Goal: Information Seeking & Learning: Learn about a topic

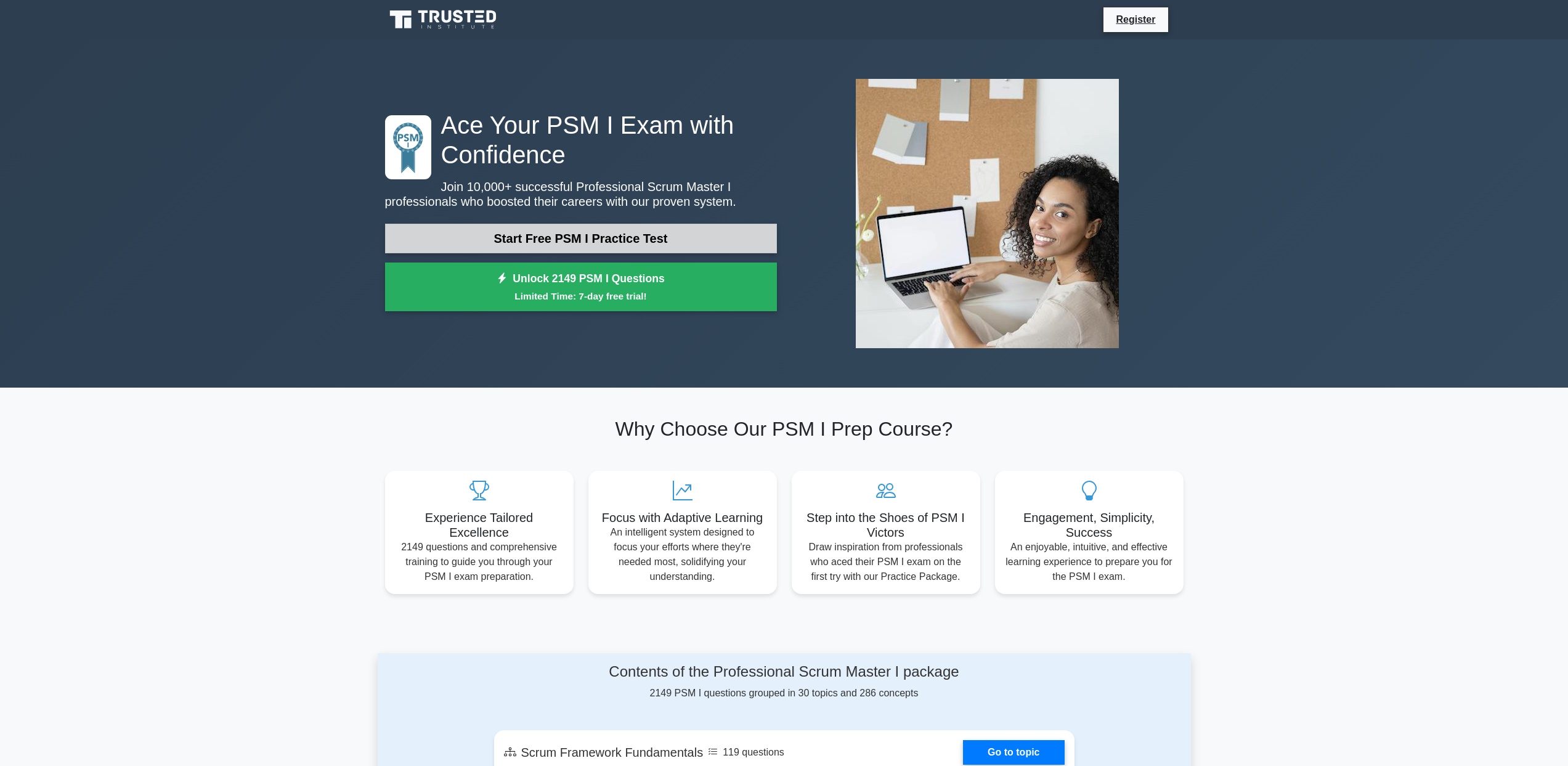
click at [662, 240] on link "Start Free PSM I Practice Test" at bounding box center [581, 238] width 392 height 30
click at [963, 18] on link "Register" at bounding box center [1136, 19] width 54 height 15
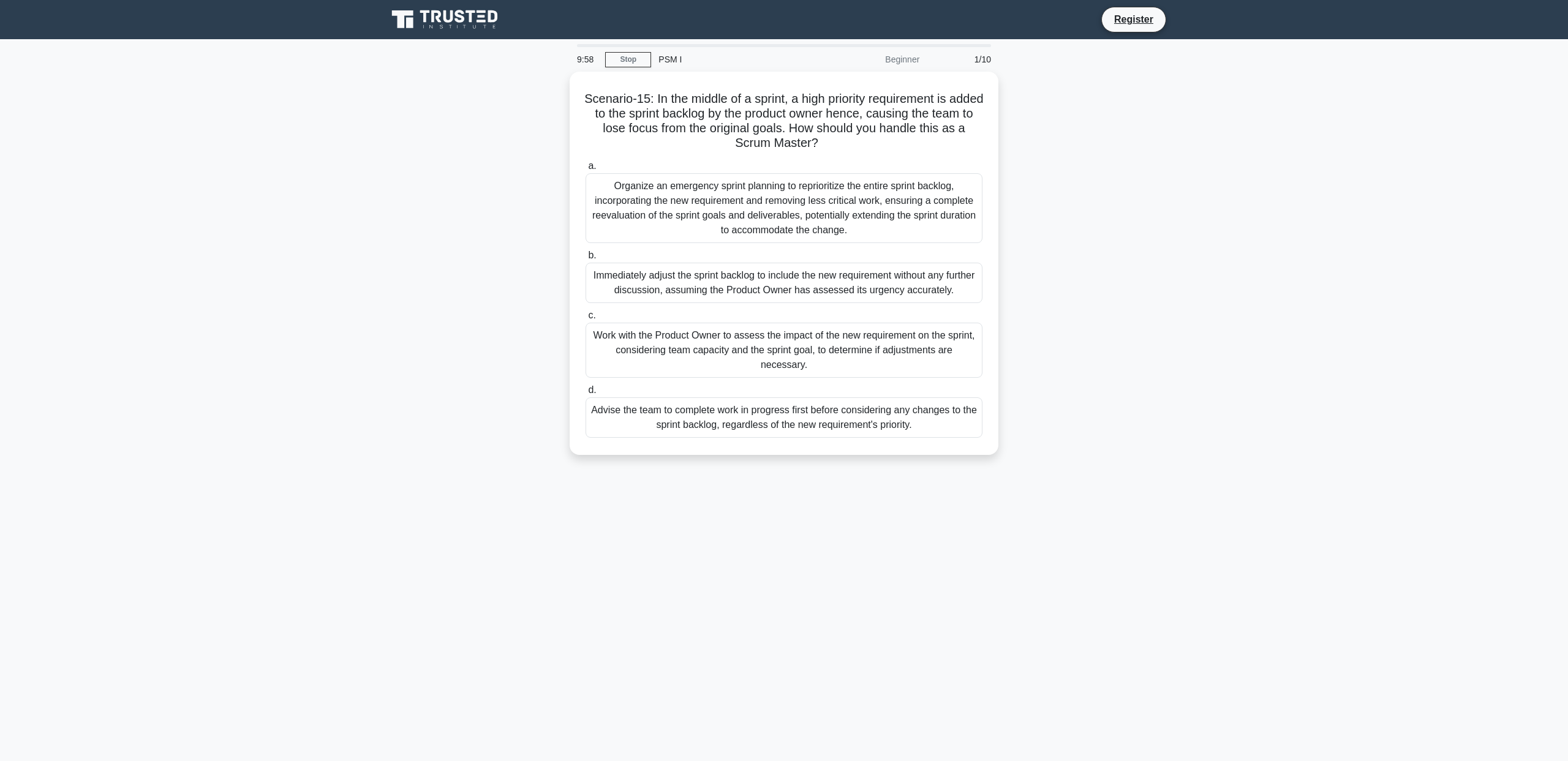
drag, startPoint x: 1046, startPoint y: 219, endPoint x: 1057, endPoint y: 221, distance: 11.2
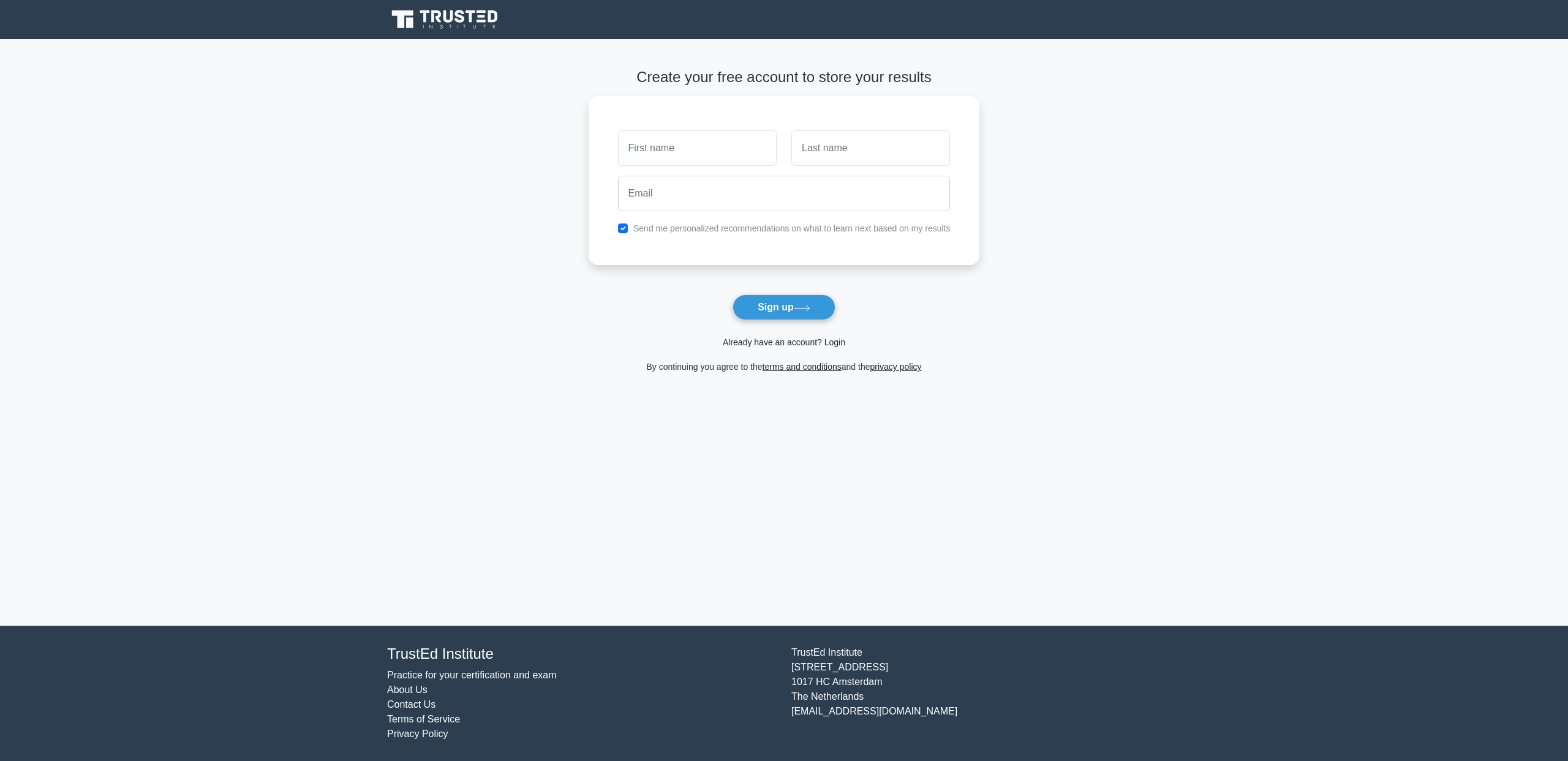
click at [796, 345] on link "Already have an account? Login" at bounding box center [784, 342] width 123 height 10
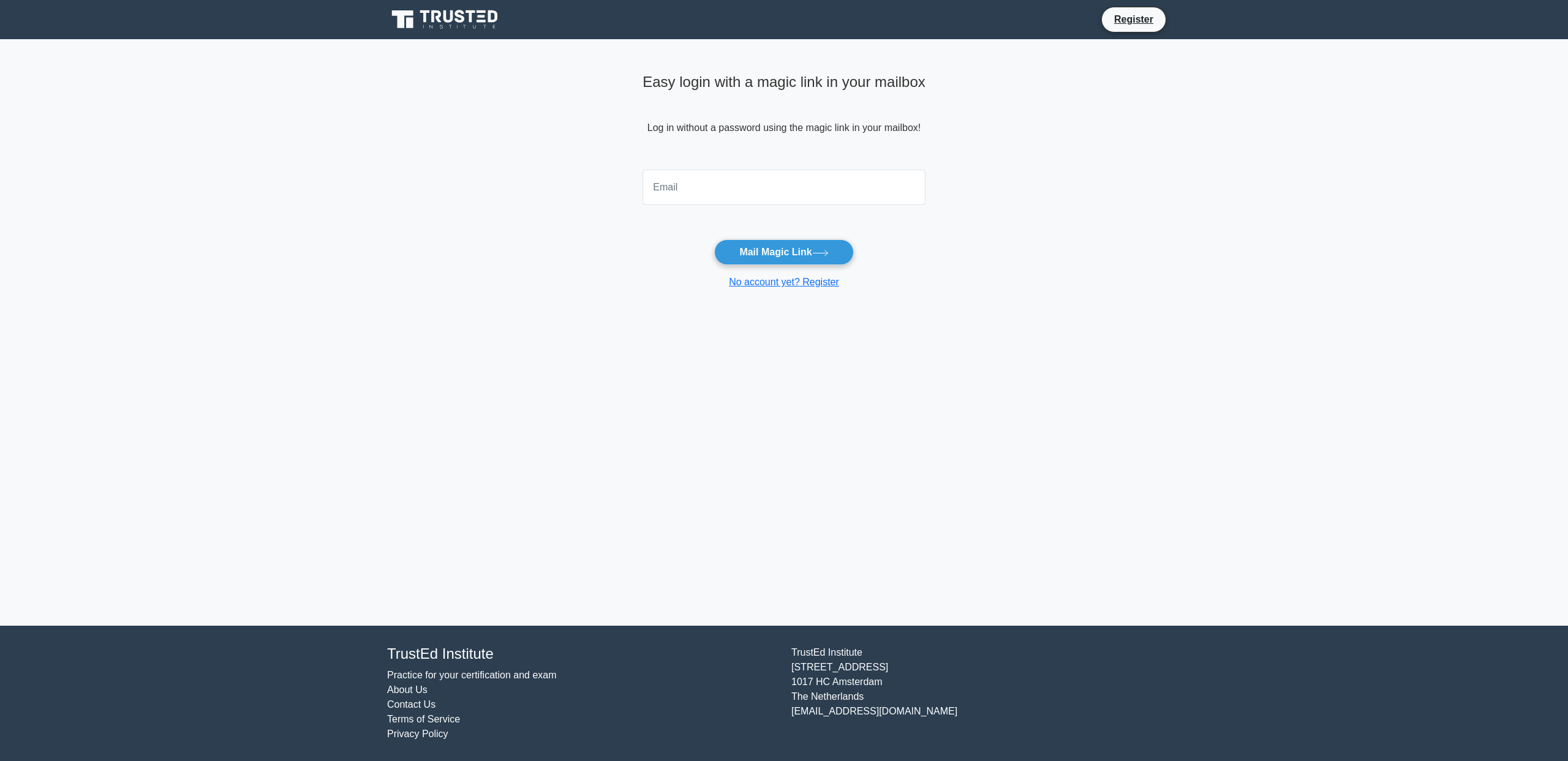
click at [780, 190] on input "email" at bounding box center [784, 187] width 283 height 36
type input "irman1723@gmail.com"
click at [788, 244] on button "Mail Magic Link" at bounding box center [784, 252] width 139 height 26
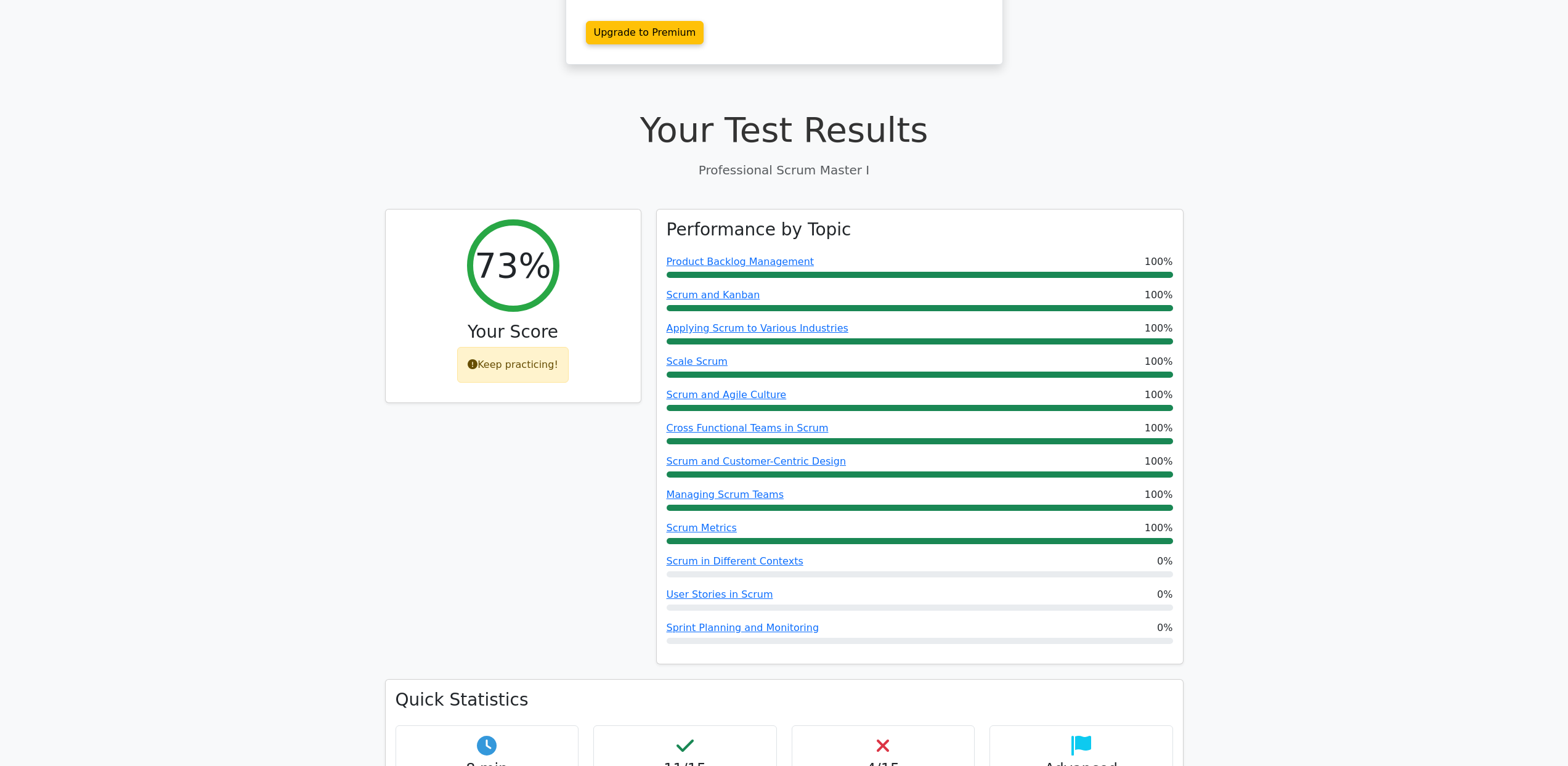
scroll to position [182, 0]
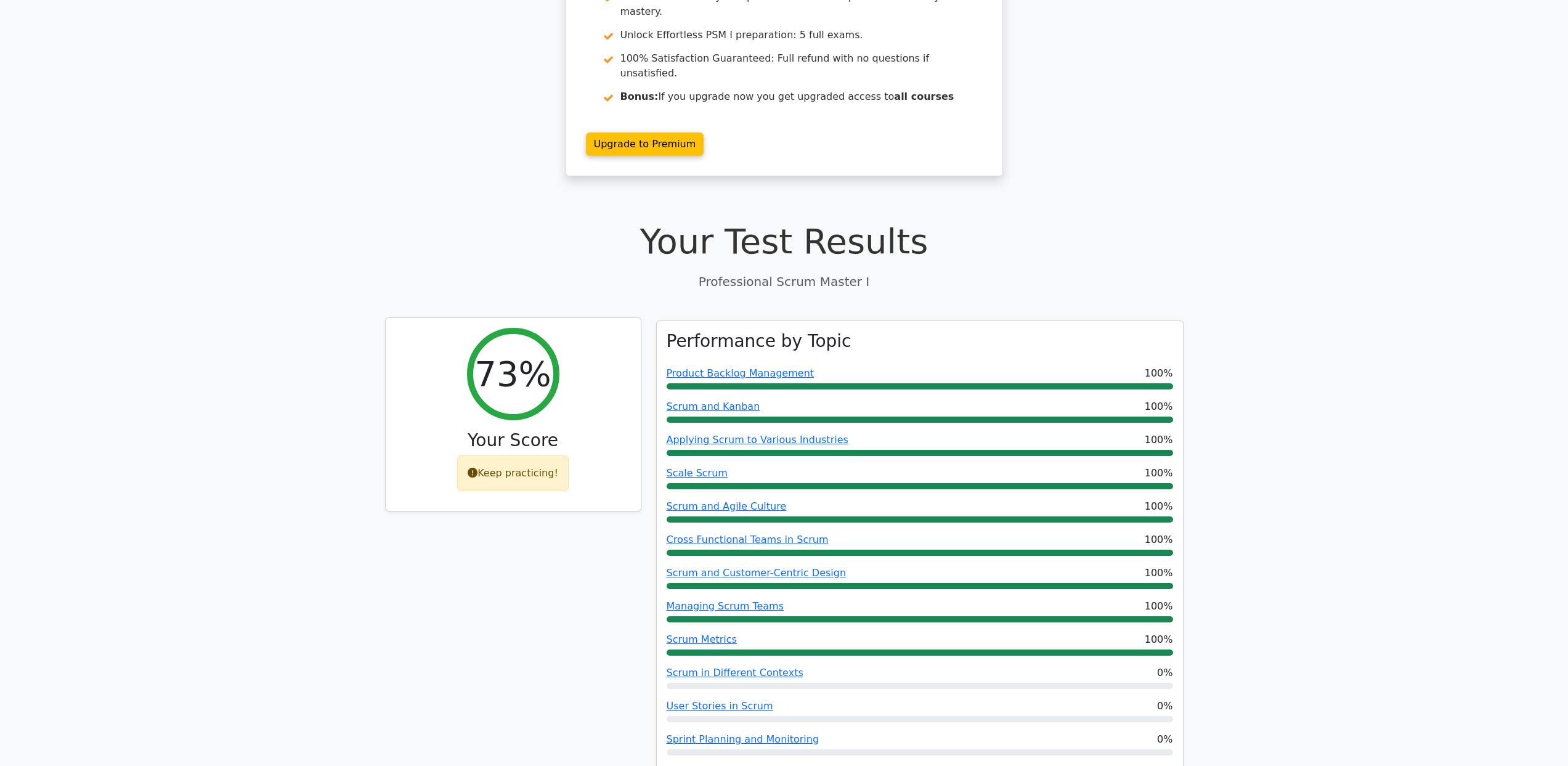
click at [495, 456] on div "Keep practicing!" at bounding box center [513, 474] width 111 height 36
drag, startPoint x: 1409, startPoint y: 39, endPoint x: 1539, endPoint y: 505, distance: 483.8
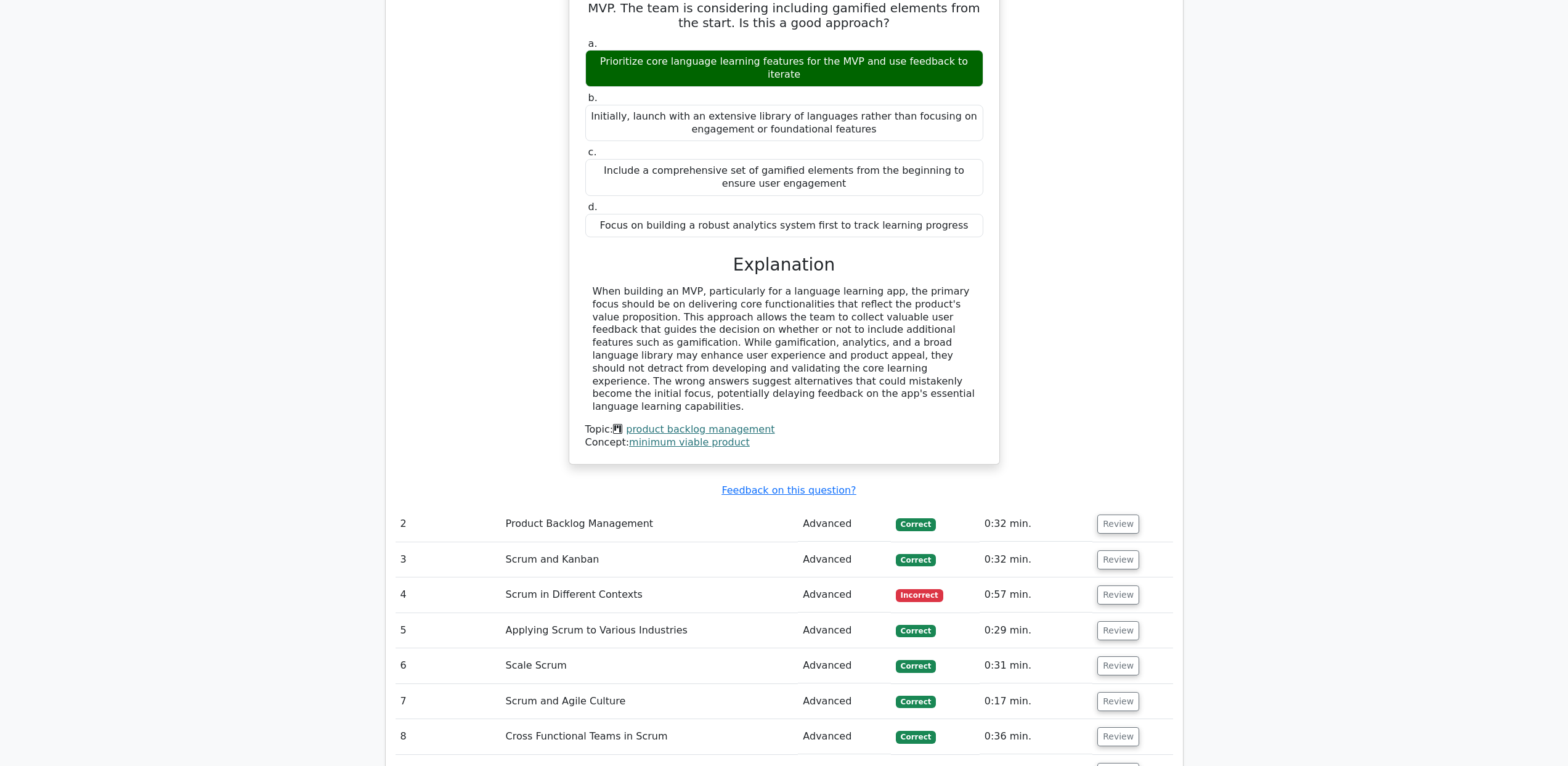
scroll to position [2066, 0]
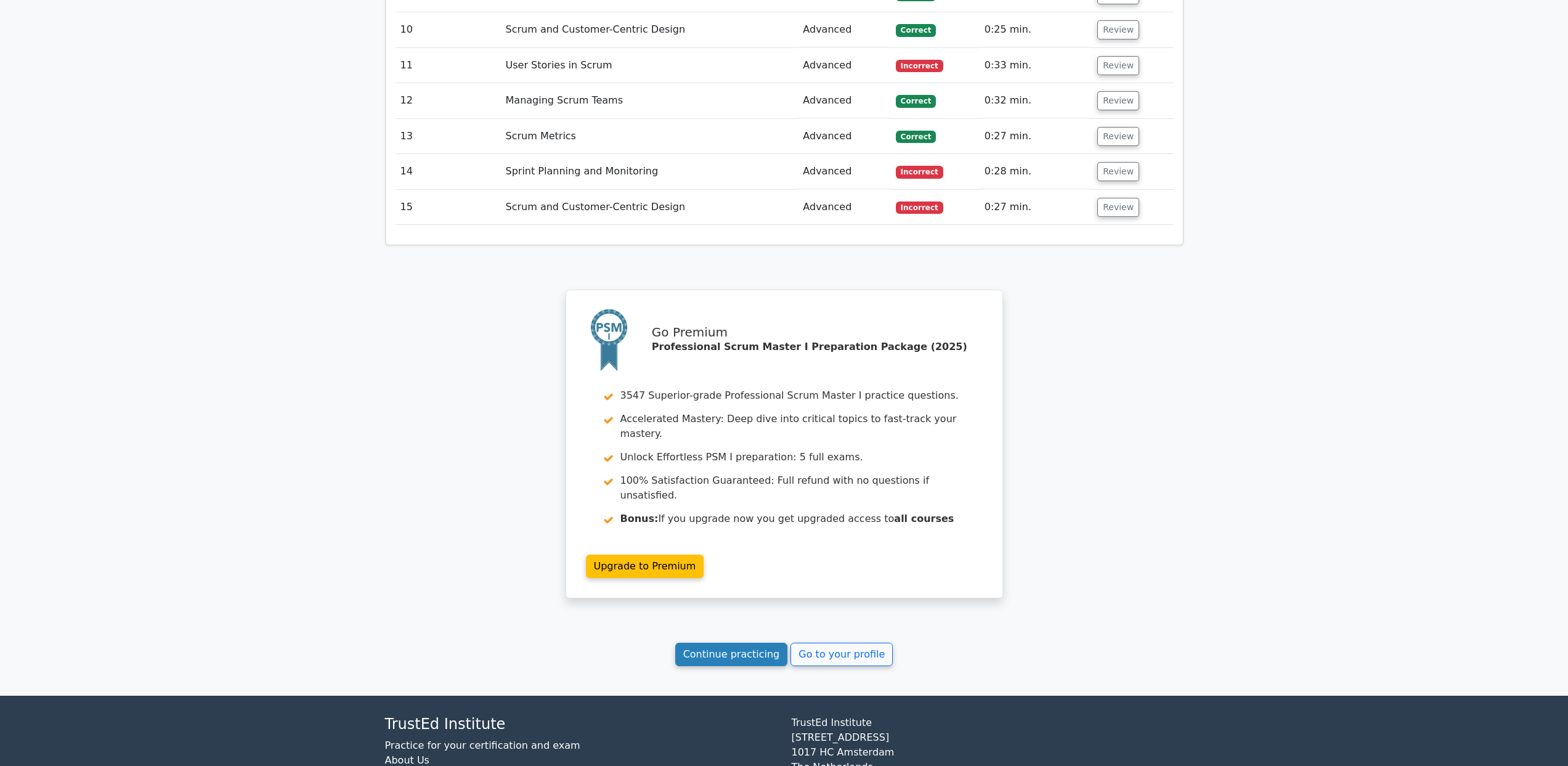
click at [728, 643] on link "Continue practicing" at bounding box center [732, 654] width 113 height 23
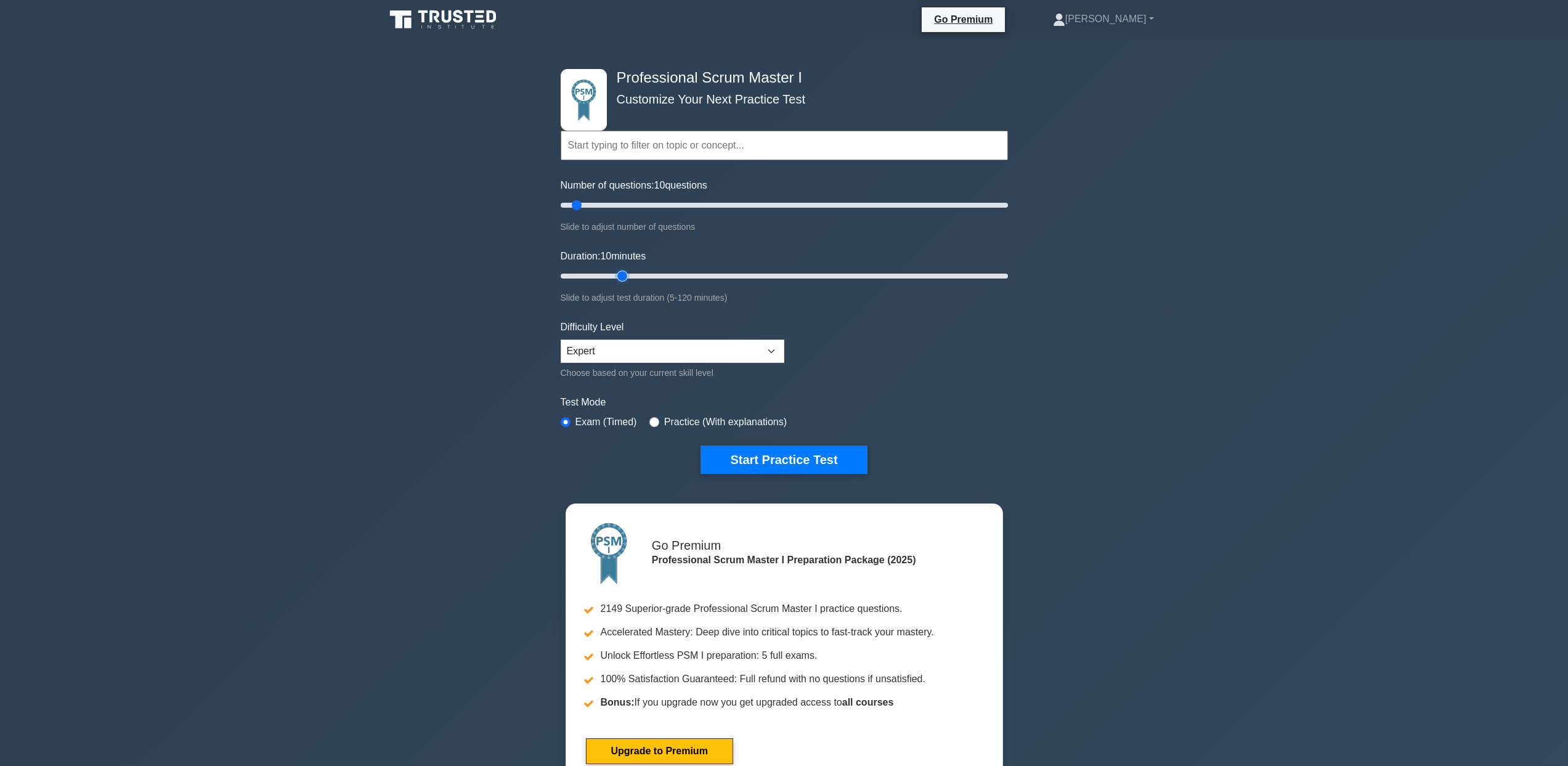
type input "20"
click at [617, 275] on input "Duration: 10 minutes" at bounding box center [784, 276] width 448 height 15
click at [623, 205] on input "Number of questions: 10 questions" at bounding box center [784, 205] width 448 height 15
type input "25"
click at [613, 206] on input "Number of questions: 25 questions" at bounding box center [784, 205] width 448 height 15
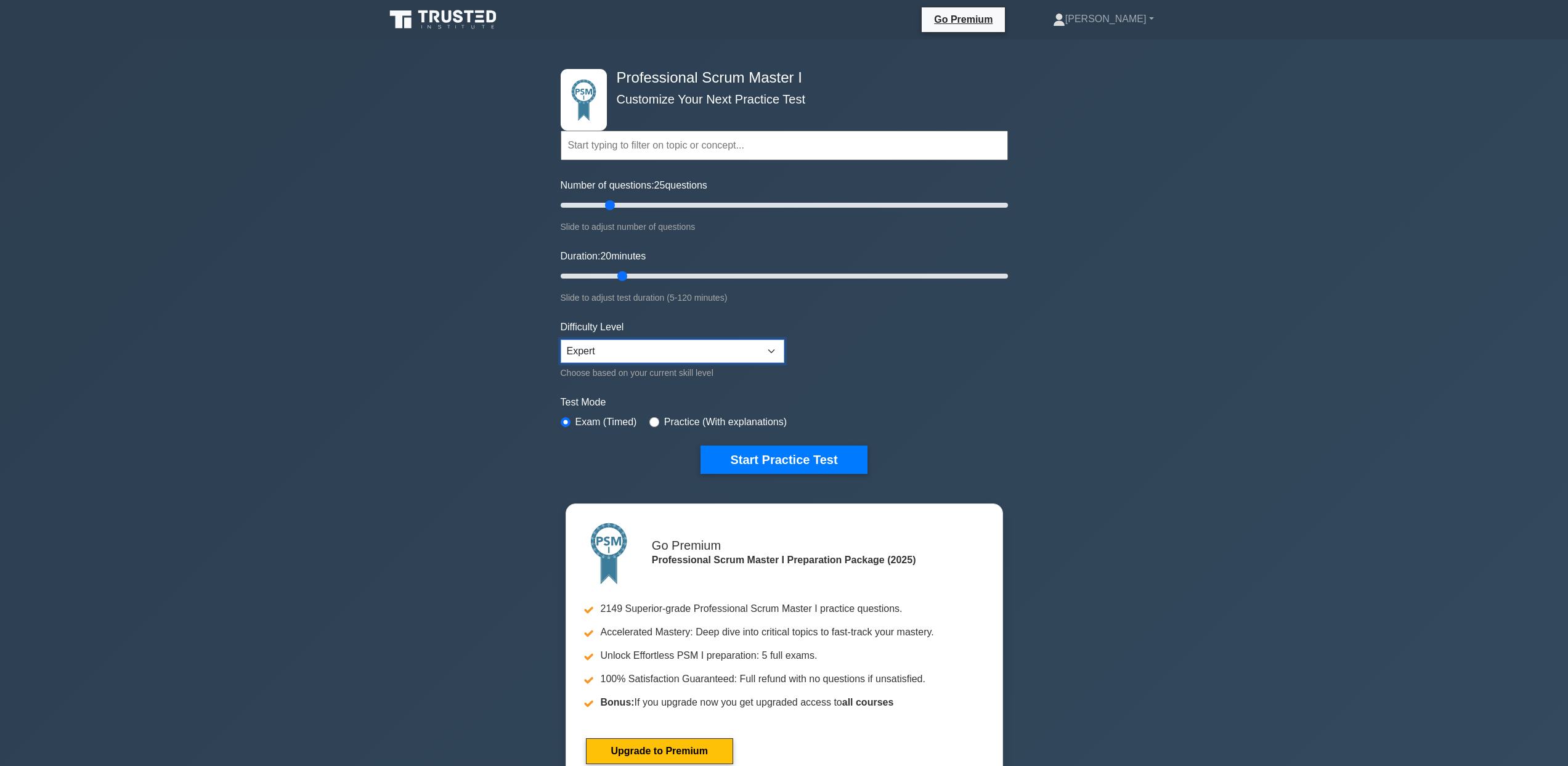
click at [621, 356] on select "Beginner Intermediate Expert" at bounding box center [672, 351] width 223 height 23
click at [561, 340] on select "Beginner Intermediate Expert" at bounding box center [672, 351] width 223 height 23
click at [764, 453] on button "Start Practice Test" at bounding box center [784, 460] width 166 height 29
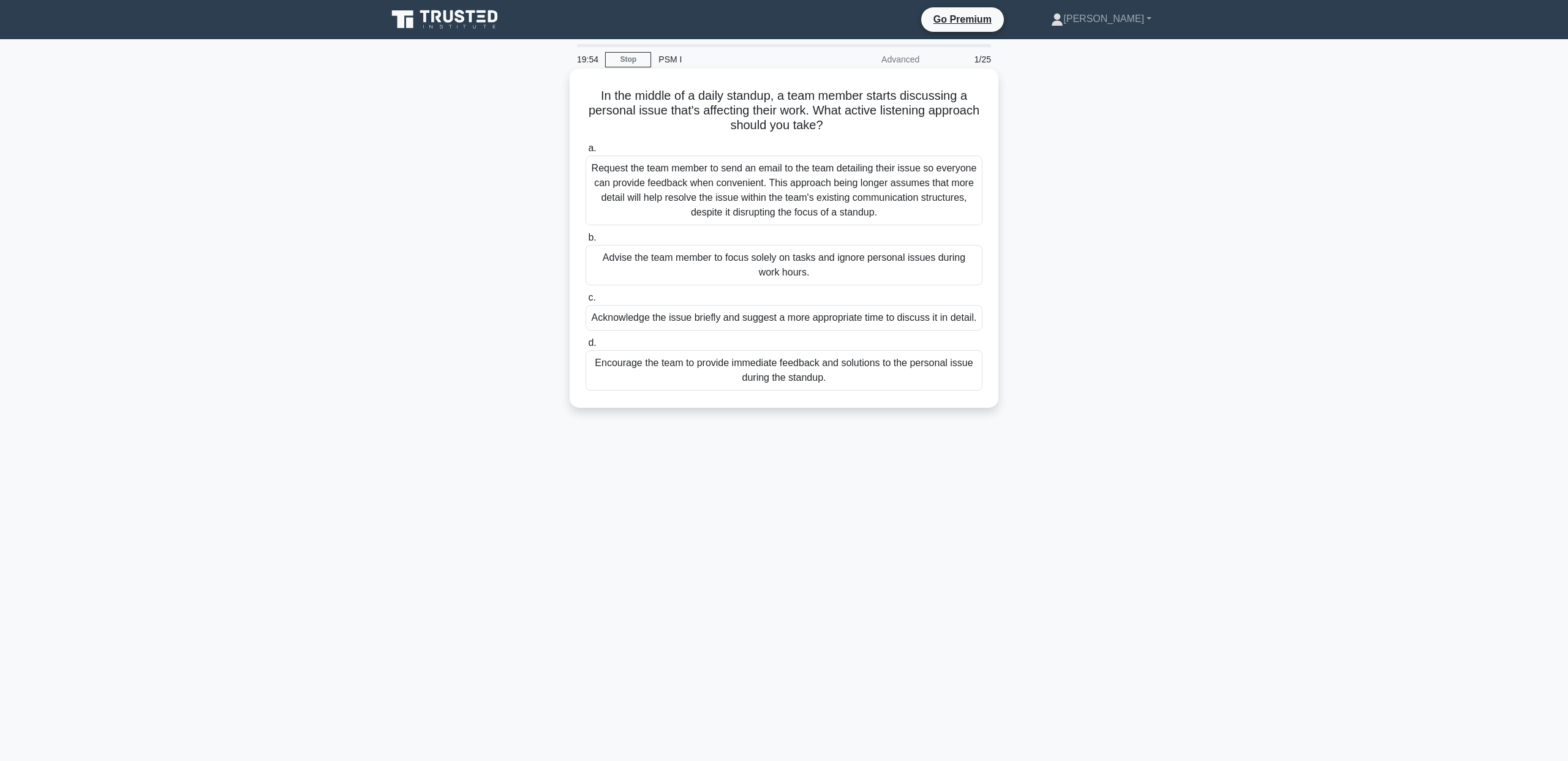
drag, startPoint x: 818, startPoint y: 109, endPoint x: 848, endPoint y: 128, distance: 35.5
click at [848, 128] on h5 "In the middle of a daily standup, a team member starts discussing a personal is…" at bounding box center [784, 111] width 399 height 45
click at [549, 225] on div "In the middle of a daily standup, a team member starts discussing a personal is…" at bounding box center [784, 248] width 809 height 354
click at [544, 341] on div "In the middle of a daily standup, a team member starts discussing a personal is…" at bounding box center [784, 248] width 809 height 354
click at [682, 326] on div "Acknowledge the issue briefly and suggest a more appropriate time to discuss it…" at bounding box center [784, 318] width 397 height 26
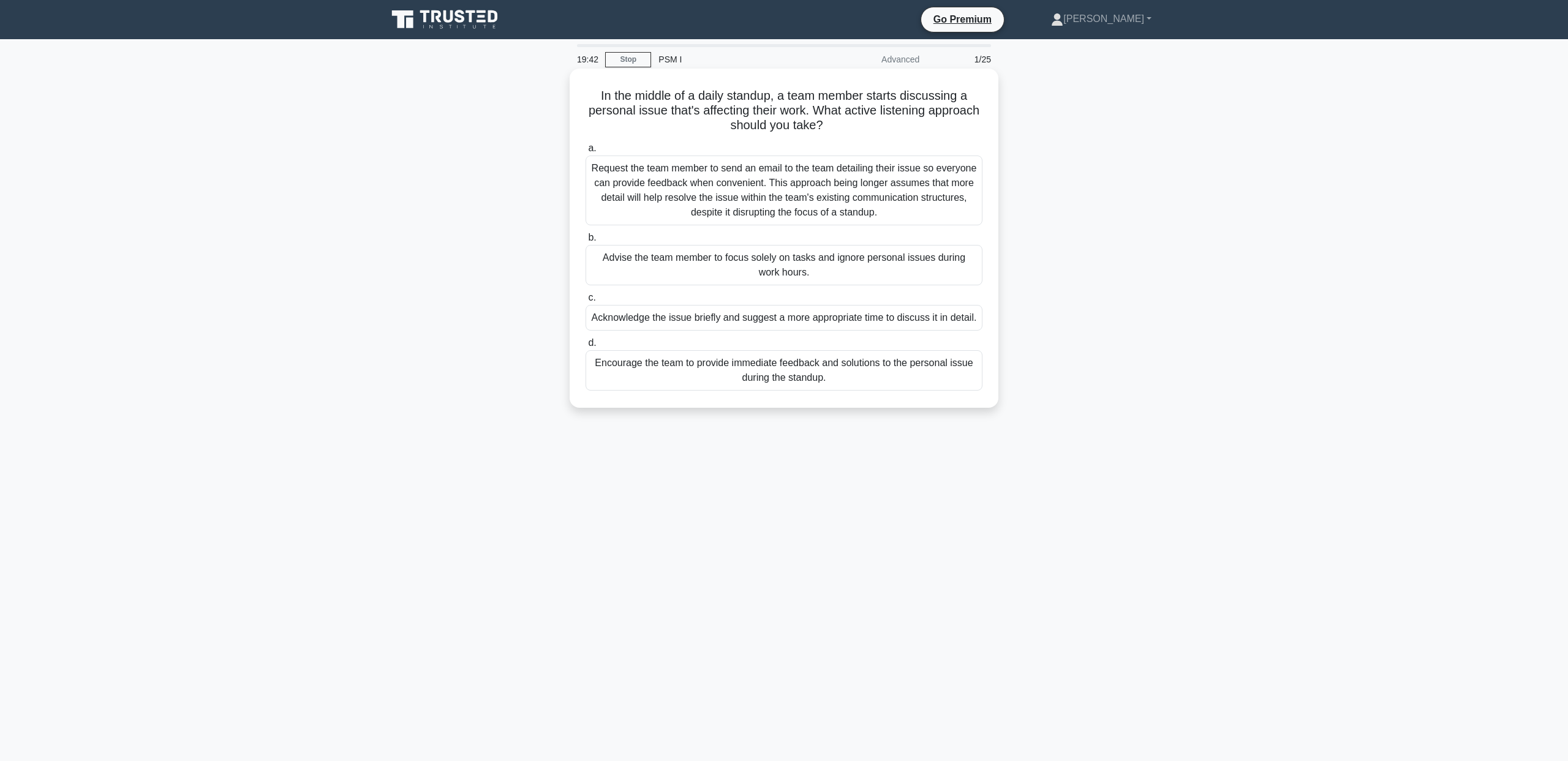
click at [585, 302] on input "c. Acknowledge the issue briefly and suggest a more appropriate time to discuss…" at bounding box center [585, 298] width 0 height 8
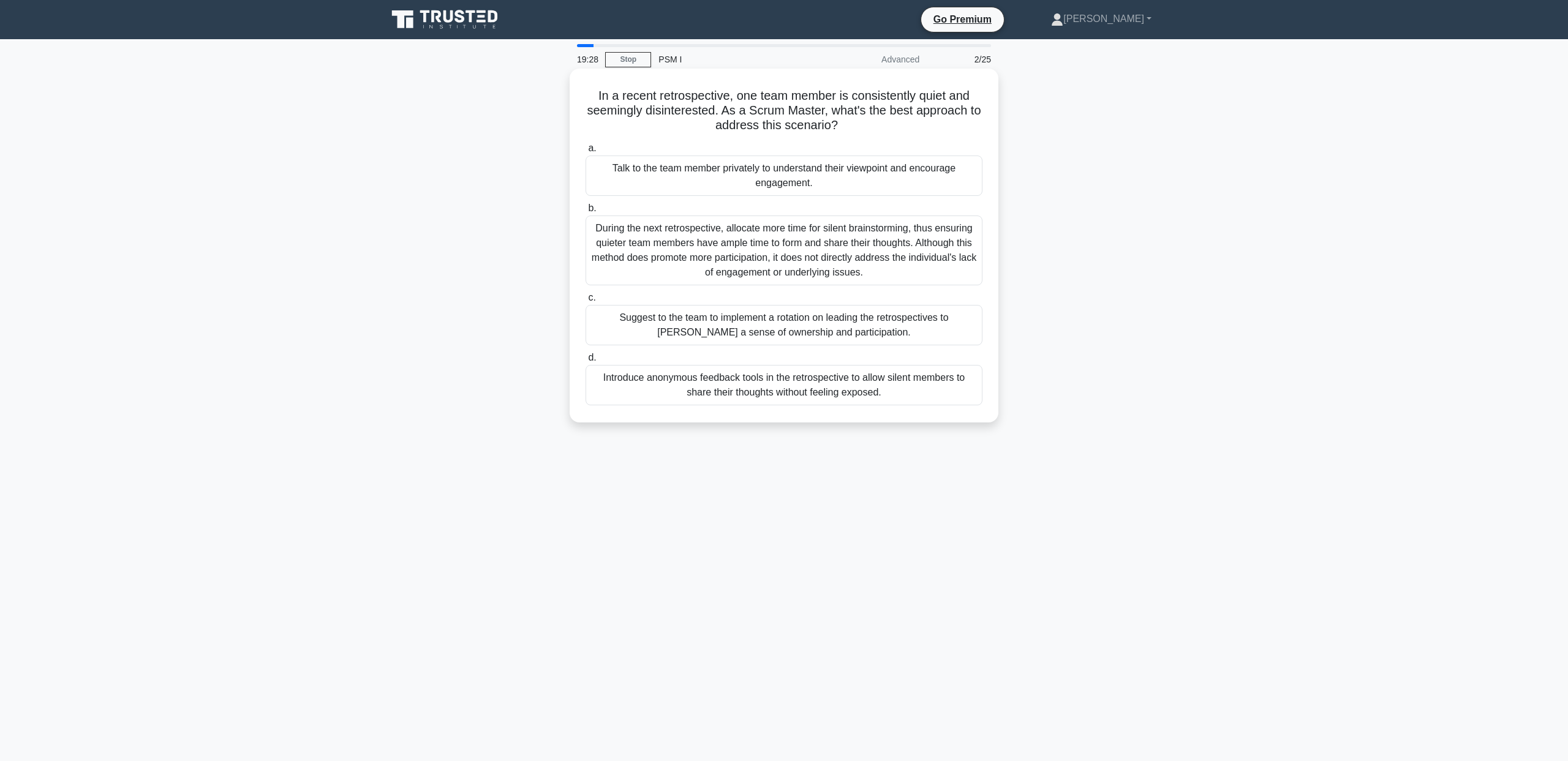
drag, startPoint x: 594, startPoint y: 101, endPoint x: 956, endPoint y: 122, distance: 362.6
click at [956, 122] on h5 "In a recent retrospective, one team member is consistently quiet and seemingly …" at bounding box center [784, 111] width 399 height 45
click at [1093, 163] on div "In a recent retrospective, one team member is consistently quiet and seemingly …" at bounding box center [784, 256] width 809 height 368
click at [744, 179] on div "Talk to the team member privately to understand their viewpoint and encourage e…" at bounding box center [784, 175] width 397 height 40
click at [585, 152] on input "a. Talk to the team member privately to understand their viewpoint and encourag…" at bounding box center [585, 148] width 0 height 8
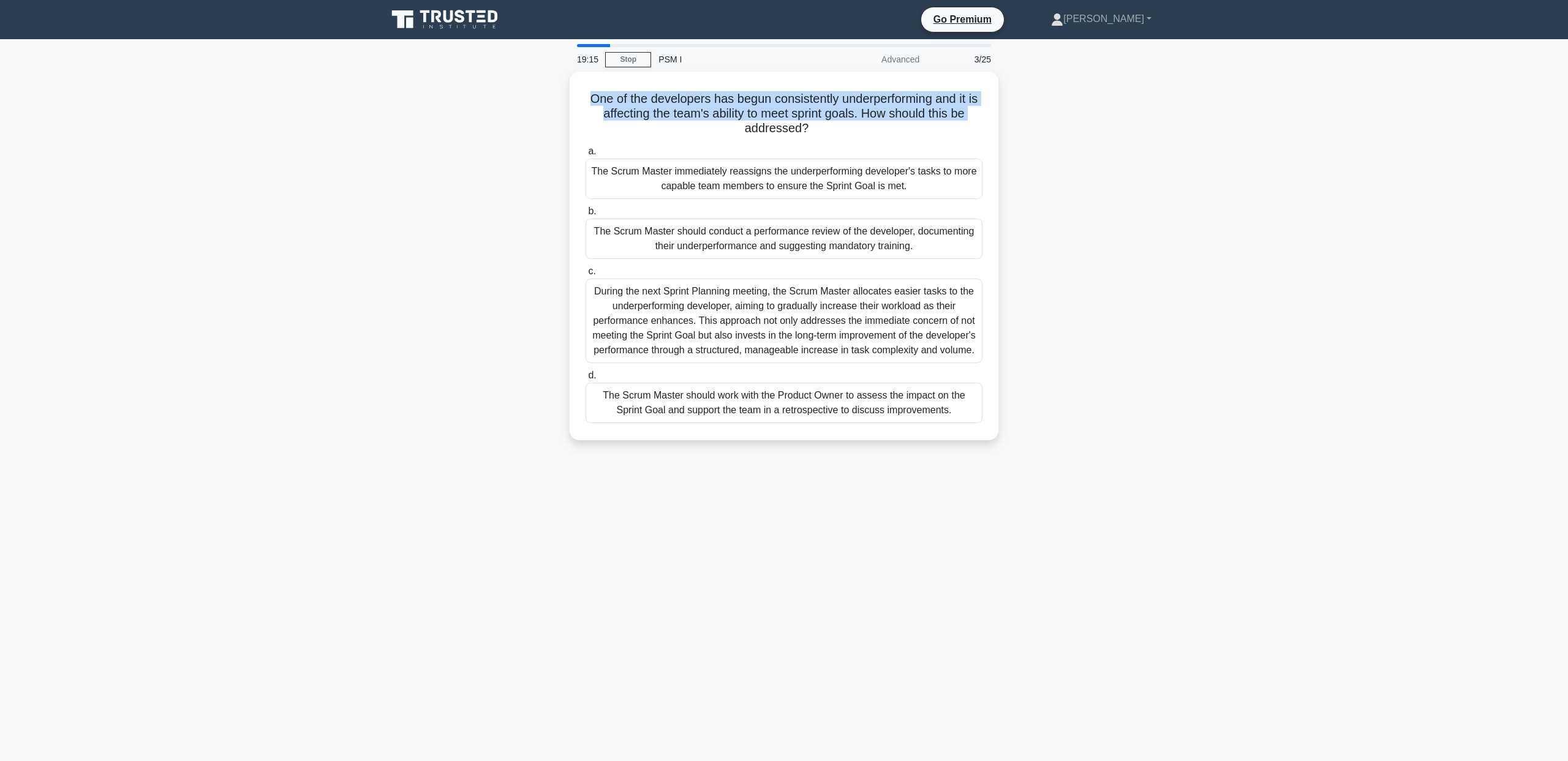
drag, startPoint x: 519, startPoint y: 97, endPoint x: 524, endPoint y: 125, distance: 28.4
click at [524, 125] on div "One of the developers has begun consistently underperforming and it is affectin…" at bounding box center [784, 264] width 809 height 383
click at [518, 132] on div "One of the developers has begun consistently underperforming and it is affectin…" at bounding box center [784, 264] width 809 height 383
drag, startPoint x: 531, startPoint y: 85, endPoint x: 560, endPoint y: 142, distance: 64.0
click at [560, 142] on div "One of the developers has begun consistently underperforming and it is affectin…" at bounding box center [784, 264] width 809 height 383
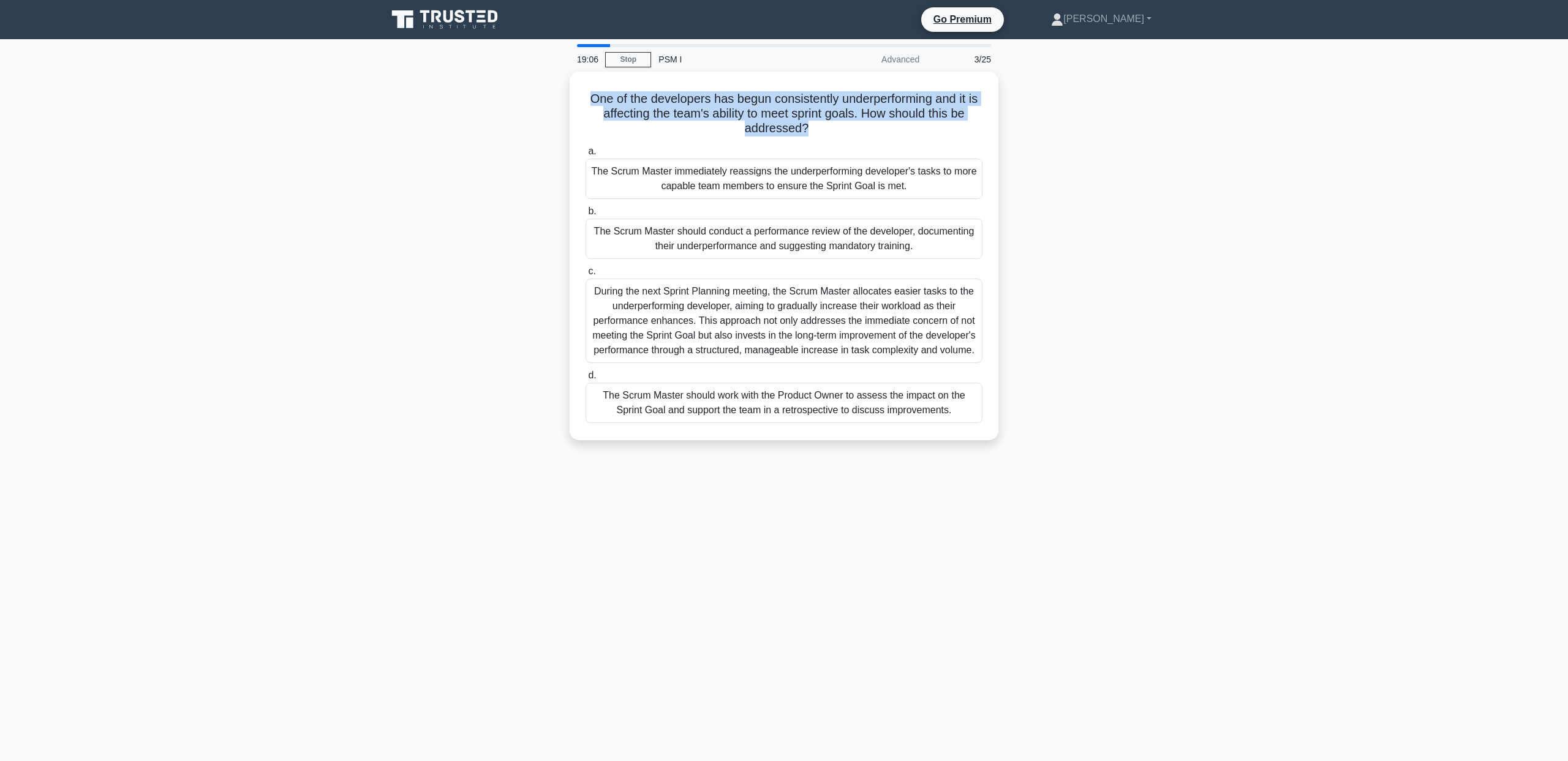
click at [513, 159] on div "One of the developers has begun consistently underperforming and it is affectin…" at bounding box center [784, 264] width 809 height 383
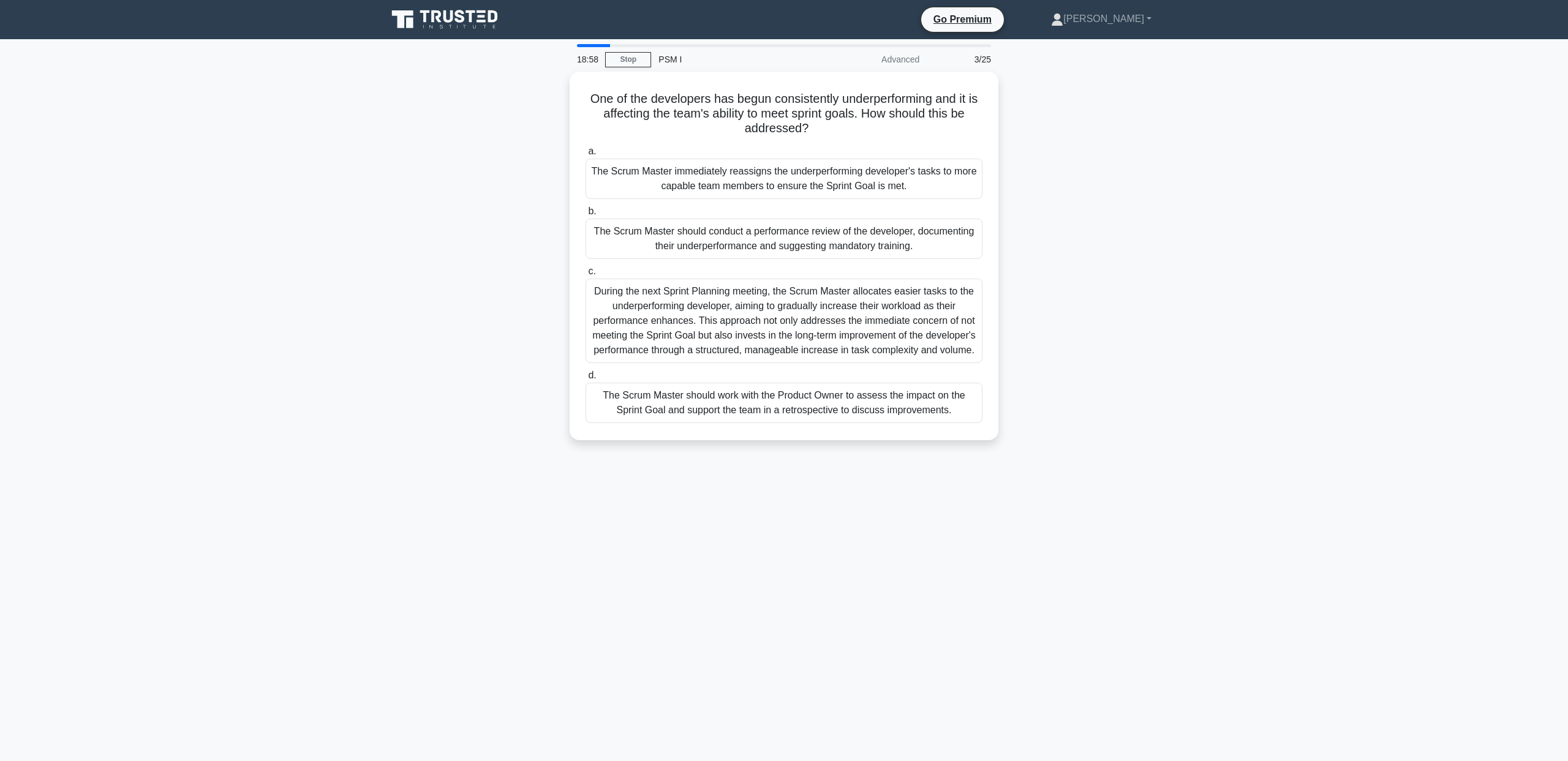
drag, startPoint x: 541, startPoint y: 235, endPoint x: 545, endPoint y: 258, distance: 23.3
click at [545, 258] on div "One of the developers has begun consistently underperforming and it is affectin…" at bounding box center [784, 264] width 809 height 383
click at [519, 296] on div "One of the developers has begun consistently underperforming and it is affectin…" at bounding box center [784, 264] width 809 height 383
drag, startPoint x: 524, startPoint y: 295, endPoint x: 532, endPoint y: 303, distance: 11.3
click at [532, 303] on div "One of the developers has begun consistently underperforming and it is affectin…" at bounding box center [784, 264] width 809 height 383
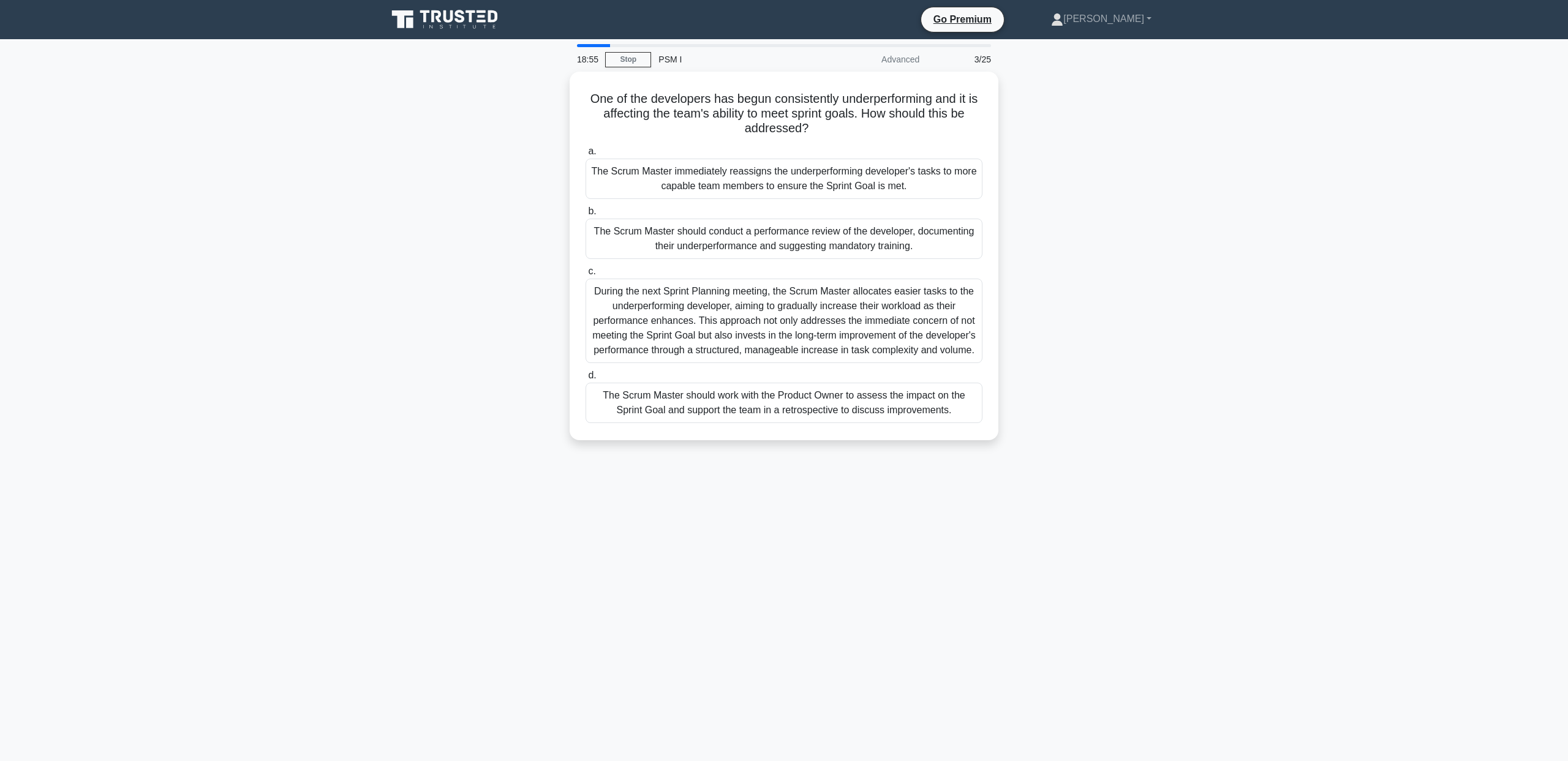
click at [510, 384] on div "One of the developers has begun consistently underperforming and it is affectin…" at bounding box center [784, 264] width 809 height 383
drag, startPoint x: 513, startPoint y: 393, endPoint x: 515, endPoint y: 411, distance: 18.1
click at [515, 411] on div "One of the developers has begun consistently underperforming and it is affectin…" at bounding box center [784, 264] width 809 height 383
click at [515, 413] on div "One of the developers has begun consistently underperforming and it is affectin…" at bounding box center [784, 264] width 809 height 383
click at [692, 403] on div "The Scrum Master should work with the Product Owner to assess the impact on the…" at bounding box center [784, 399] width 397 height 40
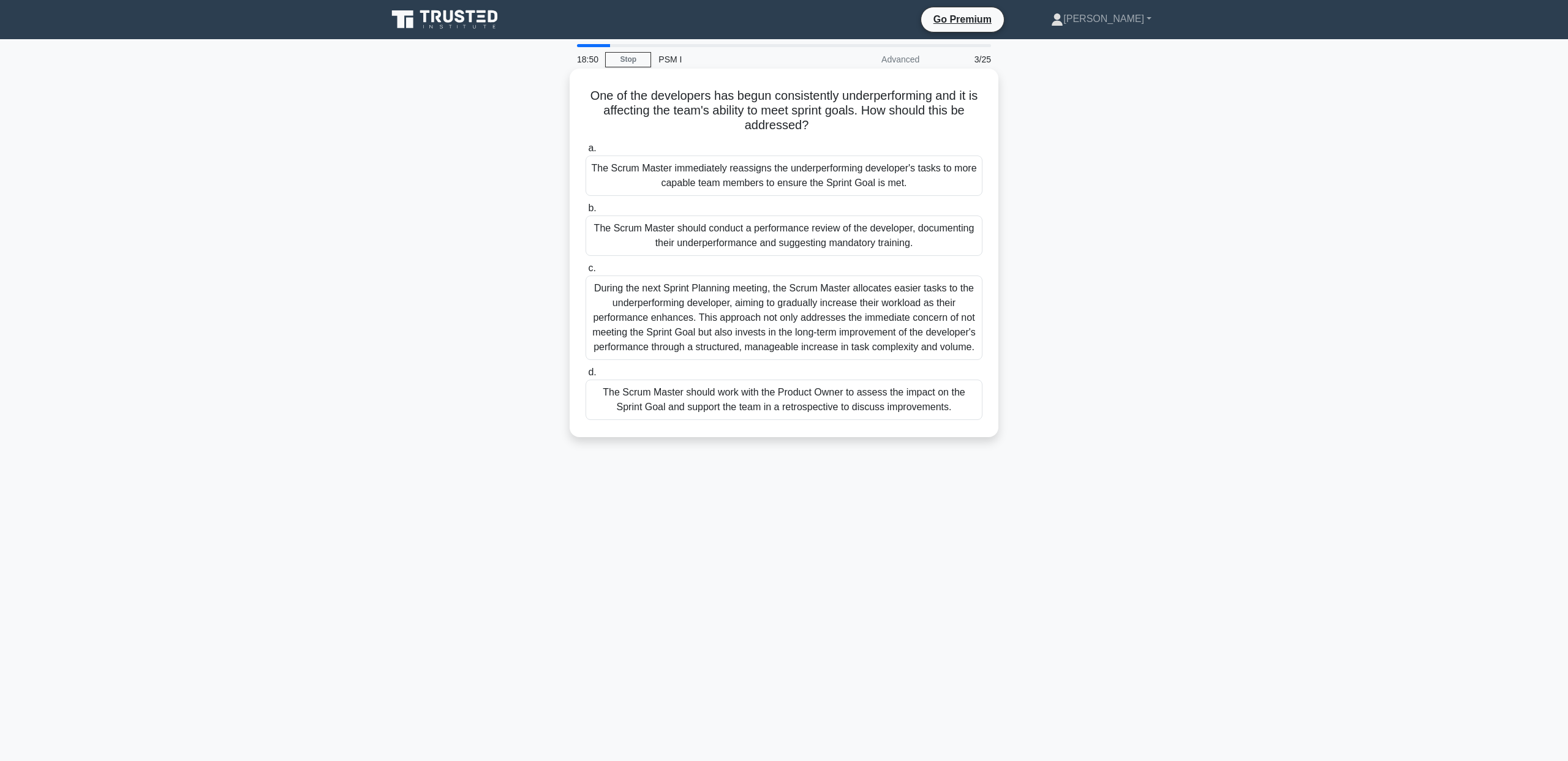
click at [585, 377] on input "d. The Scrum Master should work with the Product Owner to assess the impact on …" at bounding box center [585, 372] width 0 height 8
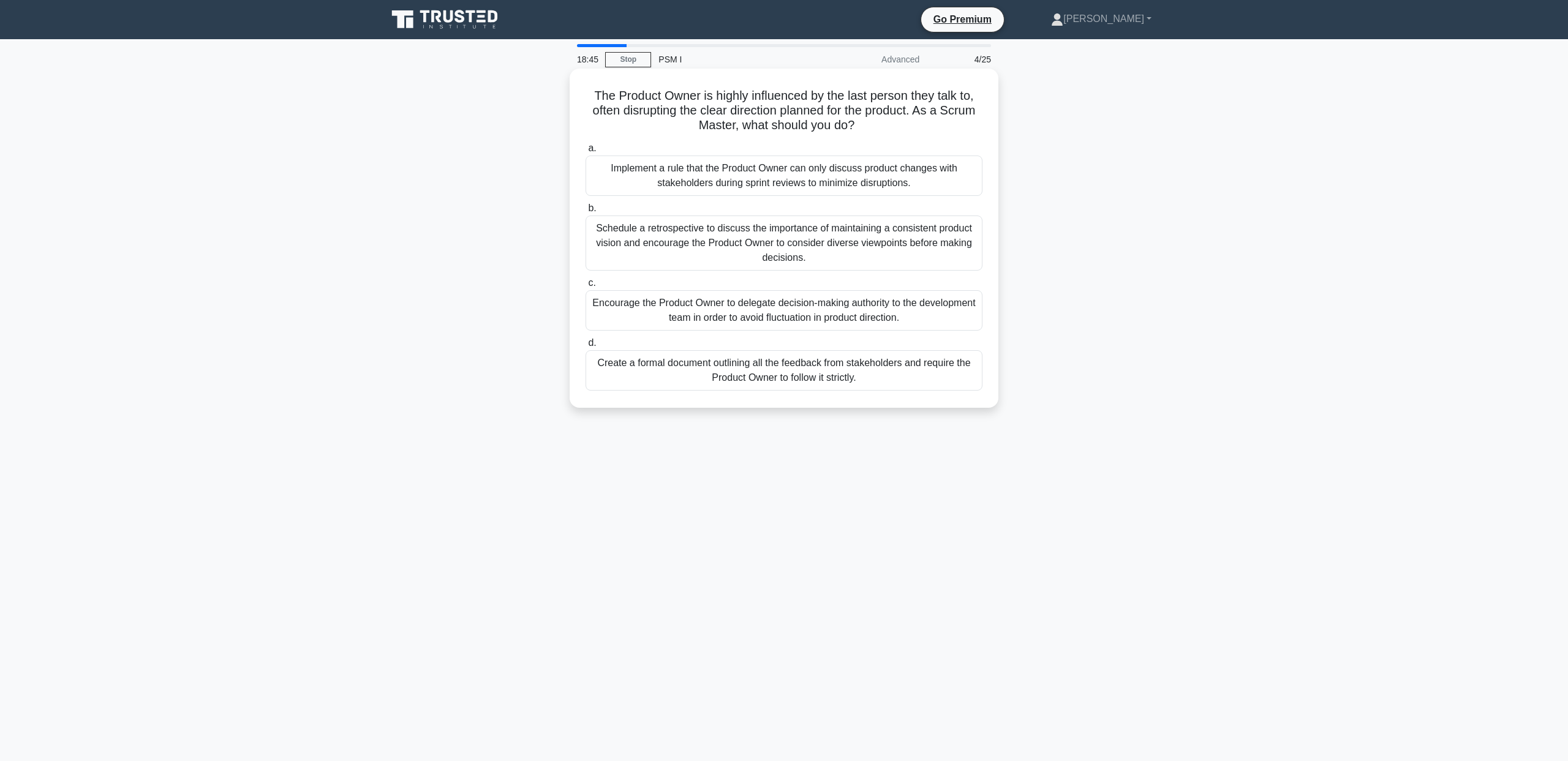
drag, startPoint x: 836, startPoint y: 96, endPoint x: 906, endPoint y: 94, distance: 70.0
click at [906, 94] on h5 "The Product Owner is highly influenced by the last person they talk to, often d…" at bounding box center [784, 111] width 399 height 45
click at [910, 95] on h5 "The Product Owner is highly influenced by the last person they talk to, often d…" at bounding box center [784, 111] width 399 height 45
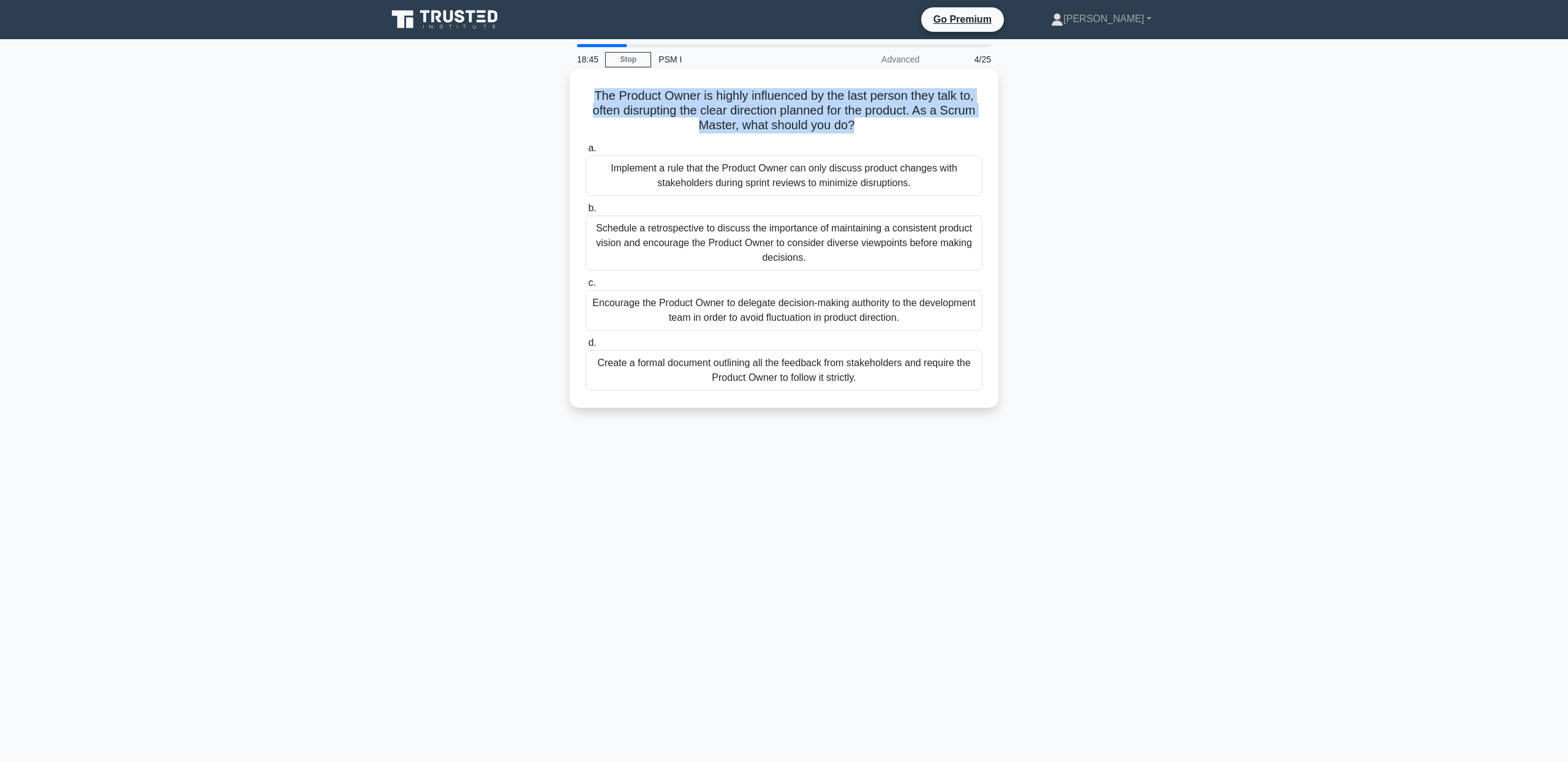
click at [910, 95] on h5 "The Product Owner is highly influenced by the last person they talk to, often d…" at bounding box center [784, 111] width 399 height 45
click at [699, 92] on h5 "The Product Owner is highly influenced by the last person they talk to, often d…" at bounding box center [784, 111] width 399 height 45
drag, startPoint x: 585, startPoint y: 94, endPoint x: 898, endPoint y: 117, distance: 313.8
click at [898, 117] on h5 "The Product Owner is highly influenced by the last person they talk to, often d…" at bounding box center [784, 111] width 399 height 45
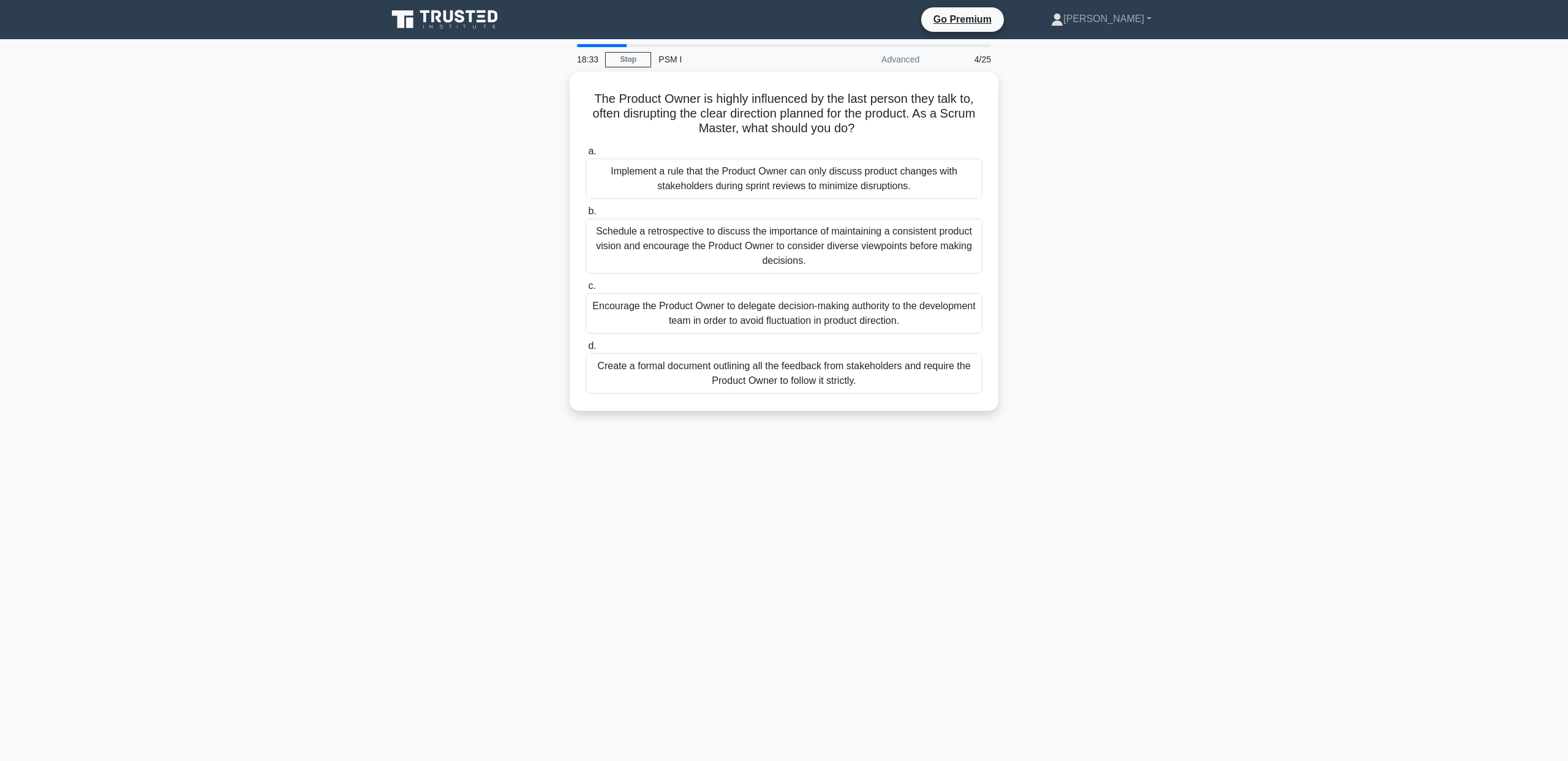
click at [515, 173] on div "The Product Owner is highly influenced by the last person they talk to, often d…" at bounding box center [784, 248] width 809 height 354
click at [718, 224] on div "Schedule a retrospective to discuss the importance of maintaining a consistent …" at bounding box center [784, 243] width 397 height 55
click at [585, 212] on input "b. Schedule a retrospective to discuss the importance of maintaining a consiste…" at bounding box center [585, 208] width 0 height 8
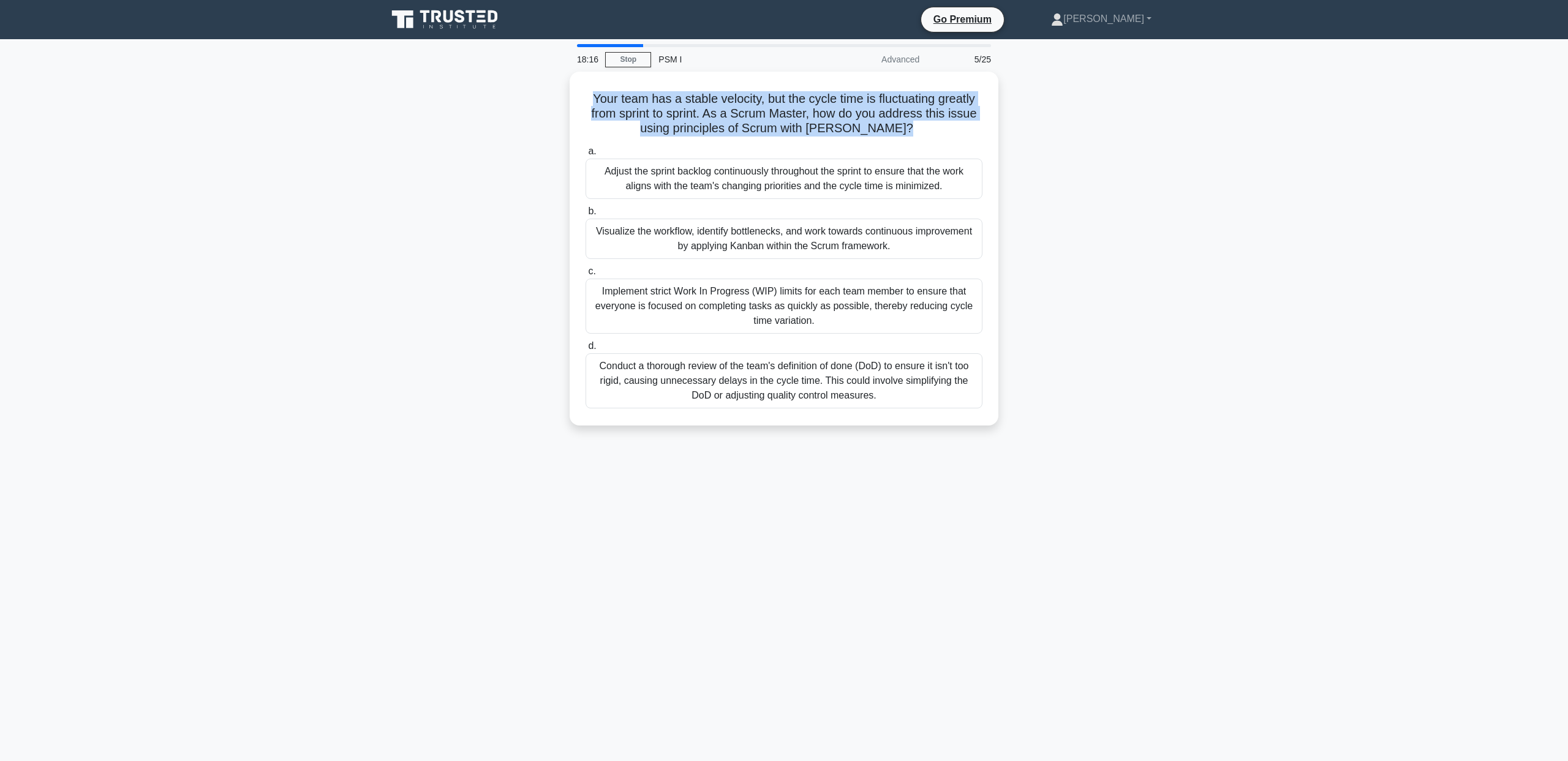
drag, startPoint x: 455, startPoint y: 84, endPoint x: 479, endPoint y: 143, distance: 63.7
click at [479, 143] on div "Your team has a stable velocity, but the cycle time is fluctuating greatly from…" at bounding box center [784, 256] width 809 height 368
click at [813, 99] on h5 "Your team has a stable velocity, but the cycle time is fluctuating greatly from…" at bounding box center [784, 111] width 399 height 45
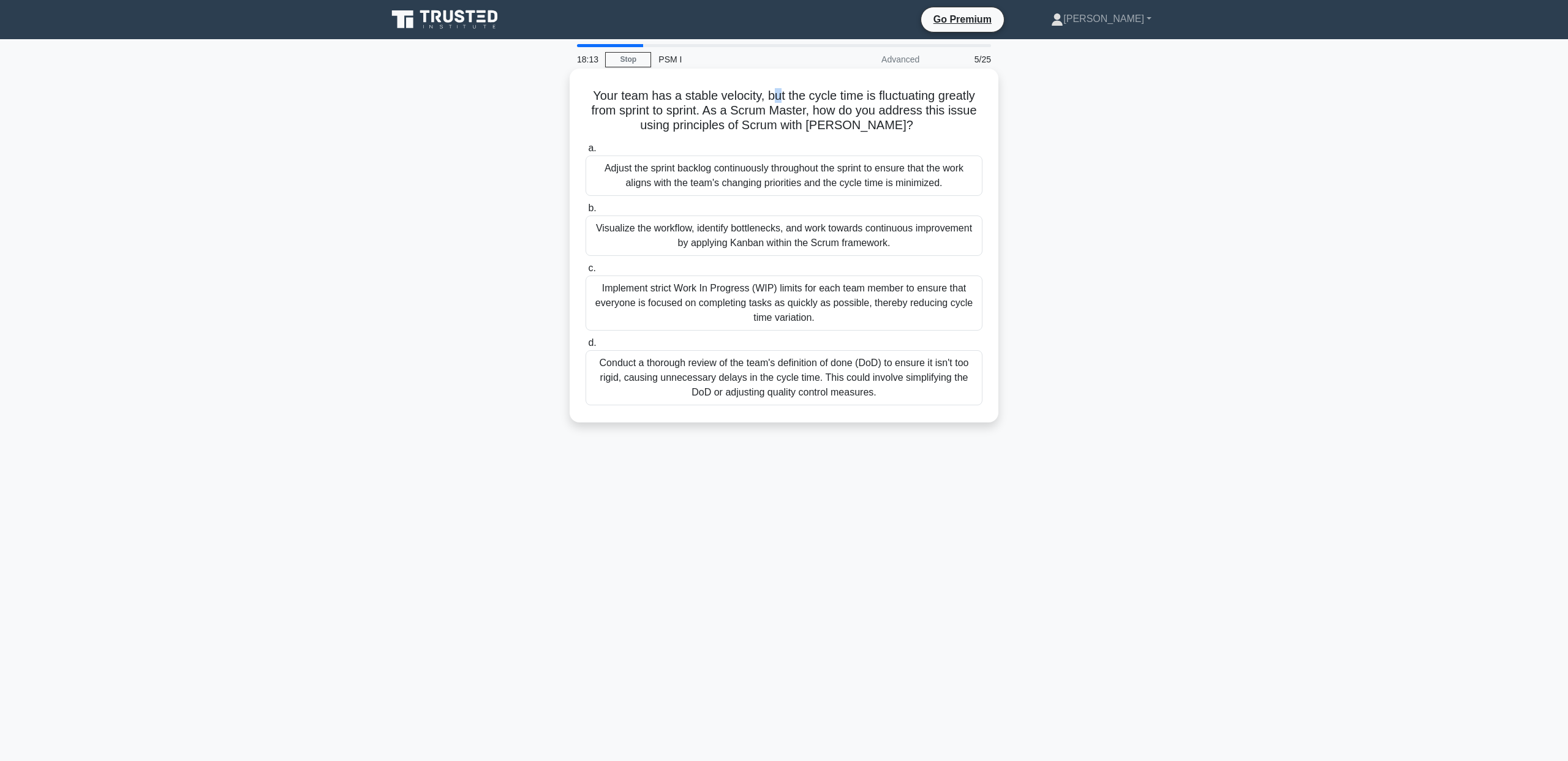
drag, startPoint x: 782, startPoint y: 96, endPoint x: 772, endPoint y: 96, distance: 10.0
click at [772, 96] on h5 "Your team has a stable velocity, but the cycle time is fluctuating greatly from…" at bounding box center [784, 111] width 399 height 45
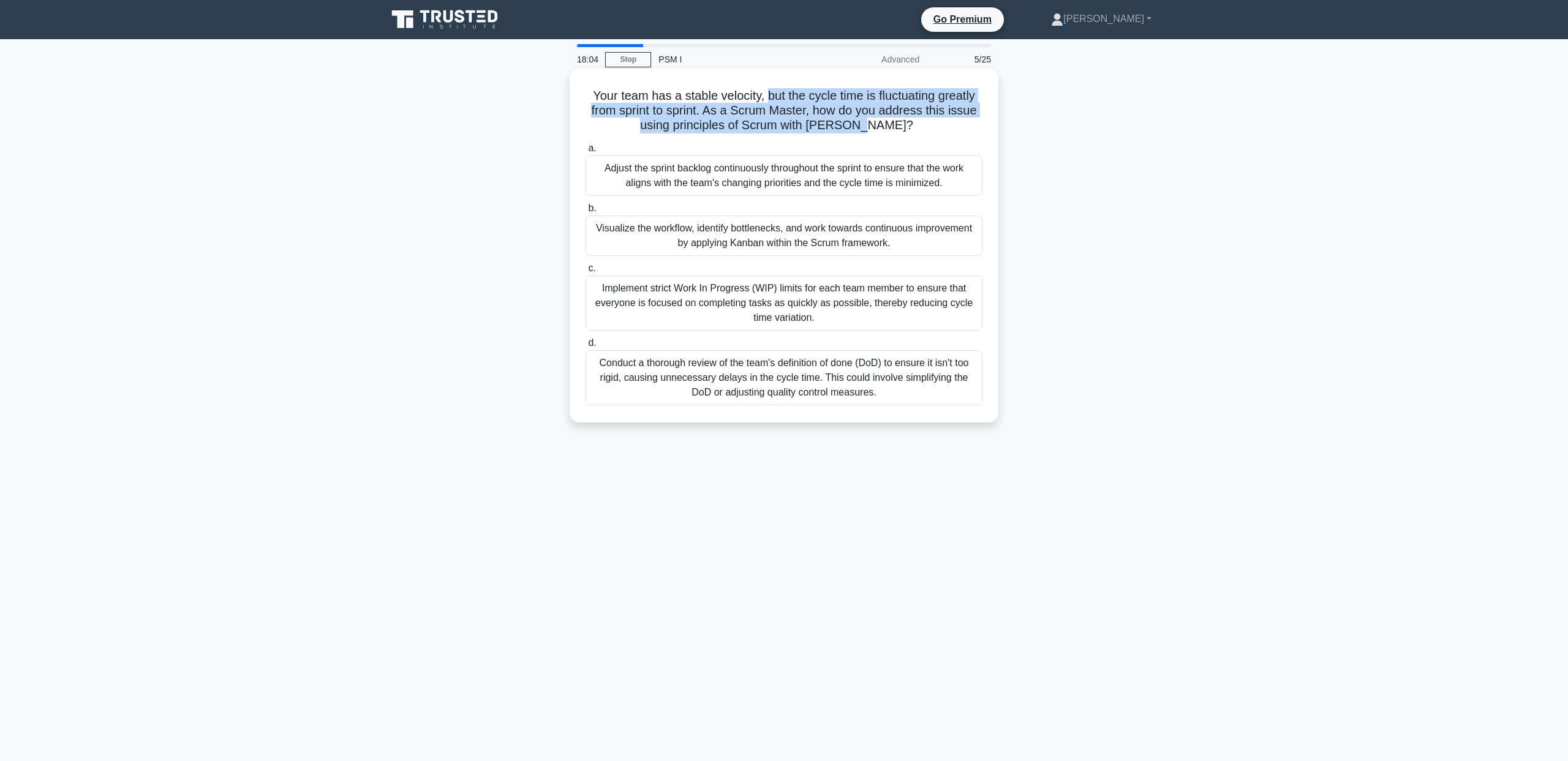
drag, startPoint x: 767, startPoint y: 96, endPoint x: 890, endPoint y: 128, distance: 127.1
click at [890, 128] on h5 "Your team has a stable velocity, but the cycle time is fluctuating greatly from…" at bounding box center [784, 111] width 399 height 45
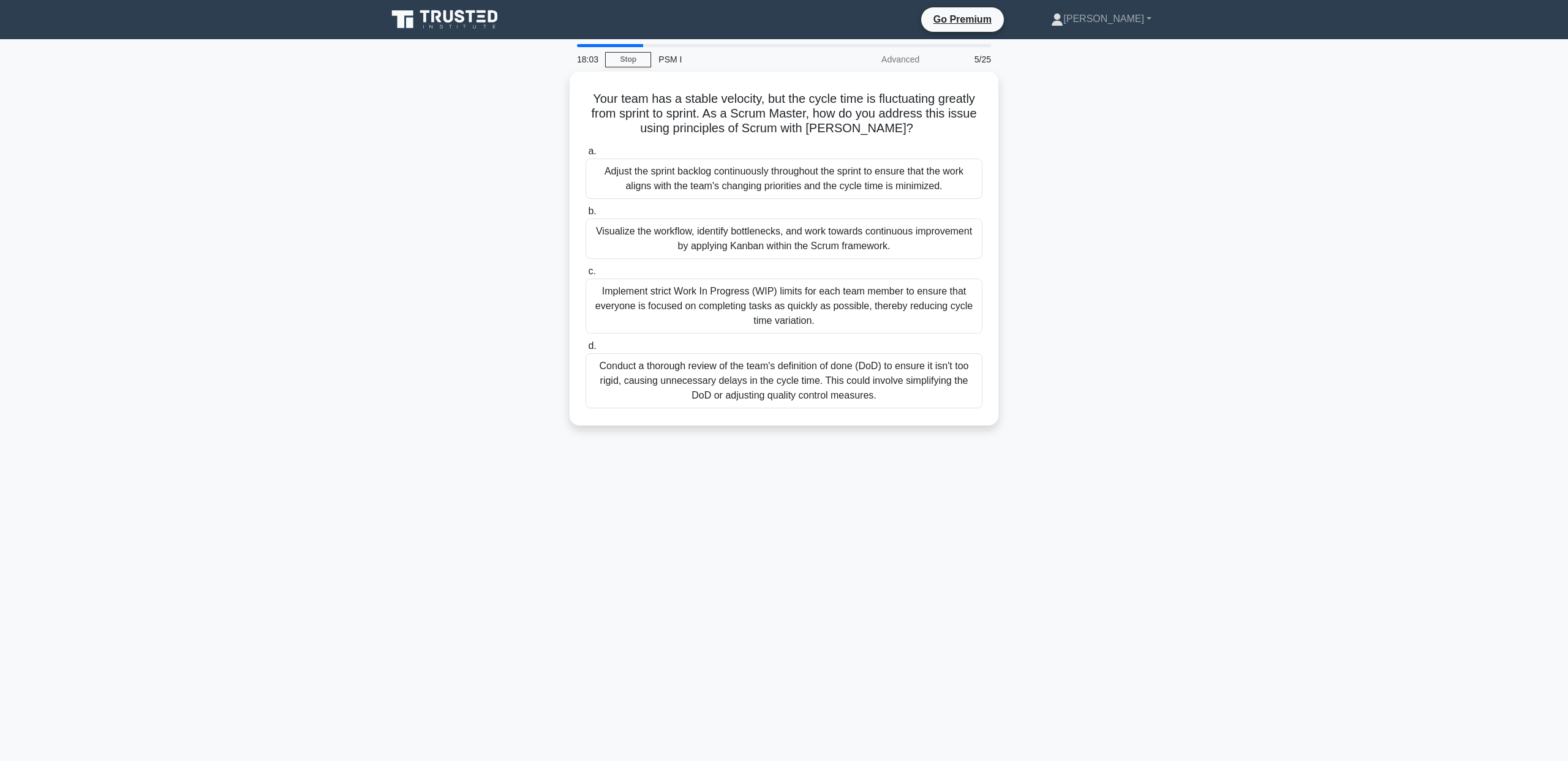
click at [1156, 177] on div "Your team has a stable velocity, but the cycle time is fluctuating greatly from…" at bounding box center [784, 256] width 809 height 368
drag, startPoint x: 550, startPoint y: 173, endPoint x: 554, endPoint y: 196, distance: 23.3
click at [554, 196] on div "Your team has a stable velocity, but the cycle time is fluctuating greatly from…" at bounding box center [784, 256] width 809 height 368
click at [530, 227] on div "Your team has a stable velocity, but the cycle time is fluctuating greatly from…" at bounding box center [784, 256] width 809 height 368
drag, startPoint x: 542, startPoint y: 235, endPoint x: 531, endPoint y: 254, distance: 22.0
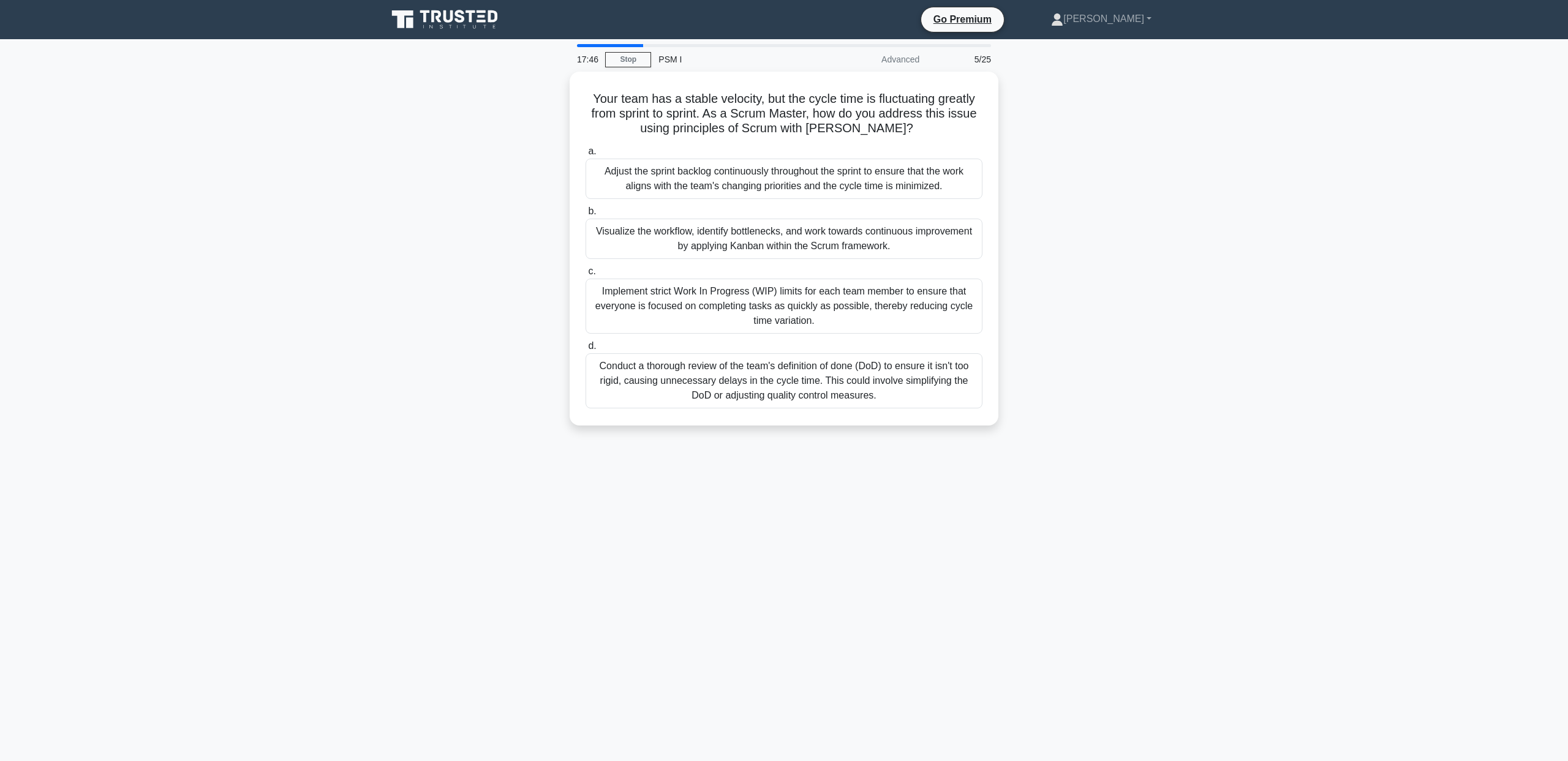
click at [531, 254] on div "Your team has a stable velocity, but the cycle time is fluctuating greatly from…" at bounding box center [784, 256] width 809 height 368
click at [518, 301] on div "Your team has a stable velocity, but the cycle time is fluctuating greatly from…" at bounding box center [784, 256] width 809 height 368
drag, startPoint x: 518, startPoint y: 288, endPoint x: 533, endPoint y: 322, distance: 37.2
click at [533, 322] on div "Your team has a stable velocity, but the cycle time is fluctuating greatly from…" at bounding box center [784, 256] width 809 height 368
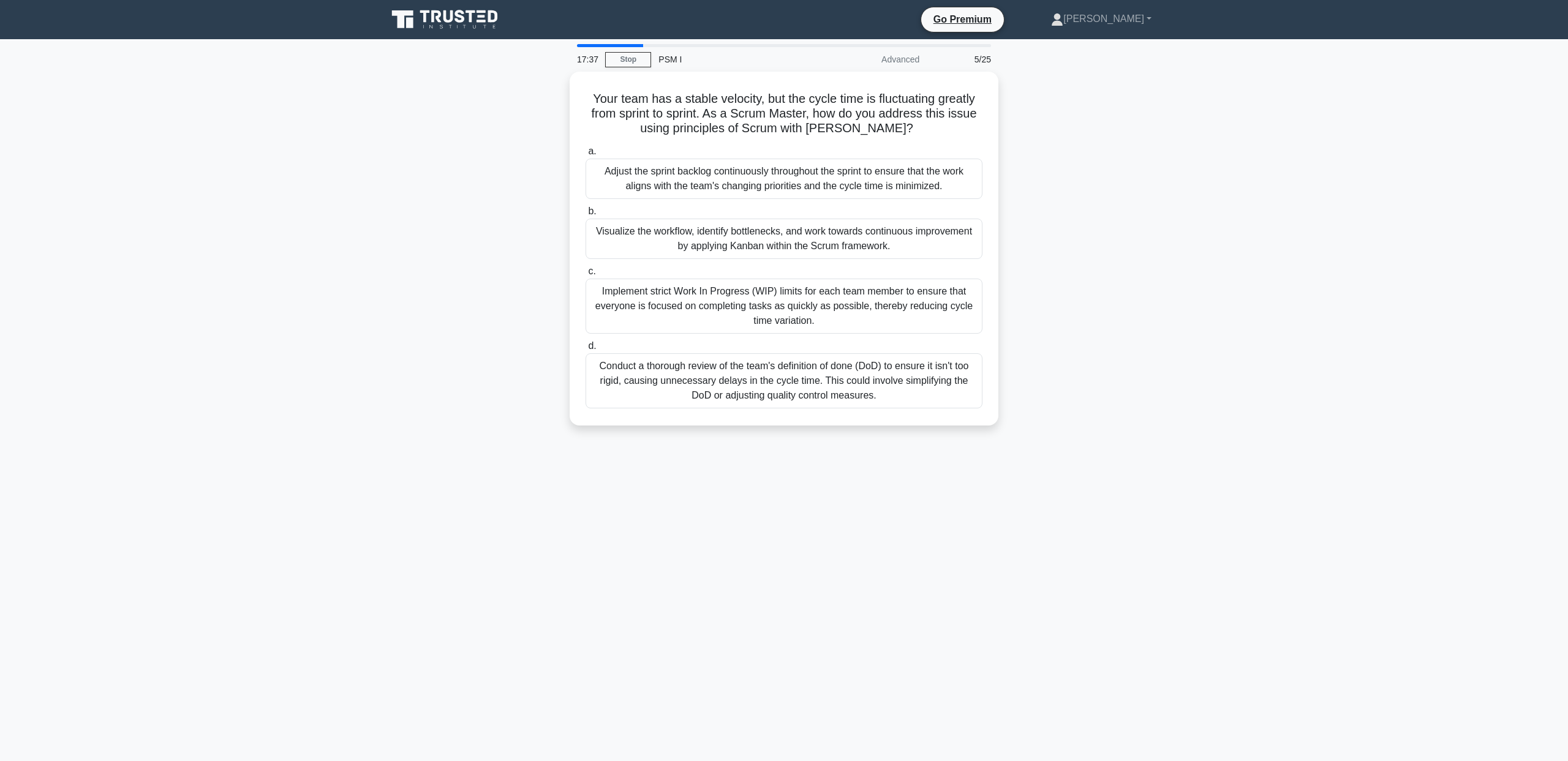
drag, startPoint x: 525, startPoint y: 295, endPoint x: 529, endPoint y: 329, distance: 34.2
click at [529, 329] on div "Your team has a stable velocity, but the cycle time is fluctuating greatly from…" at bounding box center [784, 256] width 809 height 368
click at [515, 358] on div "Your team has a stable velocity, but the cycle time is fluctuating greatly from…" at bounding box center [784, 256] width 809 height 368
click at [516, 376] on div "Your team has a stable velocity, but the cycle time is fluctuating greatly from…" at bounding box center [784, 256] width 809 height 368
drag, startPoint x: 502, startPoint y: 364, endPoint x: 516, endPoint y: 410, distance: 48.1
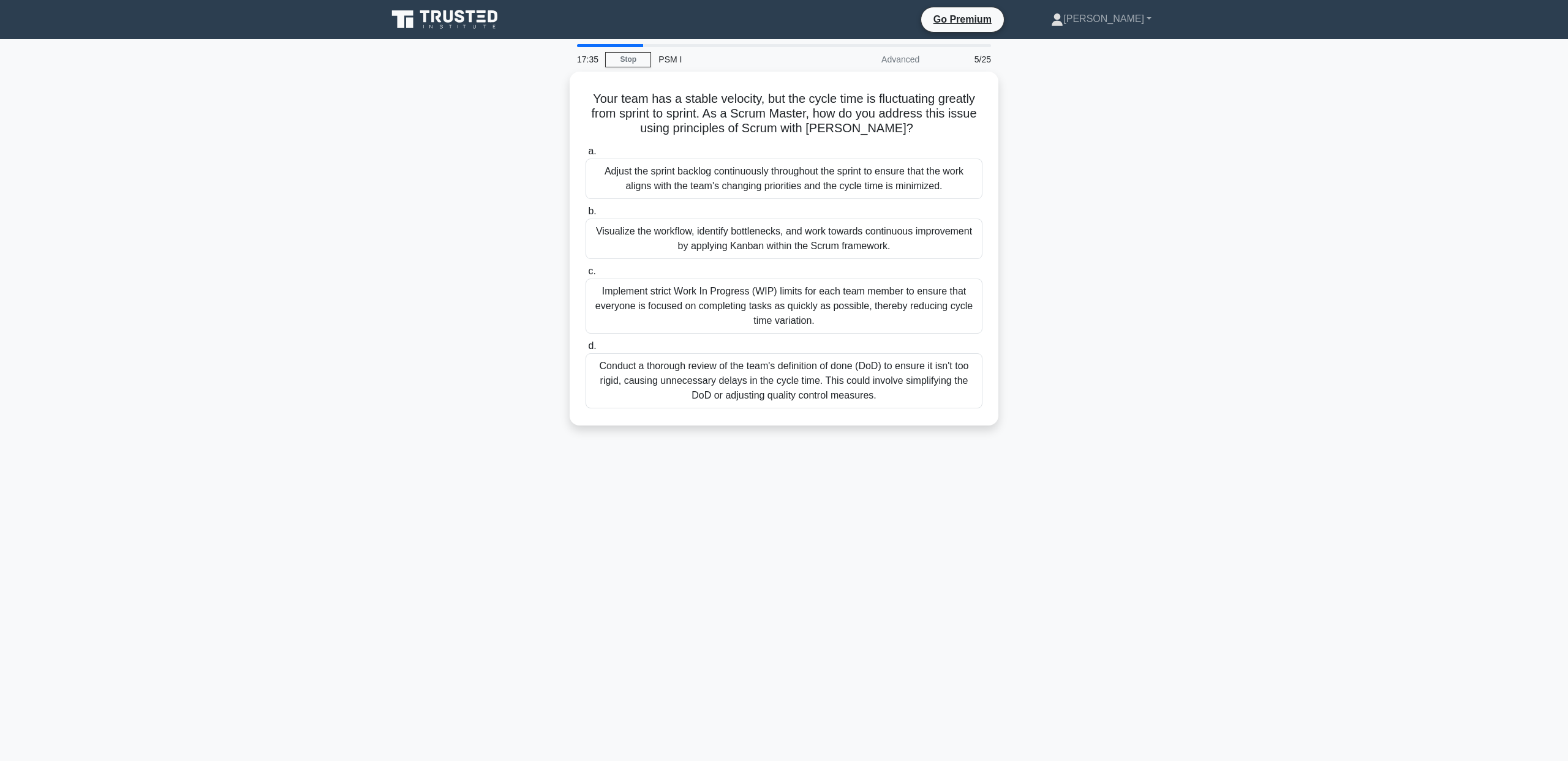
click at [516, 410] on div "Your team has a stable velocity, but the cycle time is fluctuating greatly from…" at bounding box center [784, 256] width 809 height 368
click at [515, 409] on div "Your team has a stable velocity, but the cycle time is fluctuating greatly from…" at bounding box center [784, 256] width 809 height 368
click at [665, 307] on div "Implement strict Work In Progress (WIP) limits for each team member to ensure t…" at bounding box center [784, 303] width 397 height 55
click at [585, 273] on input "c. Implement strict Work In Progress (WIP) limits for each team member to ensur…" at bounding box center [585, 268] width 0 height 8
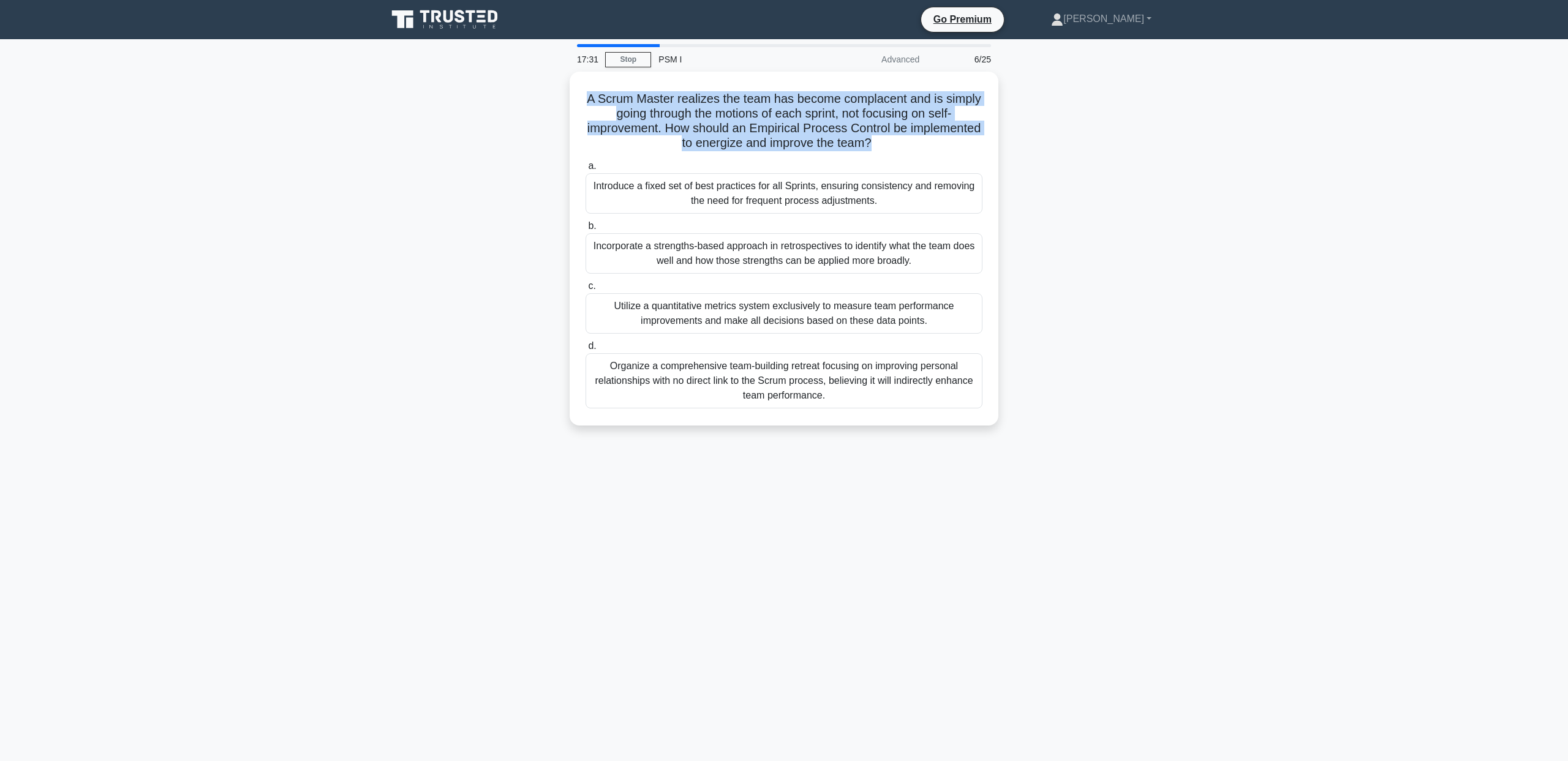
drag, startPoint x: 529, startPoint y: 88, endPoint x: 535, endPoint y: 159, distance: 71.3
click at [535, 159] on div "A Scrum Master realizes the team has become complacent and is simply going thro…" at bounding box center [784, 256] width 809 height 368
click at [531, 103] on div "A Scrum Master realizes the team has become complacent and is simply going thro…" at bounding box center [784, 256] width 809 height 368
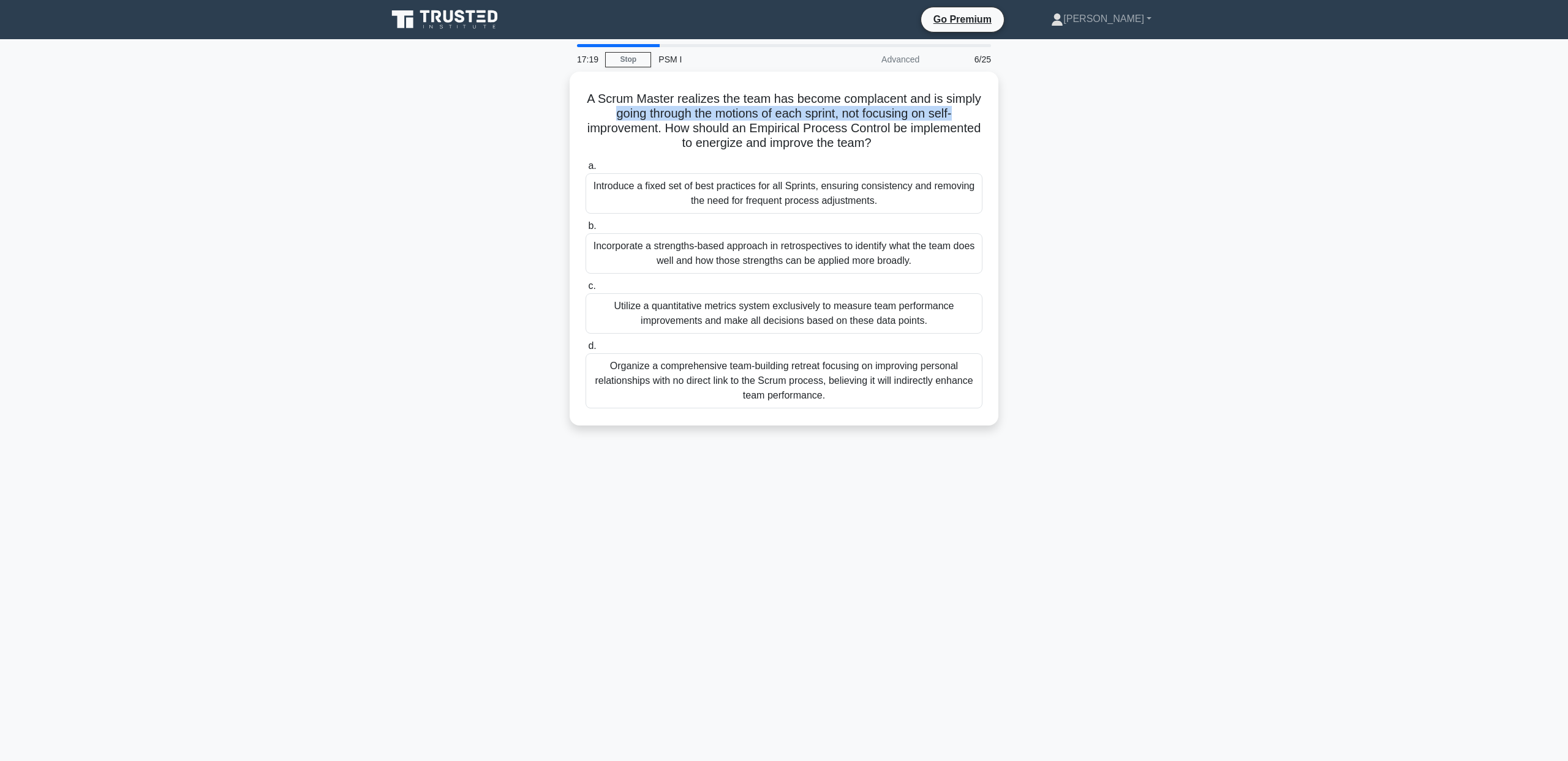
drag, startPoint x: 511, startPoint y: 109, endPoint x: 515, endPoint y: 134, distance: 25.3
click at [515, 134] on div "A Scrum Master realizes the team has become complacent and is simply going thro…" at bounding box center [784, 256] width 809 height 368
click at [516, 113] on div "A Scrum Master realizes the team has become complacent and is simply going thro…" at bounding box center [784, 256] width 809 height 368
drag, startPoint x: 534, startPoint y: 92, endPoint x: 984, endPoint y: 150, distance: 453.7
click at [984, 150] on div "A Scrum Master realizes the team has become complacent and is simply going thro…" at bounding box center [784, 256] width 809 height 368
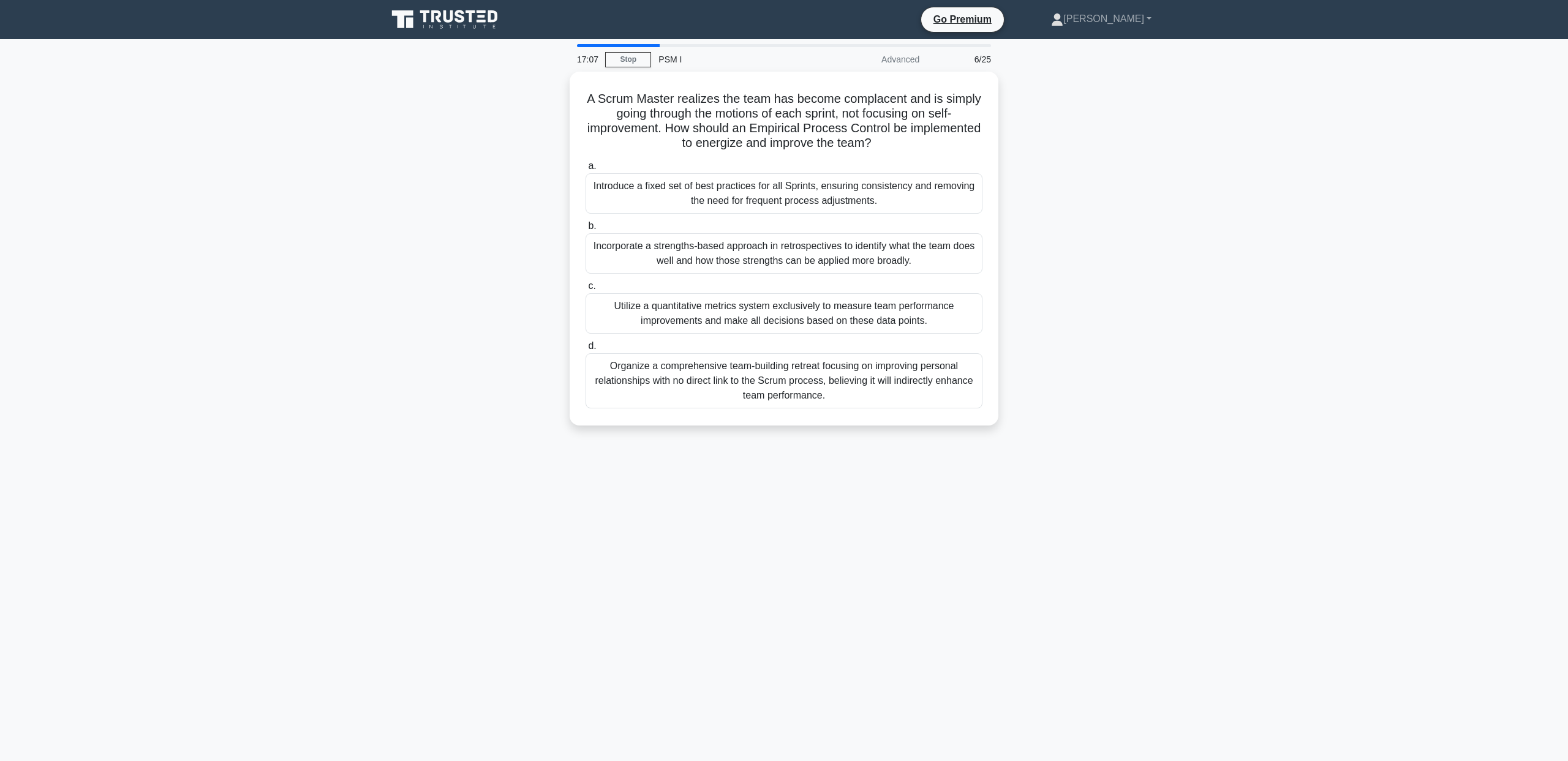
click at [1059, 183] on div "A Scrum Master realizes the team has become complacent and is simply going thro…" at bounding box center [784, 256] width 809 height 368
drag, startPoint x: 531, startPoint y: 251, endPoint x: 531, endPoint y: 275, distance: 24.0
click at [531, 275] on div "A Scrum Master realizes the team has become complacent and is simply going thro…" at bounding box center [784, 256] width 809 height 368
click at [514, 299] on div "A Scrum Master realizes the team has become complacent and is simply going thro…" at bounding box center [784, 256] width 809 height 368
drag, startPoint x: 523, startPoint y: 308, endPoint x: 525, endPoint y: 333, distance: 25.1
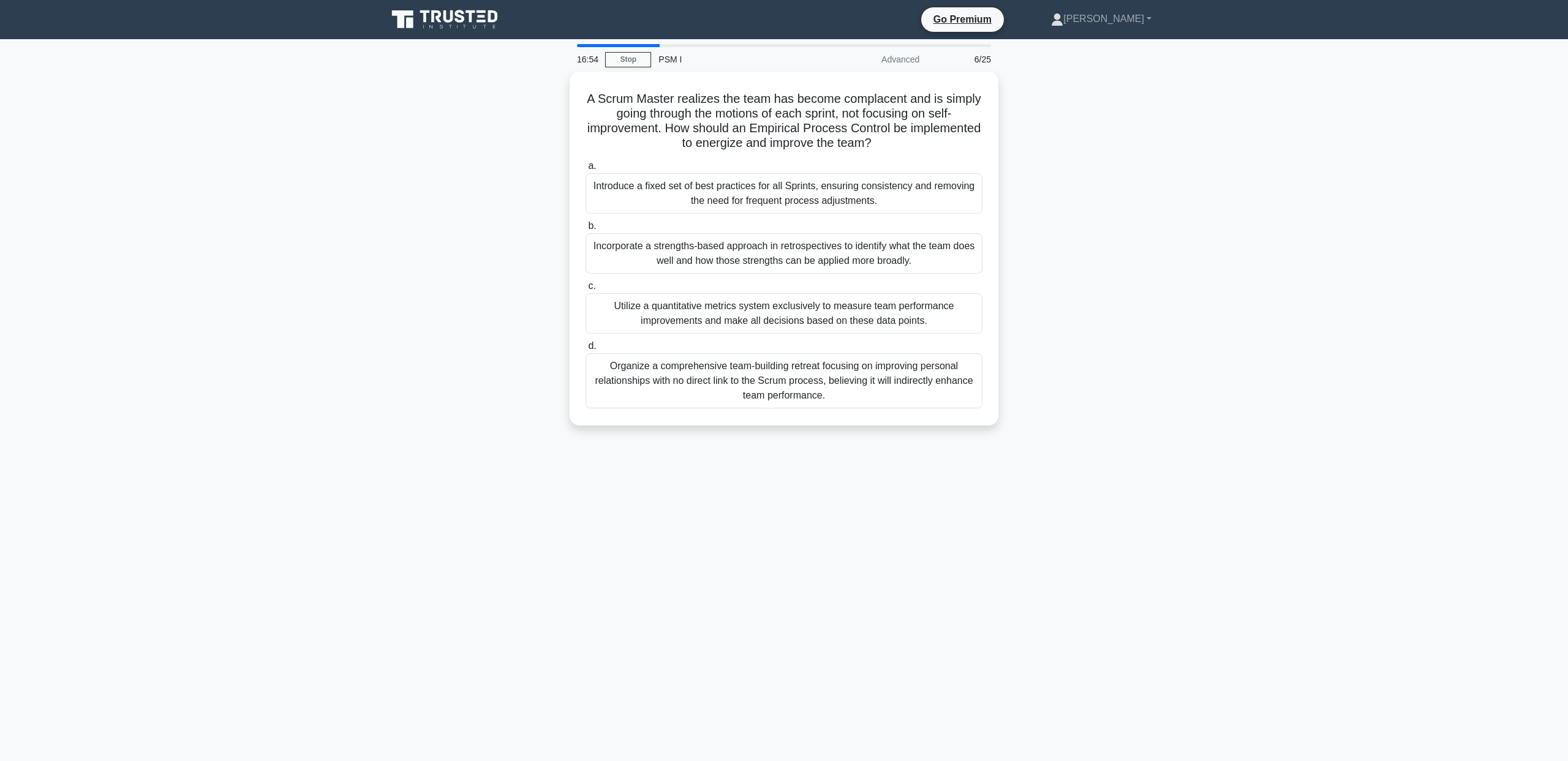
click at [525, 333] on div "A Scrum Master realizes the team has become complacent and is simply going thro…" at bounding box center [784, 256] width 809 height 368
drag, startPoint x: 521, startPoint y: 305, endPoint x: 525, endPoint y: 325, distance: 20.4
click at [525, 325] on div "A Scrum Master realizes the team has become complacent and is simply going thro…" at bounding box center [784, 256] width 809 height 368
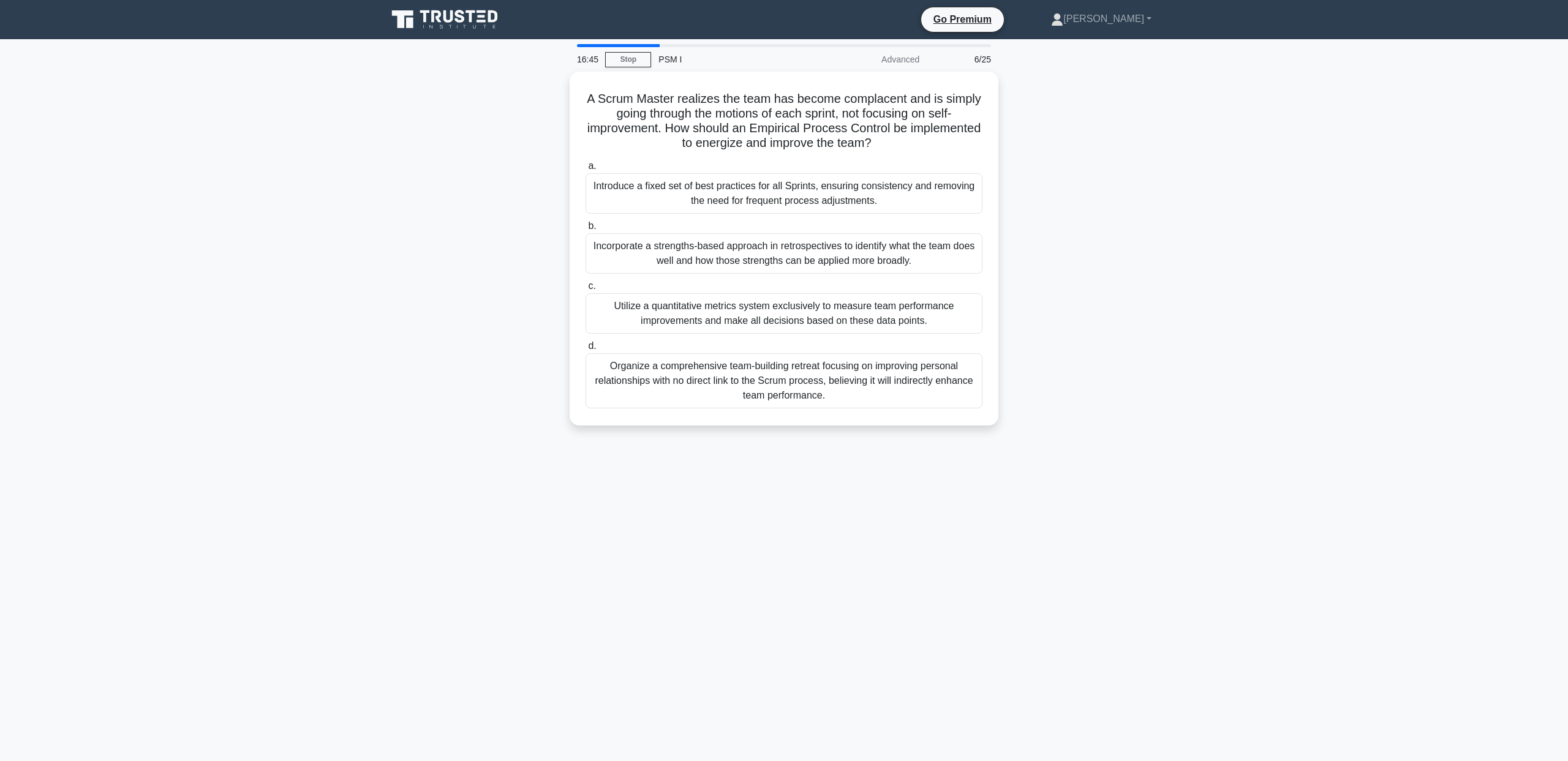
drag, startPoint x: 515, startPoint y: 365, endPoint x: 515, endPoint y: 377, distance: 12.0
click at [515, 377] on div "A Scrum Master realizes the team has become complacent and is simply going thro…" at bounding box center [784, 256] width 809 height 368
click at [514, 391] on div "A Scrum Master realizes the team has become complacent and is simply going thro…" at bounding box center [784, 256] width 809 height 368
click at [641, 248] on div "Incorporate a strengths-based approach in retrospectives to identify what the t…" at bounding box center [784, 250] width 397 height 40
click at [585, 227] on input "b. Incorporate a strengths-based approach in retrospectives to identify what th…" at bounding box center [585, 223] width 0 height 8
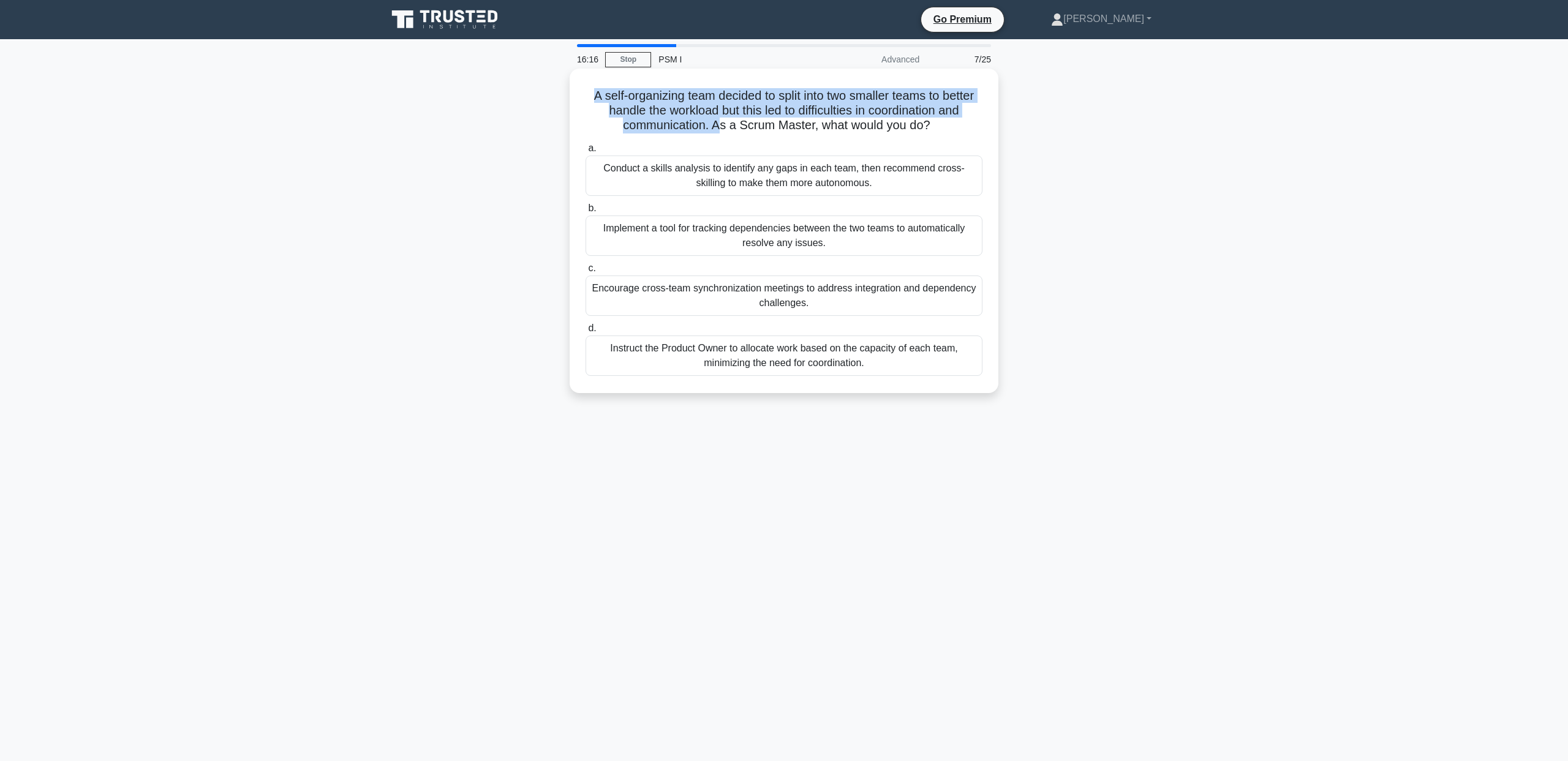
drag, startPoint x: 517, startPoint y: 94, endPoint x: 716, endPoint y: 126, distance: 201.6
click at [716, 126] on div "A self-organizing team decided to split into two smaller teams to better handle…" at bounding box center [784, 241] width 809 height 339
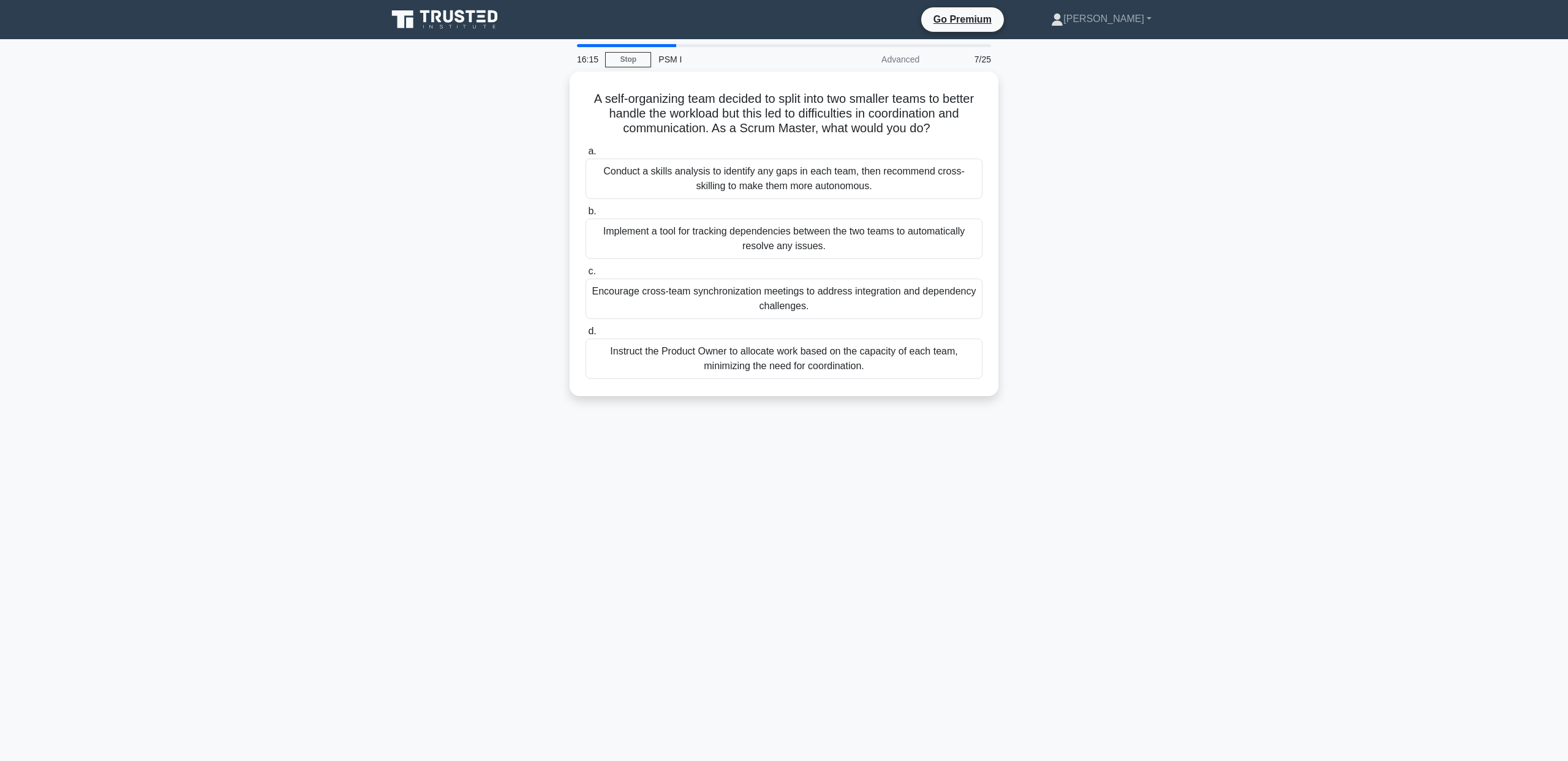
click at [490, 187] on div "A self-organizing team decided to split into two smaller teams to better handle…" at bounding box center [784, 241] width 809 height 339
drag, startPoint x: 527, startPoint y: 161, endPoint x: 533, endPoint y: 200, distance: 39.5
click at [533, 200] on div "A self-organizing team decided to split into two smaller teams to better handle…" at bounding box center [784, 241] width 809 height 339
drag, startPoint x: 508, startPoint y: 231, endPoint x: 509, endPoint y: 256, distance: 25.0
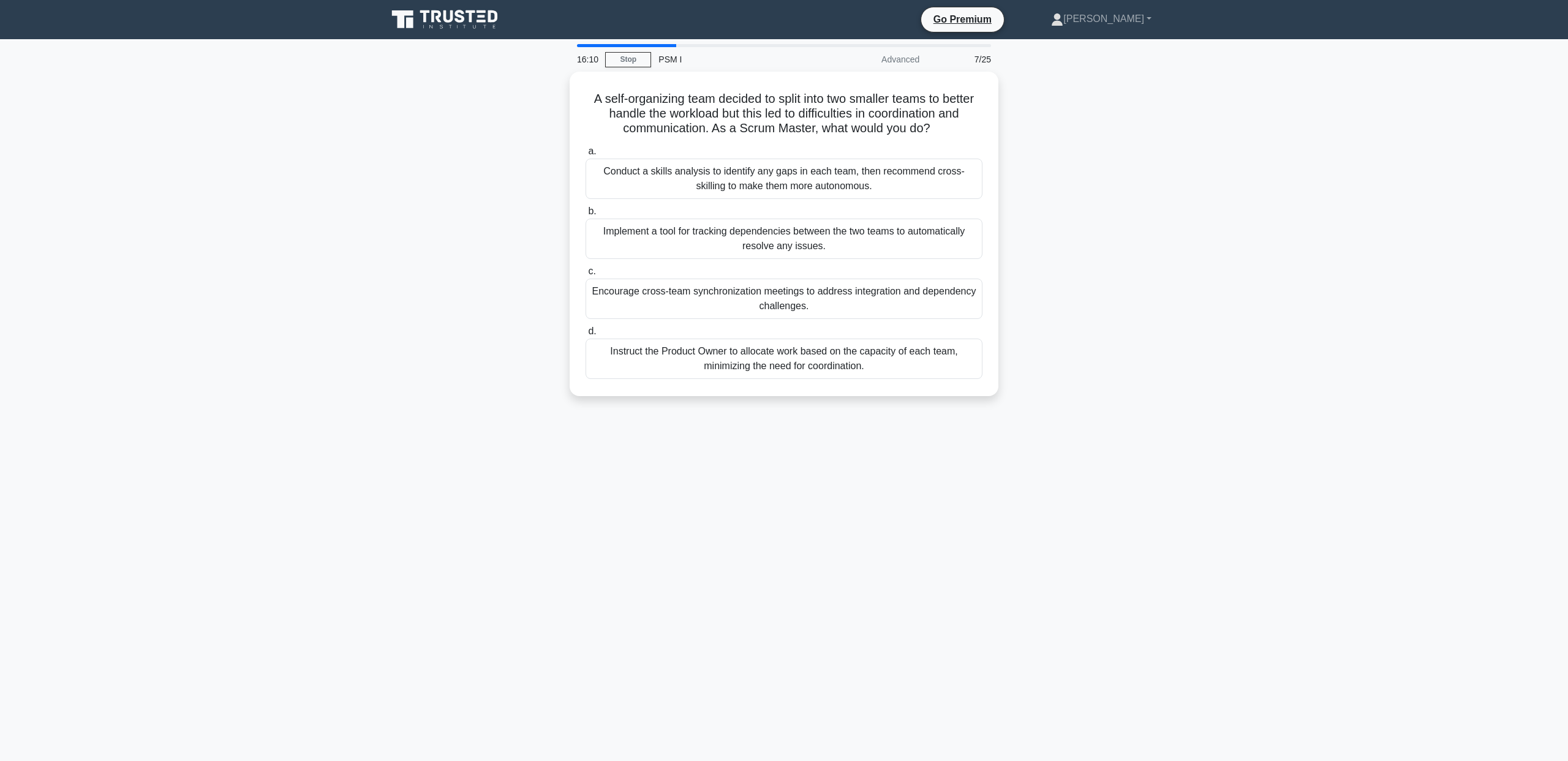
click at [509, 256] on div "A self-organizing team decided to split into two smaller teams to better handle…" at bounding box center [784, 241] width 809 height 339
drag, startPoint x: 495, startPoint y: 281, endPoint x: 506, endPoint y: 315, distance: 35.7
click at [506, 315] on div "A self-organizing team decided to split into two smaller teams to better handle…" at bounding box center [784, 241] width 809 height 339
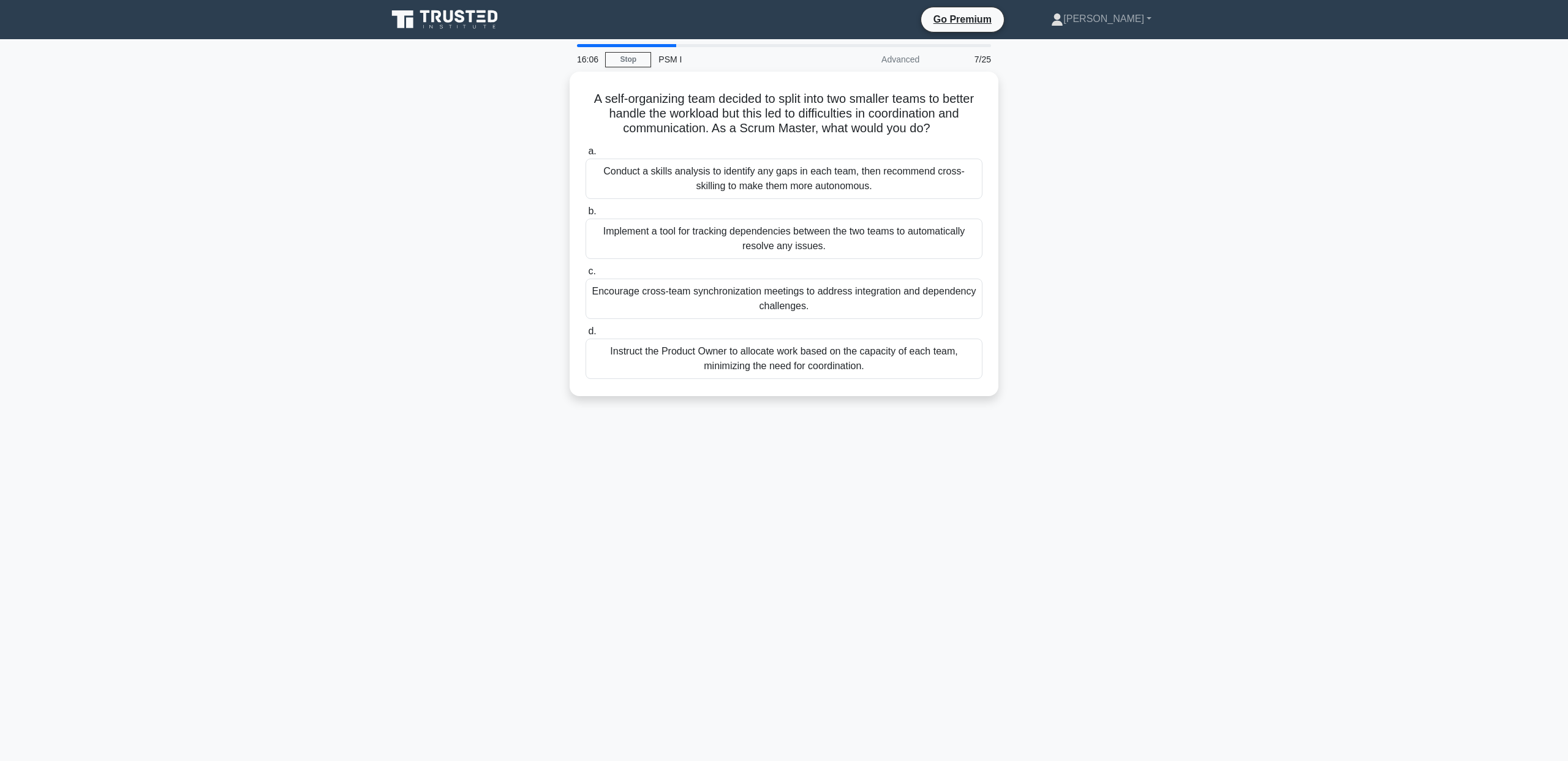
drag, startPoint x: 506, startPoint y: 345, endPoint x: 513, endPoint y: 387, distance: 42.6
click at [513, 387] on div "A self-organizing team decided to split into two smaller teams to better handle…" at bounding box center [784, 241] width 809 height 339
click at [656, 300] on div "Encourage cross-team synchronization meetings to address integration and depend…" at bounding box center [784, 295] width 397 height 40
click at [585, 273] on input "c. Encourage cross-team synchronization meetings to address integration and dep…" at bounding box center [585, 268] width 0 height 8
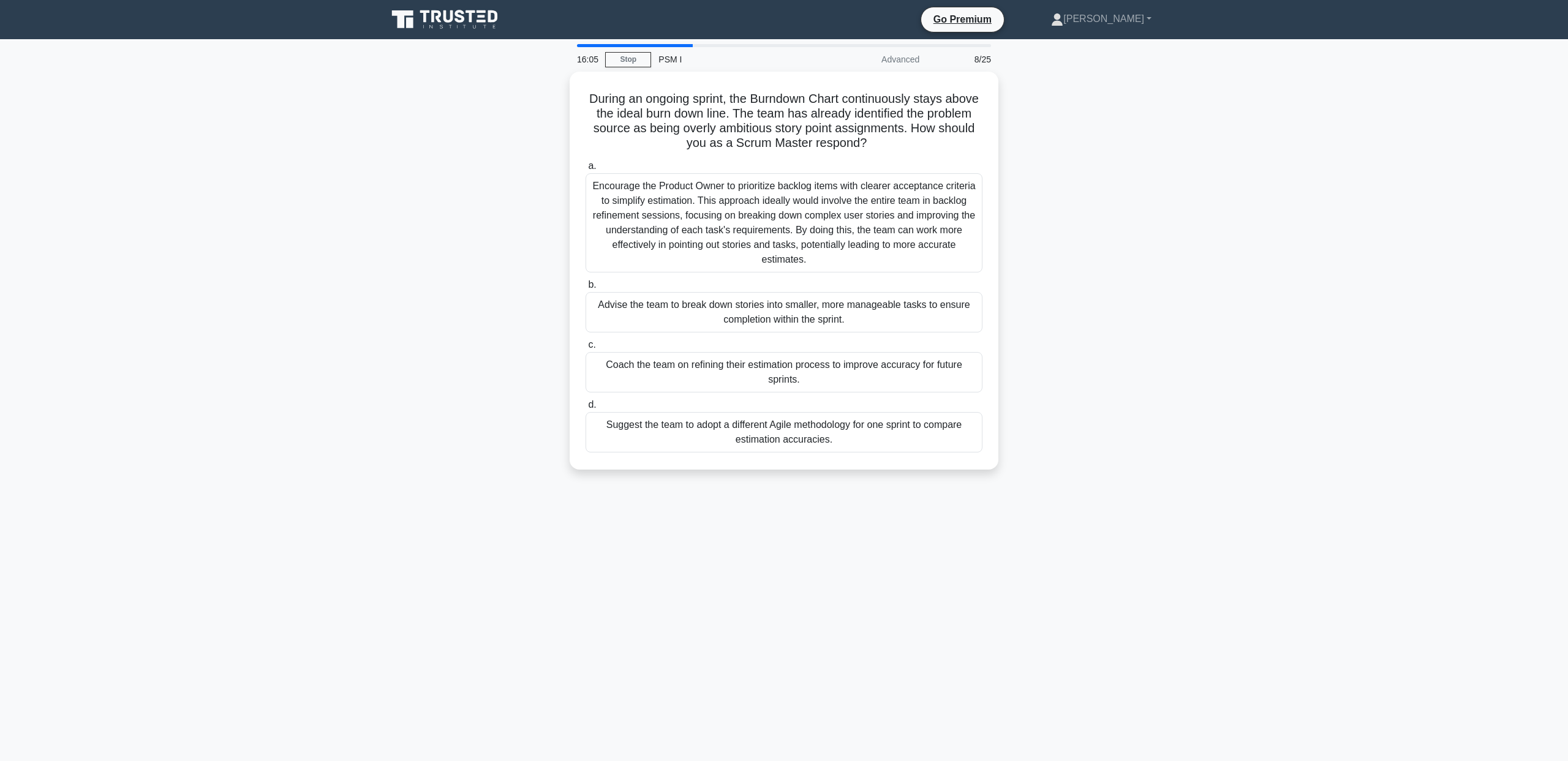
click at [496, 228] on div "During an ongoing sprint, the Burndown Chart continuously stays above the ideal…" at bounding box center [784, 278] width 809 height 412
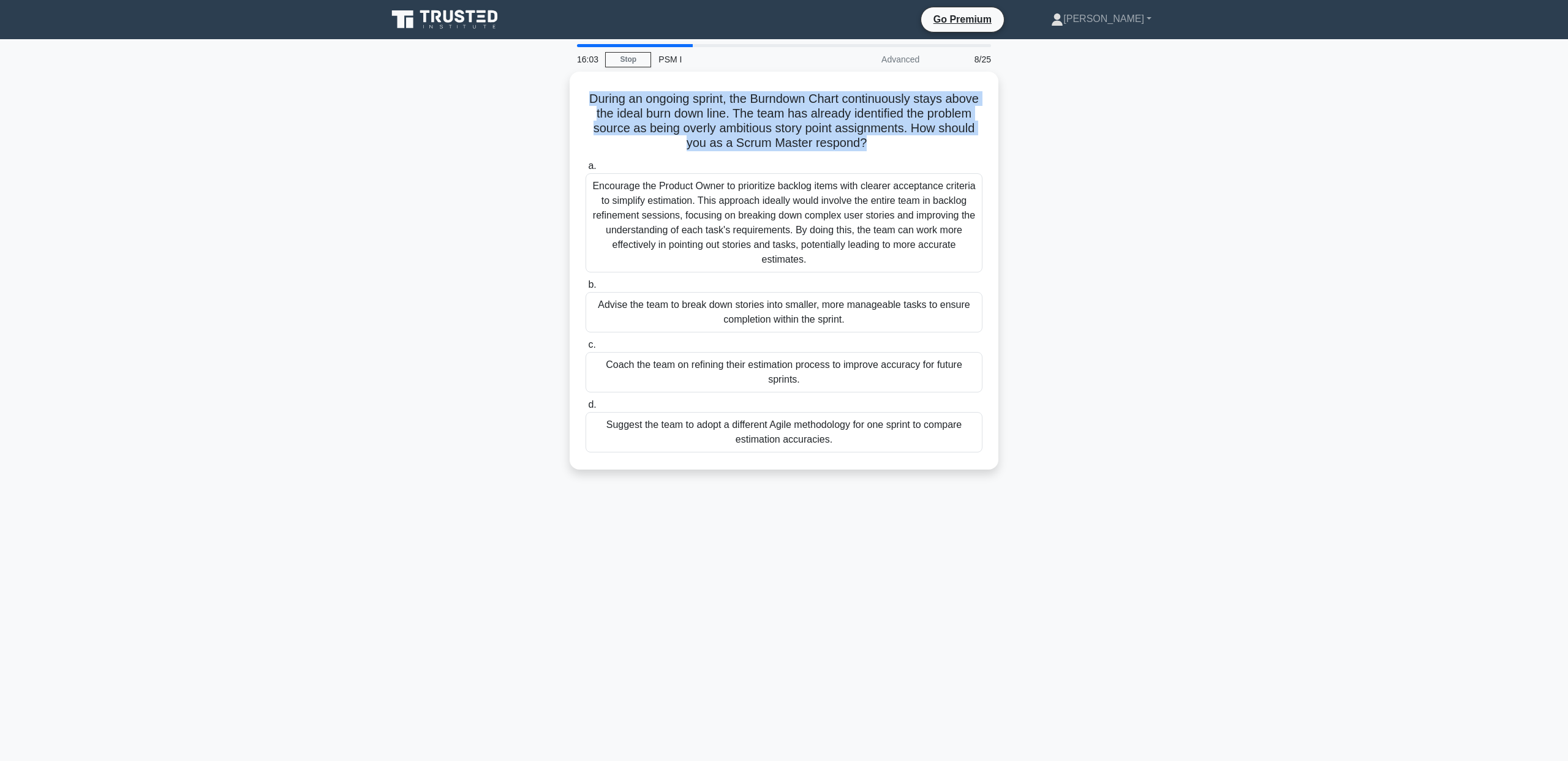
drag, startPoint x: 502, startPoint y: 128, endPoint x: 511, endPoint y: 159, distance: 32.3
click at [511, 159] on div "During an ongoing sprint, the Burndown Chart continuously stays above the ideal…" at bounding box center [784, 278] width 809 height 412
click at [473, 136] on div "During an ongoing sprint, the Burndown Chart continuously stays above the ideal…" at bounding box center [784, 278] width 809 height 412
drag, startPoint x: 525, startPoint y: 91, endPoint x: 910, endPoint y: 140, distance: 388.1
click at [910, 140] on div "During an ongoing sprint, the Burndown Chart continuously stays above the ideal…" at bounding box center [784, 278] width 809 height 412
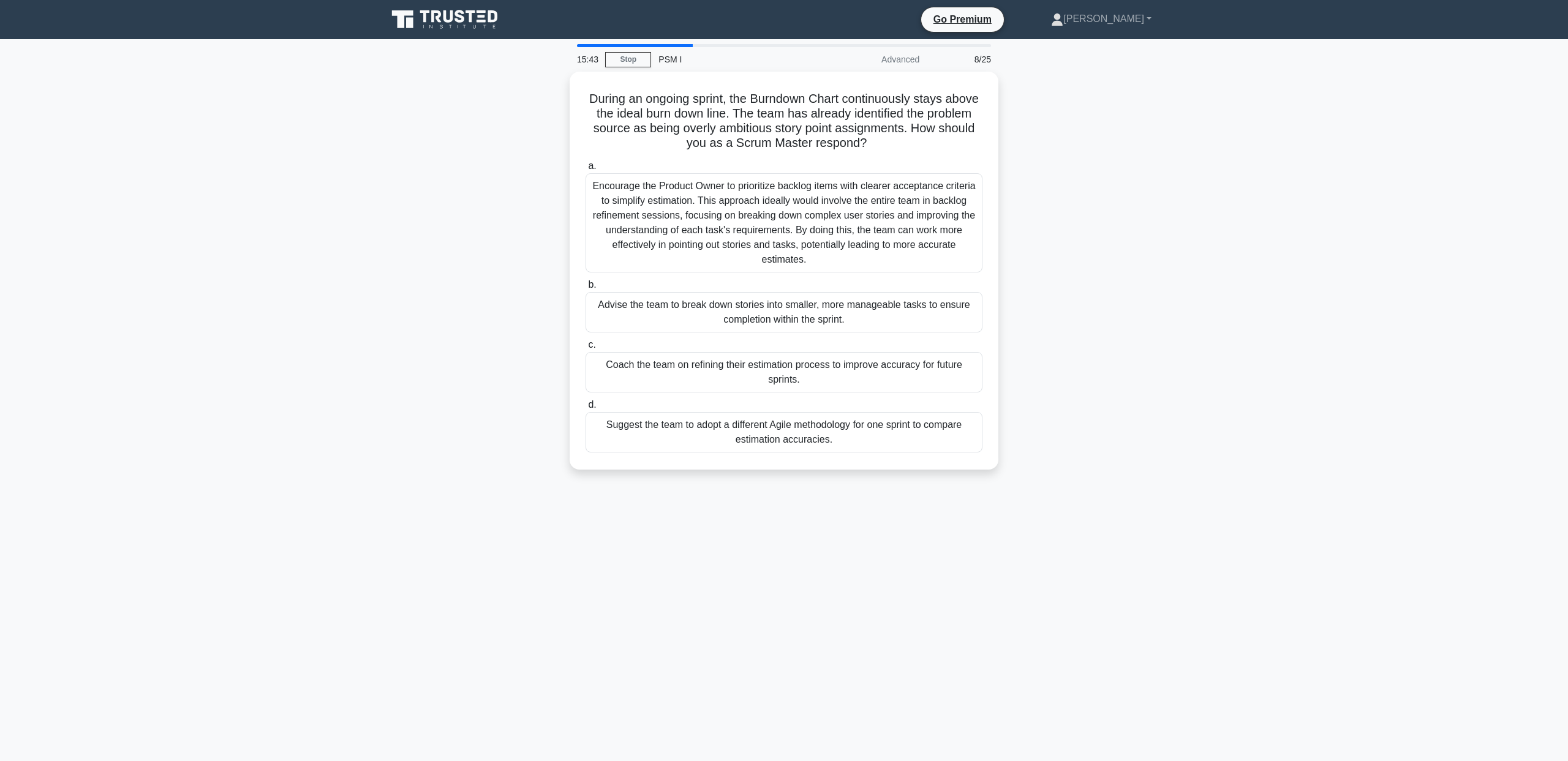
click at [439, 277] on div "During an ongoing sprint, the Burndown Chart continuously stays above the ideal…" at bounding box center [784, 278] width 809 height 412
drag, startPoint x: 465, startPoint y: 296, endPoint x: 483, endPoint y: 330, distance: 38.5
click at [483, 330] on div "During an ongoing sprint, the Burndown Chart continuously stays above the ideal…" at bounding box center [784, 278] width 809 height 412
drag, startPoint x: 506, startPoint y: 358, endPoint x: 512, endPoint y: 387, distance: 29.6
click at [512, 387] on div "During an ongoing sprint, the Burndown Chart continuously stays above the ideal…" at bounding box center [784, 278] width 809 height 412
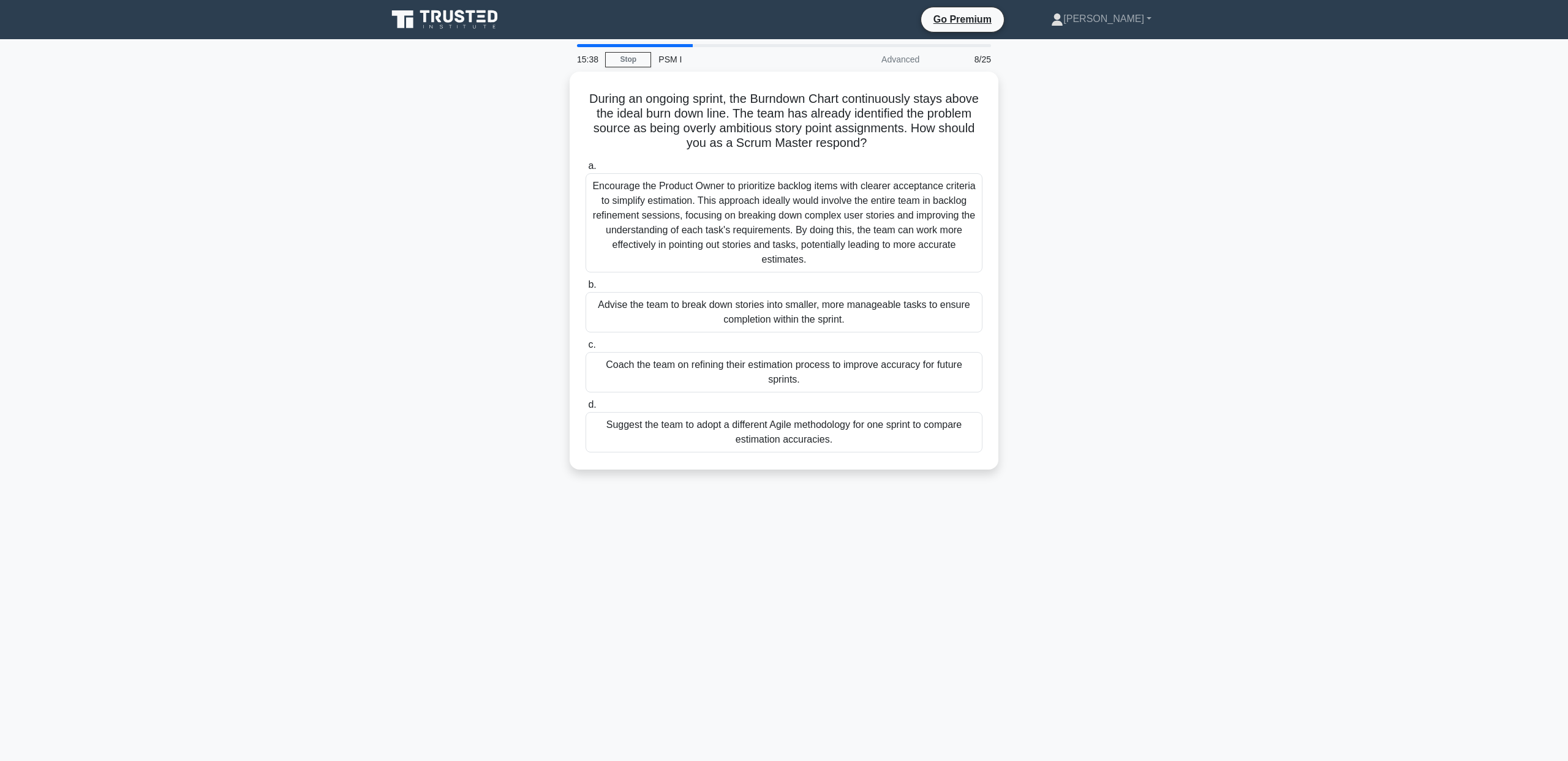
click at [515, 392] on div "During an ongoing sprint, the Burndown Chart continuously stays above the ideal…" at bounding box center [784, 278] width 809 height 412
drag, startPoint x: 524, startPoint y: 362, endPoint x: 528, endPoint y: 390, distance: 28.3
click at [528, 390] on div "During an ongoing sprint, the Burndown Chart continuously stays above the ideal…" at bounding box center [784, 278] width 809 height 412
click at [527, 426] on div "During an ongoing sprint, the Burndown Chart continuously stays above the ideal…" at bounding box center [784, 278] width 809 height 412
drag, startPoint x: 530, startPoint y: 446, endPoint x: 533, endPoint y: 428, distance: 18.2
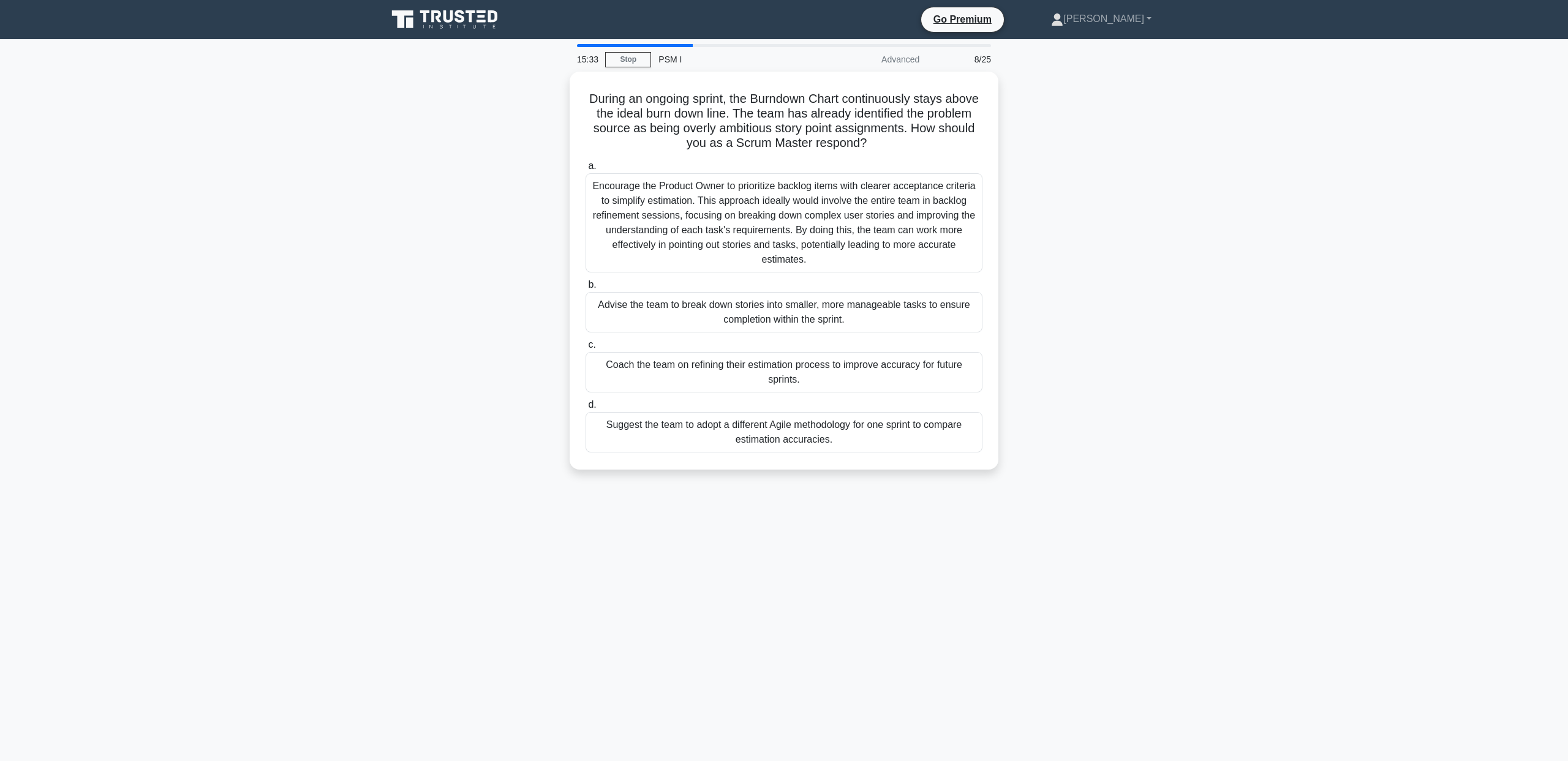
click at [533, 429] on div "During an ongoing sprint, the Burndown Chart continuously stays above the ideal…" at bounding box center [784, 278] width 809 height 412
click at [533, 428] on div "During an ongoing sprint, the Burndown Chart continuously stays above the ideal…" at bounding box center [784, 278] width 809 height 412
click at [664, 369] on div "Coach the team on refining their estimation process to improve accuracy for fut…" at bounding box center [784, 369] width 397 height 40
click at [585, 346] on input "c. Coach the team on refining their estimation process to improve accuracy for …" at bounding box center [585, 342] width 0 height 8
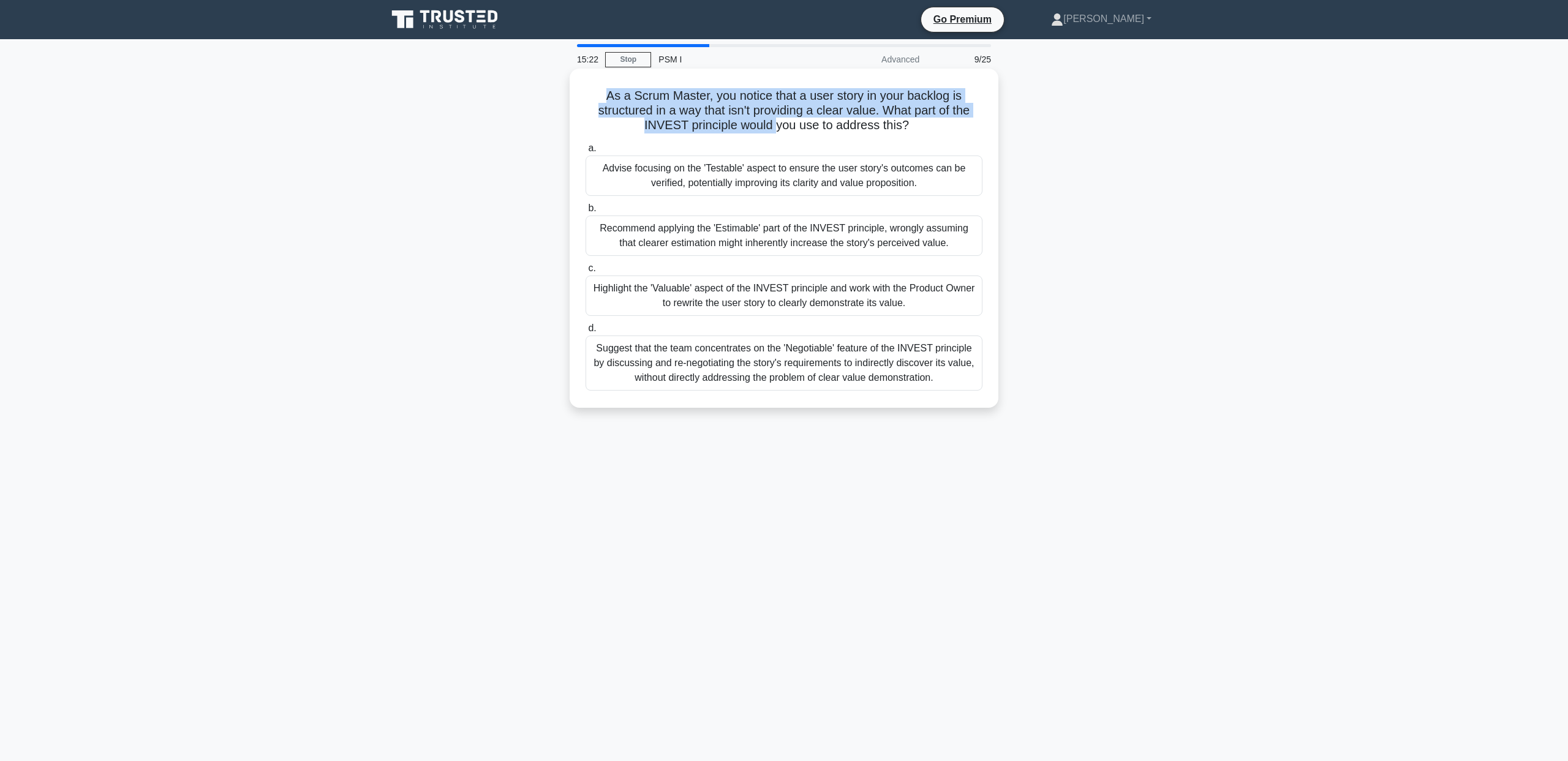
drag, startPoint x: 569, startPoint y: 90, endPoint x: 775, endPoint y: 126, distance: 209.1
click at [775, 126] on div "As a Scrum Master, you notice that a user story in your backlog is structured i…" at bounding box center [784, 238] width 429 height 339
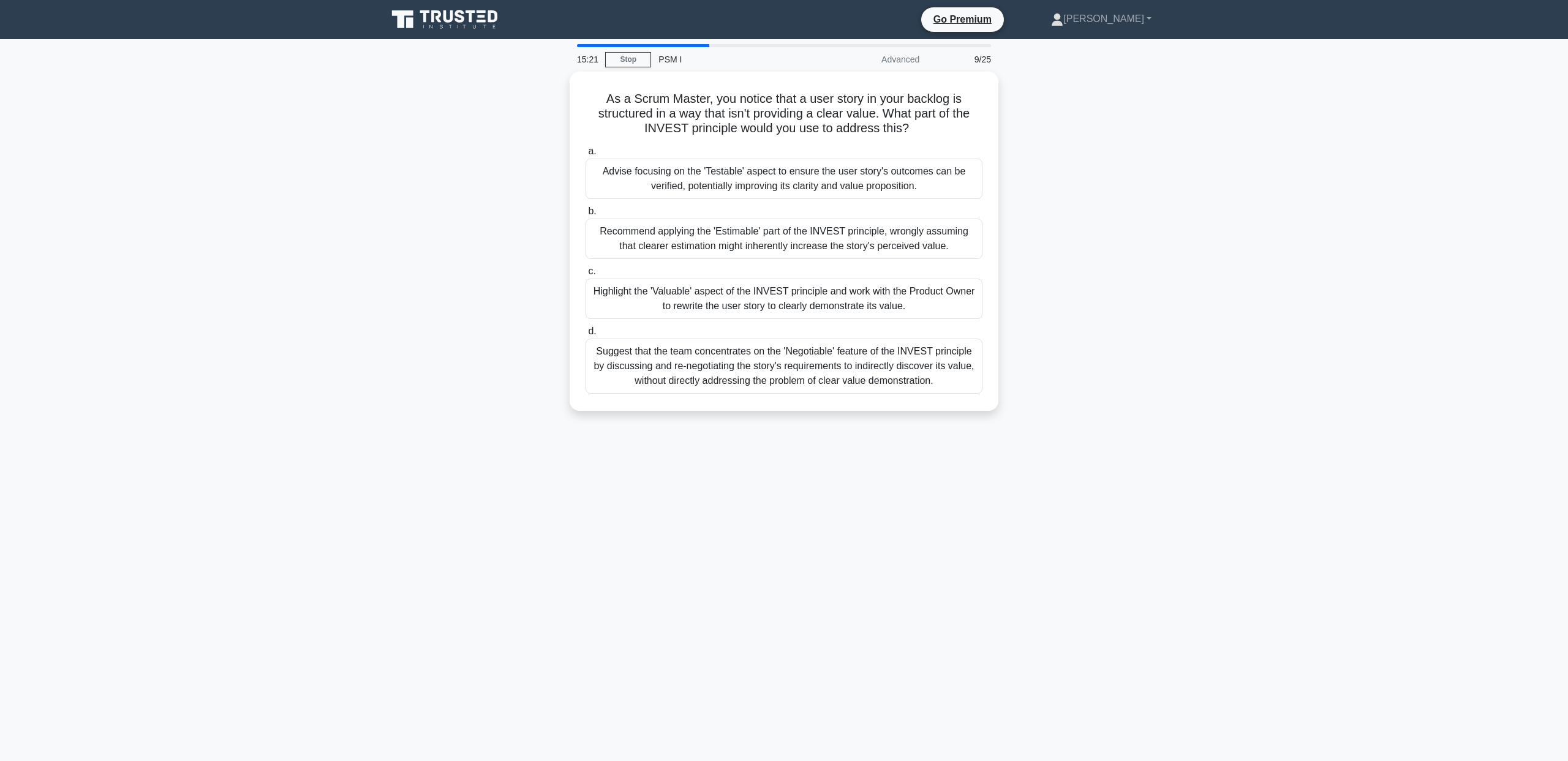
click at [488, 179] on div "As a Scrum Master, you notice that a user story in your backlog is structured i…" at bounding box center [784, 248] width 809 height 354
drag, startPoint x: 509, startPoint y: 155, endPoint x: 529, endPoint y: 207, distance: 55.7
click at [529, 207] on div "As a Scrum Master, you notice that a user story in your backlog is structured i…" at bounding box center [784, 248] width 809 height 354
drag, startPoint x: 529, startPoint y: 242, endPoint x: 538, endPoint y: 262, distance: 21.9
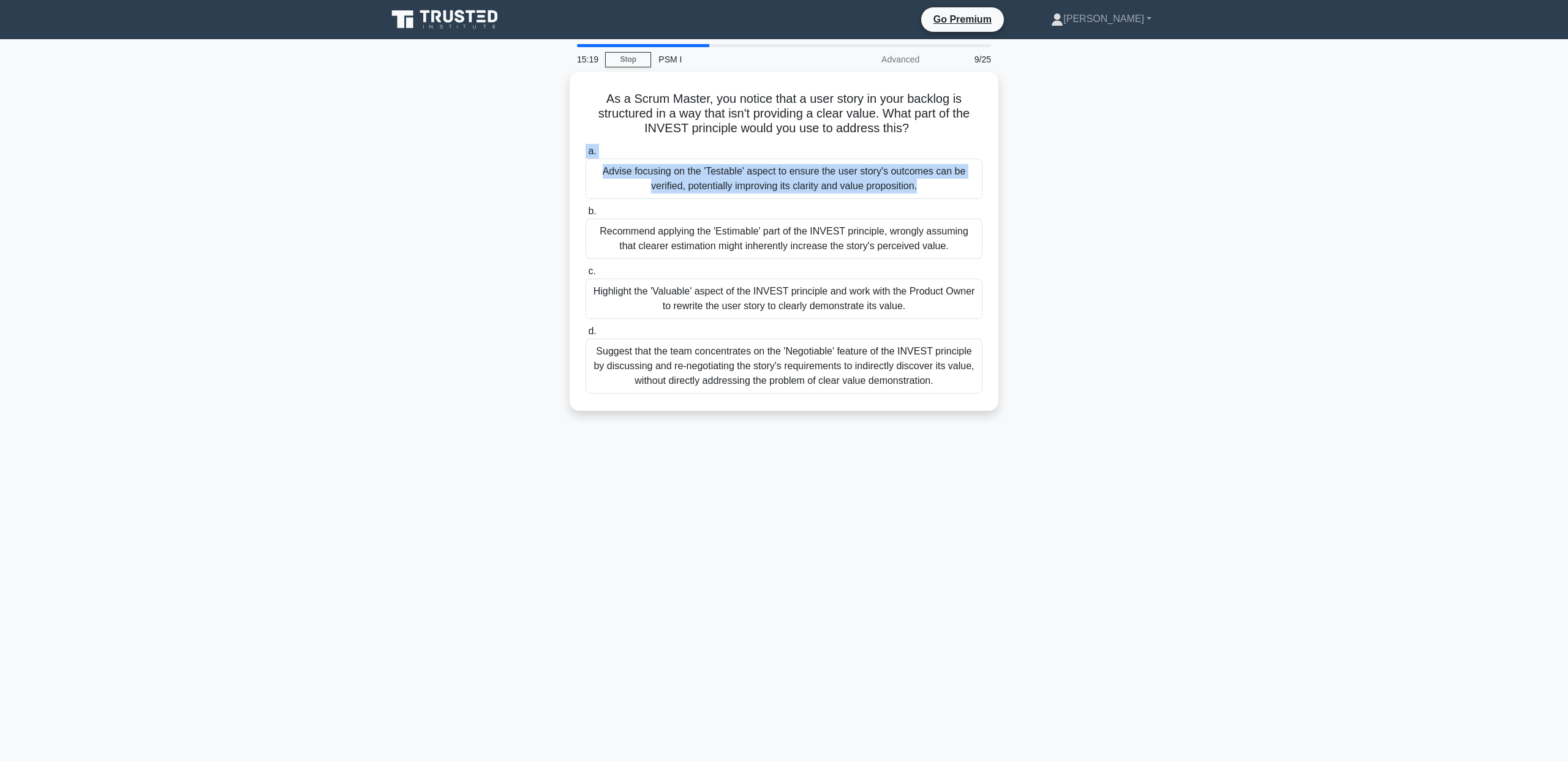
click at [538, 262] on div "As a Scrum Master, you notice that a user story in your backlog is structured i…" at bounding box center [784, 248] width 809 height 354
click at [537, 246] on div "As a Scrum Master, you notice that a user story in your backlog is structured i…" at bounding box center [784, 248] width 809 height 354
drag, startPoint x: 535, startPoint y: 237, endPoint x: 538, endPoint y: 289, distance: 52.1
click at [538, 254] on div "As a Scrum Master, you notice that a user story in your backlog is structured i…" at bounding box center [784, 248] width 809 height 354
click at [541, 321] on div "As a Scrum Master, you notice that a user story in your backlog is structured i…" at bounding box center [784, 248] width 809 height 354
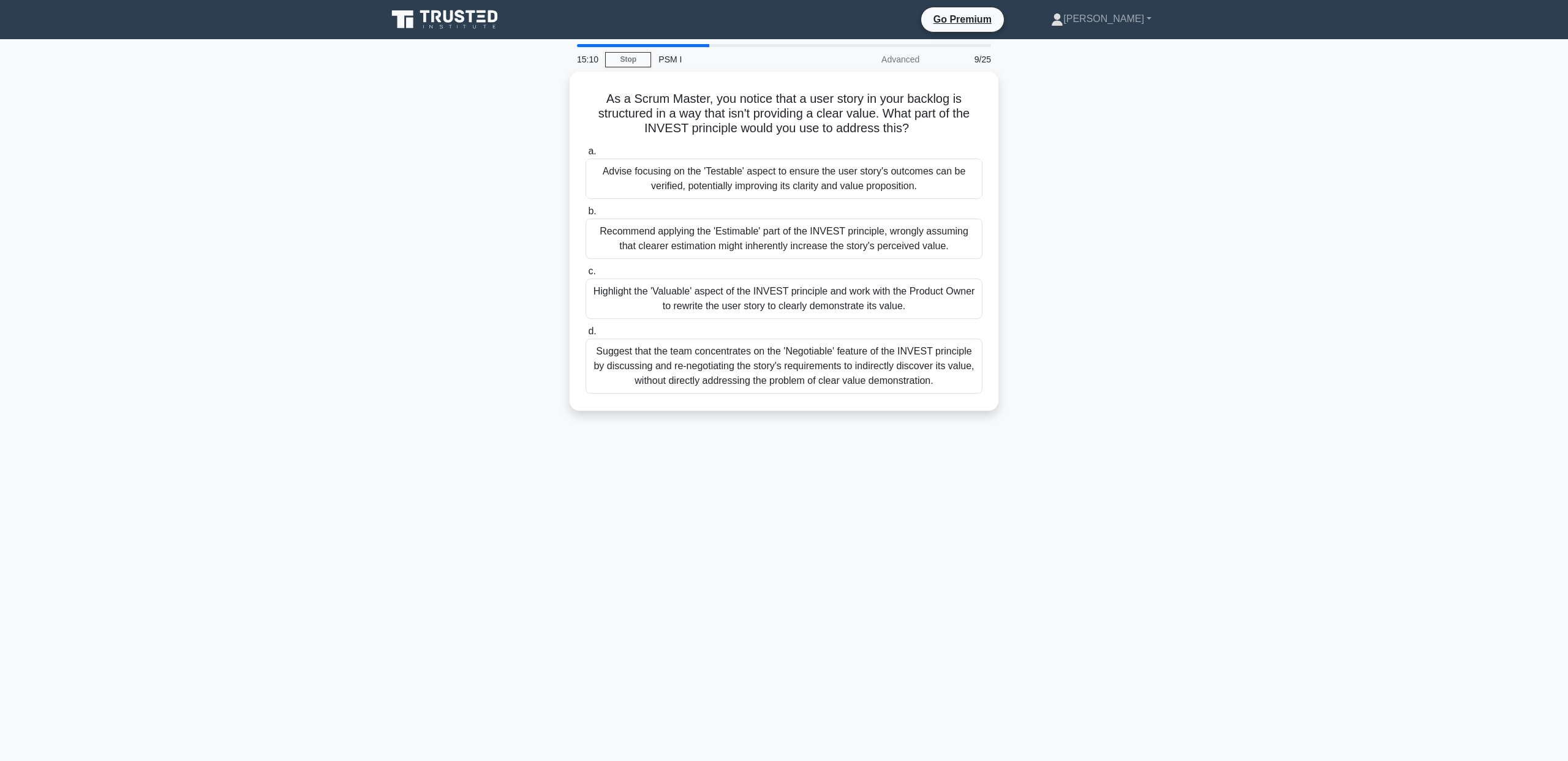
drag, startPoint x: 535, startPoint y: 286, endPoint x: 542, endPoint y: 318, distance: 32.8
click at [542, 318] on div "As a Scrum Master, you notice that a user story in your backlog is structured i…" at bounding box center [784, 248] width 809 height 354
click at [686, 296] on div "Highlight the 'Valuable' aspect of the INVEST principle and work with the Produ…" at bounding box center [784, 295] width 397 height 40
click at [585, 273] on input "c. Highlight the 'Valuable' aspect of the INVEST principle and work with the Pr…" at bounding box center [585, 268] width 0 height 8
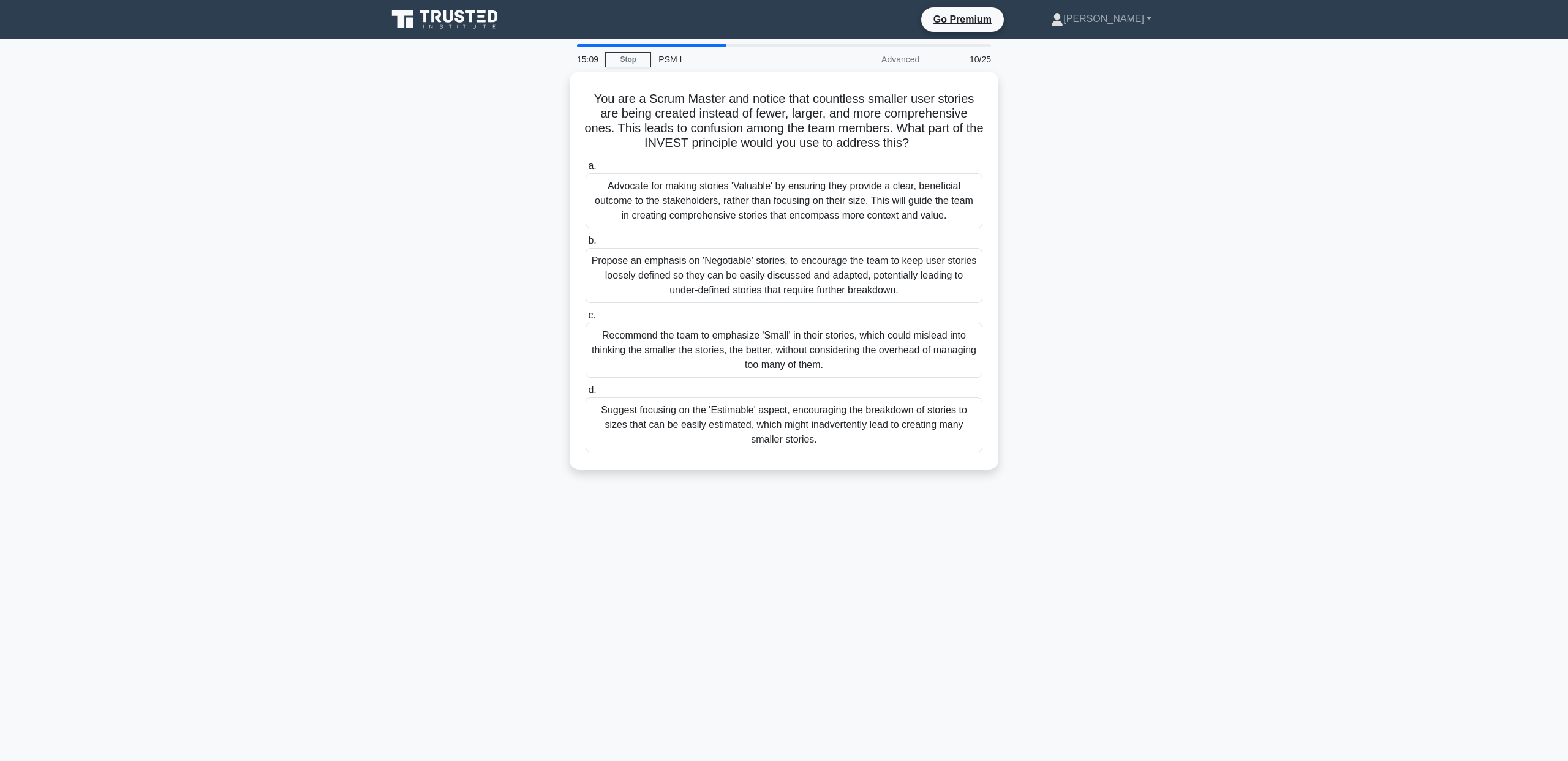
click at [455, 144] on div "You are a Scrum Master and notice that countless smaller user stories are being…" at bounding box center [784, 278] width 809 height 412
drag, startPoint x: 519, startPoint y: 86, endPoint x: 525, endPoint y: 117, distance: 31.6
click at [525, 117] on div "You are a Scrum Master and notice that countless smaller user stories are being…" at bounding box center [784, 278] width 809 height 412
drag, startPoint x: 923, startPoint y: 136, endPoint x: 628, endPoint y: 99, distance: 297.3
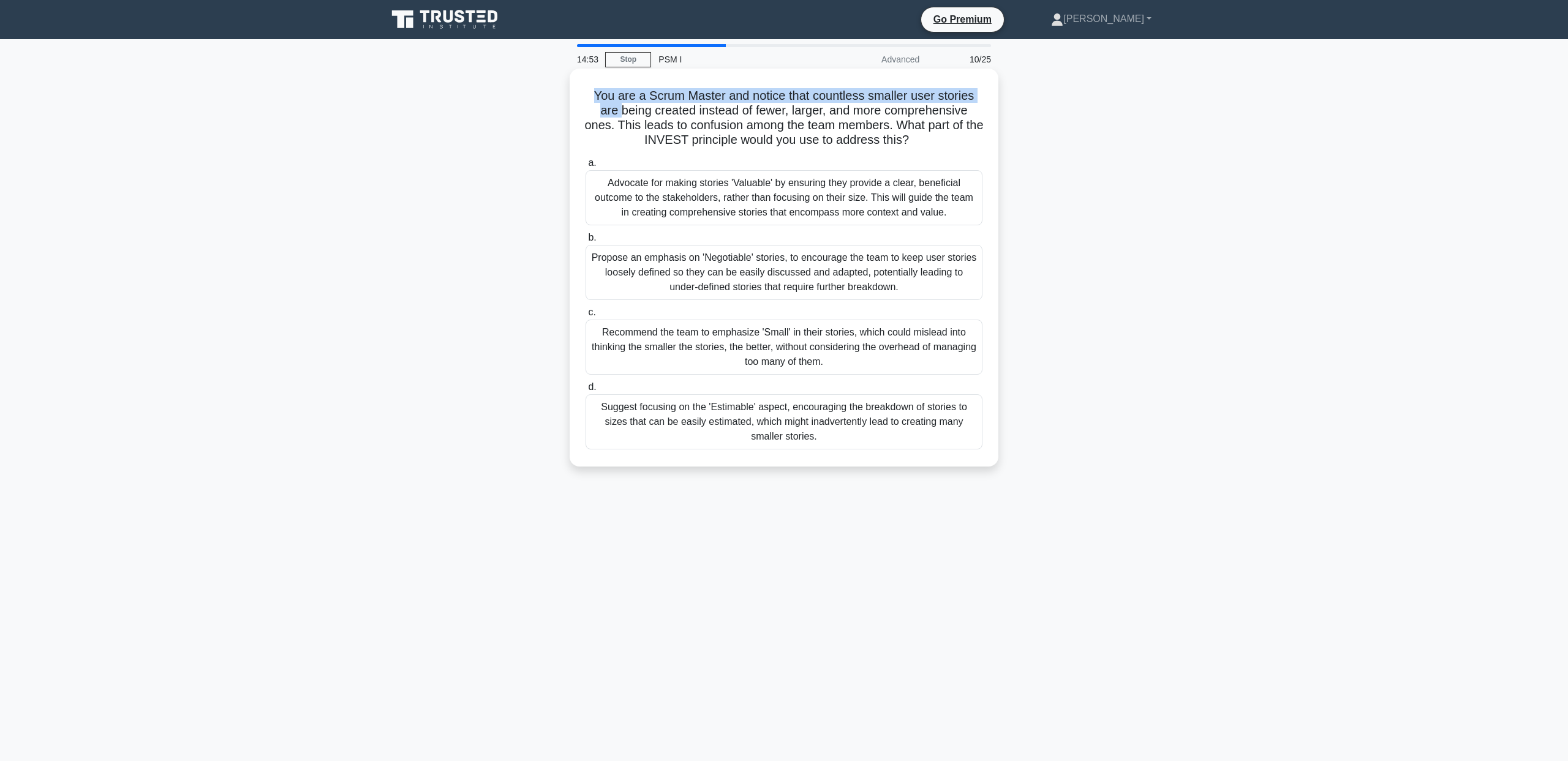
click at [628, 99] on h5 "You are a Scrum Master and notice that countless smaller user stories are being…" at bounding box center [784, 118] width 399 height 60
drag, startPoint x: 506, startPoint y: 188, endPoint x: 517, endPoint y: 226, distance: 39.6
click at [517, 226] on div "You are a Scrum Master and notice that countless smaller user stories are being…" at bounding box center [784, 278] width 809 height 412
drag, startPoint x: 514, startPoint y: 261, endPoint x: 523, endPoint y: 295, distance: 35.2
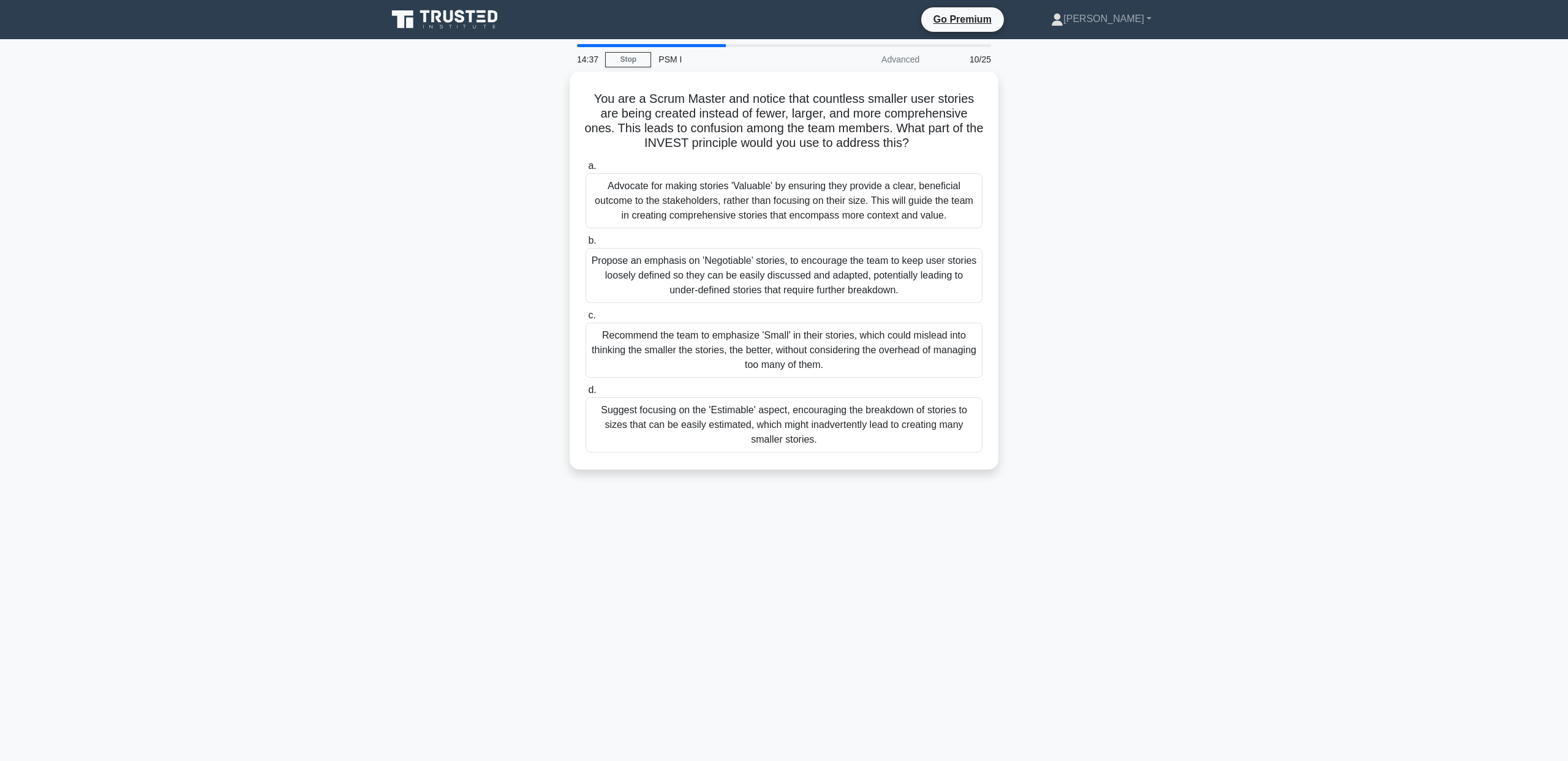
click at [523, 295] on div "You are a Scrum Master and notice that countless smaller user stories are being…" at bounding box center [784, 278] width 809 height 412
click at [521, 321] on div "You are a Scrum Master and notice that countless smaller user stories are being…" at bounding box center [784, 278] width 809 height 412
drag, startPoint x: 516, startPoint y: 337, endPoint x: 524, endPoint y: 373, distance: 36.9
click at [524, 373] on div "You are a Scrum Master and notice that countless smaller user stories are being…" at bounding box center [784, 278] width 809 height 412
click at [516, 414] on div "You are a Scrum Master and notice that countless smaller user stories are being…" at bounding box center [784, 278] width 809 height 412
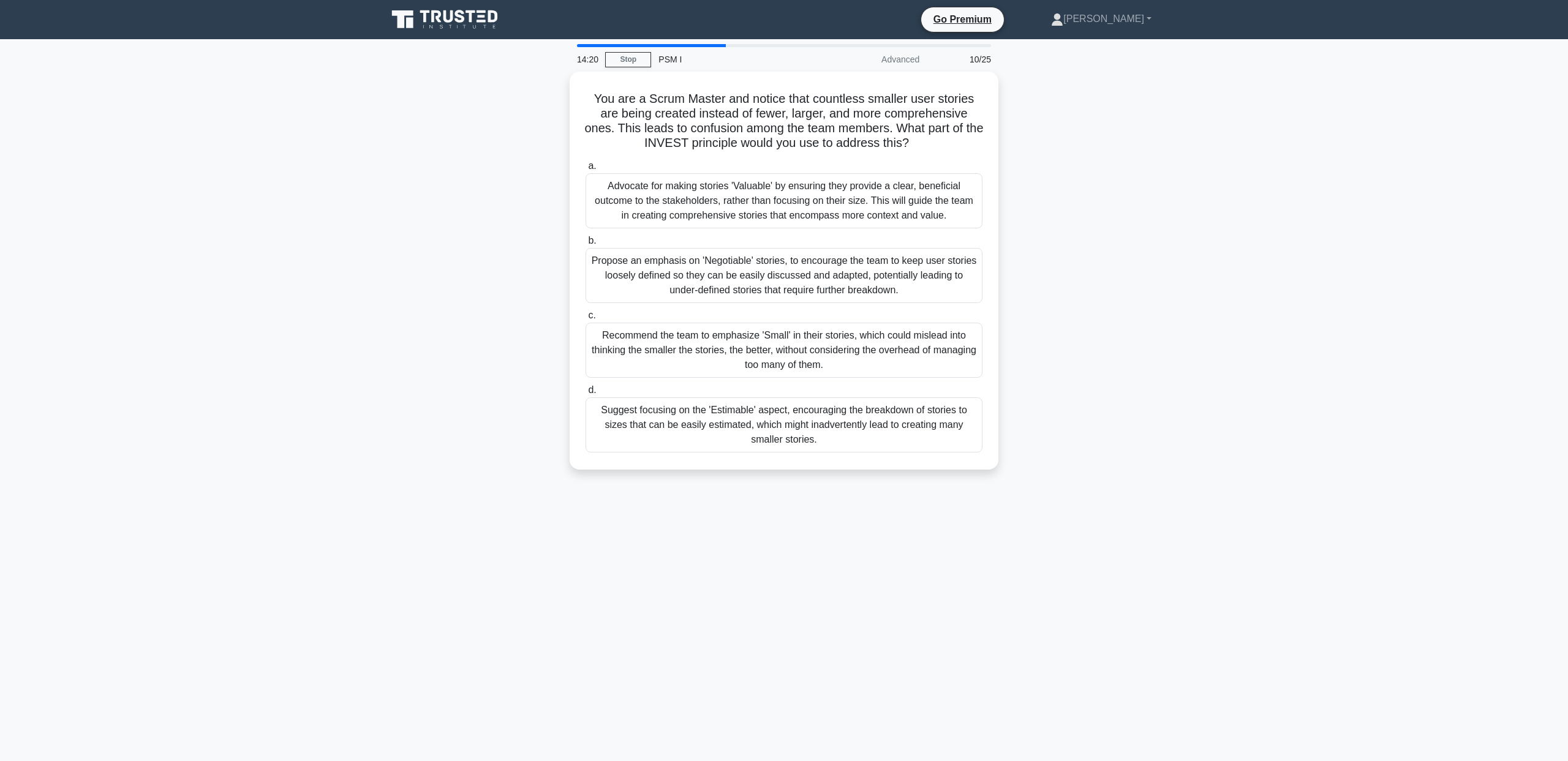
drag, startPoint x: 525, startPoint y: 421, endPoint x: 529, endPoint y: 451, distance: 30.3
click at [529, 451] on div "You are a Scrum Master and notice that countless smaller user stories are being…" at bounding box center [784, 278] width 809 height 412
click at [678, 197] on div "Advocate for making stories 'Valuable' by ensuring they provide a clear, benefi…" at bounding box center [784, 198] width 397 height 55
click at [585, 167] on input "a. Advocate for making stories 'Valuable' by ensuring they provide a clear, ben…" at bounding box center [585, 163] width 0 height 8
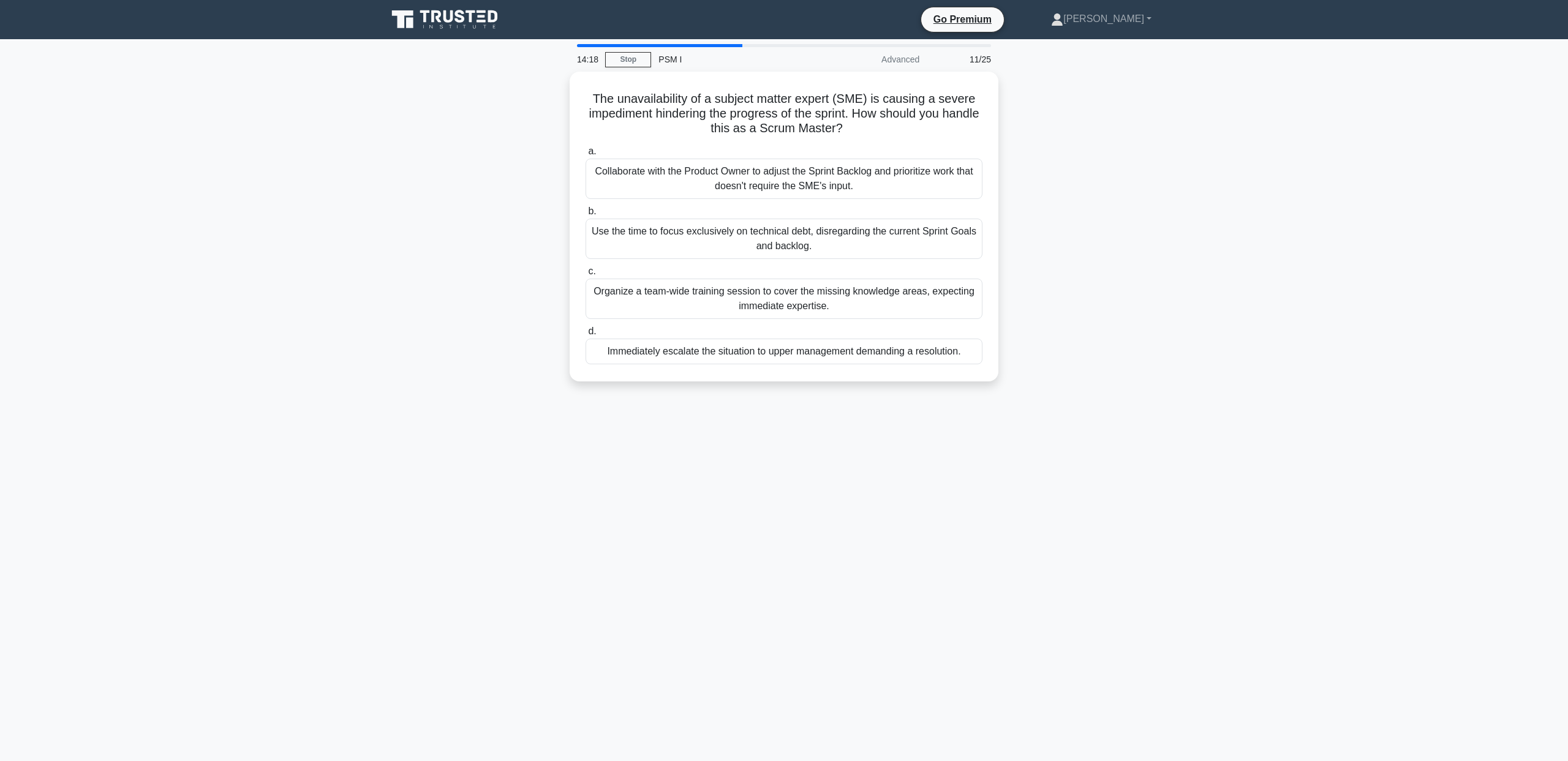
click at [330, 137] on main "14:18 Stop PSM I Advanced 11/25 The unavailability of a subject matter expert (…" at bounding box center [784, 400] width 1568 height 722
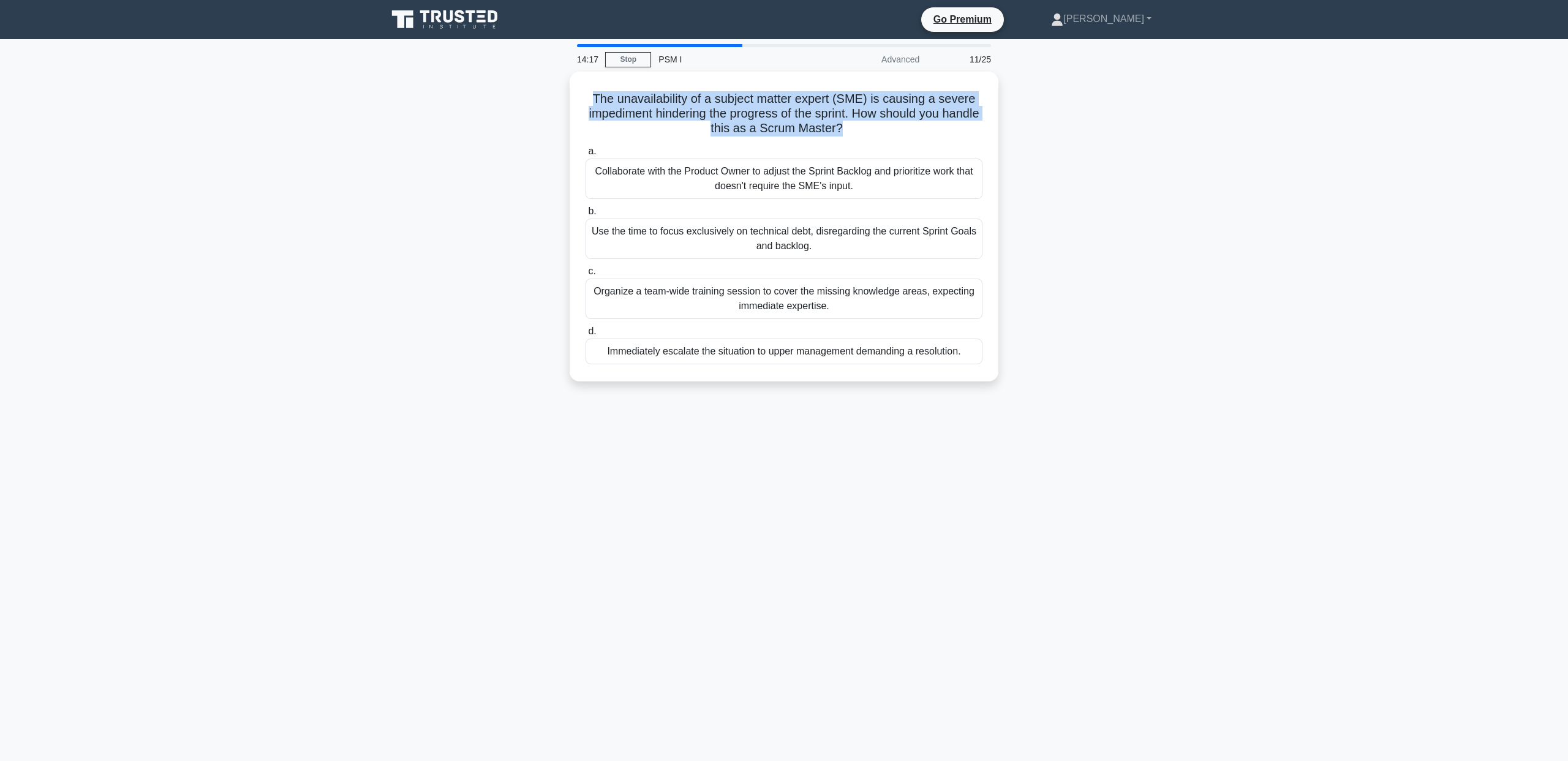
drag, startPoint x: 509, startPoint y: 105, endPoint x: 515, endPoint y: 150, distance: 45.4
click at [515, 150] on div "The unavailability of a subject matter expert (SME) is causing a severe impedim…" at bounding box center [784, 234] width 809 height 325
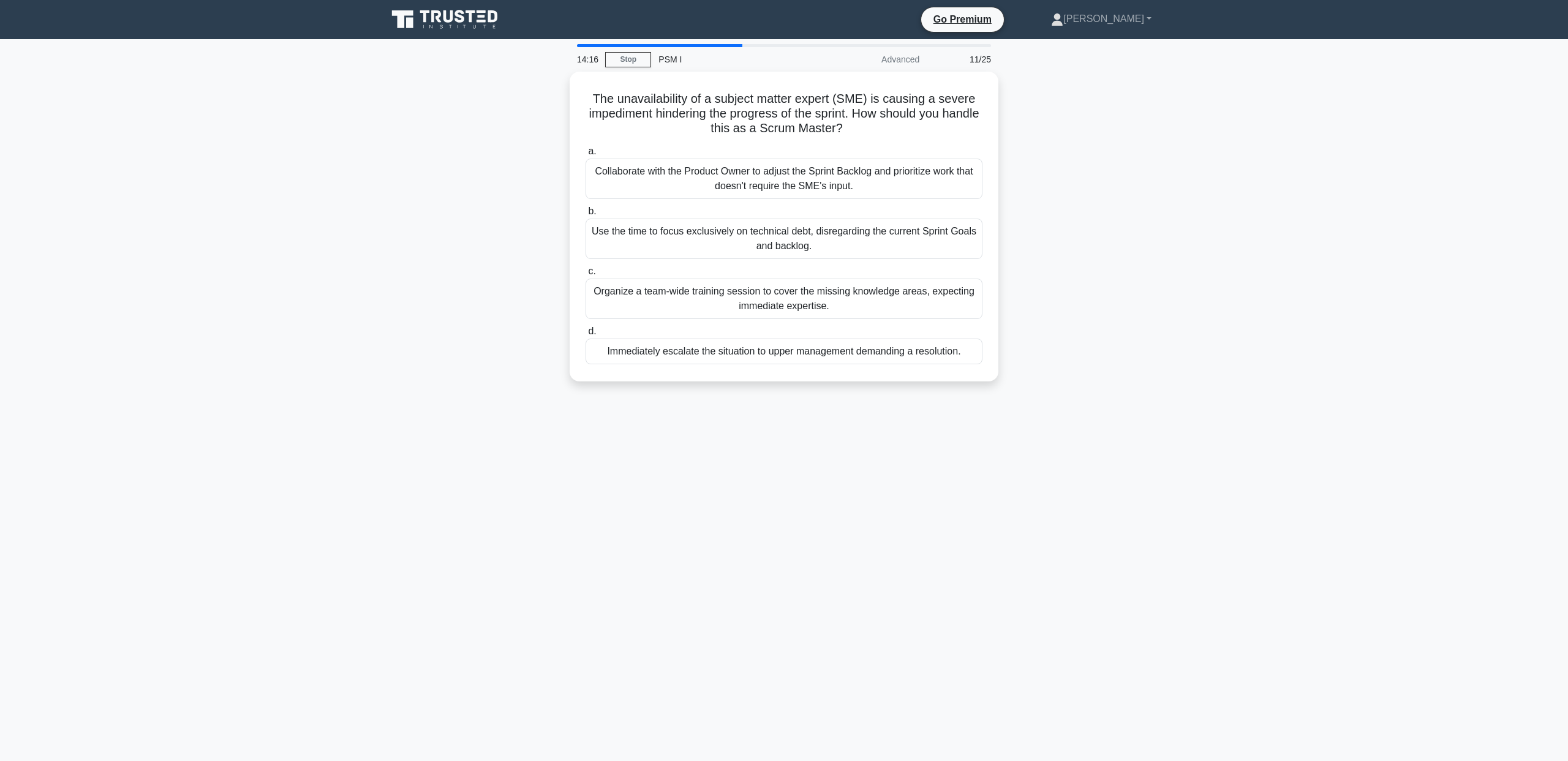
click at [426, 227] on div "The unavailability of a subject matter expert (SME) is causing a severe impedim…" at bounding box center [784, 234] width 809 height 325
click at [707, 299] on div "Organize a team-wide training session to cover the missing knowledge areas, exp…" at bounding box center [784, 295] width 397 height 40
click at [585, 273] on input "c. Organize a team-wide training session to cover the missing knowledge areas, …" at bounding box center [585, 268] width 0 height 8
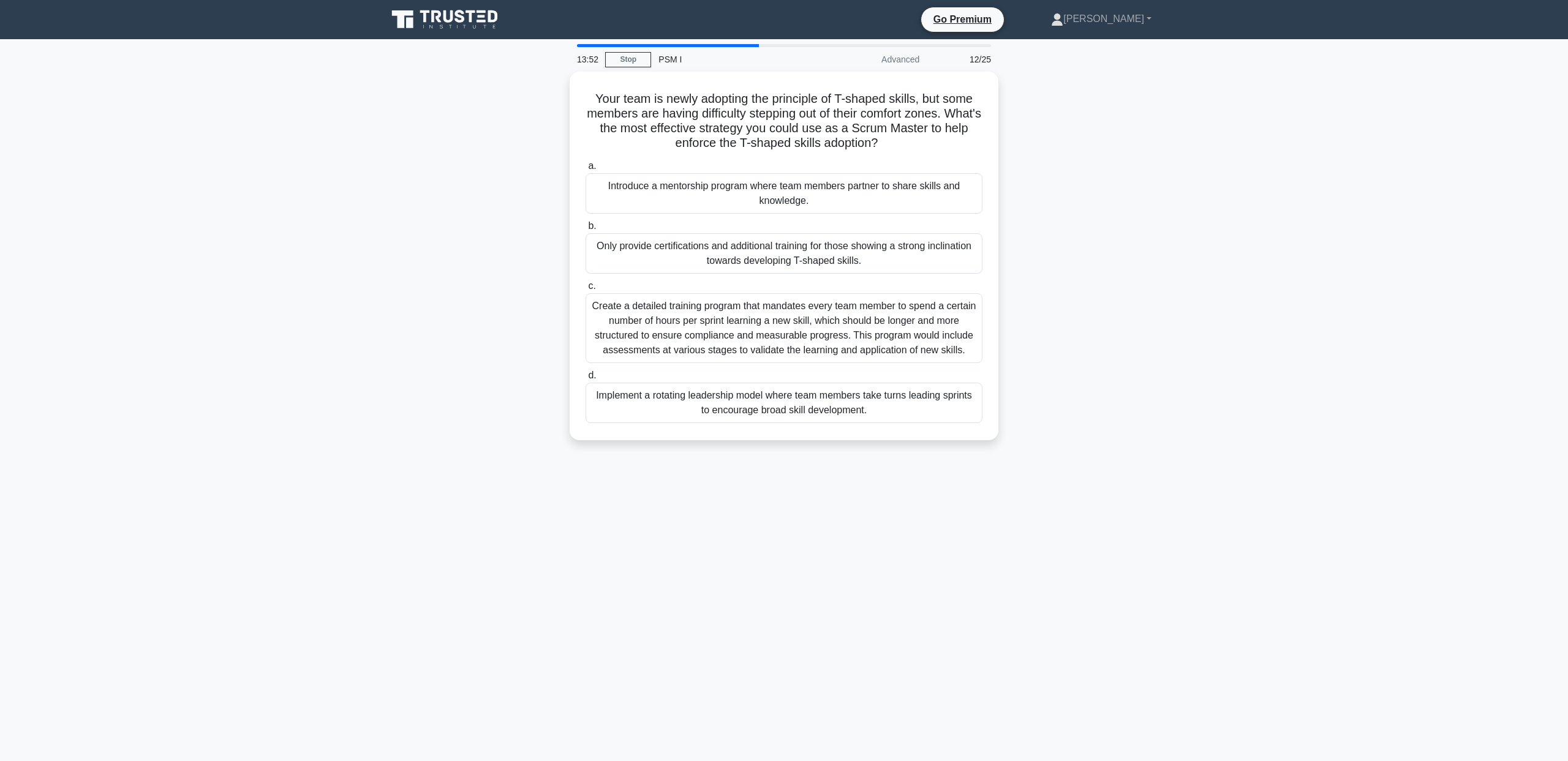
click at [532, 159] on div "Your team is newly adopting the principle of T-shaped skills, but some members …" at bounding box center [784, 264] width 809 height 383
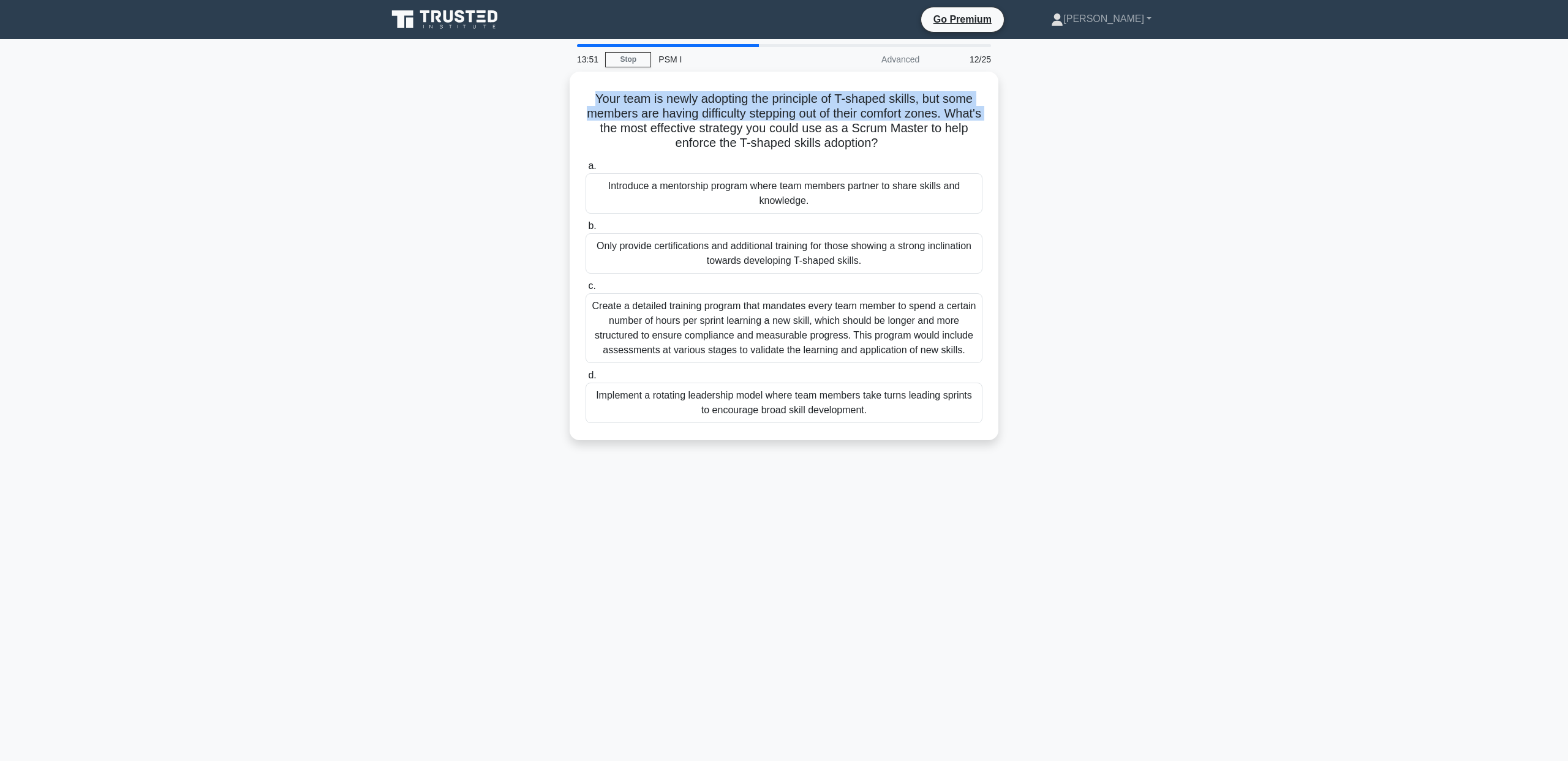
drag, startPoint x: 533, startPoint y: 99, endPoint x: 535, endPoint y: 121, distance: 22.1
click at [535, 121] on div "Your team is newly adopting the principle of T-shaped skills, but some members …" at bounding box center [784, 264] width 809 height 383
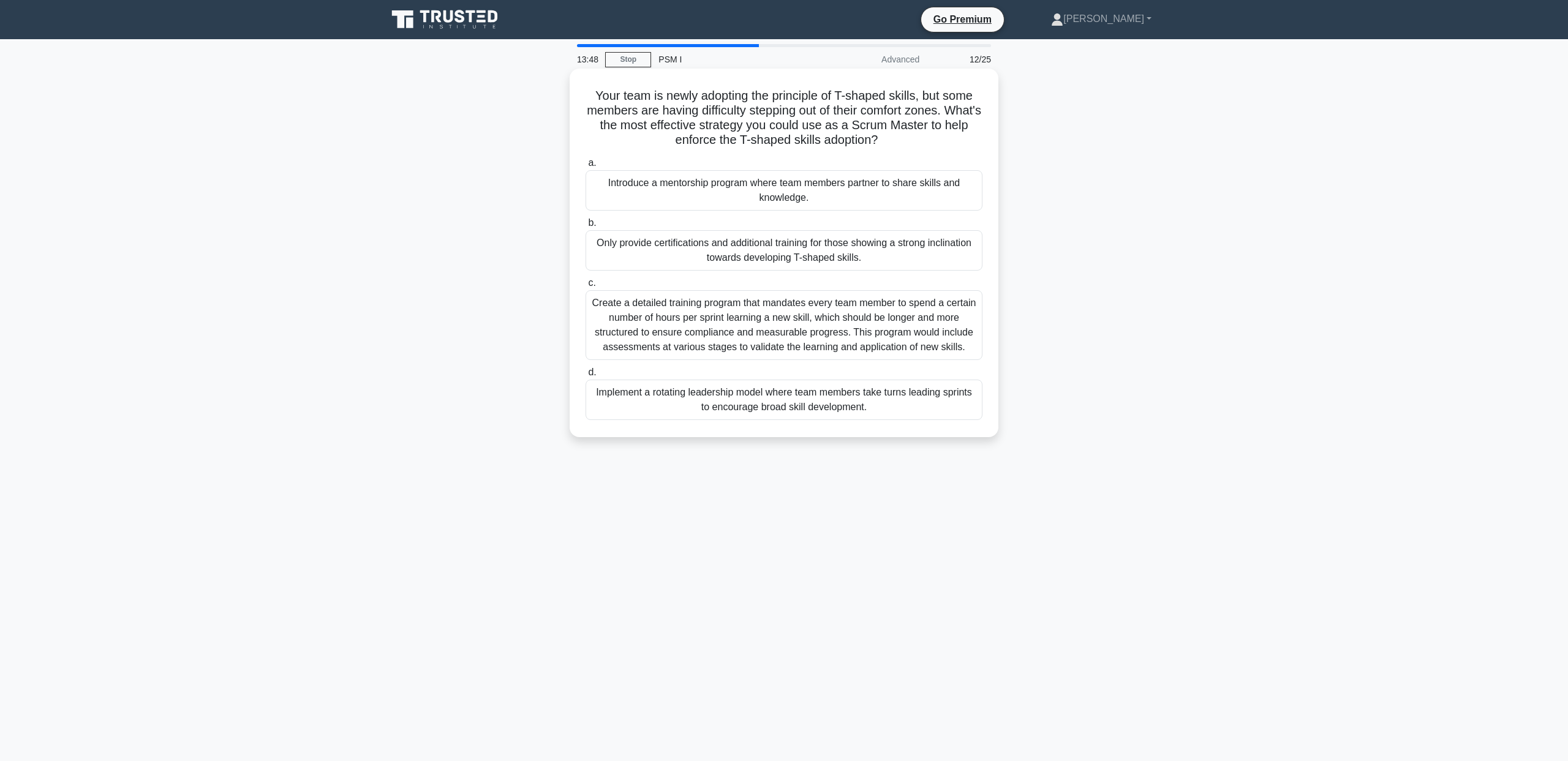
click at [770, 124] on h5 "Your team is newly adopting the principle of T-shaped skills, but some members …" at bounding box center [784, 118] width 399 height 60
drag, startPoint x: 934, startPoint y: 94, endPoint x: 966, endPoint y: 140, distance: 56.0
click at [964, 134] on h5 "Your team is newly adopting the principle of T-shaped skills, but some members …" at bounding box center [784, 118] width 399 height 60
click at [1060, 158] on div "Your team is newly adopting the principle of T-shaped skills, but some members …" at bounding box center [784, 264] width 809 height 383
drag, startPoint x: 1036, startPoint y: 211, endPoint x: 1039, endPoint y: 220, distance: 9.5
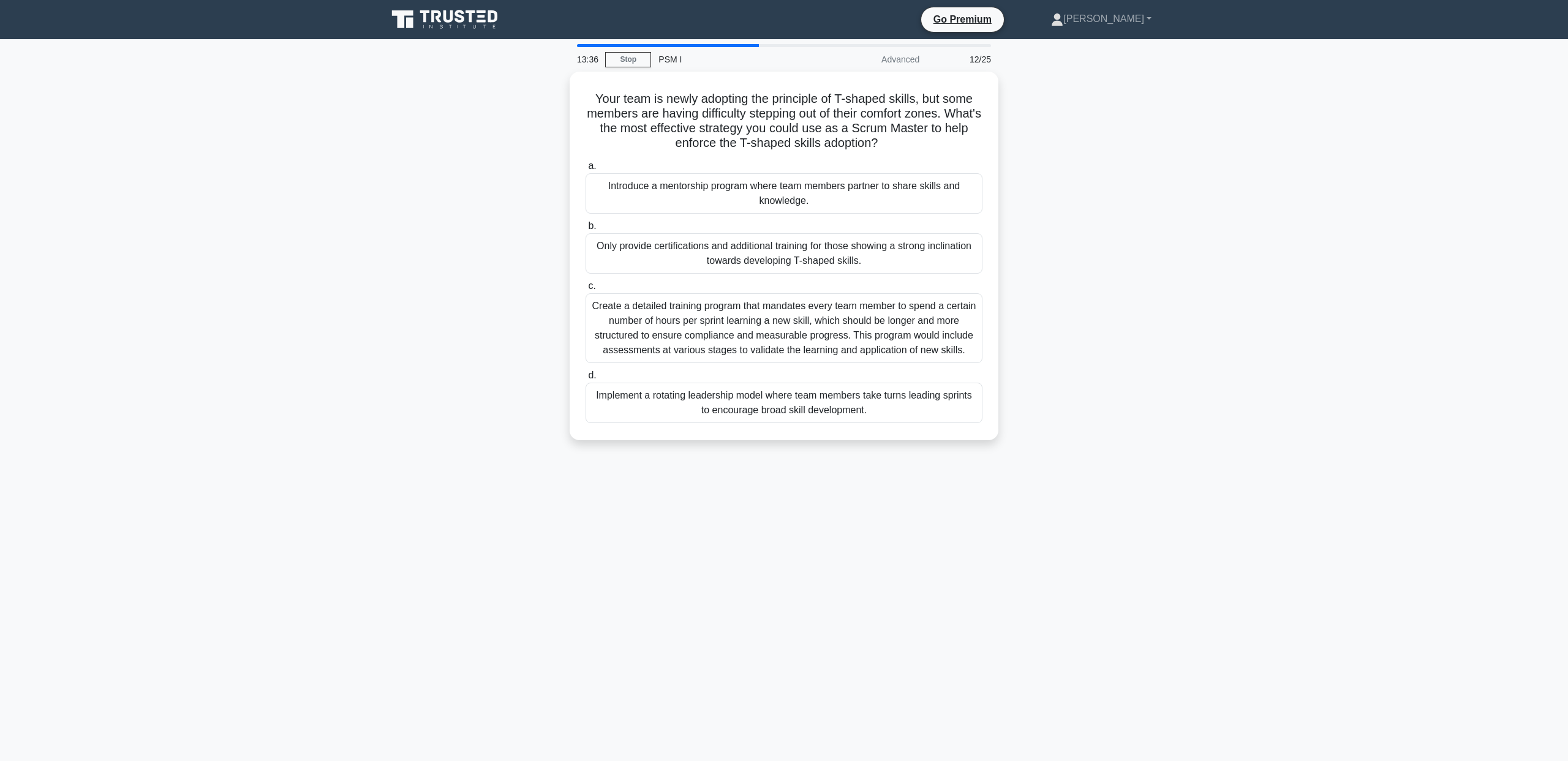
click at [1035, 215] on div "Your team is newly adopting the principle of T-shaped skills, but some members …" at bounding box center [784, 264] width 809 height 383
click at [1040, 221] on div "Your team is newly adopting the principle of T-shaped skills, but some members …" at bounding box center [784, 264] width 809 height 383
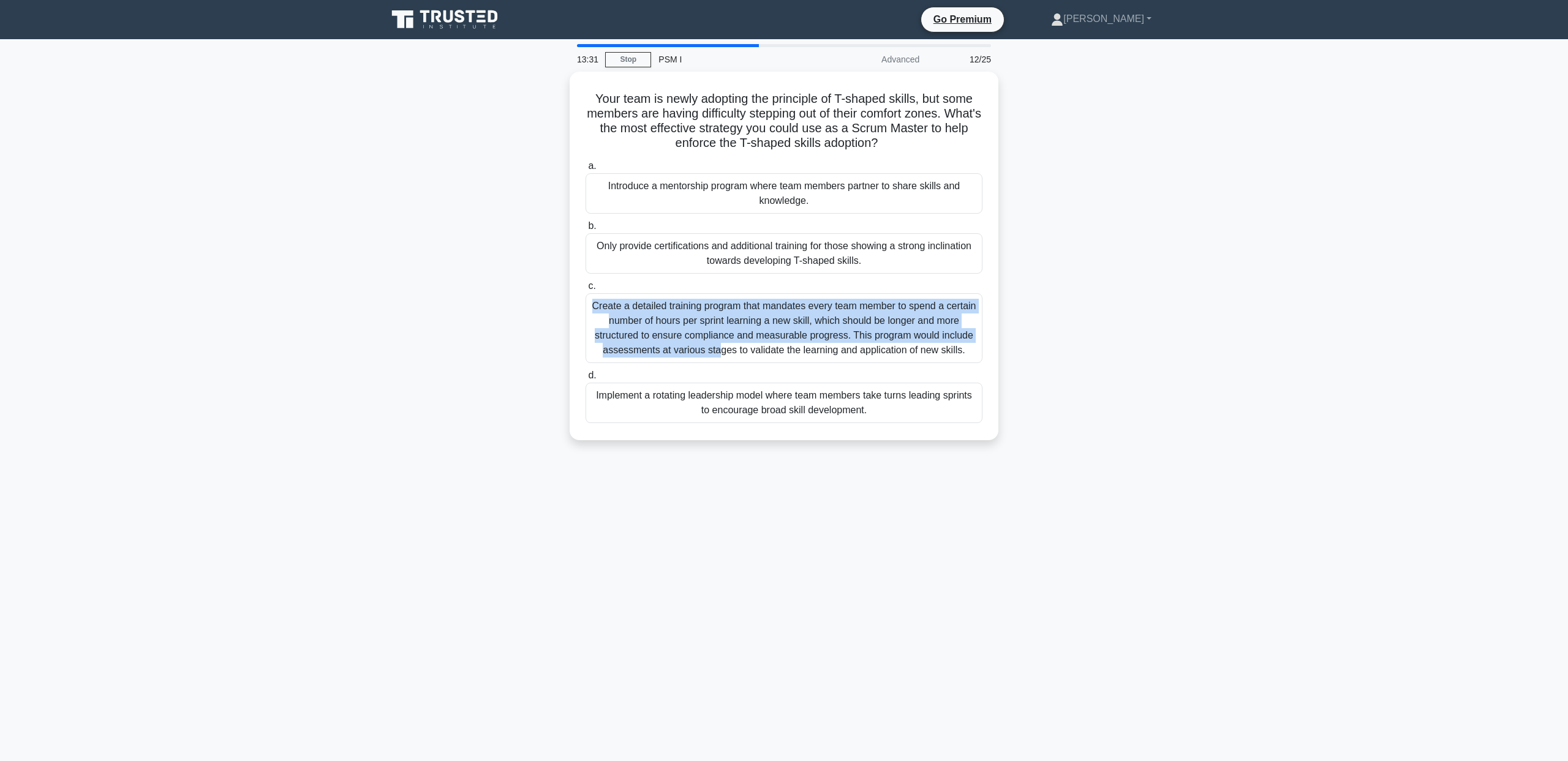
drag, startPoint x: 1064, startPoint y: 283, endPoint x: 1040, endPoint y: 319, distance: 43.3
click at [1040, 319] on div "Your team is newly adopting the principle of T-shaped skills, but some members …" at bounding box center [784, 264] width 809 height 383
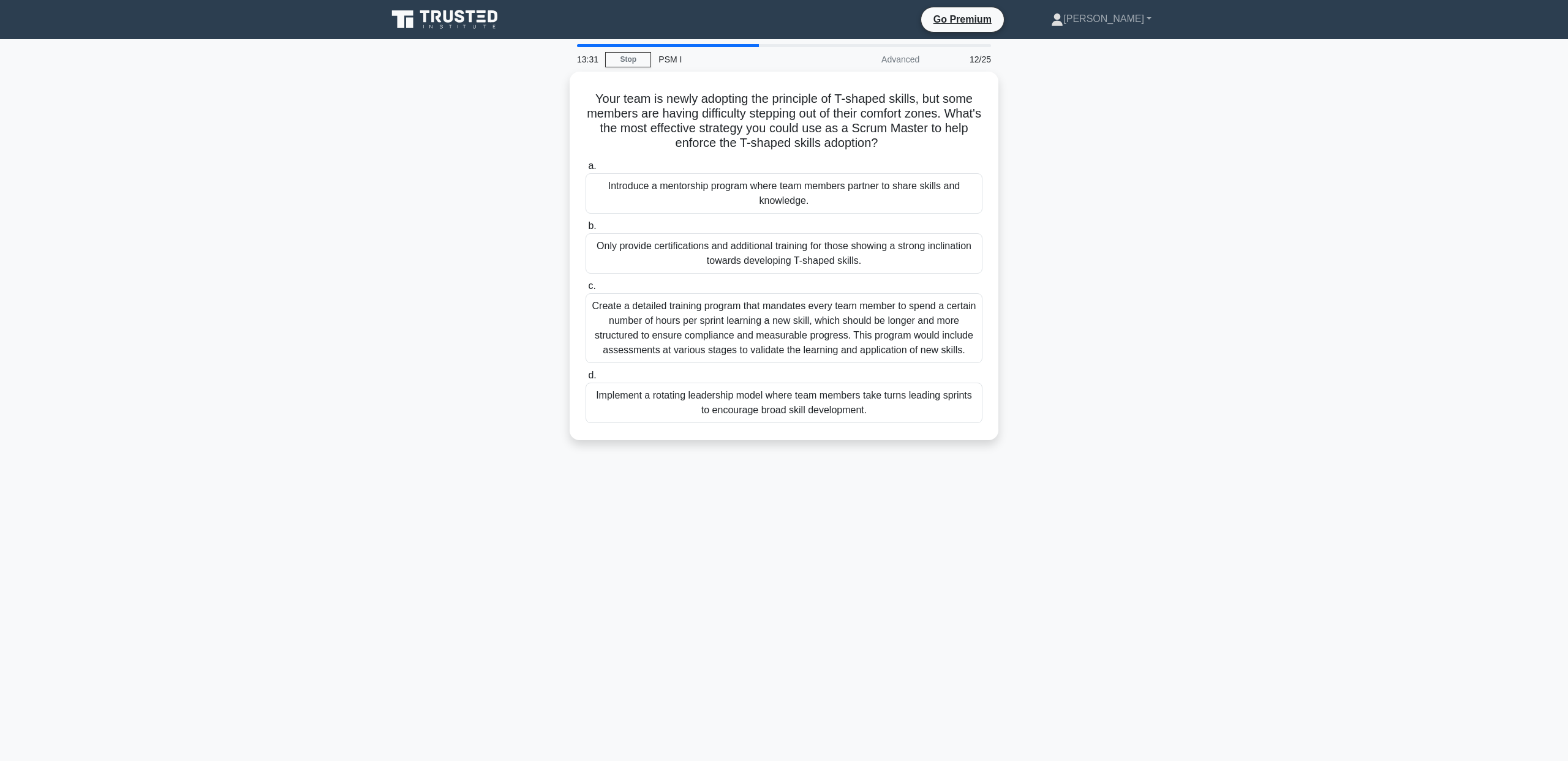
click at [1063, 363] on div "Your team is newly adopting the principle of T-shaped skills, but some members …" at bounding box center [784, 264] width 809 height 383
click at [777, 195] on div "Introduce a mentorship program where team members partner to share skills and k…" at bounding box center [784, 190] width 397 height 40
click at [585, 167] on input "a. Introduce a mentorship program where team members partner to share skills an…" at bounding box center [585, 163] width 0 height 8
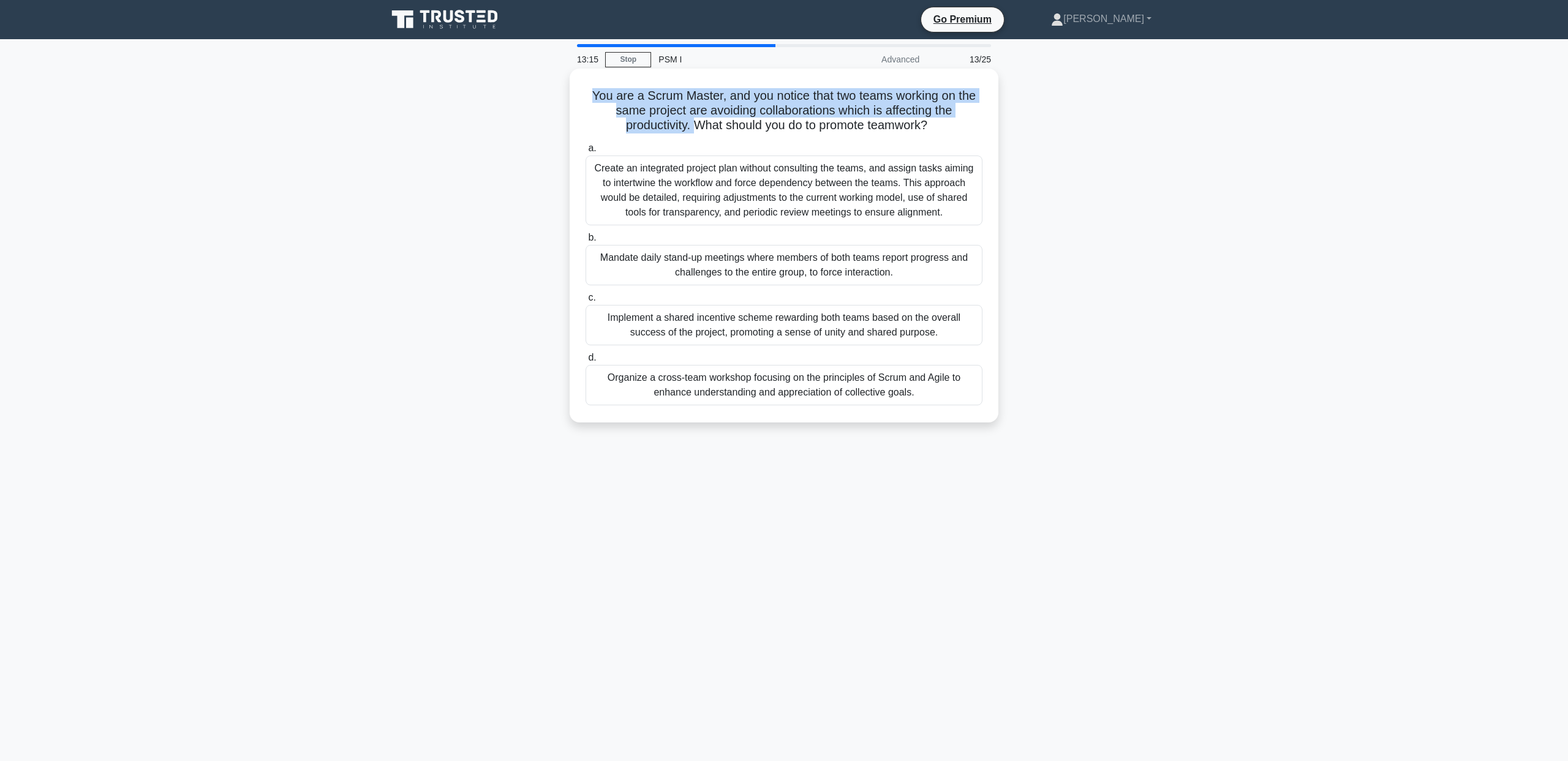
drag, startPoint x: 525, startPoint y: 82, endPoint x: 693, endPoint y: 132, distance: 175.3
click at [693, 132] on div "You are a Scrum Master, and you notice that two teams working on the same proje…" at bounding box center [784, 256] width 809 height 368
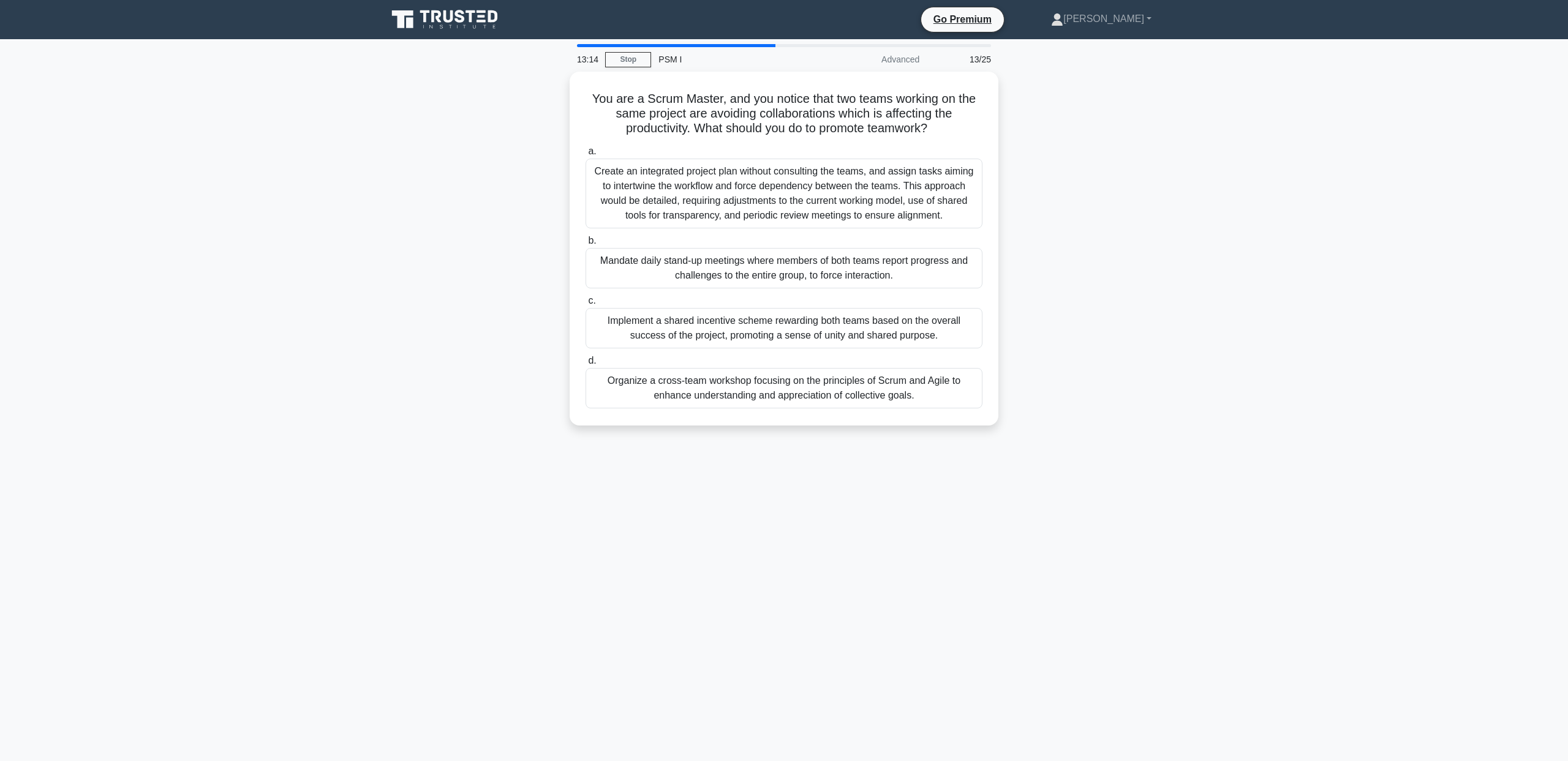
click at [509, 181] on div "You are a Scrum Master, and you notice that two teams working on the same proje…" at bounding box center [784, 256] width 809 height 368
drag, startPoint x: 517, startPoint y: 175, endPoint x: 521, endPoint y: 188, distance: 13.6
click at [521, 188] on div "You are a Scrum Master, and you notice that two teams working on the same proje…" at bounding box center [784, 256] width 809 height 368
click at [514, 254] on div "You are a Scrum Master, and you notice that two teams working on the same proje…" at bounding box center [784, 256] width 809 height 368
drag, startPoint x: 515, startPoint y: 266, endPoint x: 523, endPoint y: 287, distance: 22.5
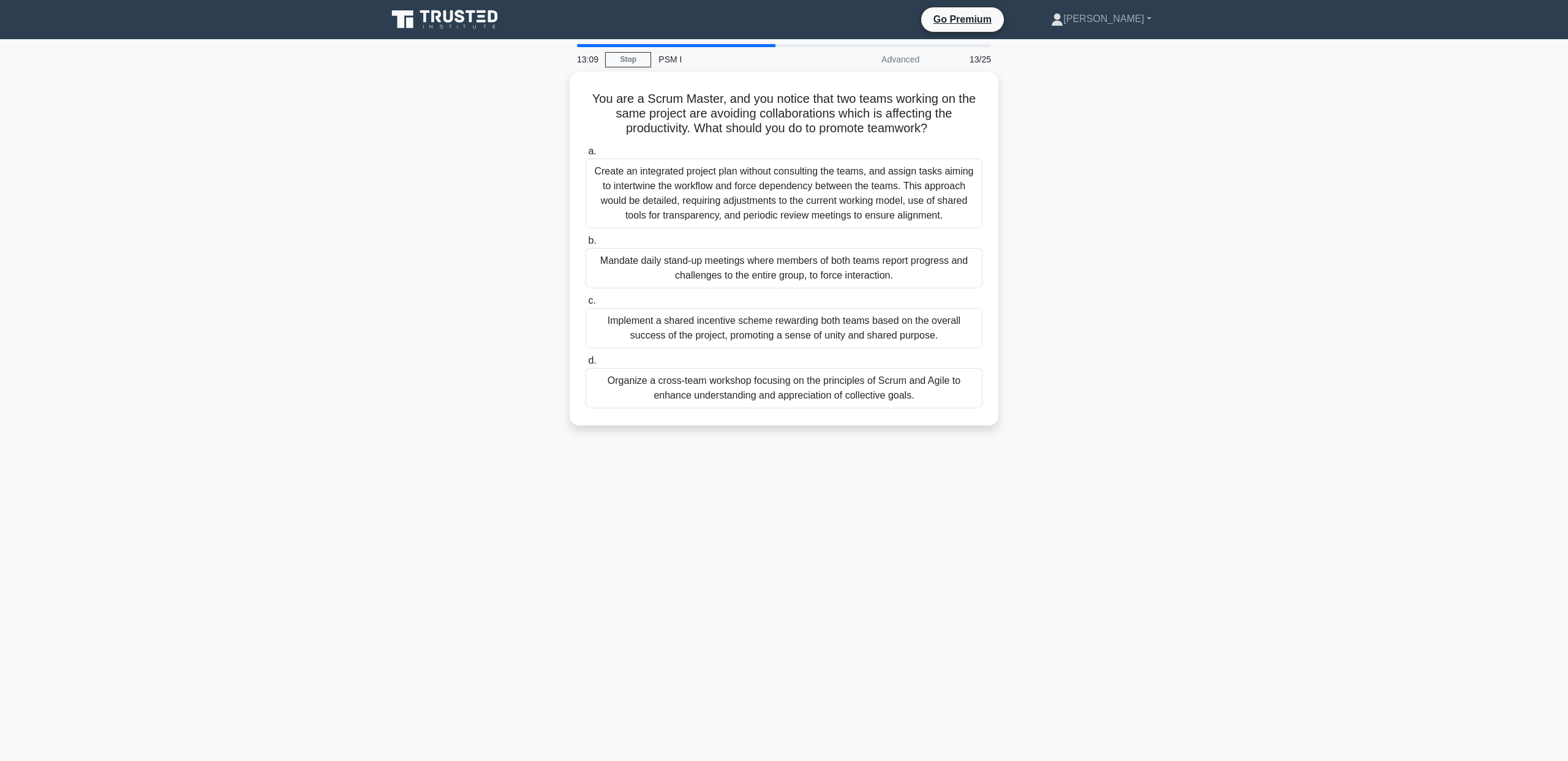
click at [523, 287] on div "You are a Scrum Master, and you notice that two teams working on the same proje…" at bounding box center [784, 256] width 809 height 368
click at [509, 312] on div "You are a Scrum Master, and you notice that two teams working on the same proje…" at bounding box center [784, 256] width 809 height 368
drag, startPoint x: 519, startPoint y: 347, endPoint x: 519, endPoint y: 327, distance: 20.0
click at [519, 327] on div "You are a Scrum Master, and you notice that two teams working on the same proje…" at bounding box center [784, 256] width 809 height 368
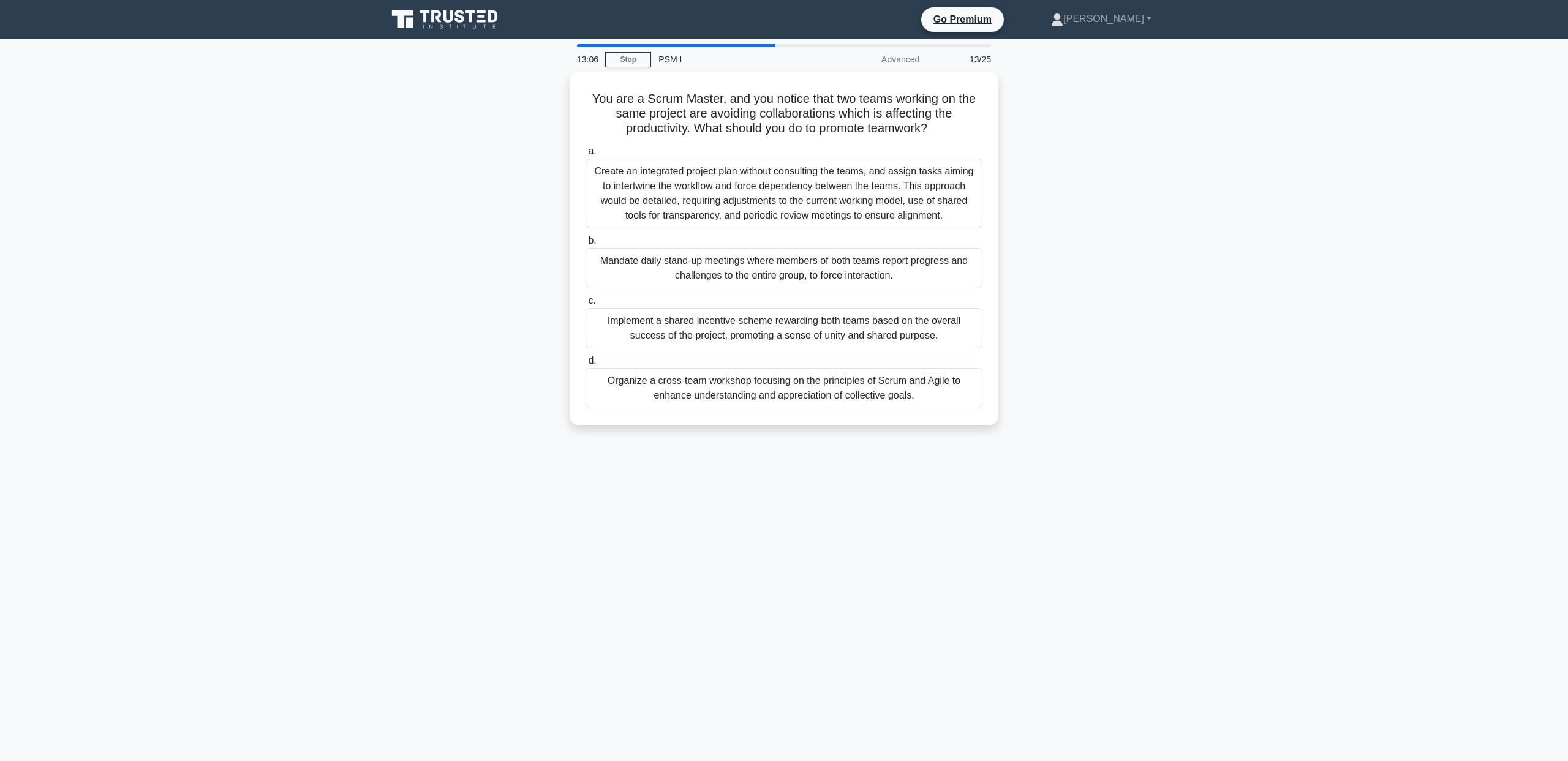
drag, startPoint x: 515, startPoint y: 327, endPoint x: 520, endPoint y: 345, distance: 18.7
click at [520, 345] on div "You are a Scrum Master, and you notice that two teams working on the same proje…" at bounding box center [784, 256] width 809 height 368
click at [513, 382] on div "You are a Scrum Master, and you notice that two teams working on the same proje…" at bounding box center [784, 256] width 809 height 368
drag, startPoint x: 514, startPoint y: 392, endPoint x: 517, endPoint y: 411, distance: 19.2
click at [517, 411] on div "You are a Scrum Master, and you notice that two teams working on the same proje…" at bounding box center [784, 256] width 809 height 368
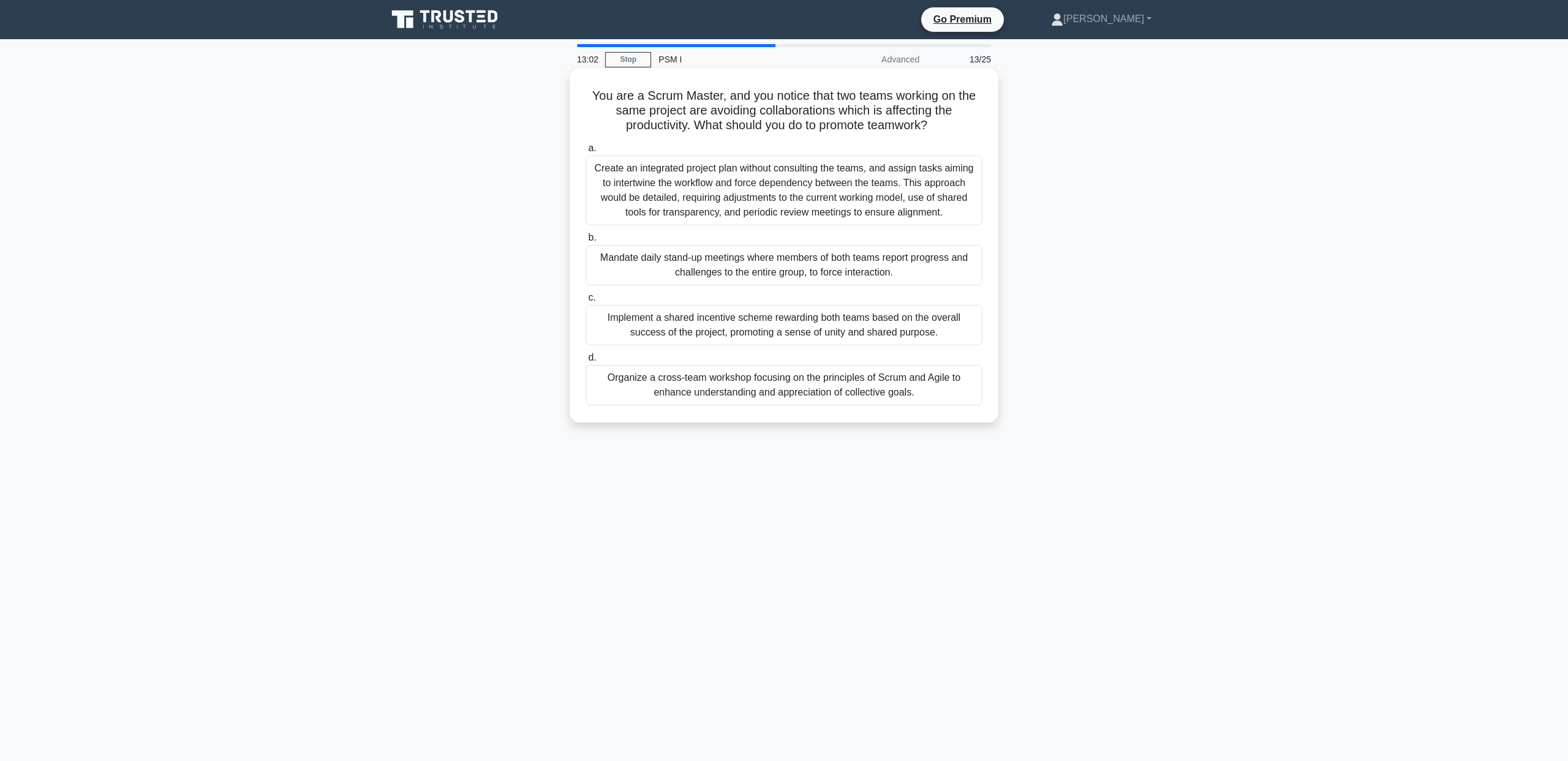
click at [741, 395] on div "Organize a cross-team workshop focusing on the principles of Scrum and Agile to…" at bounding box center [784, 385] width 397 height 40
click at [585, 362] on input "d. Organize a cross-team workshop focusing on the principles of Scrum and Agile…" at bounding box center [585, 358] width 0 height 8
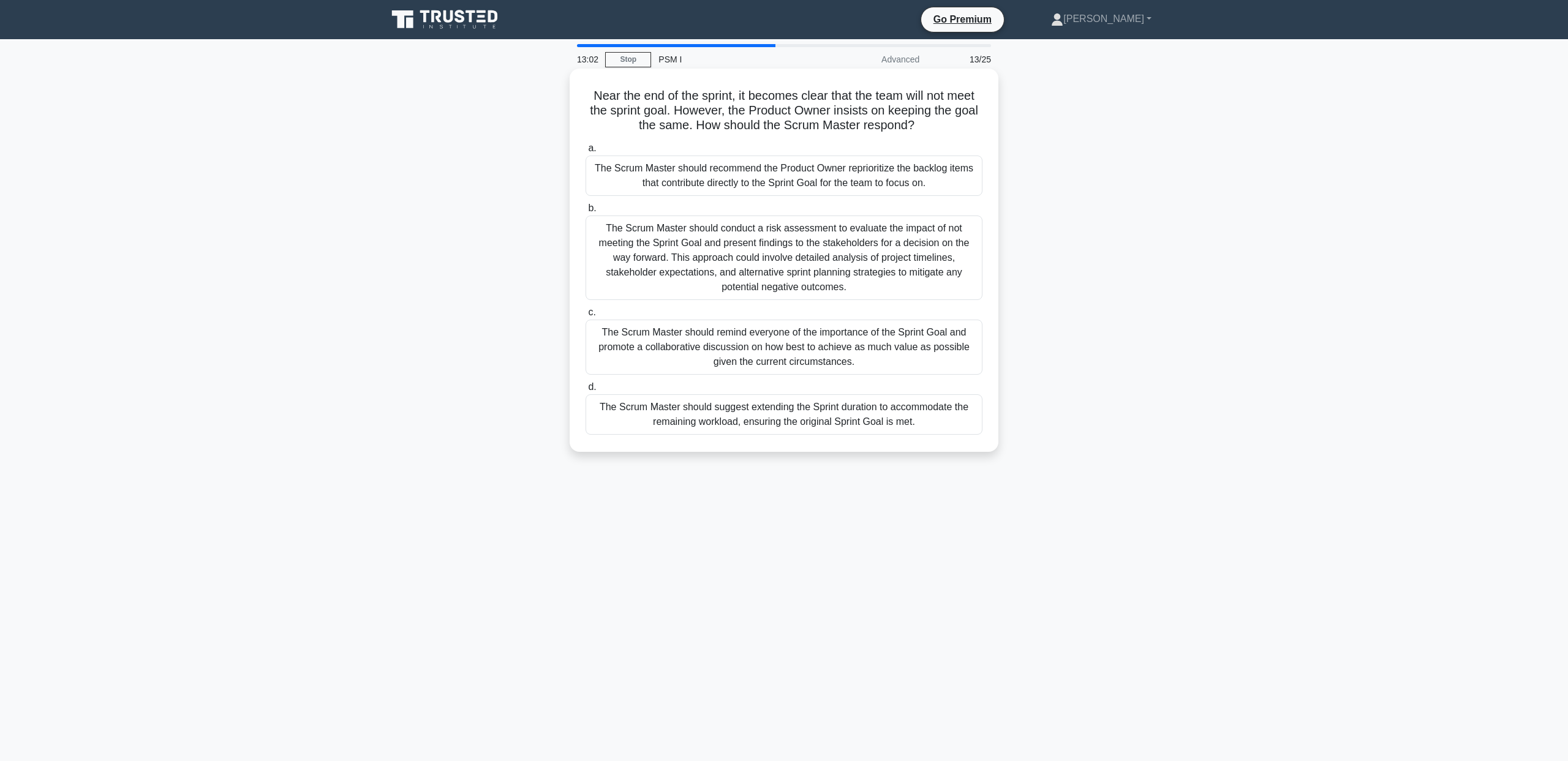
click at [596, 210] on span "b." at bounding box center [592, 208] width 8 height 11
click at [585, 210] on input "b. The Scrum Master should conduct a risk assessment to evaluate the impact of …" at bounding box center [585, 208] width 0 height 8
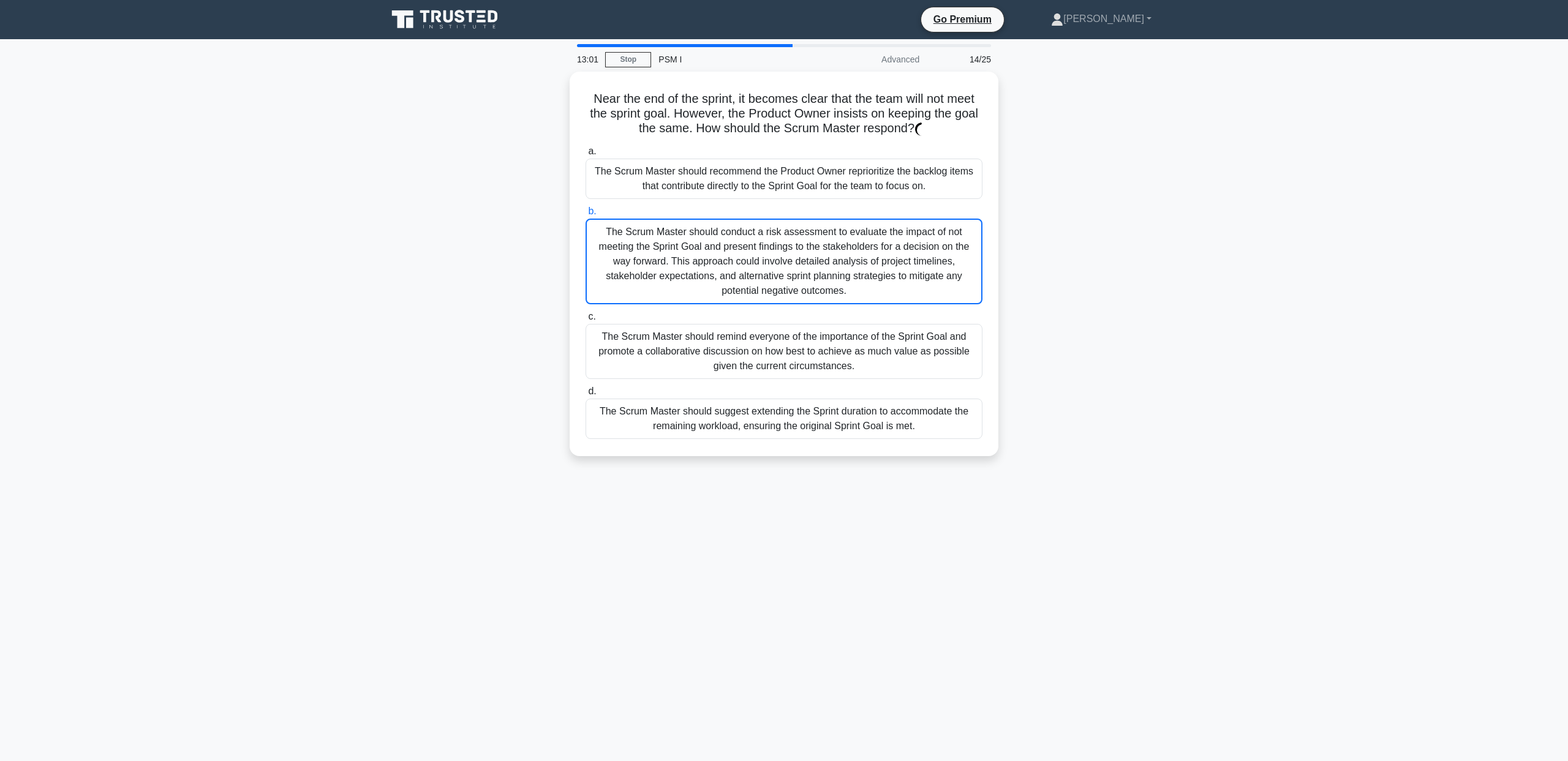
click at [534, 208] on div "Near the end of the sprint, it becomes clear that the team will not meet the sp…" at bounding box center [784, 271] width 809 height 399
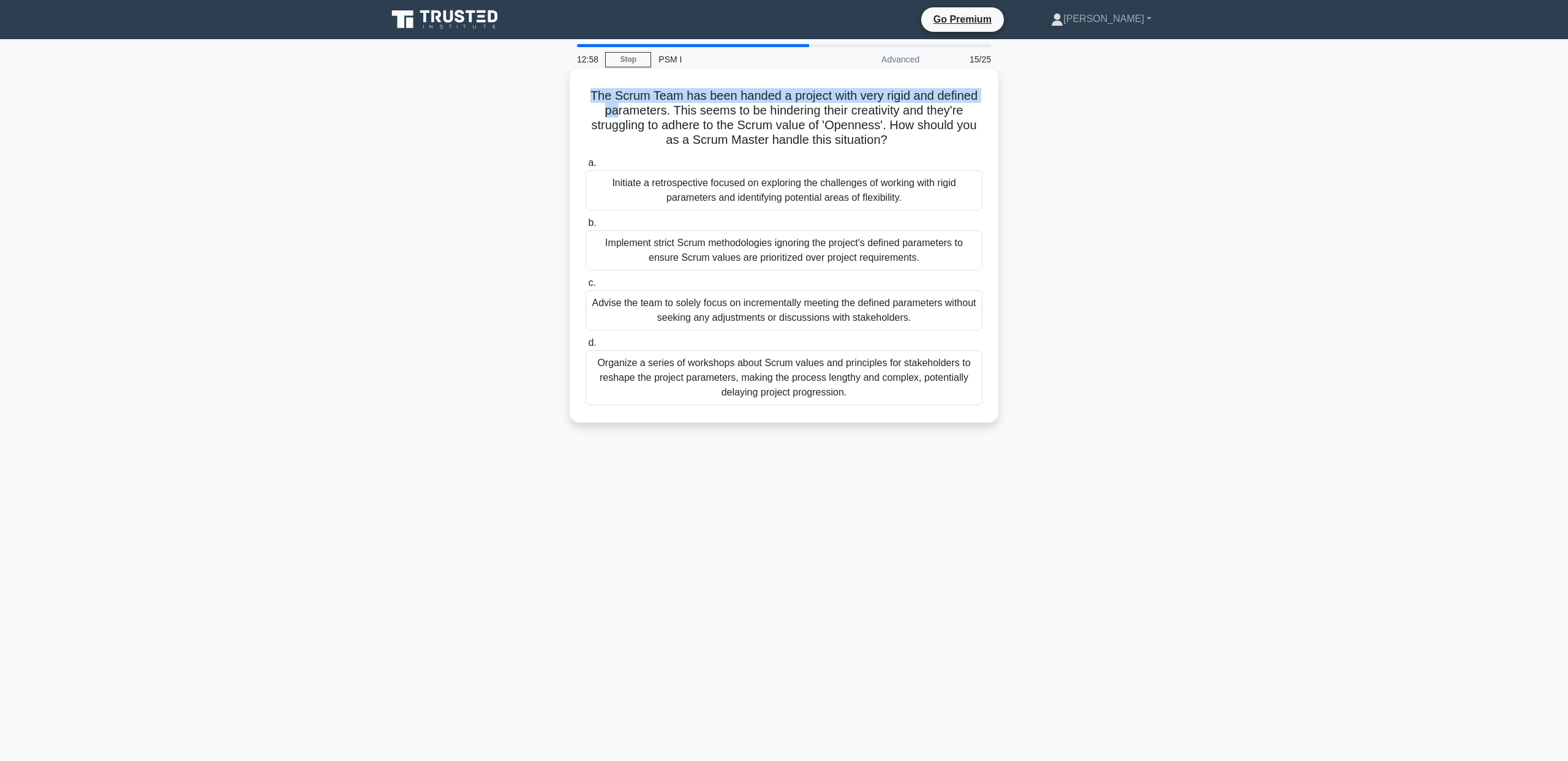
drag, startPoint x: 573, startPoint y: 92, endPoint x: 616, endPoint y: 117, distance: 49.7
click at [616, 117] on div "The Scrum Team has been handed a project with very rigid and defined parameters…" at bounding box center [784, 245] width 429 height 354
click at [1043, 108] on div "The Scrum Team has been handed a project with very rigid and defined parameters…" at bounding box center [784, 256] width 809 height 368
drag, startPoint x: 680, startPoint y: 109, endPoint x: 895, endPoint y: 138, distance: 216.9
click at [895, 138] on h5 "The Scrum Team has been handed a project with very rigid and defined parameters…" at bounding box center [784, 118] width 399 height 60
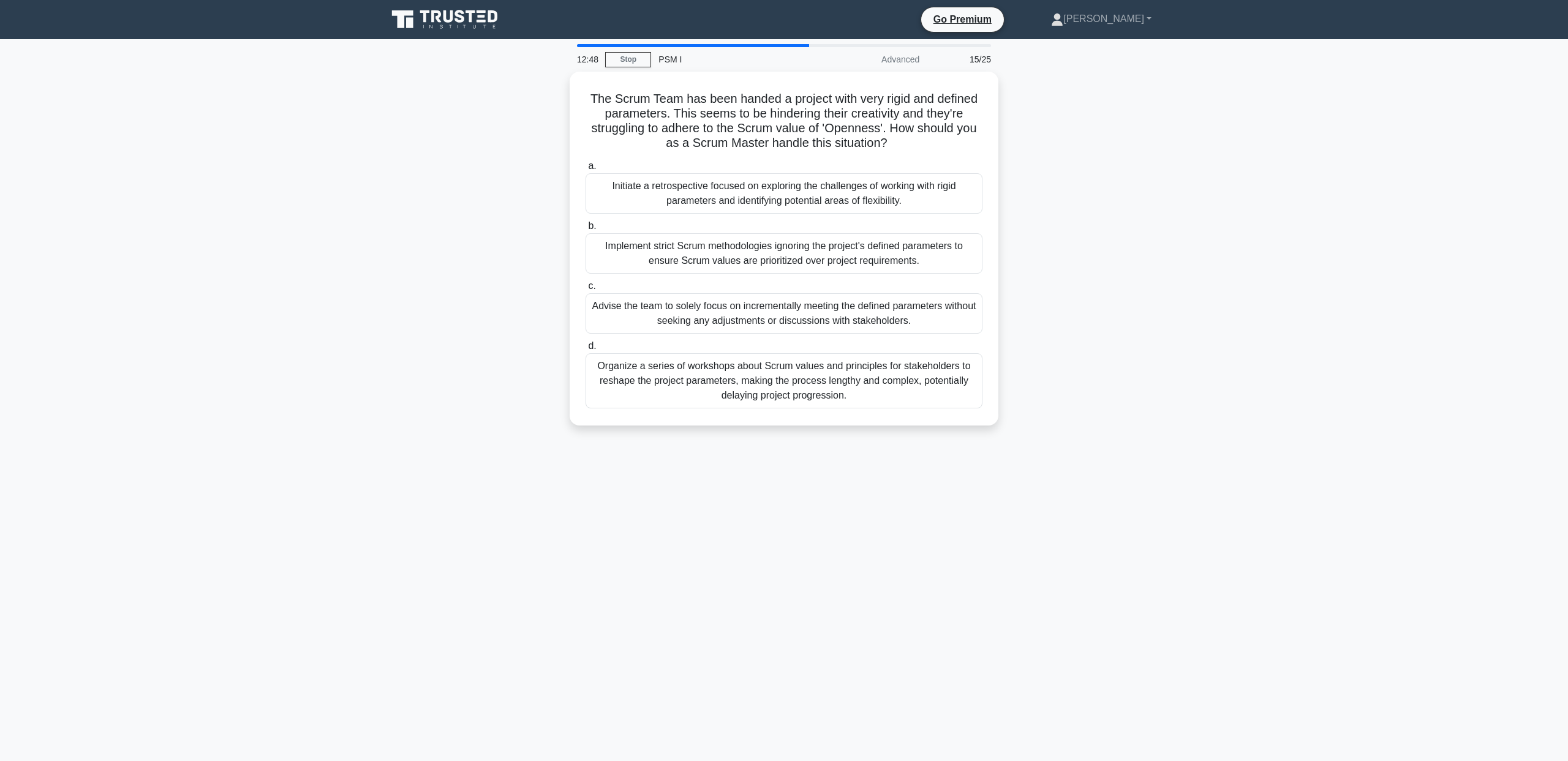
click at [1184, 218] on div "The Scrum Team has been handed a project with very rigid and defined parameters…" at bounding box center [784, 256] width 809 height 368
click at [780, 196] on div "Initiate a retrospective focused on exploring the challenges of working with ri…" at bounding box center [784, 190] width 397 height 40
click at [585, 167] on input "a. Initiate a retrospective focused on exploring the challenges of working with…" at bounding box center [585, 163] width 0 height 8
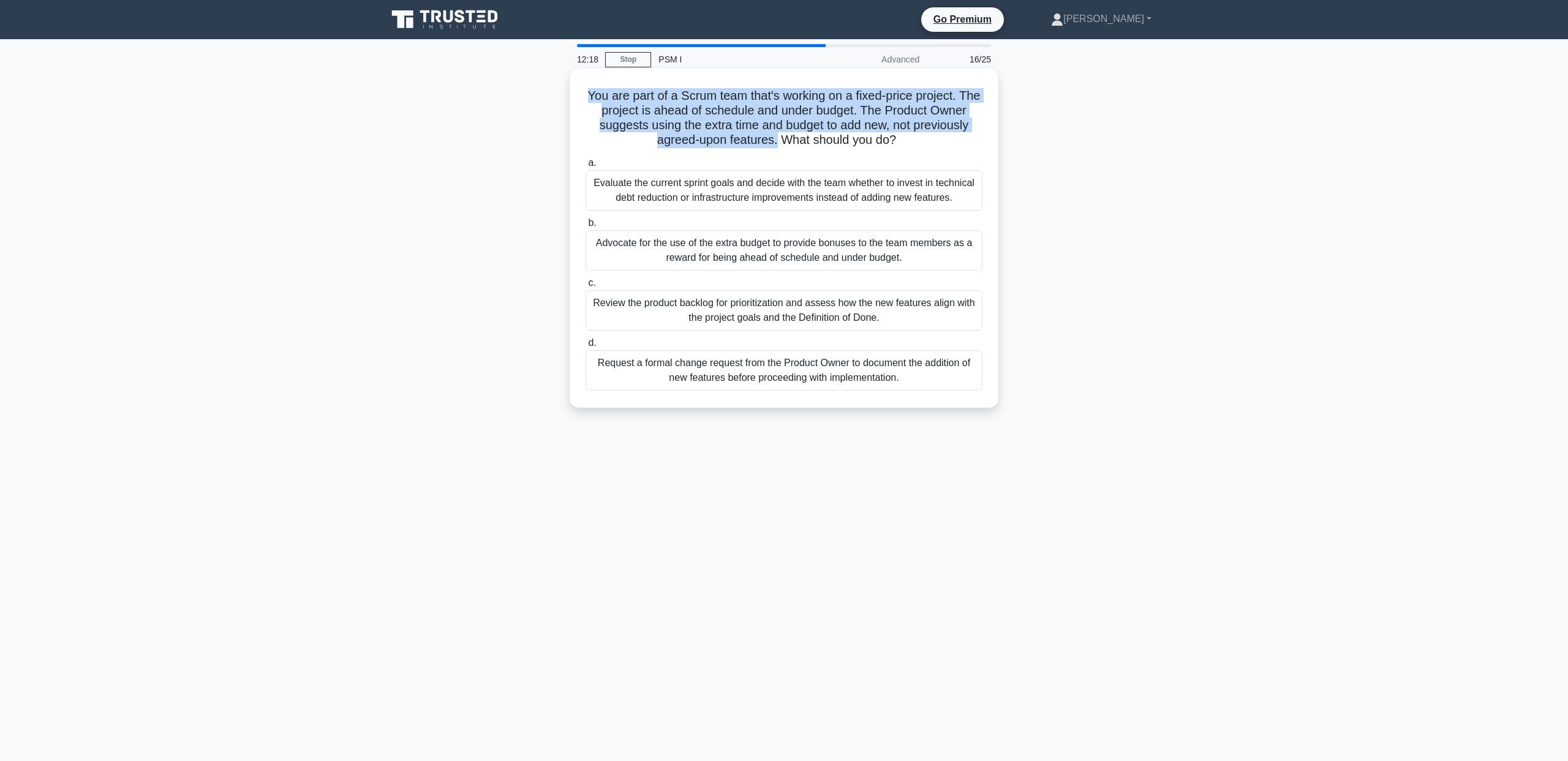
drag, startPoint x: 511, startPoint y: 94, endPoint x: 774, endPoint y: 134, distance: 266.0
click at [774, 134] on div "You are part of a Scrum team that's working on a fixed-price project. The proje…" at bounding box center [784, 248] width 809 height 354
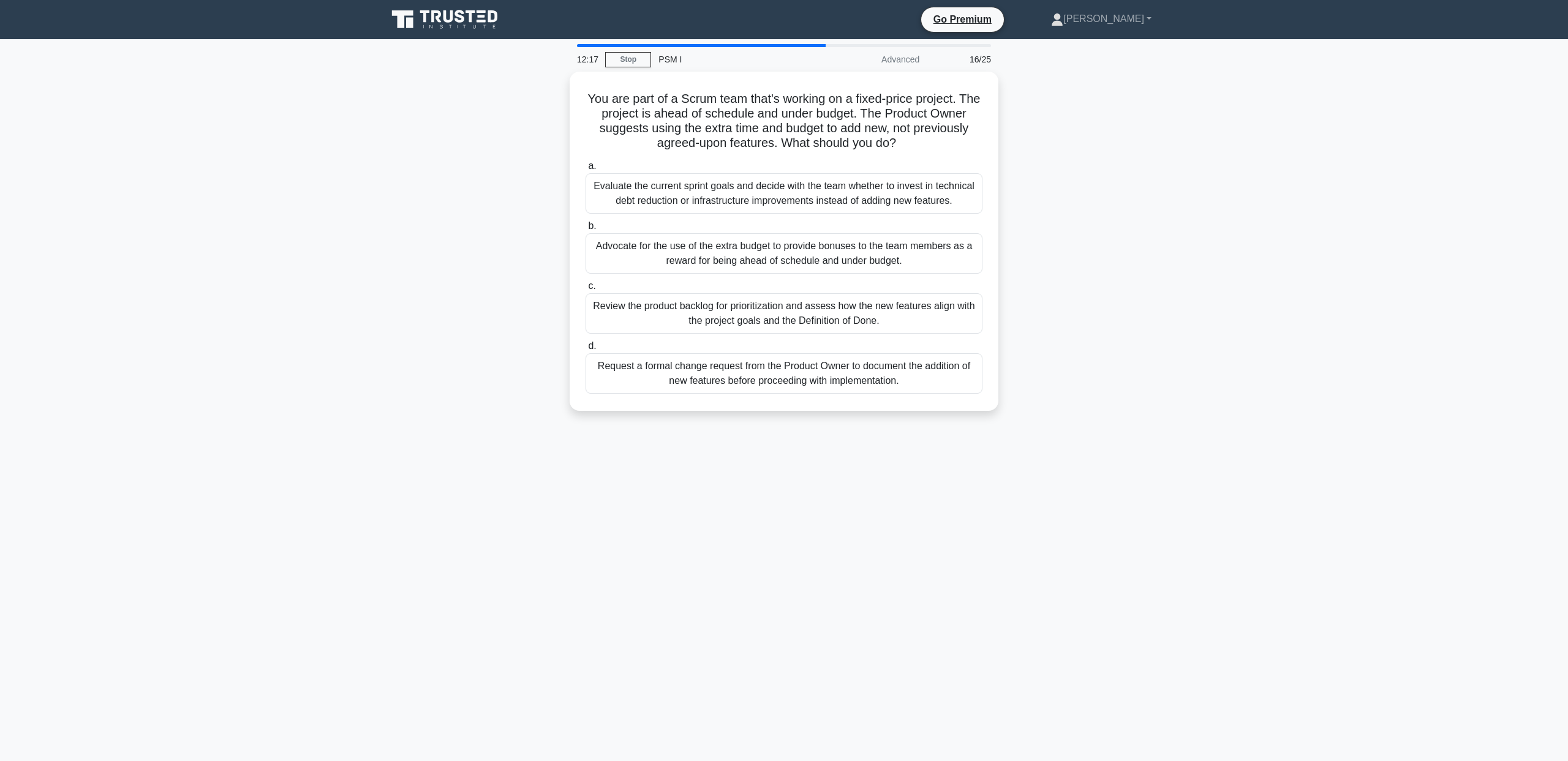
drag, startPoint x: 446, startPoint y: 188, endPoint x: 455, endPoint y: 188, distance: 9.0
click at [446, 188] on div "You are part of a Scrum team that's working on a fixed-price project. The proje…" at bounding box center [784, 248] width 809 height 354
drag, startPoint x: 464, startPoint y: 186, endPoint x: 477, endPoint y: 214, distance: 30.9
click at [477, 214] on div "You are part of a Scrum team that's working on a fixed-price project. The proje…" at bounding box center [784, 248] width 809 height 354
click at [498, 197] on div "You are part of a Scrum team that's working on a fixed-price project. The proje…" at bounding box center [784, 248] width 809 height 354
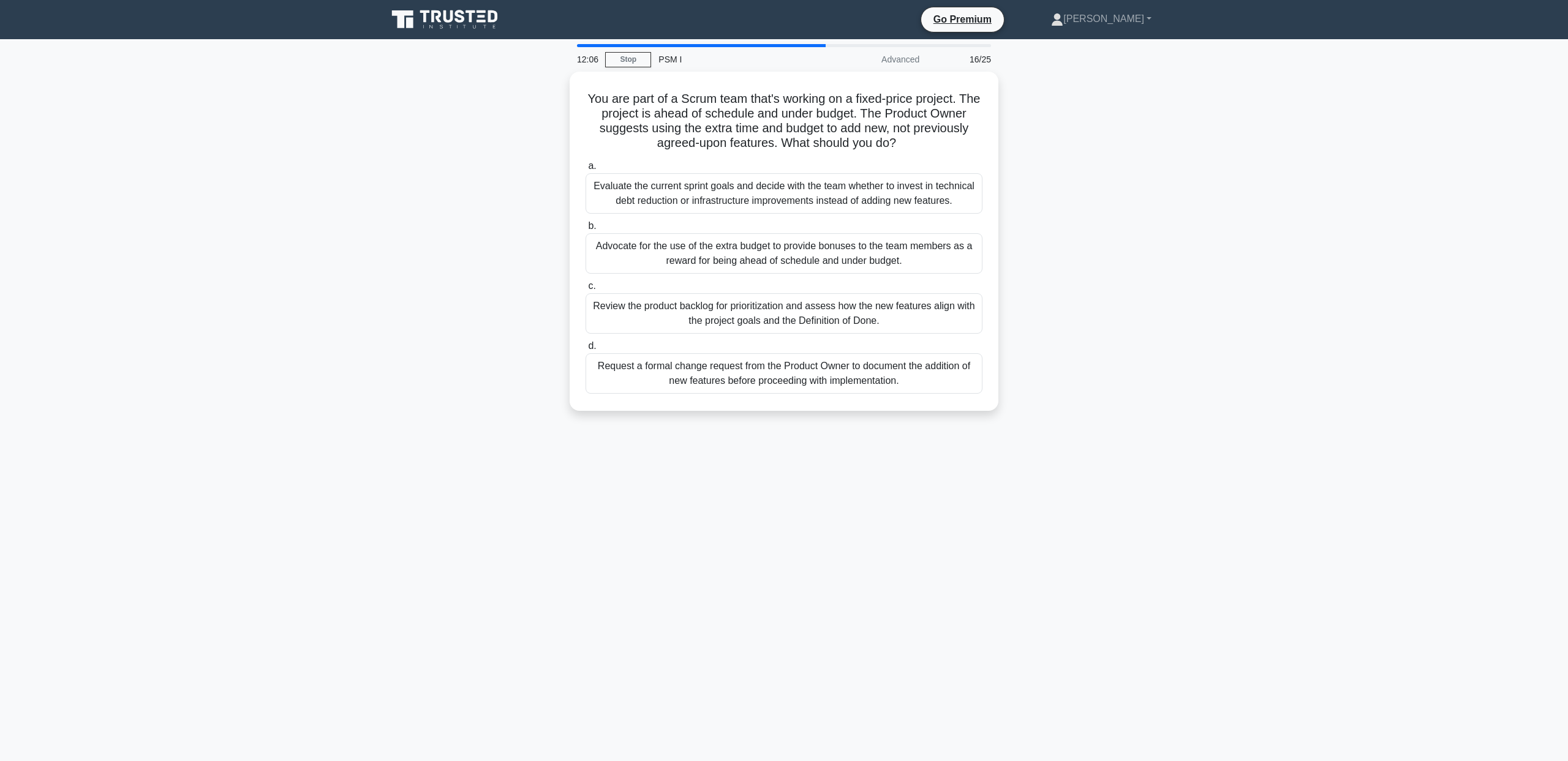
drag, startPoint x: 514, startPoint y: 185, endPoint x: 518, endPoint y: 214, distance: 29.3
click at [518, 214] on div "You are part of a Scrum team that's working on a fixed-price project. The proje…" at bounding box center [784, 248] width 809 height 354
click at [500, 250] on div "You are part of a Scrum team that's working on a fixed-price project. The proje…" at bounding box center [784, 248] width 809 height 354
drag, startPoint x: 505, startPoint y: 252, endPoint x: 511, endPoint y: 269, distance: 18.0
click at [511, 269] on div "You are part of a Scrum team that's working on a fixed-price project. The proje…" at bounding box center [784, 248] width 809 height 354
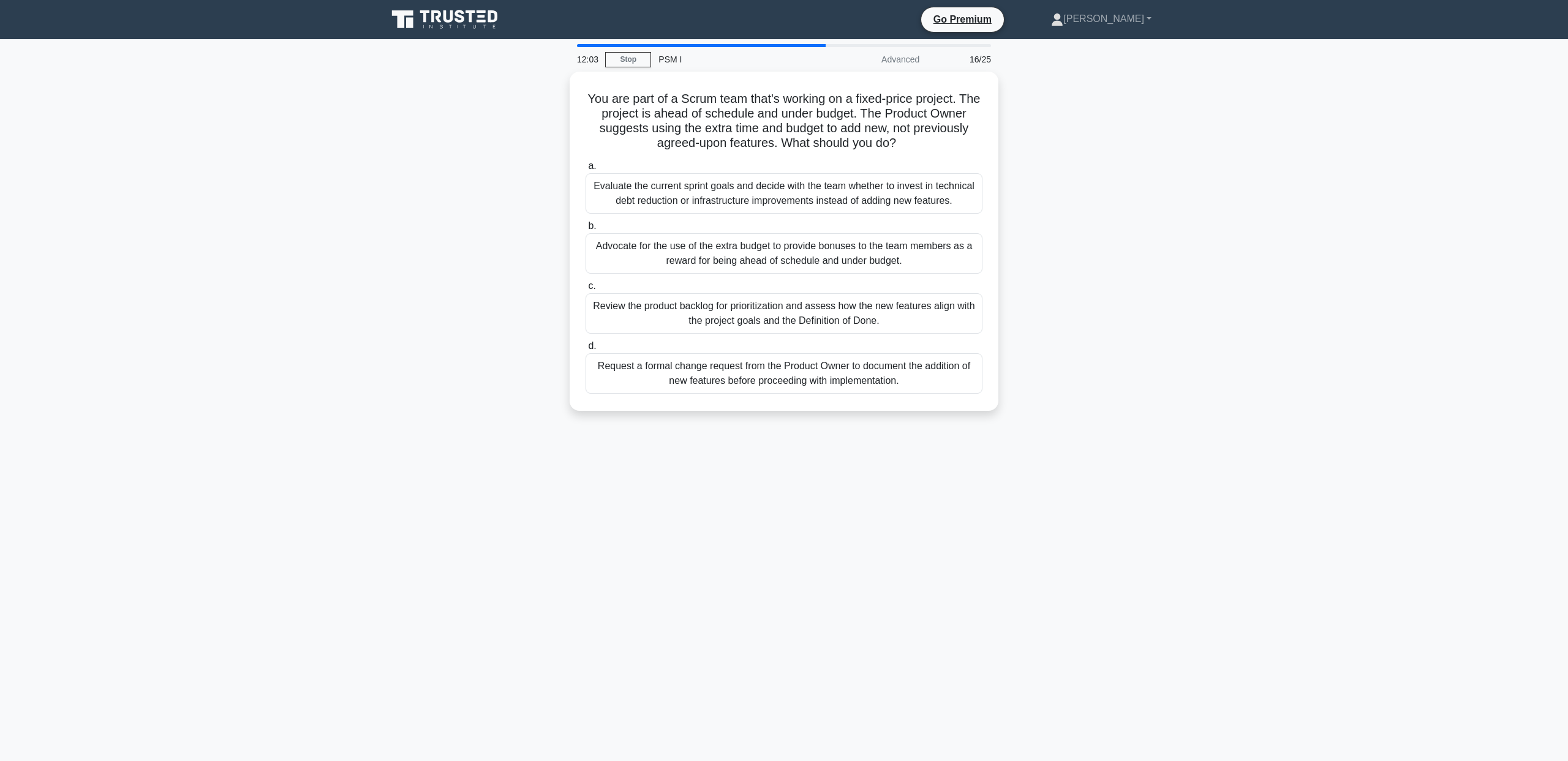
click at [499, 304] on div "You are part of a Scrum team that's working on a fixed-price project. The proje…" at bounding box center [784, 248] width 809 height 354
drag, startPoint x: 517, startPoint y: 304, endPoint x: 529, endPoint y: 333, distance: 31.4
click at [529, 333] on div "You are part of a Scrum team that's working on a fixed-price project. The proje…" at bounding box center [784, 248] width 809 height 354
click at [521, 354] on div "You are part of a Scrum team that's working on a fixed-price project. The proje…" at bounding box center [784, 248] width 809 height 354
drag, startPoint x: 525, startPoint y: 375, endPoint x: 605, endPoint y: 356, distance: 82.2
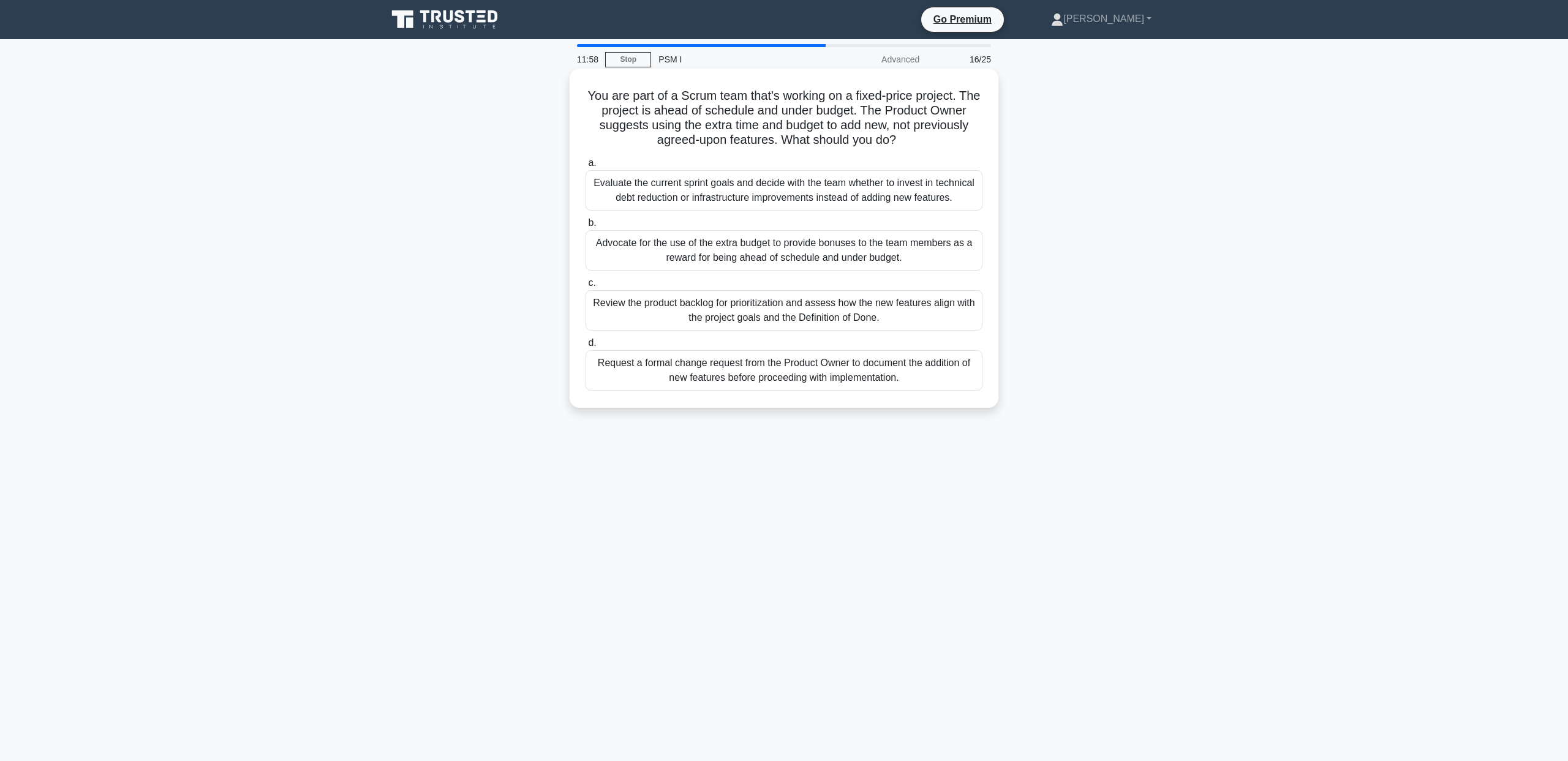
click at [530, 397] on div "You are part of a Scrum team that's working on a fixed-price project. The proje…" at bounding box center [784, 248] width 809 height 354
click at [642, 318] on div "Review the product backlog for prioritization and assess how the new features a…" at bounding box center [784, 310] width 397 height 40
click at [585, 287] on input "c. Review the product backlog for prioritization and assess how the new feature…" at bounding box center [585, 283] width 0 height 8
click at [515, 179] on div "The Scrum team has a quality assurance engineer who is always waiting for deliv…" at bounding box center [784, 248] width 809 height 354
drag, startPoint x: 548, startPoint y: 102, endPoint x: 946, endPoint y: 138, distance: 399.6
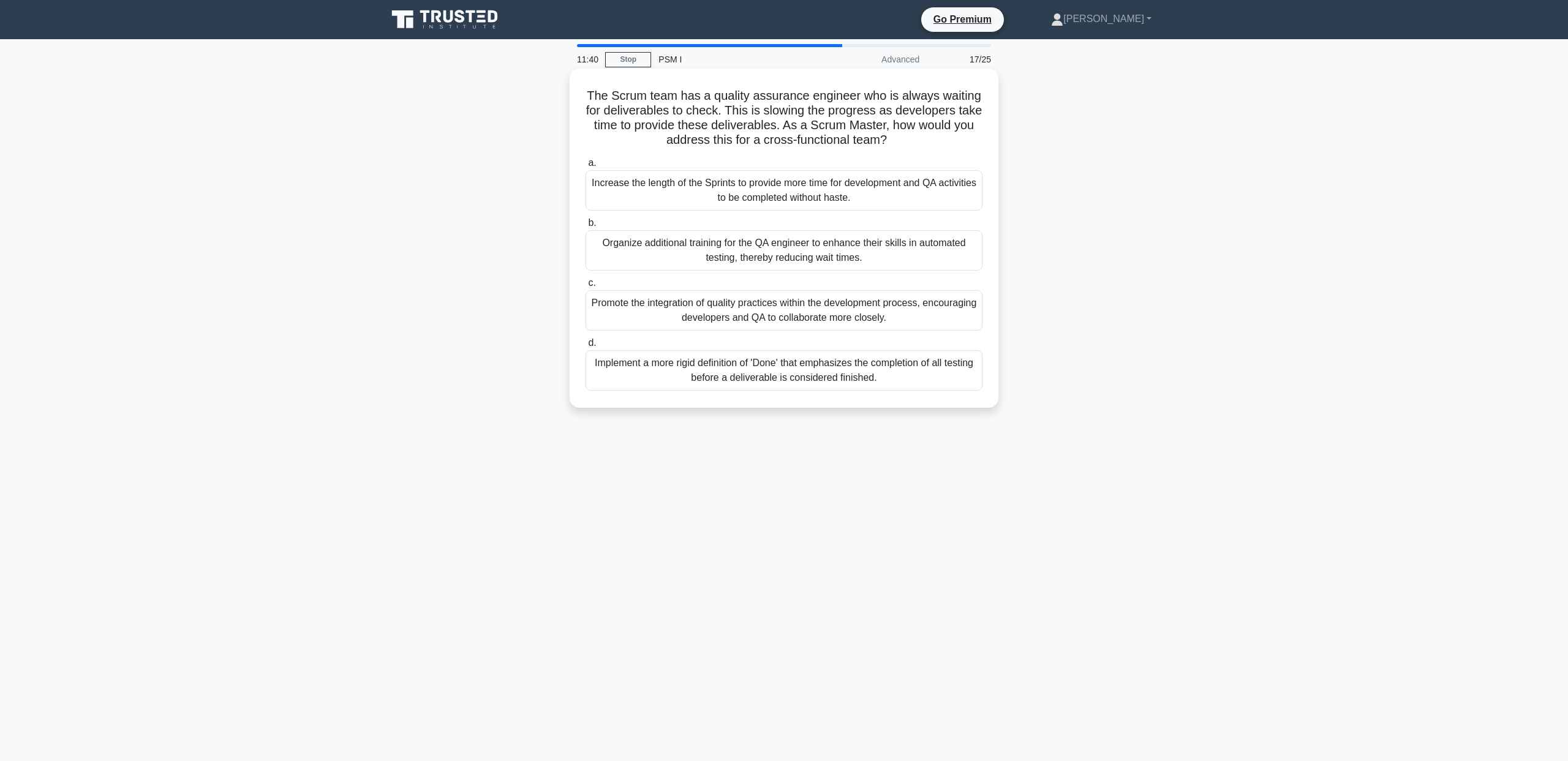
click at [946, 138] on div "The Scrum team has a quality assurance engineer who is always waiting for deliv…" at bounding box center [784, 248] width 809 height 354
click at [1071, 183] on div "The Scrum team has a quality assurance engineer who is always waiting for deliv…" at bounding box center [784, 248] width 809 height 354
drag, startPoint x: 1039, startPoint y: 324, endPoint x: 517, endPoint y: 299, distance: 522.6
click at [517, 299] on div "The Scrum team has a quality assurance engineer who is always waiting for deliv…" at bounding box center [784, 248] width 809 height 354
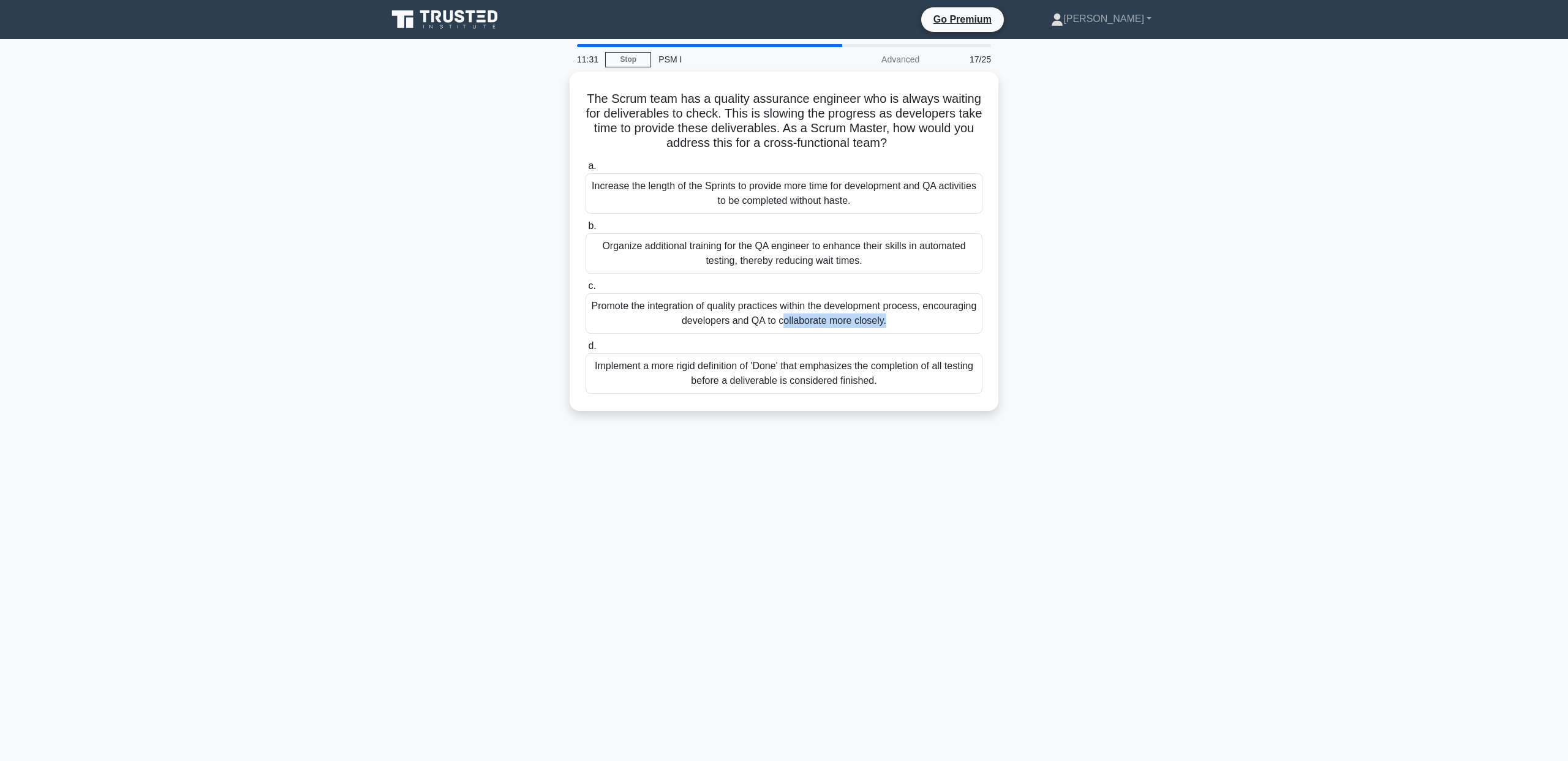
drag, startPoint x: 492, startPoint y: 303, endPoint x: 517, endPoint y: 341, distance: 45.5
click at [517, 341] on div "The Scrum team has a quality assurance engineer who is always waiting for deliv…" at bounding box center [784, 248] width 809 height 354
click at [522, 366] on div "The Scrum team has a quality assurance engineer who is always waiting for deliv…" at bounding box center [784, 248] width 809 height 354
drag, startPoint x: 523, startPoint y: 374, endPoint x: 534, endPoint y: 409, distance: 36.7
click at [534, 409] on div "The Scrum team has a quality assurance engineer who is always waiting for deliv…" at bounding box center [784, 248] width 809 height 354
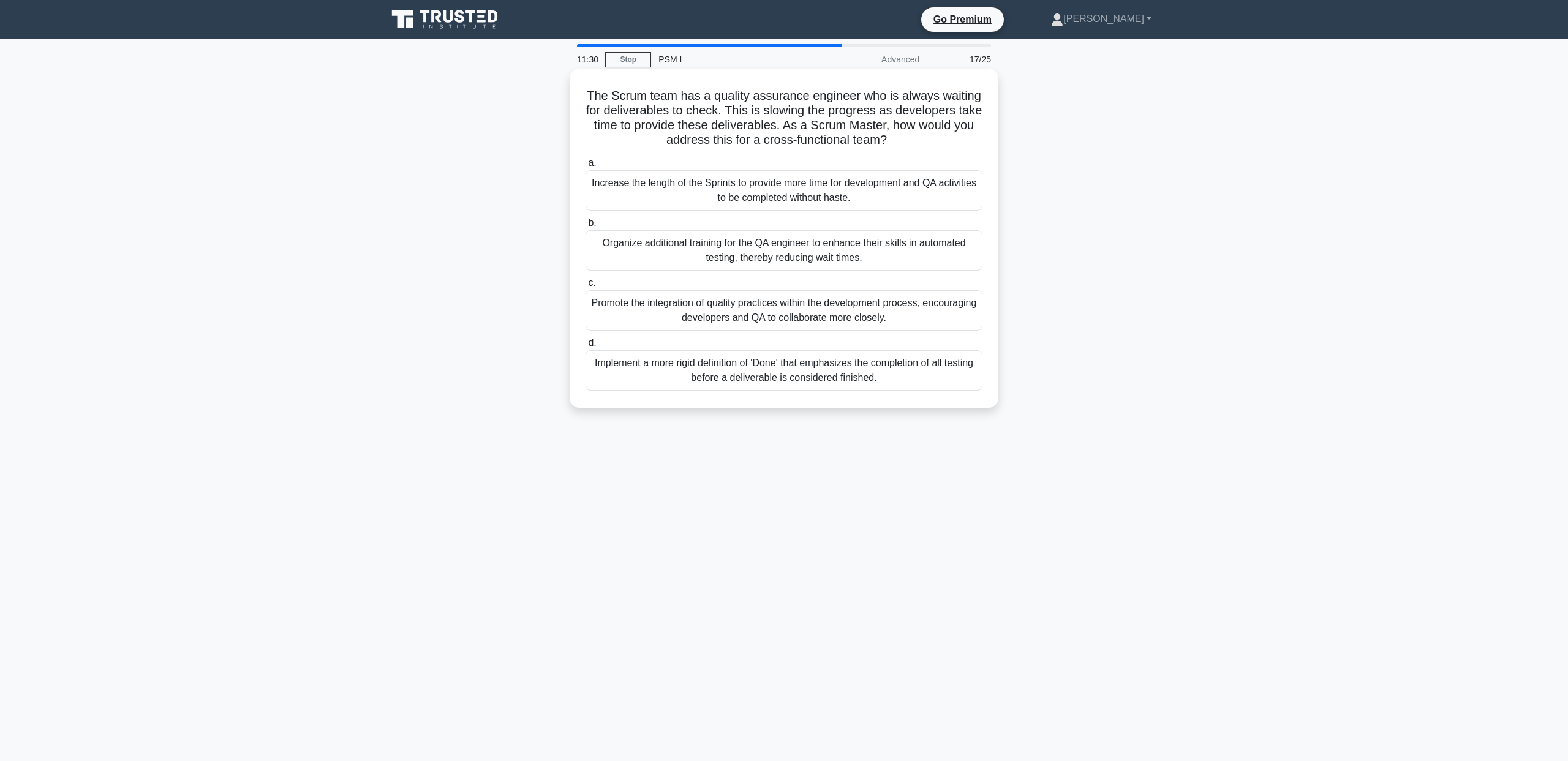
click at [649, 300] on div "Promote the integration of quality practices within the development process, en…" at bounding box center [784, 310] width 397 height 40
click at [585, 287] on input "c. Promote the integration of quality practices within the development process,…" at bounding box center [585, 283] width 0 height 8
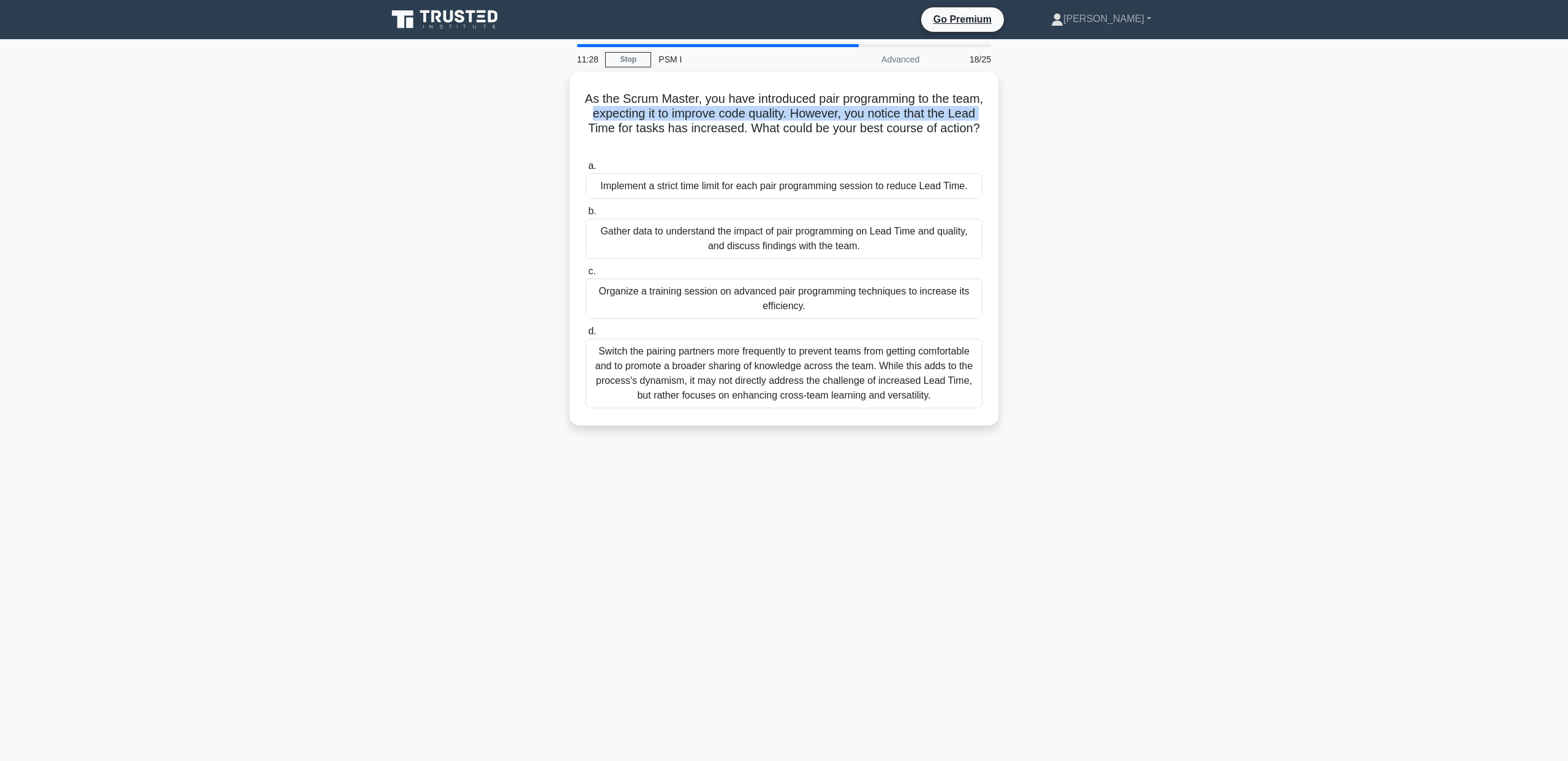
drag, startPoint x: 421, startPoint y: 144, endPoint x: 438, endPoint y: 108, distance: 39.8
click at [438, 108] on div "As the Scrum Master, you have introduced pair programming to the team, expectin…" at bounding box center [784, 256] width 809 height 368
click at [438, 103] on div "As the Scrum Master, you have introduced pair programming to the team, expectin…" at bounding box center [784, 256] width 809 height 368
drag, startPoint x: 439, startPoint y: 97, endPoint x: 459, endPoint y: 145, distance: 52.0
click at [459, 145] on div "As the Scrum Master, you have introduced pair programming to the team, expectin…" at bounding box center [784, 256] width 809 height 368
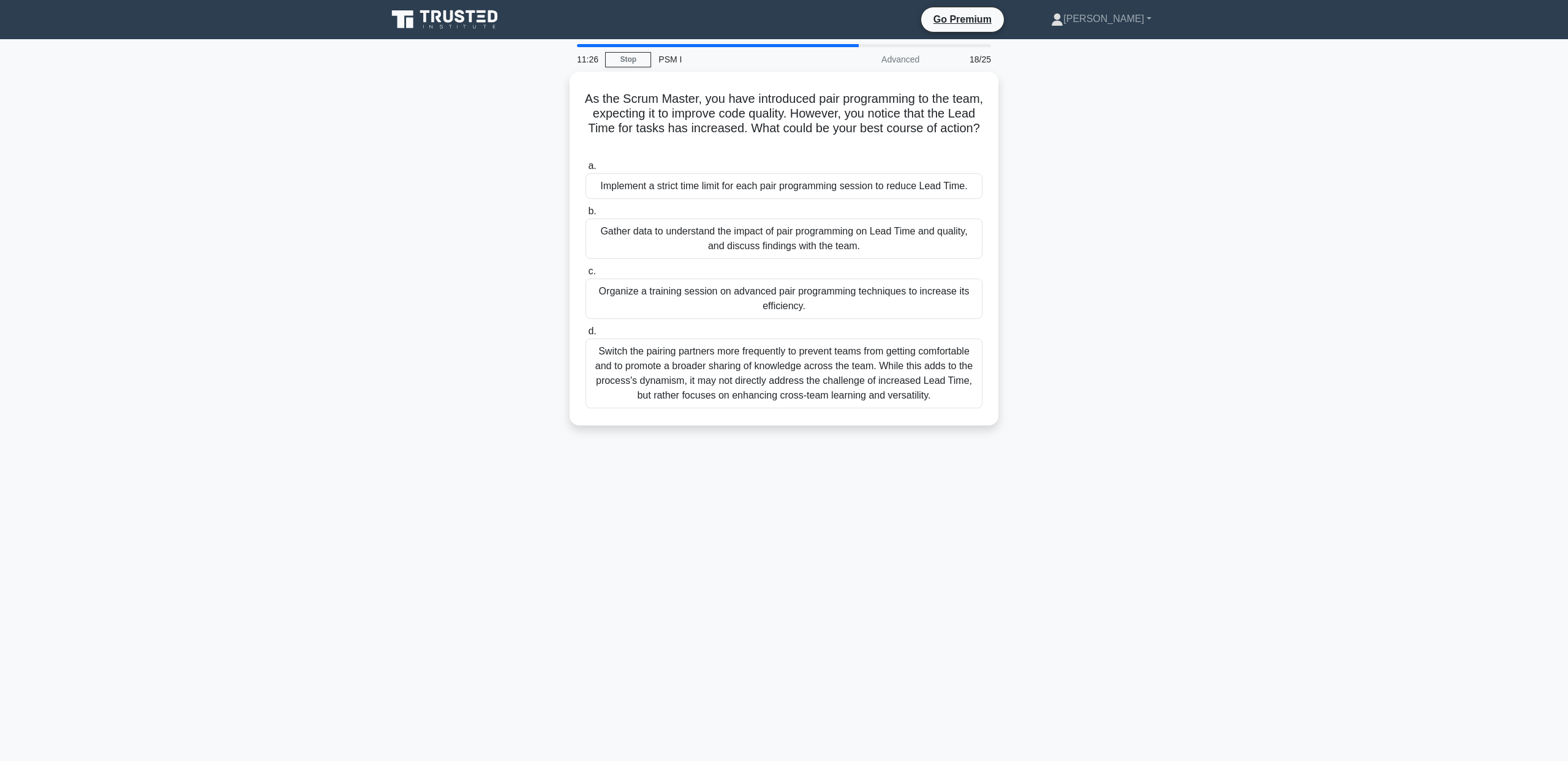
click at [446, 144] on div "As the Scrum Master, you have introduced pair programming to the team, expectin…" at bounding box center [784, 256] width 809 height 368
click at [629, 237] on div "Gather data to understand the impact of pair programming on Lead Time and quali…" at bounding box center [784, 235] width 397 height 40
click at [585, 212] on input "b. Gather data to understand the impact of pair programming on Lead Time and qu…" at bounding box center [585, 208] width 0 height 8
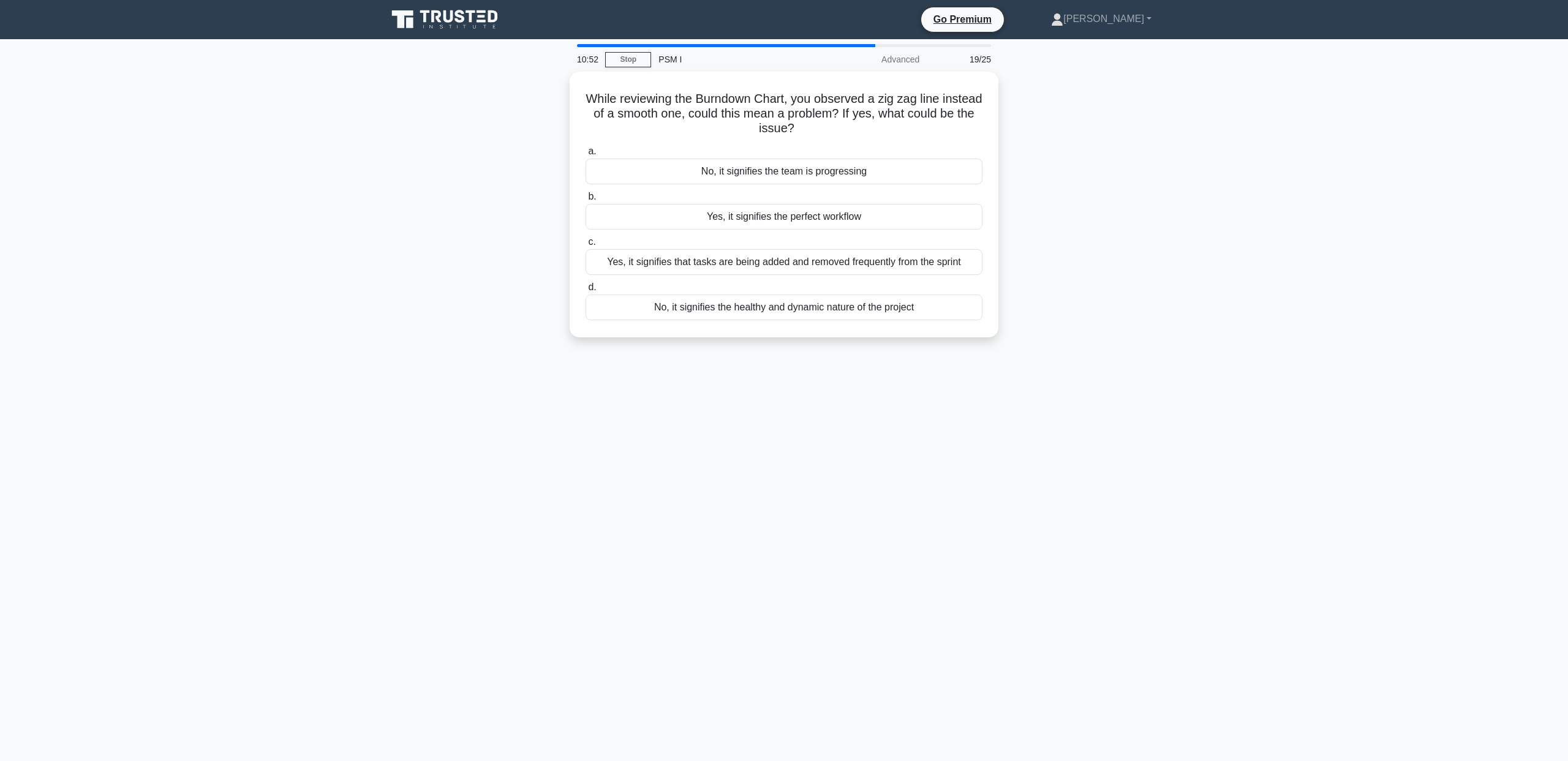
click at [481, 110] on div "While reviewing the Burndown Chart, you observed a zig zag line instead of a sm…" at bounding box center [784, 212] width 809 height 281
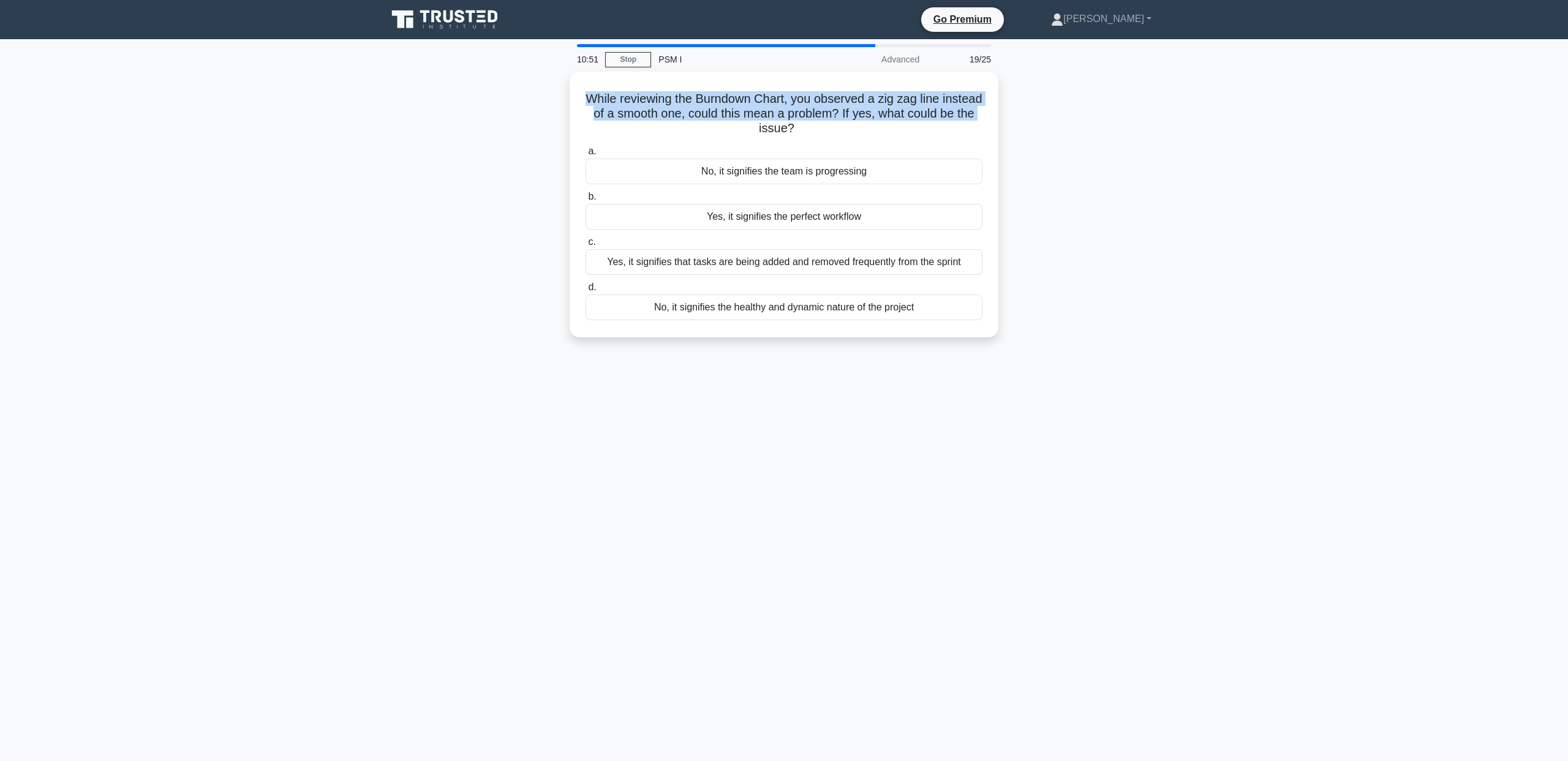
drag, startPoint x: 478, startPoint y: 99, endPoint x: 480, endPoint y: 122, distance: 23.1
click at [480, 122] on div "While reviewing the Burndown Chart, you observed a zig zag line instead of a sm…" at bounding box center [784, 212] width 809 height 281
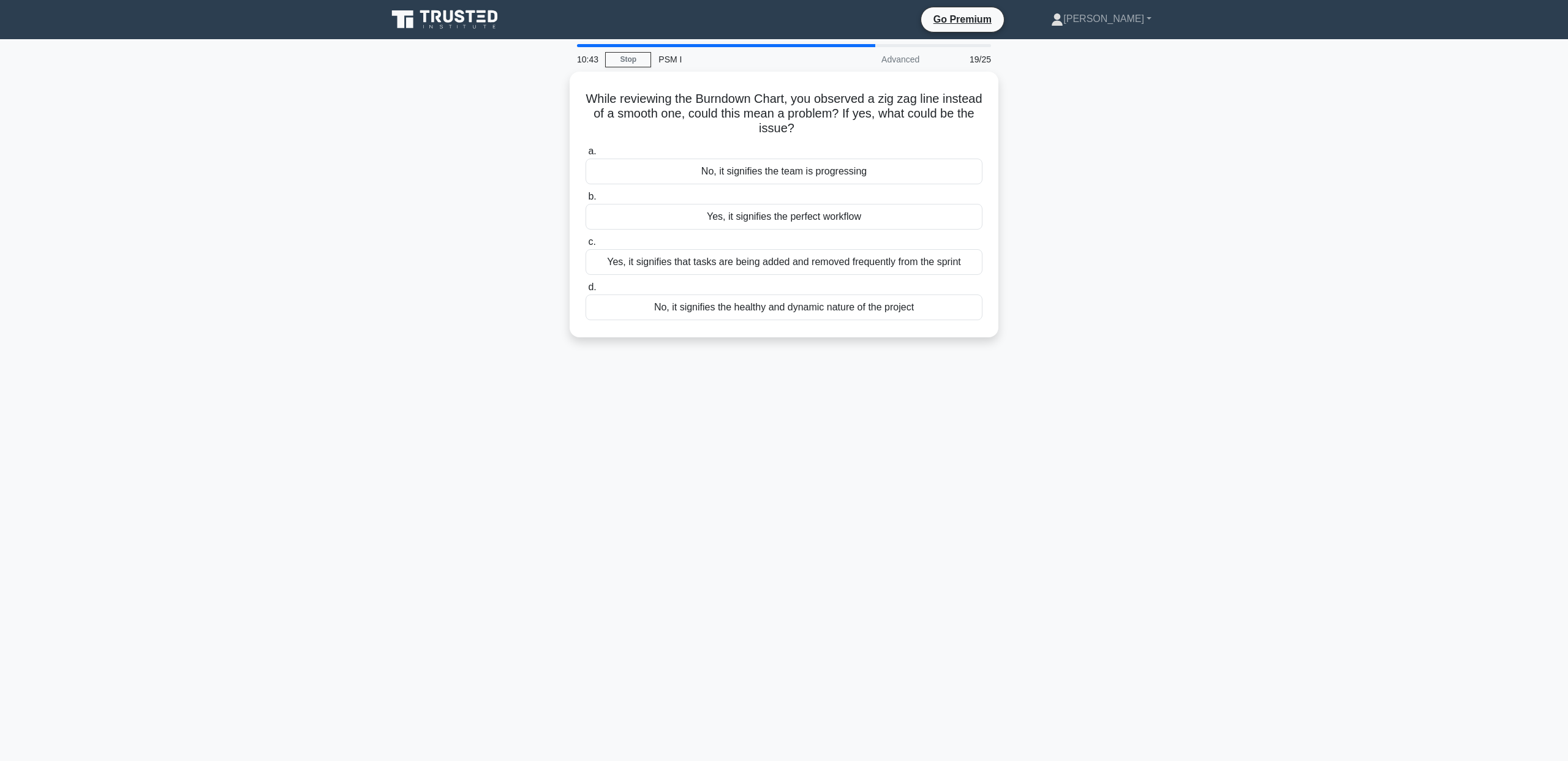
click at [494, 174] on div "While reviewing the Burndown Chart, you observed a zig zag line instead of a sm…" at bounding box center [784, 212] width 809 height 281
drag, startPoint x: 489, startPoint y: 118, endPoint x: 491, endPoint y: 144, distance: 26.1
click at [491, 144] on div "While reviewing the Burndown Chart, you observed a zig zag line instead of a sm…" at bounding box center [784, 212] width 809 height 281
click at [680, 307] on div "No, it signifies the healthy and dynamic nature of the project" at bounding box center [784, 304] width 397 height 26
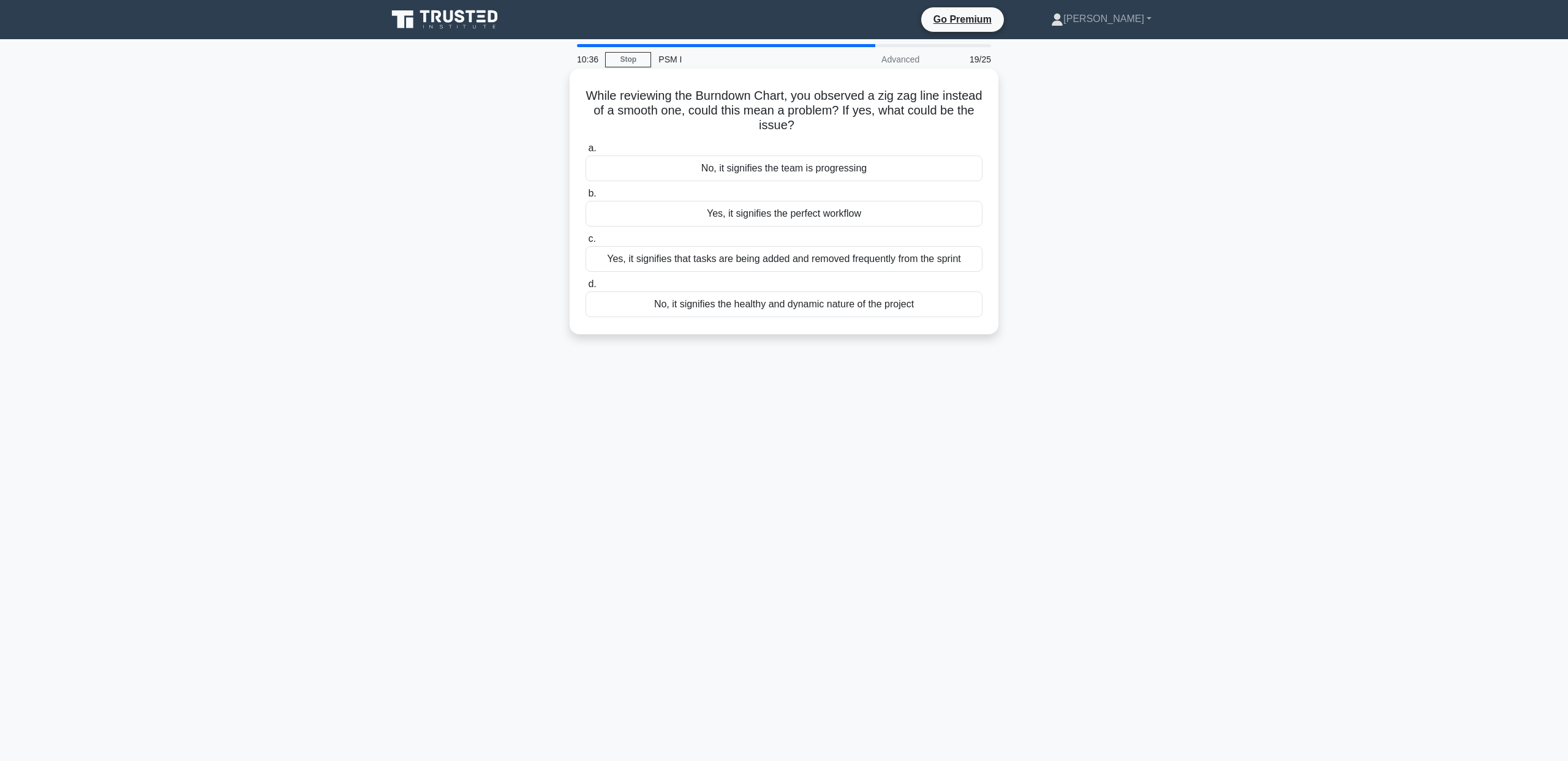
click at [585, 289] on input "d. No, it signifies the healthy and dynamic nature of the project" at bounding box center [585, 285] width 0 height 8
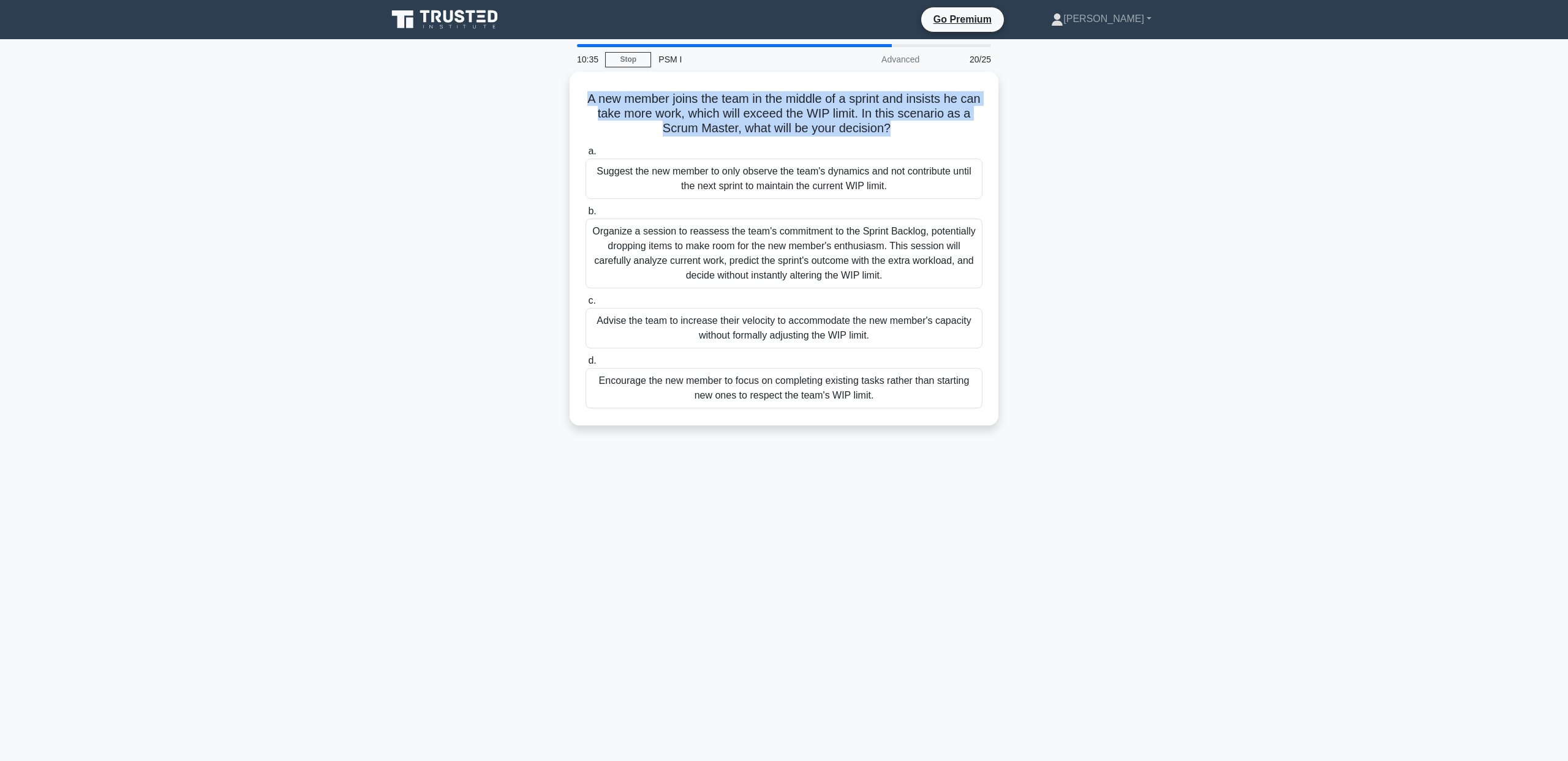
drag, startPoint x: 450, startPoint y: 94, endPoint x: 460, endPoint y: 140, distance: 47.1
click at [460, 140] on div "A new member joins the team in the middle of a sprint and insists he can take m…" at bounding box center [784, 256] width 809 height 368
drag, startPoint x: 466, startPoint y: 100, endPoint x: 473, endPoint y: 141, distance: 41.6
click at [473, 141] on div "A new member joins the team in the middle of a sprint and insists he can take m…" at bounding box center [784, 256] width 809 height 368
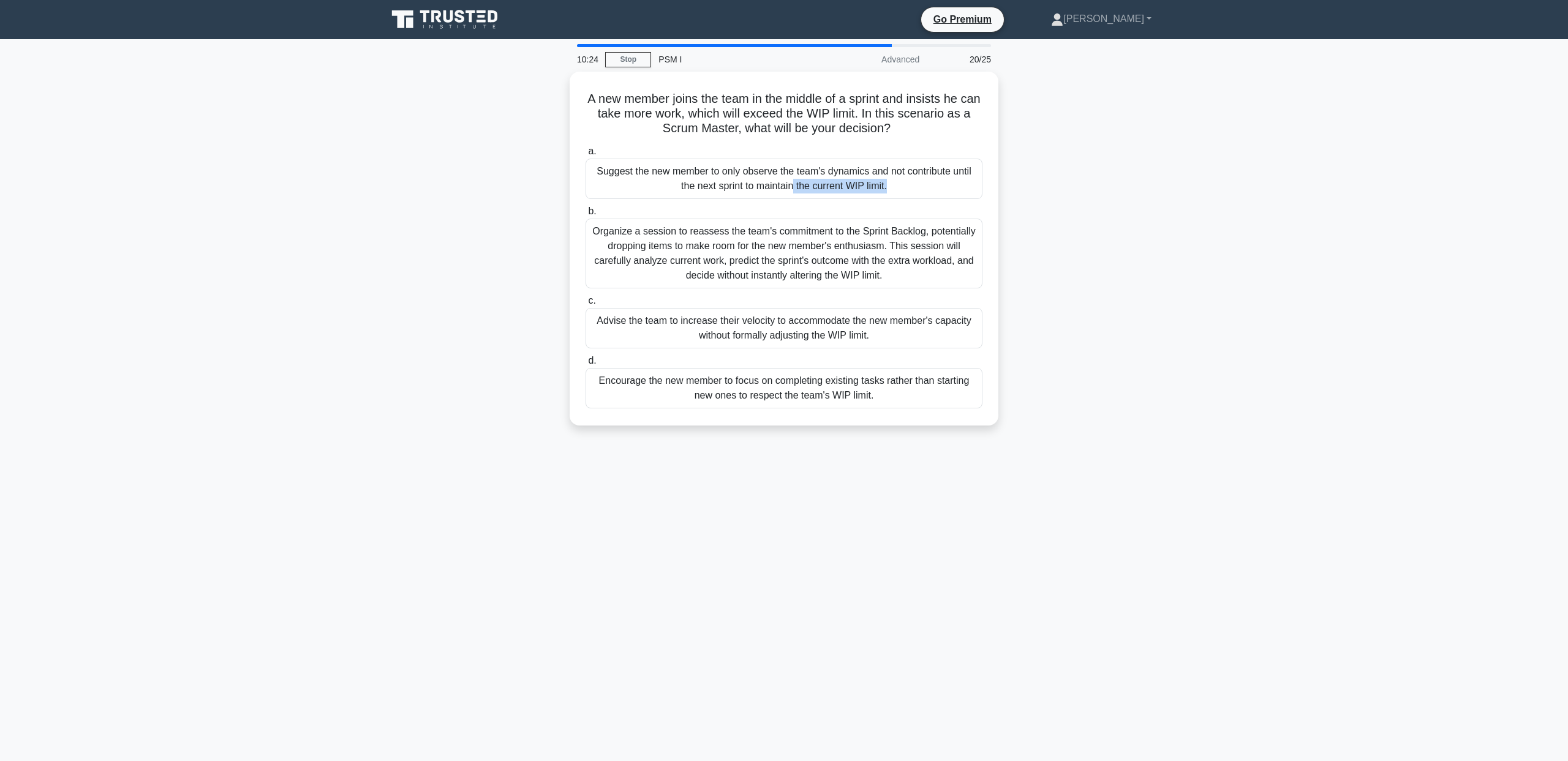
drag, startPoint x: 481, startPoint y: 161, endPoint x: 490, endPoint y: 203, distance: 43.0
click at [490, 203] on div "A new member joins the team in the middle of a sprint and insists he can take m…" at bounding box center [784, 256] width 809 height 368
click at [481, 272] on div "A new member joins the team in the middle of a sprint and insists he can take m…" at bounding box center [784, 256] width 809 height 368
drag, startPoint x: 484, startPoint y: 234, endPoint x: 490, endPoint y: 271, distance: 37.5
click at [491, 270] on div "A new member joins the team in the middle of a sprint and insists he can take m…" at bounding box center [784, 256] width 809 height 368
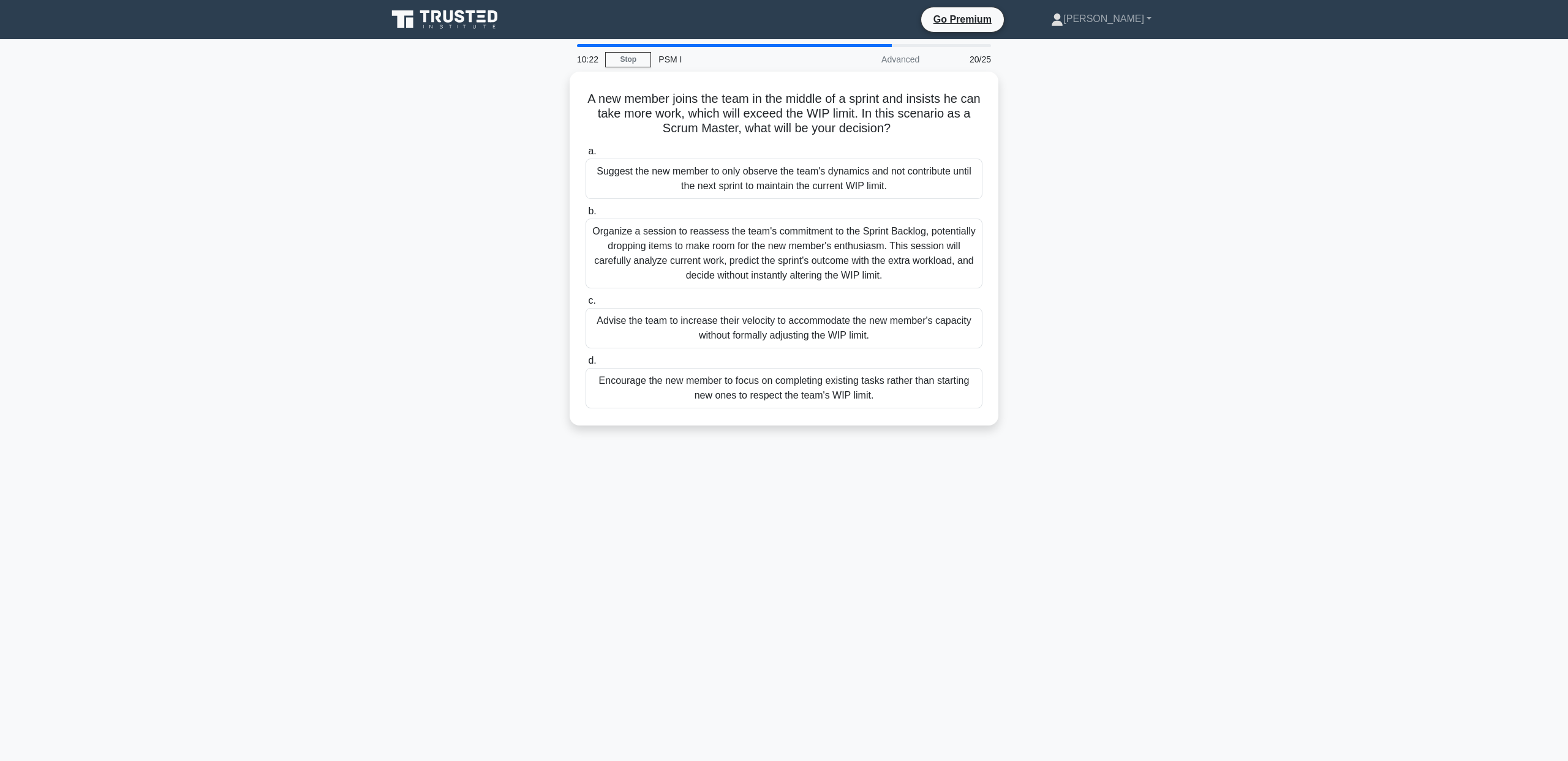
click at [480, 298] on div "A new member joins the team in the middle of a sprint and insists he can take m…" at bounding box center [784, 256] width 809 height 368
drag, startPoint x: 482, startPoint y: 331, endPoint x: 486, endPoint y: 349, distance: 18.4
click at [486, 349] on div "A new member joins the team in the middle of a sprint and insists he can take m…" at bounding box center [784, 256] width 809 height 368
click at [483, 377] on div "A new member joins the team in the middle of a sprint and insists he can take m…" at bounding box center [784, 256] width 809 height 368
drag, startPoint x: 488, startPoint y: 378, endPoint x: 489, endPoint y: 392, distance: 14.0
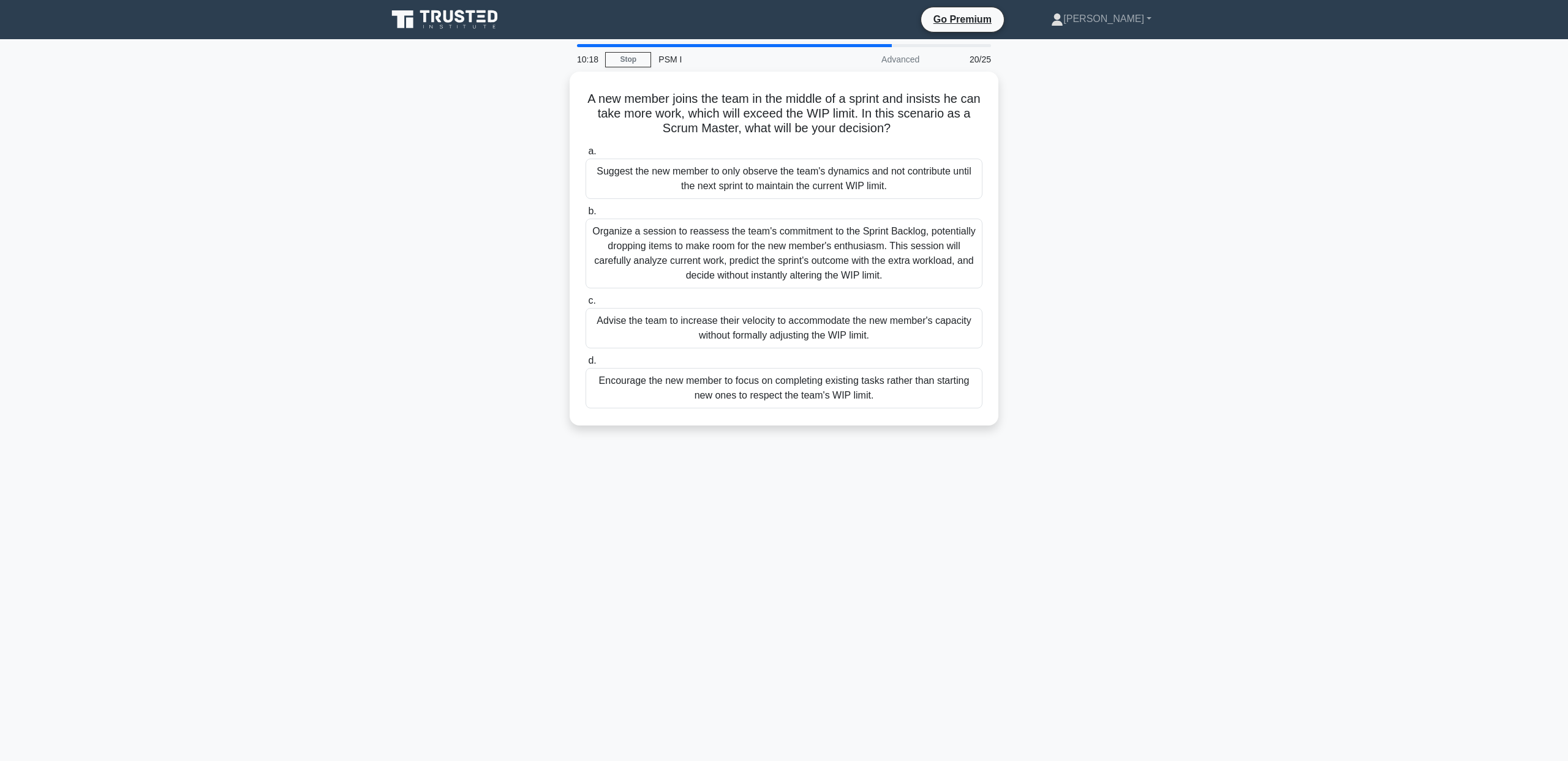
click at [489, 392] on div "A new member joins the team in the middle of a sprint and insists he can take m…" at bounding box center [784, 256] width 809 height 368
click at [697, 481] on div "10:17 Stop PSM I Advanced 20/25 A new member joins the team in the middle of a …" at bounding box center [784, 350] width 809 height 612
click at [744, 384] on div "Encourage the new member to focus on completing existing tasks rather than star…" at bounding box center [784, 385] width 397 height 40
click at [585, 362] on input "d. Encourage the new member to focus on completing existing tasks rather than s…" at bounding box center [585, 358] width 0 height 8
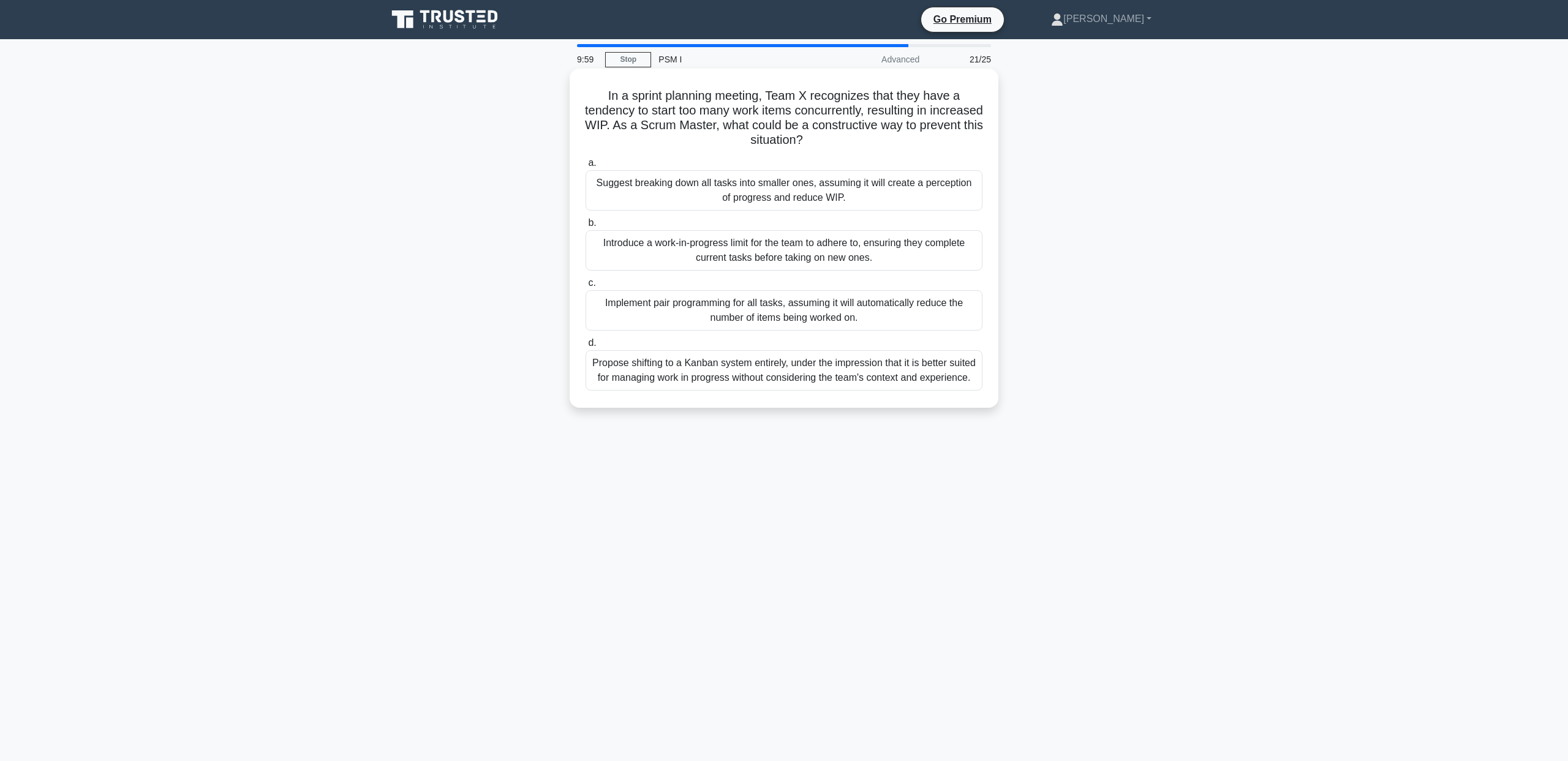
drag, startPoint x: 519, startPoint y: 99, endPoint x: 869, endPoint y: 138, distance: 352.2
click at [869, 138] on div "In a sprint planning meeting, Team X recognizes that they have a tendency to st…" at bounding box center [784, 248] width 809 height 354
click at [504, 239] on div "In a sprint planning meeting, Team X recognizes that they have a tendency to st…" at bounding box center [784, 248] width 809 height 354
drag, startPoint x: 523, startPoint y: 194, endPoint x: 525, endPoint y: 205, distance: 11.2
click at [525, 205] on div "In a sprint planning meeting, Team X recognizes that they have a tendency to st…" at bounding box center [784, 248] width 809 height 354
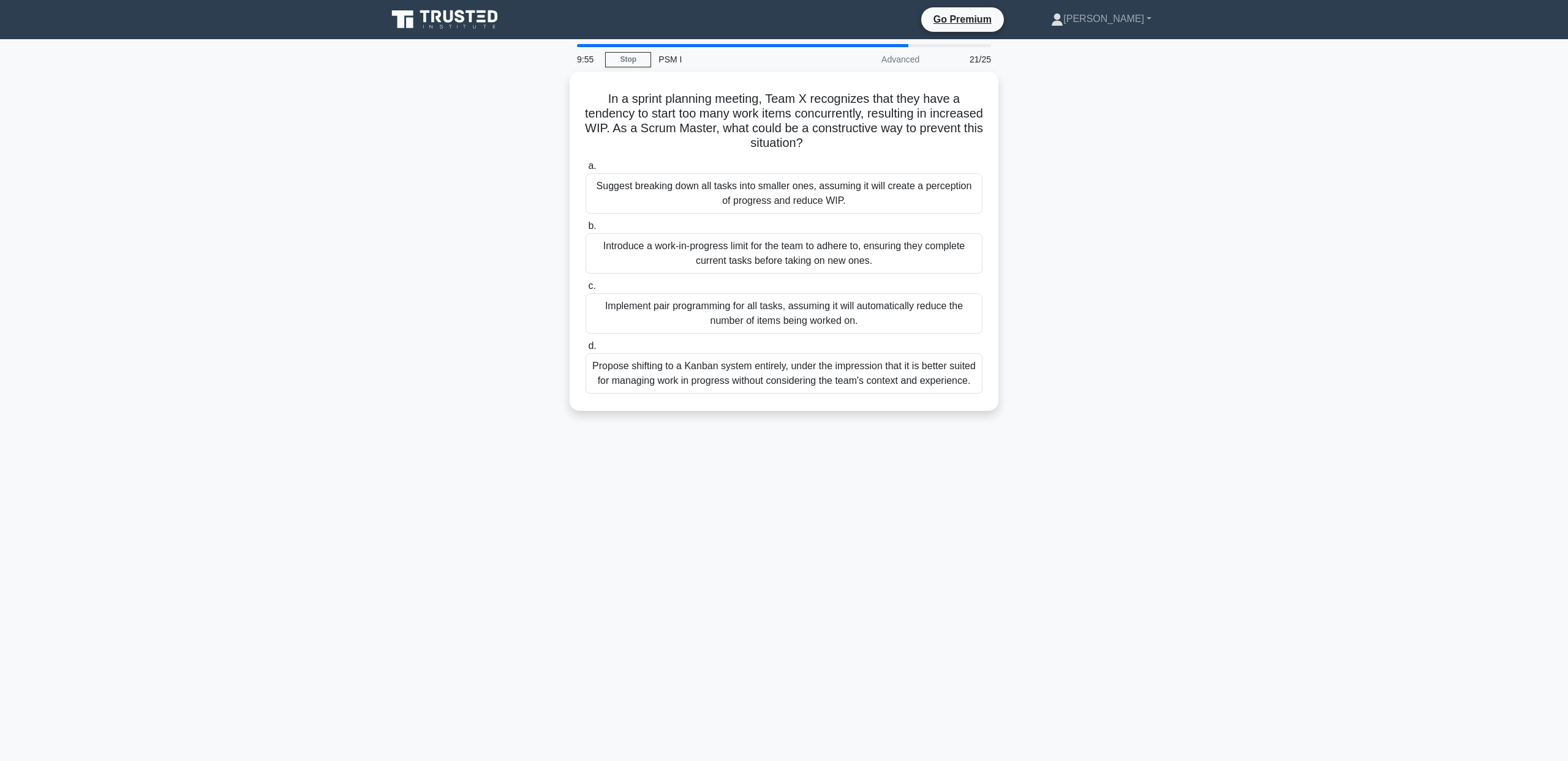
click at [511, 246] on div "In a sprint planning meeting, Team X recognizes that they have a tendency to st…" at bounding box center [784, 248] width 809 height 354
drag, startPoint x: 515, startPoint y: 247, endPoint x: 519, endPoint y: 261, distance: 14.6
click at [519, 261] on div "In a sprint planning meeting, Team X recognizes that they have a tendency to st…" at bounding box center [784, 248] width 809 height 354
drag, startPoint x: 513, startPoint y: 240, endPoint x: 514, endPoint y: 275, distance: 35.0
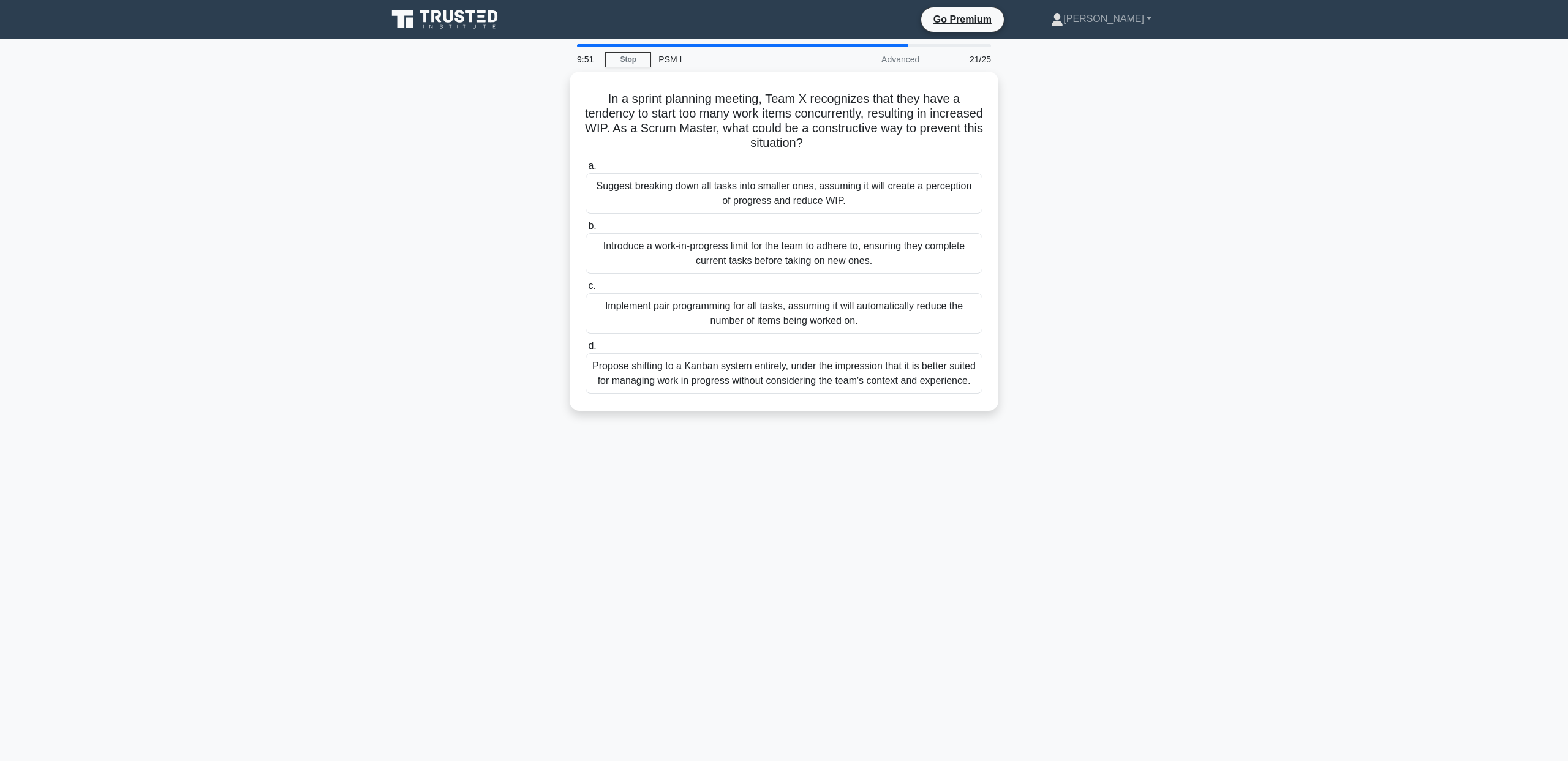
click at [514, 275] on div "In a sprint planning meeting, Team X recognizes that they have a tendency to st…" at bounding box center [784, 248] width 809 height 354
click at [506, 298] on div "In a sprint planning meeting, Team X recognizes that they have a tendency to st…" at bounding box center [784, 248] width 809 height 354
drag, startPoint x: 506, startPoint y: 320, endPoint x: 508, endPoint y: 339, distance: 19.1
click at [508, 339] on div "In a sprint planning meeting, Team X recognizes that they have a tendency to st…" at bounding box center [784, 248] width 809 height 354
click at [507, 378] on div "In a sprint planning meeting, Team X recognizes that they have a tendency to st…" at bounding box center [784, 248] width 809 height 354
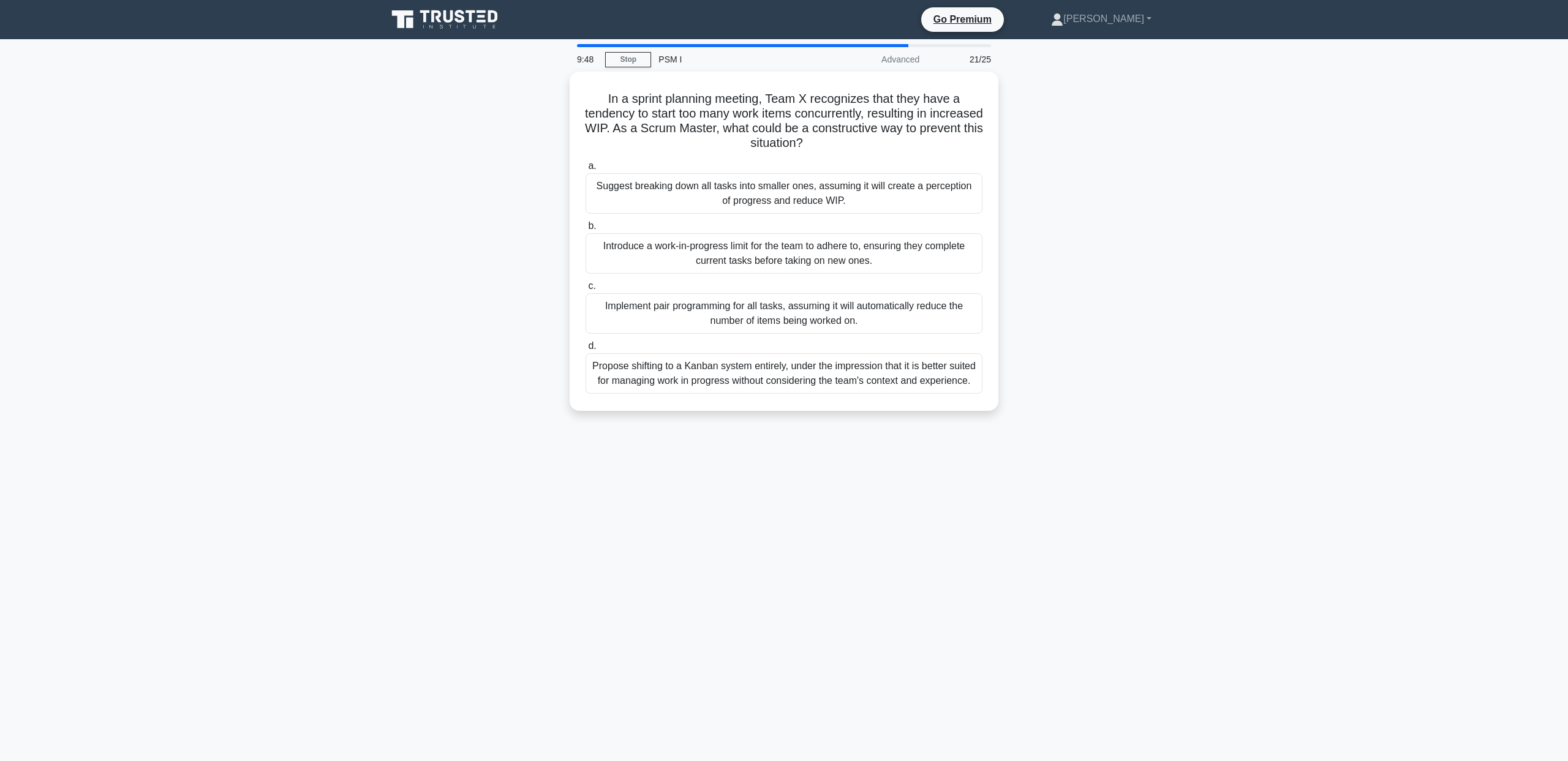
drag, startPoint x: 511, startPoint y: 395, endPoint x: 517, endPoint y: 370, distance: 25.7
click at [517, 370] on div "In a sprint planning meeting, Team X recognizes that they have a tendency to st…" at bounding box center [784, 248] width 809 height 354
click at [645, 246] on div "Introduce a work-in-progress limit for the team to adhere to, ensuring they com…" at bounding box center [784, 250] width 397 height 40
click at [585, 227] on input "b. Introduce a work-in-progress limit for the team to adhere to, ensuring they …" at bounding box center [585, 223] width 0 height 8
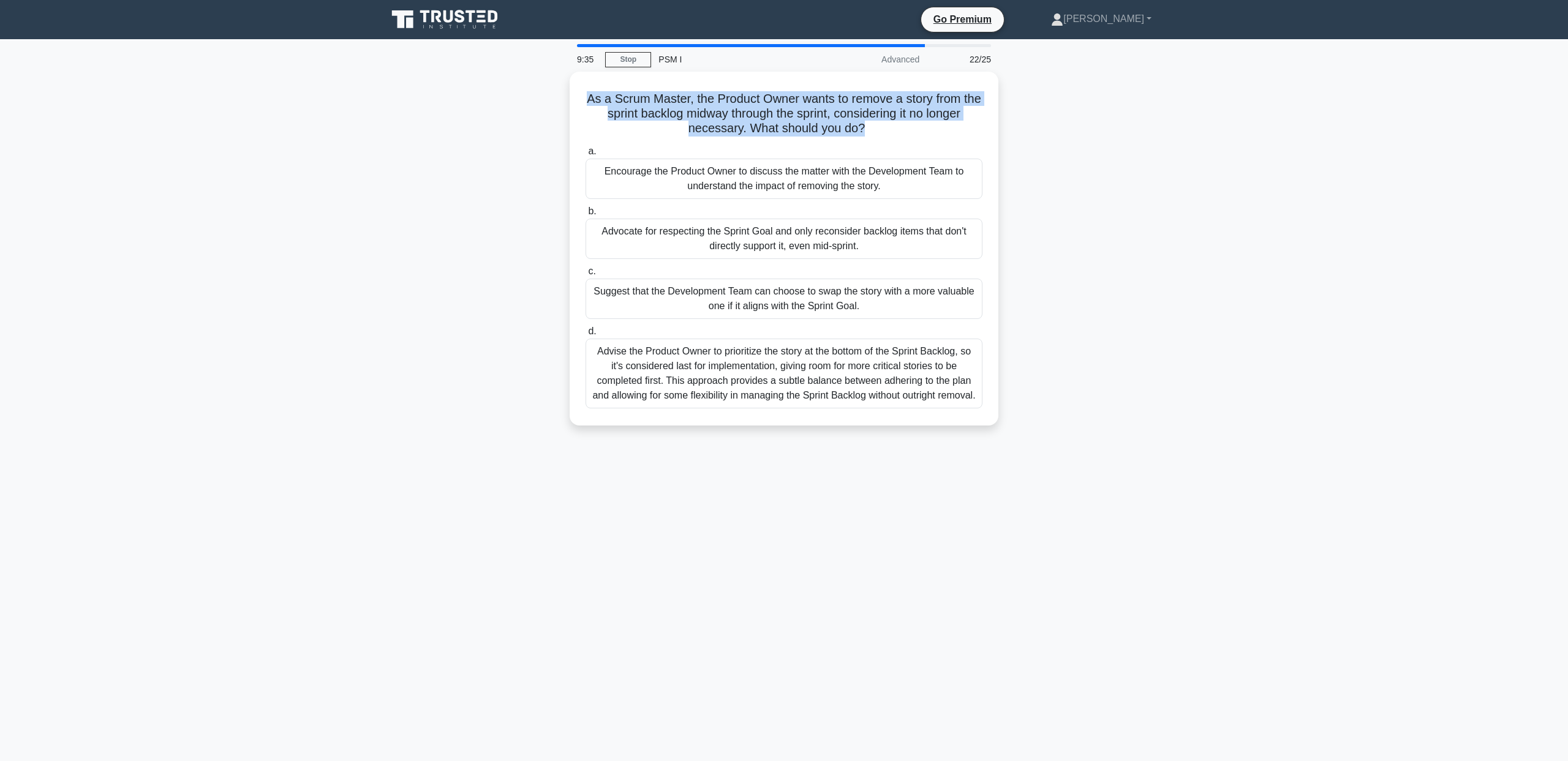
drag, startPoint x: 507, startPoint y: 96, endPoint x: 515, endPoint y: 142, distance: 46.7
click at [515, 142] on div "As a Scrum Master, the Product Owner wants to remove a story from the sprint ba…" at bounding box center [784, 256] width 809 height 368
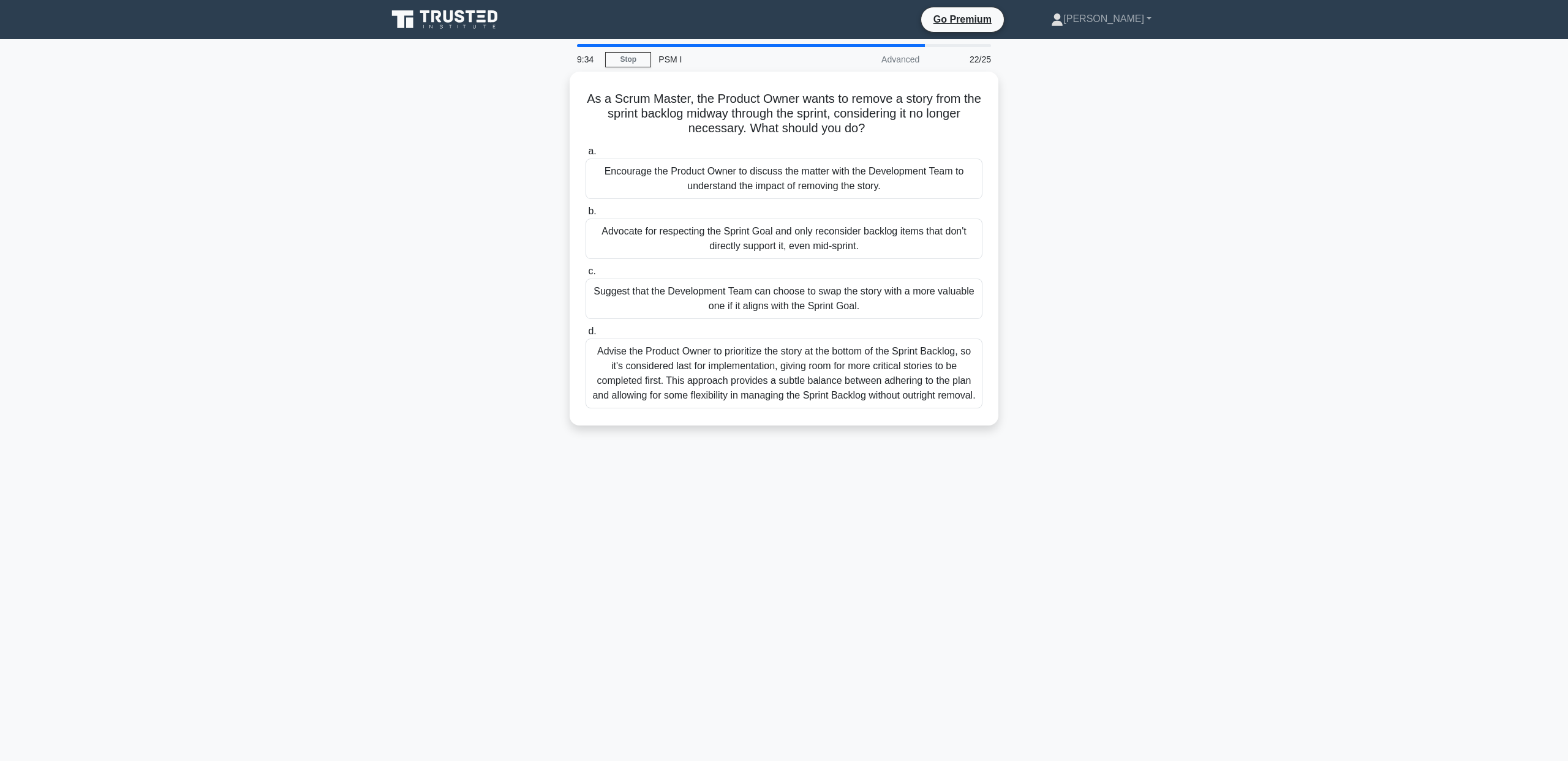
click at [509, 194] on div "As a Scrum Master, the Product Owner wants to remove a story from the sprint ba…" at bounding box center [784, 256] width 809 height 368
drag, startPoint x: 510, startPoint y: 177, endPoint x: 513, endPoint y: 201, distance: 24.2
click at [513, 201] on div "As a Scrum Master, the Product Owner wants to remove a story from the sprint ba…" at bounding box center [784, 256] width 809 height 368
click at [506, 237] on div "As a Scrum Master, the Product Owner wants to remove a story from the sprint ba…" at bounding box center [784, 256] width 809 height 368
drag, startPoint x: 506, startPoint y: 237, endPoint x: 511, endPoint y: 264, distance: 27.5
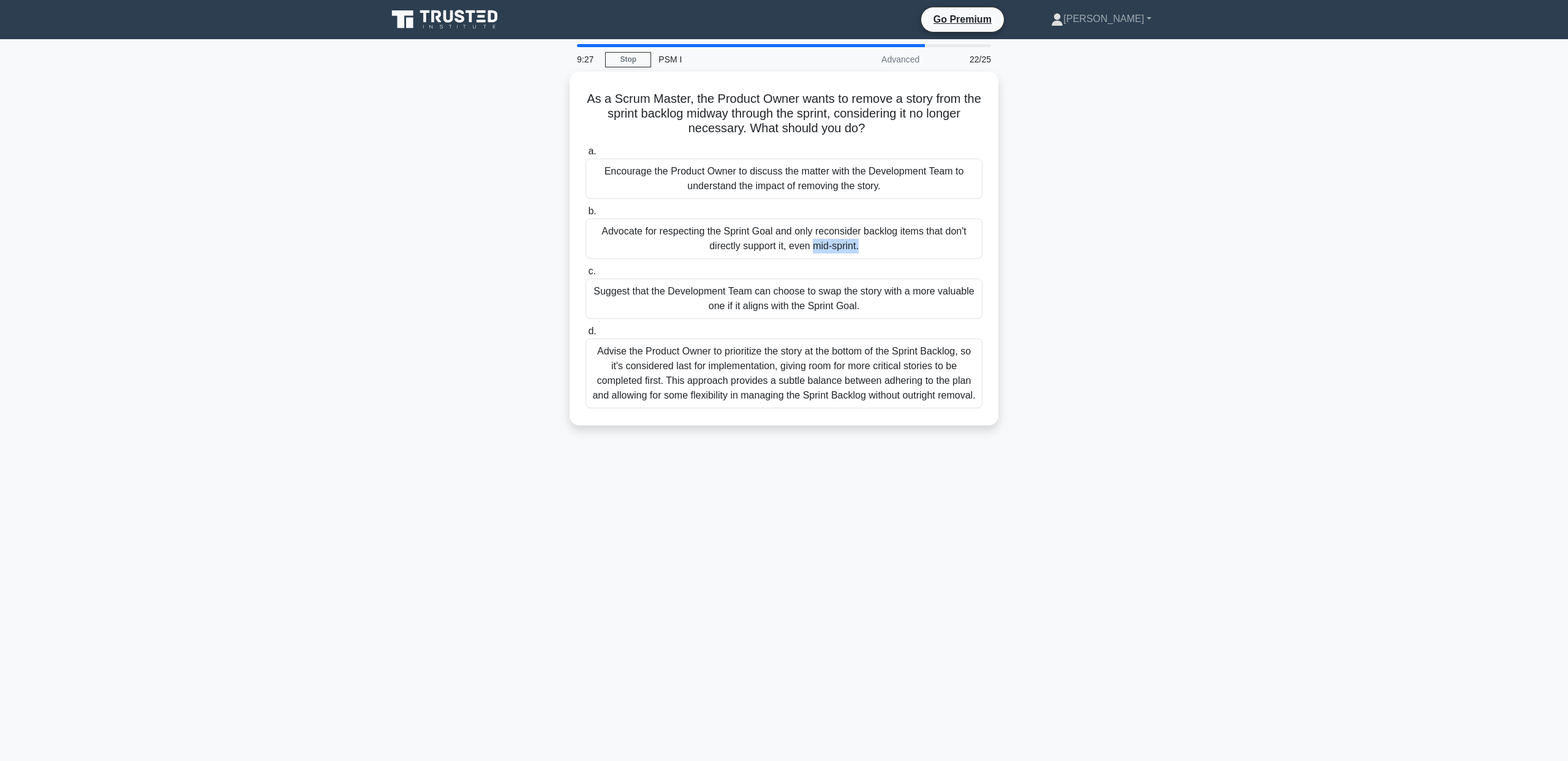
click at [511, 264] on div "As a Scrum Master, the Product Owner wants to remove a story from the sprint ba…" at bounding box center [784, 256] width 809 height 368
drag, startPoint x: 510, startPoint y: 240, endPoint x: 513, endPoint y: 269, distance: 29.2
click at [515, 264] on div "As a Scrum Master, the Product Owner wants to remove a story from the sprint ba…" at bounding box center [784, 256] width 809 height 368
click at [511, 275] on div "As a Scrum Master, the Product Owner wants to remove a story from the sprint ba…" at bounding box center [784, 256] width 809 height 368
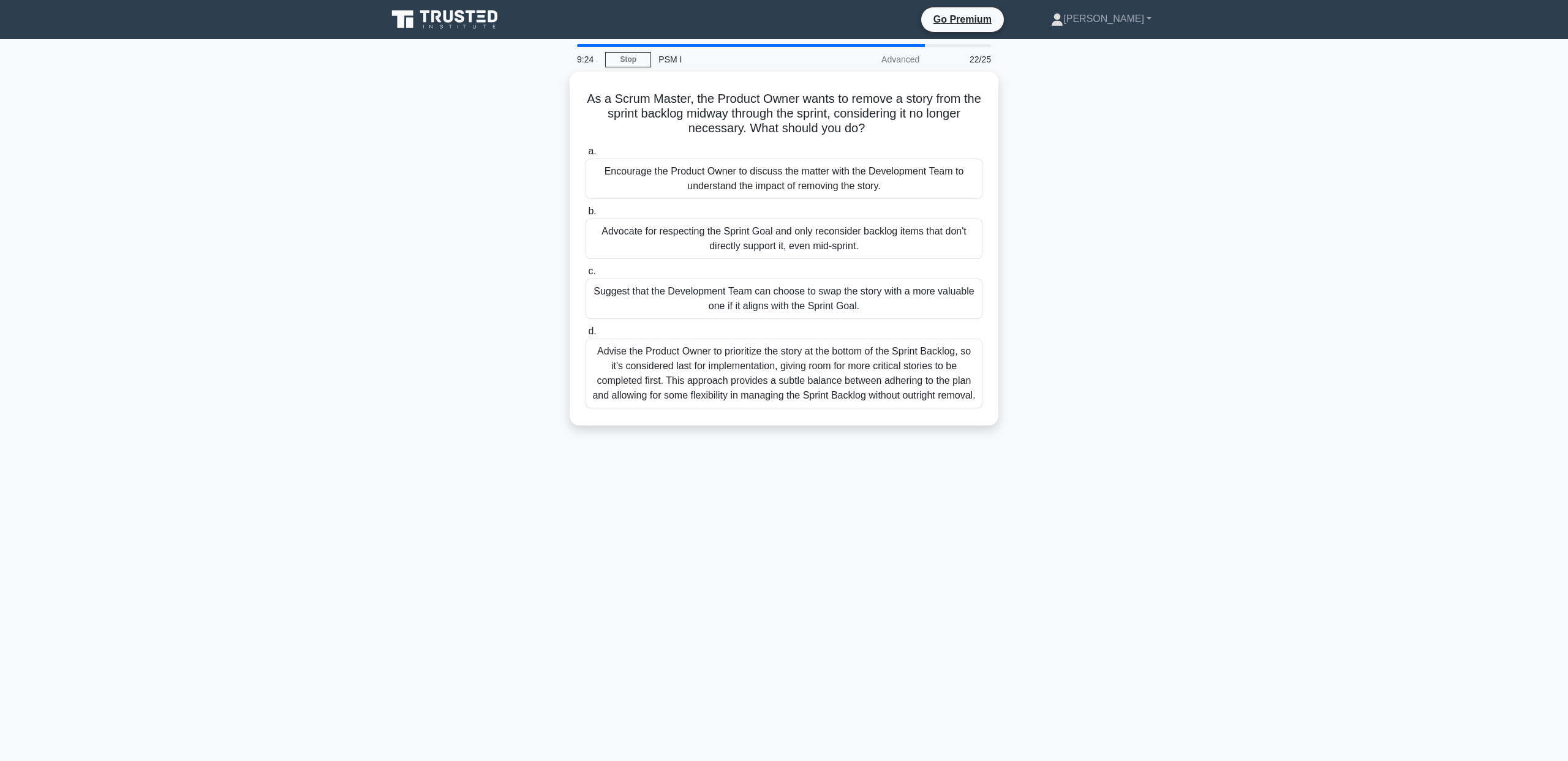
drag, startPoint x: 515, startPoint y: 301, endPoint x: 521, endPoint y: 322, distance: 21.8
click at [521, 322] on div "As a Scrum Master, the Product Owner wants to remove a story from the sprint ba…" at bounding box center [784, 256] width 809 height 368
drag, startPoint x: 519, startPoint y: 295, endPoint x: 523, endPoint y: 317, distance: 22.4
click at [523, 317] on div "As a Scrum Master, the Product Owner wants to remove a story from the sprint ba…" at bounding box center [784, 256] width 809 height 368
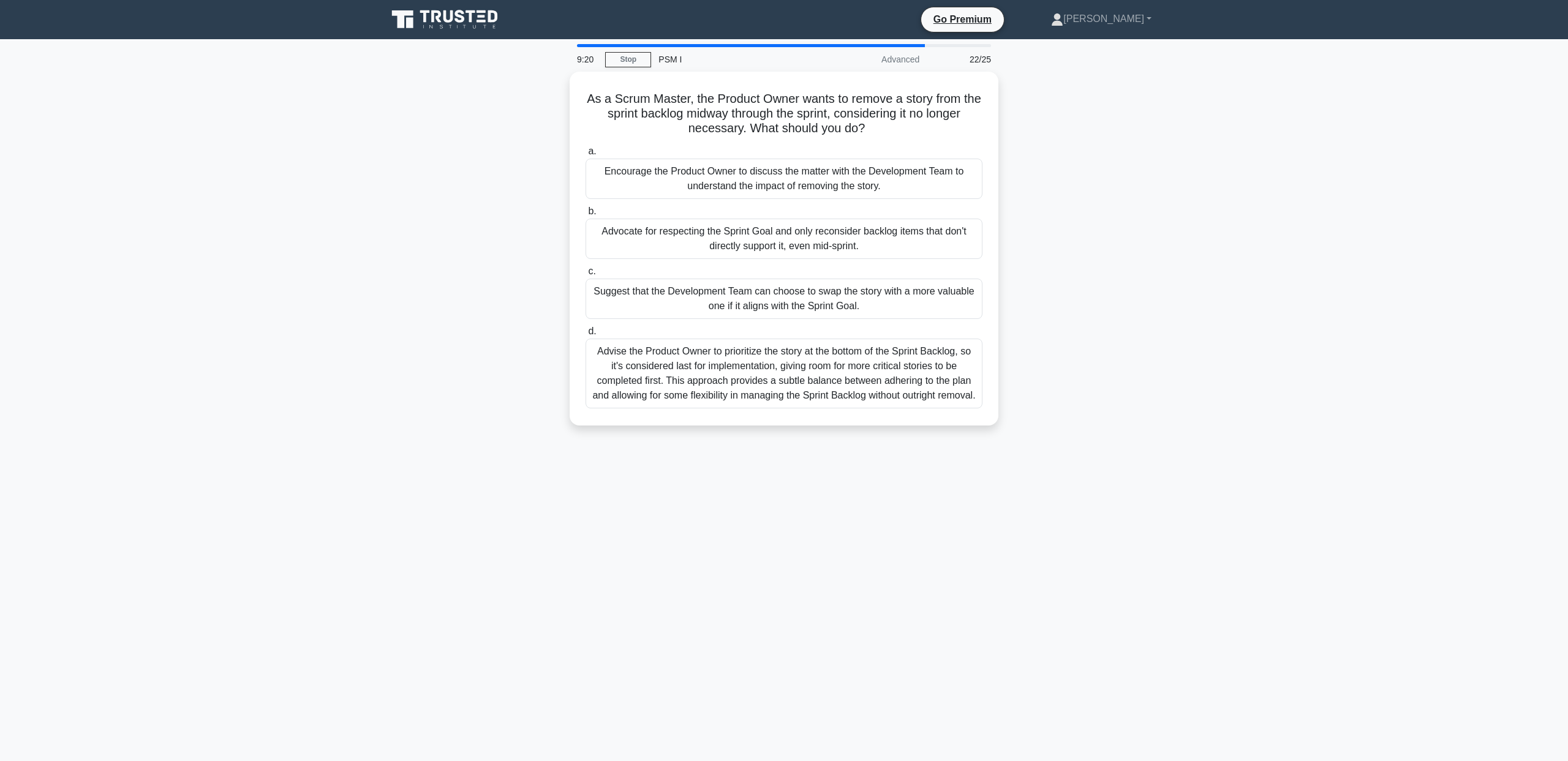
click at [523, 317] on div "As a Scrum Master, the Product Owner wants to remove a story from the sprint ba…" at bounding box center [784, 256] width 809 height 368
drag, startPoint x: 523, startPoint y: 274, endPoint x: 529, endPoint y: 321, distance: 47.4
click at [529, 321] on div "As a Scrum Master, the Product Owner wants to remove a story from the sprint ba…" at bounding box center [784, 256] width 809 height 368
click at [528, 322] on div "As a Scrum Master, the Product Owner wants to remove a story from the sprint ba…" at bounding box center [784, 256] width 809 height 368
drag, startPoint x: 521, startPoint y: 346, endPoint x: 525, endPoint y: 400, distance: 54.1
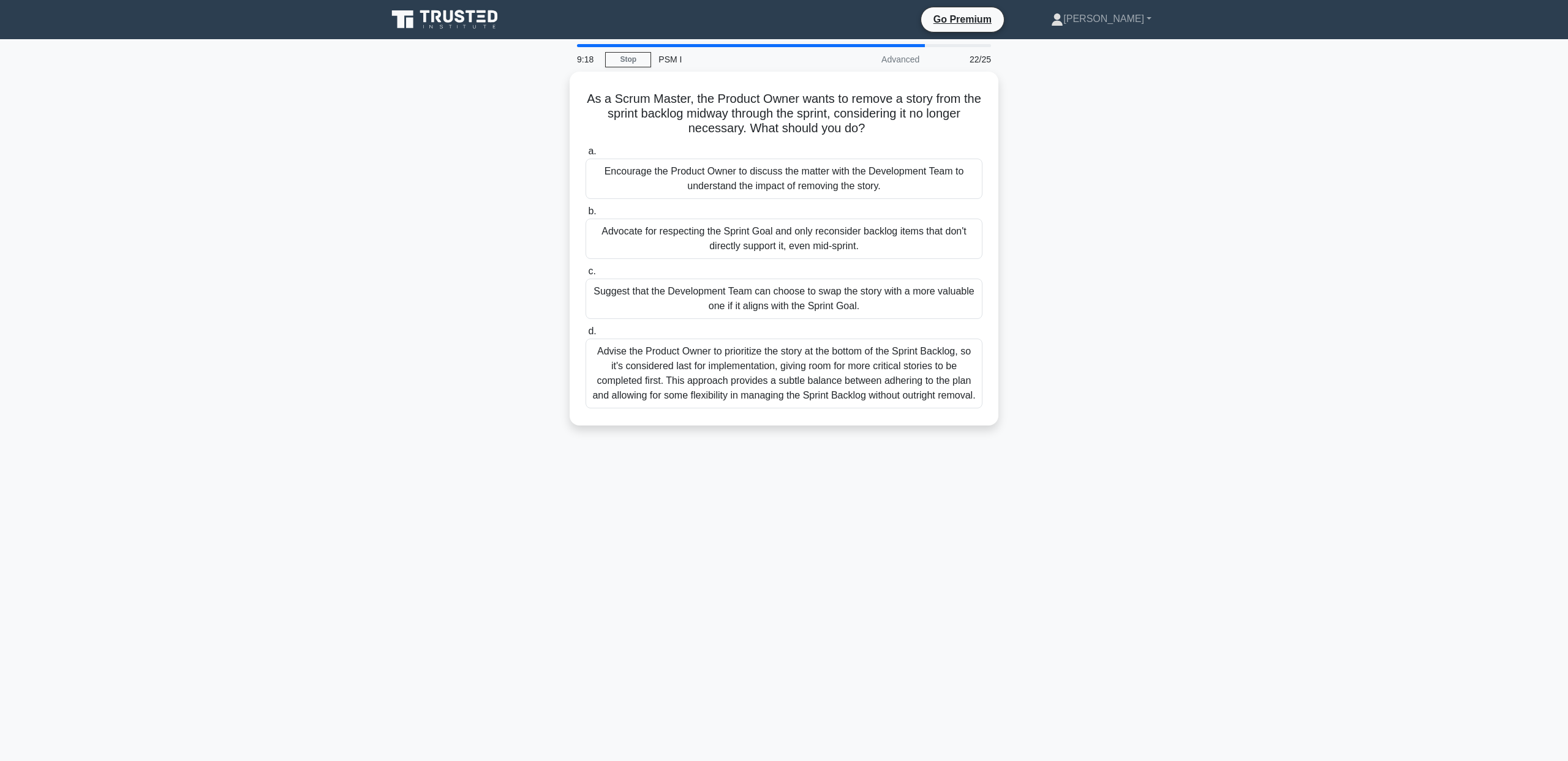
click at [525, 401] on div "As a Scrum Master, the Product Owner wants to remove a story from the sprint ba…" at bounding box center [784, 256] width 809 height 368
click at [517, 286] on div "As a Scrum Master, the Product Owner wants to remove a story from the sprint ba…" at bounding box center [784, 256] width 809 height 368
click at [680, 178] on div "Encourage the Product Owner to discuss the matter with the Development Team to …" at bounding box center [784, 175] width 397 height 40
click at [585, 152] on input "a. Encourage the Product Owner to discuss the matter with the Development Team …" at bounding box center [585, 148] width 0 height 8
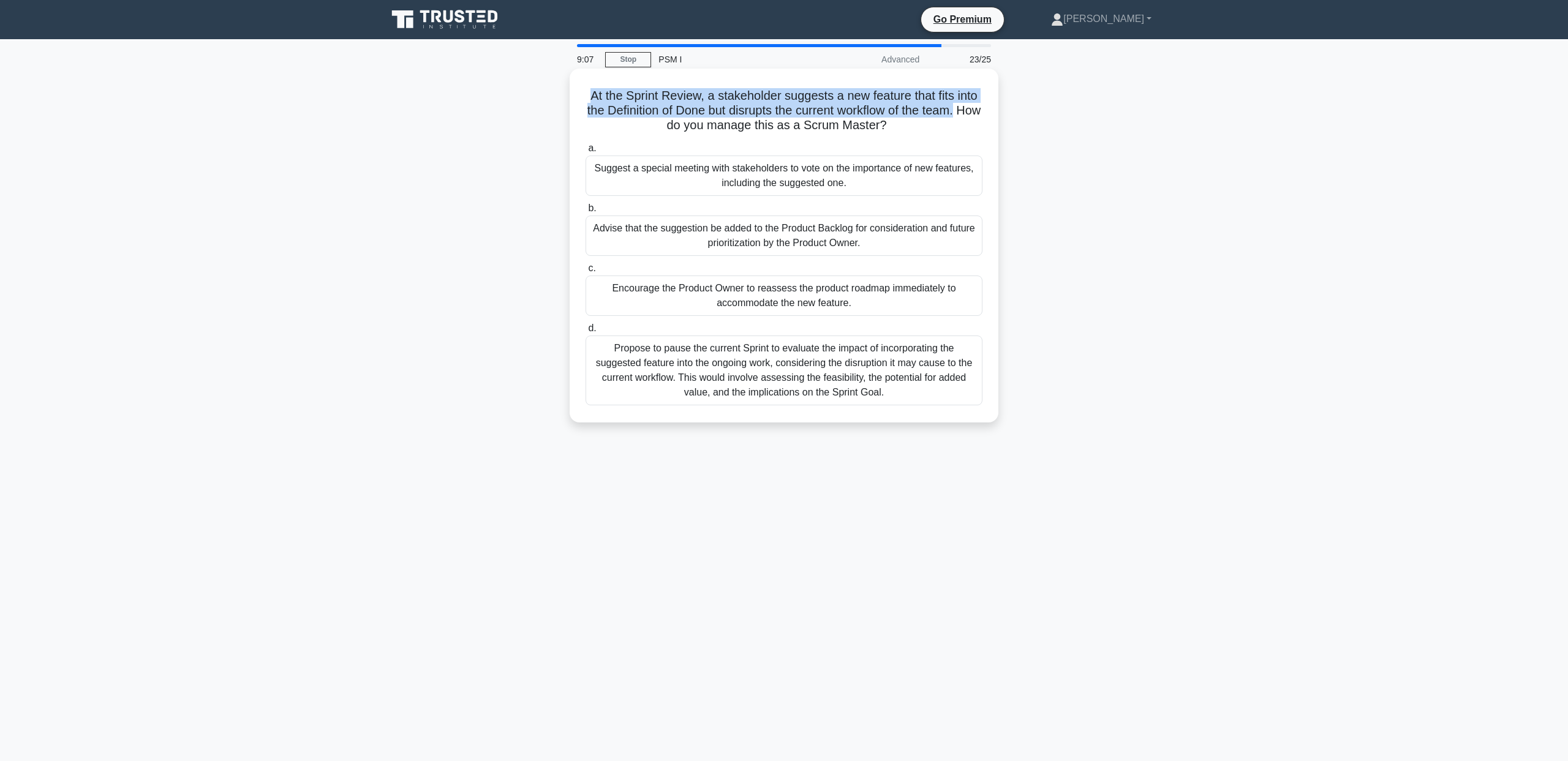
drag, startPoint x: 513, startPoint y: 97, endPoint x: 974, endPoint y: 113, distance: 461.3
click at [974, 113] on div "At the Sprint Review, a stakeholder suggests a new feature that fits into the D…" at bounding box center [784, 256] width 809 height 368
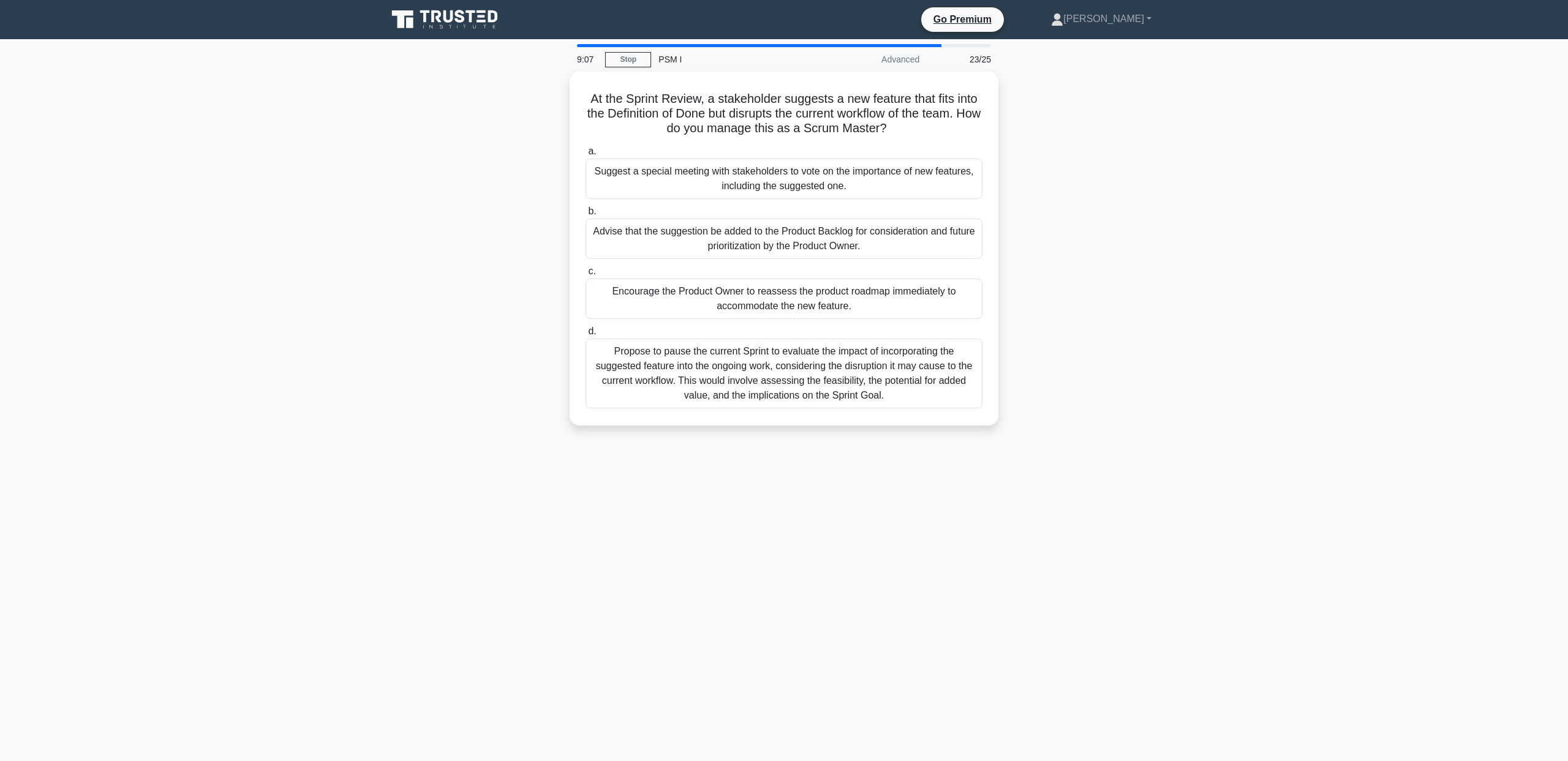
click at [1076, 170] on div "At the Sprint Review, a stakeholder suggests a new feature that fits into the D…" at bounding box center [784, 256] width 809 height 368
drag, startPoint x: 500, startPoint y: 176, endPoint x: 517, endPoint y: 199, distance: 28.6
click at [517, 199] on div "At the Sprint Review, a stakeholder suggests a new feature that fits into the D…" at bounding box center [784, 256] width 809 height 368
drag, startPoint x: 508, startPoint y: 254, endPoint x: 508, endPoint y: 261, distance: 7.0
click at [508, 254] on div "At the Sprint Review, a stakeholder suggests a new feature that fits into the D…" at bounding box center [784, 256] width 809 height 368
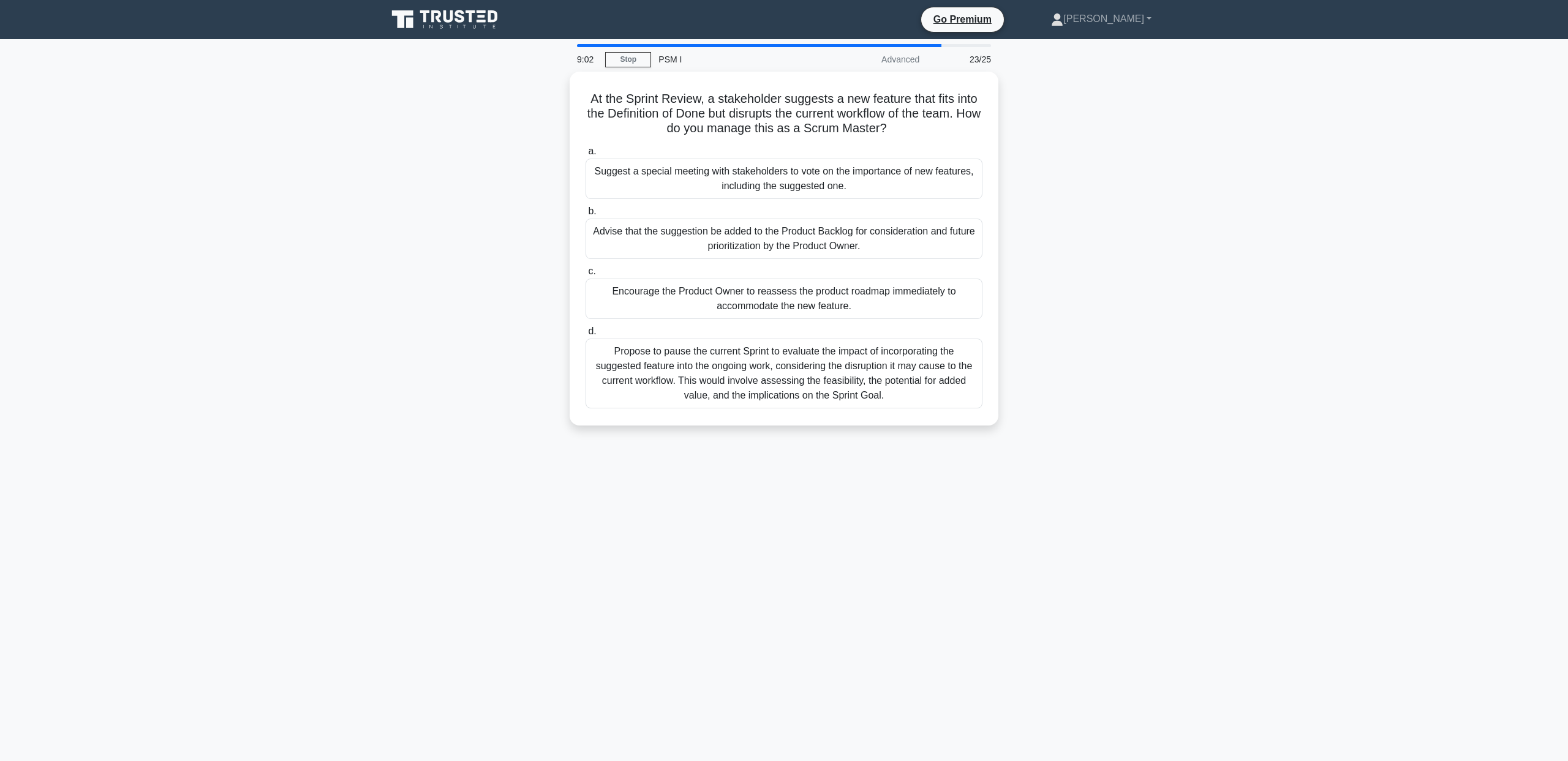
drag, startPoint x: 511, startPoint y: 240, endPoint x: 517, endPoint y: 232, distance: 10.0
click at [517, 232] on div "At the Sprint Review, a stakeholder suggests a new feature that fits into the D…" at bounding box center [784, 256] width 809 height 368
drag, startPoint x: 484, startPoint y: 227, endPoint x: 498, endPoint y: 258, distance: 34.0
click at [498, 258] on div "At the Sprint Review, a stakeholder suggests a new feature that fits into the D…" at bounding box center [784, 256] width 809 height 368
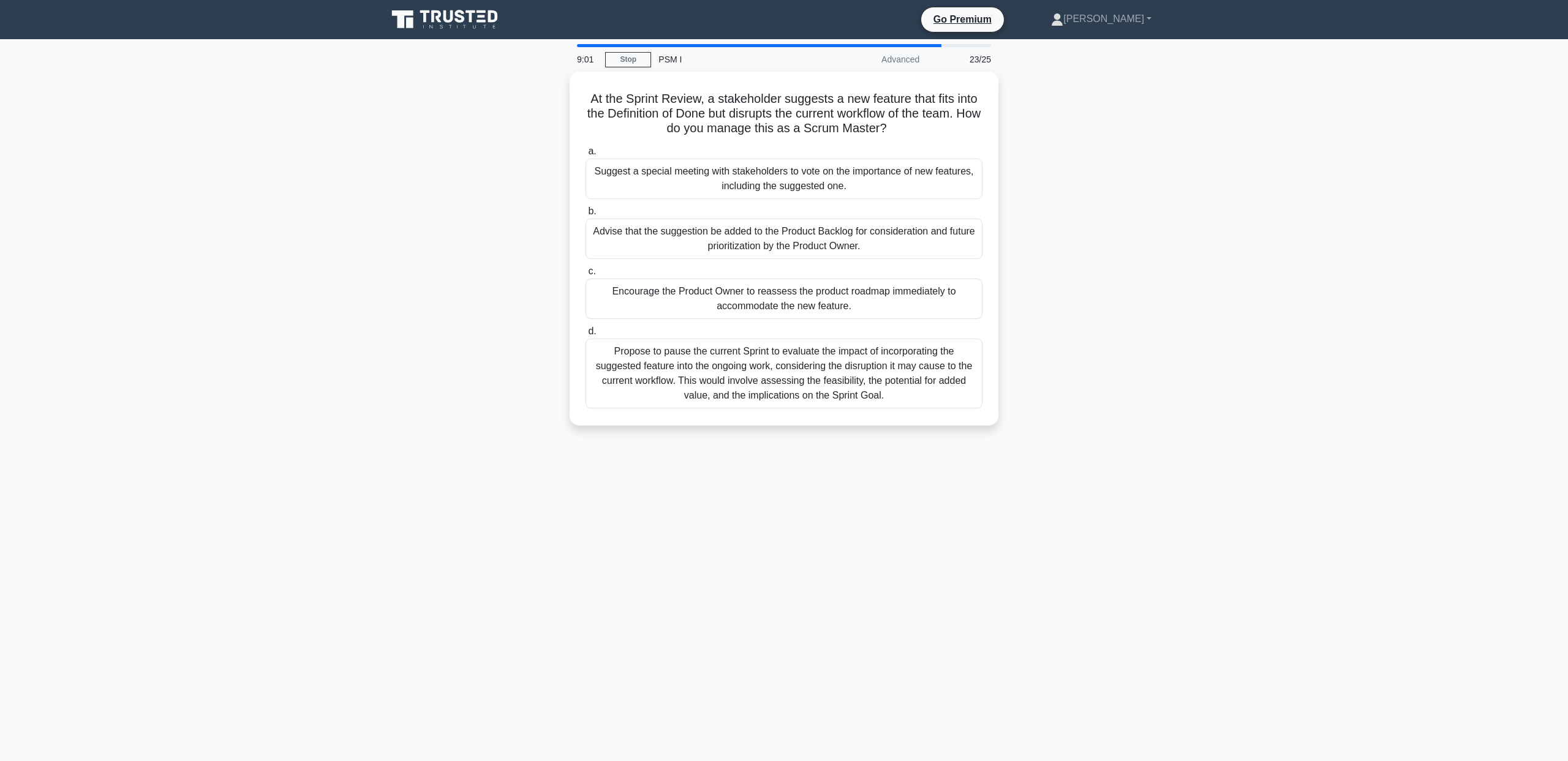
click at [501, 299] on div "At the Sprint Review, a stakeholder suggests a new feature that fits into the D…" at bounding box center [784, 256] width 809 height 368
drag, startPoint x: 504, startPoint y: 291, endPoint x: 515, endPoint y: 325, distance: 35.7
click at [515, 325] on div "At the Sprint Review, a stakeholder suggests a new feature that fits into the D…" at bounding box center [784, 256] width 809 height 368
click at [515, 345] on div "At the Sprint Review, a stakeholder suggests a new feature that fits into the D…" at bounding box center [784, 256] width 809 height 368
drag, startPoint x: 517, startPoint y: 365, endPoint x: 527, endPoint y: 416, distance: 52.0
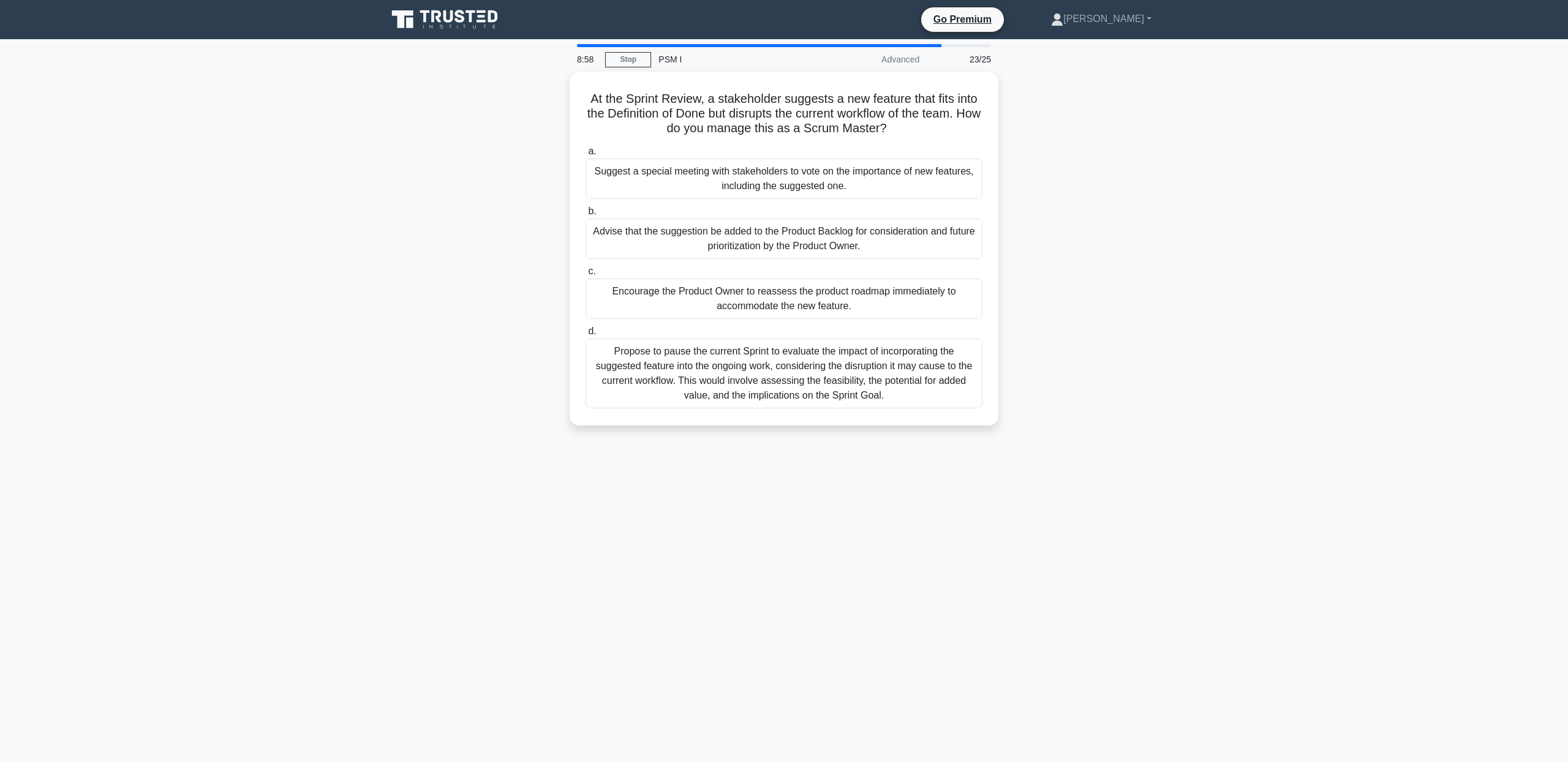
click at [527, 416] on div "At the Sprint Review, a stakeholder suggests a new feature that fits into the D…" at bounding box center [784, 256] width 809 height 368
click at [527, 416] on div "At the Sprint Review, a stakeholder suggests a new feature that fits into the D…" at bounding box center [784, 256] width 809 height 368
click at [645, 235] on div "Advise that the suggestion be added to the Product Backlog for consideration an…" at bounding box center [784, 235] width 397 height 40
click at [585, 212] on input "b. Advise that the suggestion be added to the Product Backlog for consideration…" at bounding box center [585, 208] width 0 height 8
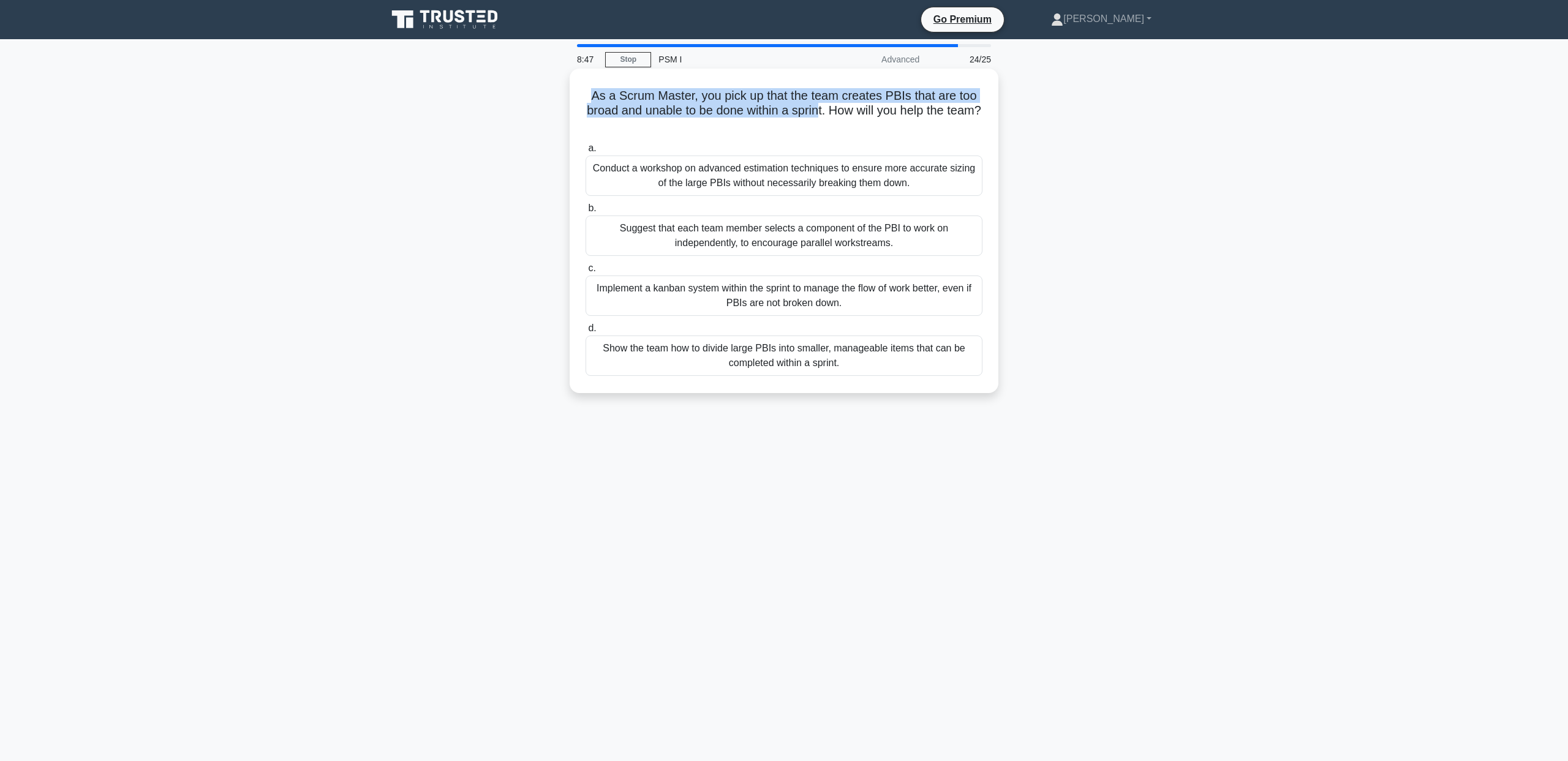
drag, startPoint x: 484, startPoint y: 112, endPoint x: 614, endPoint y: 131, distance: 131.4
click at [807, 105] on div "As a Scrum Master, you pick up that the team creates PBIs that are too broad an…" at bounding box center [784, 241] width 809 height 339
click at [550, 144] on div "As a Scrum Master, you pick up that the team creates PBIs that are too broad an…" at bounding box center [784, 241] width 809 height 339
drag, startPoint x: 523, startPoint y: 161, endPoint x: 537, endPoint y: 198, distance: 39.6
click at [537, 198] on div "As a Scrum Master, you pick up that the team creates PBIs that are too broad an…" at bounding box center [784, 241] width 809 height 339
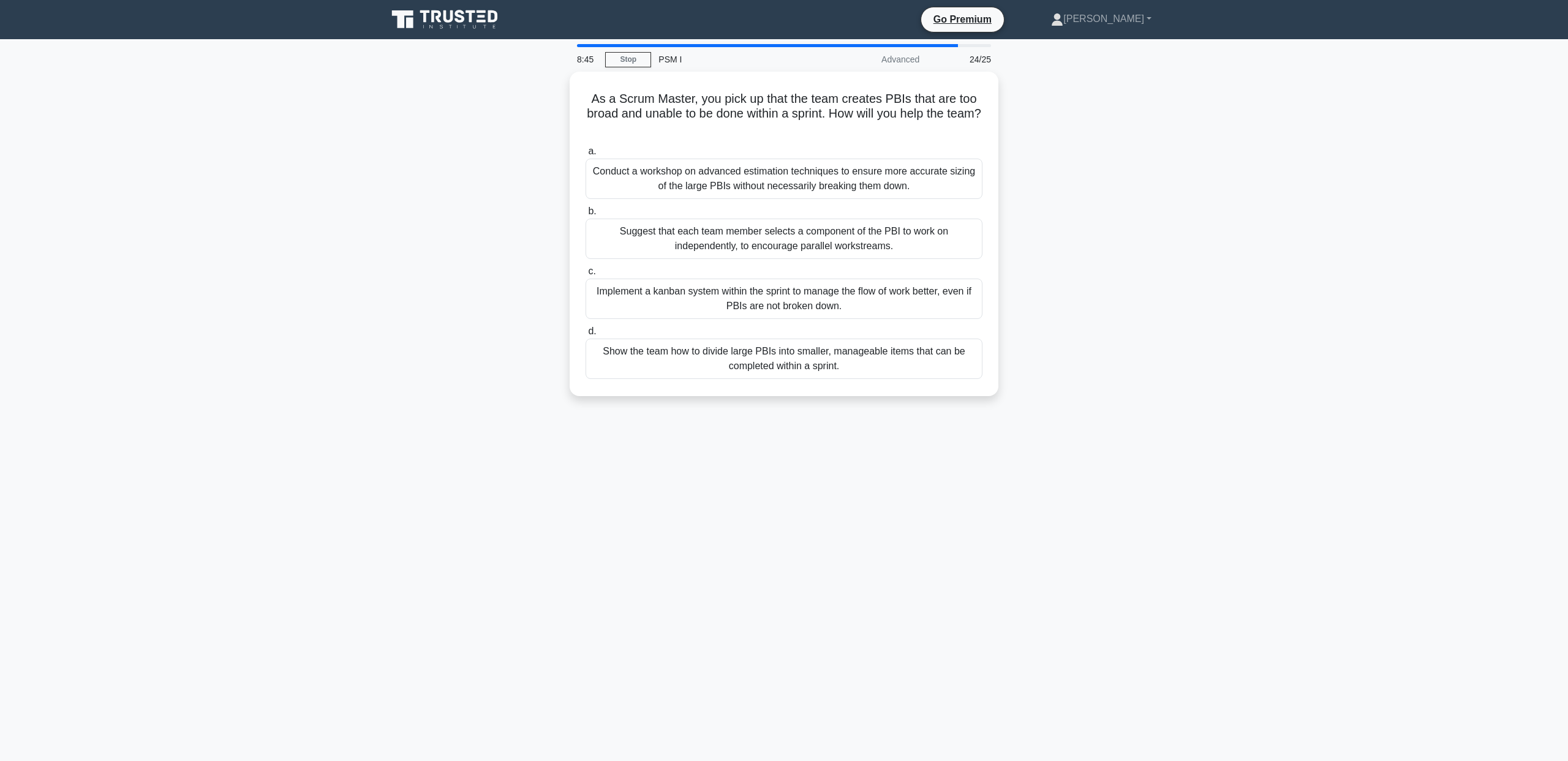
click at [537, 249] on div "As a Scrum Master, you pick up that the team creates PBIs that are too broad an…" at bounding box center [784, 241] width 809 height 339
drag, startPoint x: 535, startPoint y: 239, endPoint x: 536, endPoint y: 260, distance: 21.0
click at [536, 260] on div "As a Scrum Master, you pick up that the team creates PBIs that are too broad an…" at bounding box center [784, 241] width 809 height 339
click at [526, 281] on div "As a Scrum Master, you pick up that the team creates PBIs that are too broad an…" at bounding box center [784, 241] width 809 height 339
drag, startPoint x: 523, startPoint y: 291, endPoint x: 533, endPoint y: 316, distance: 26.9
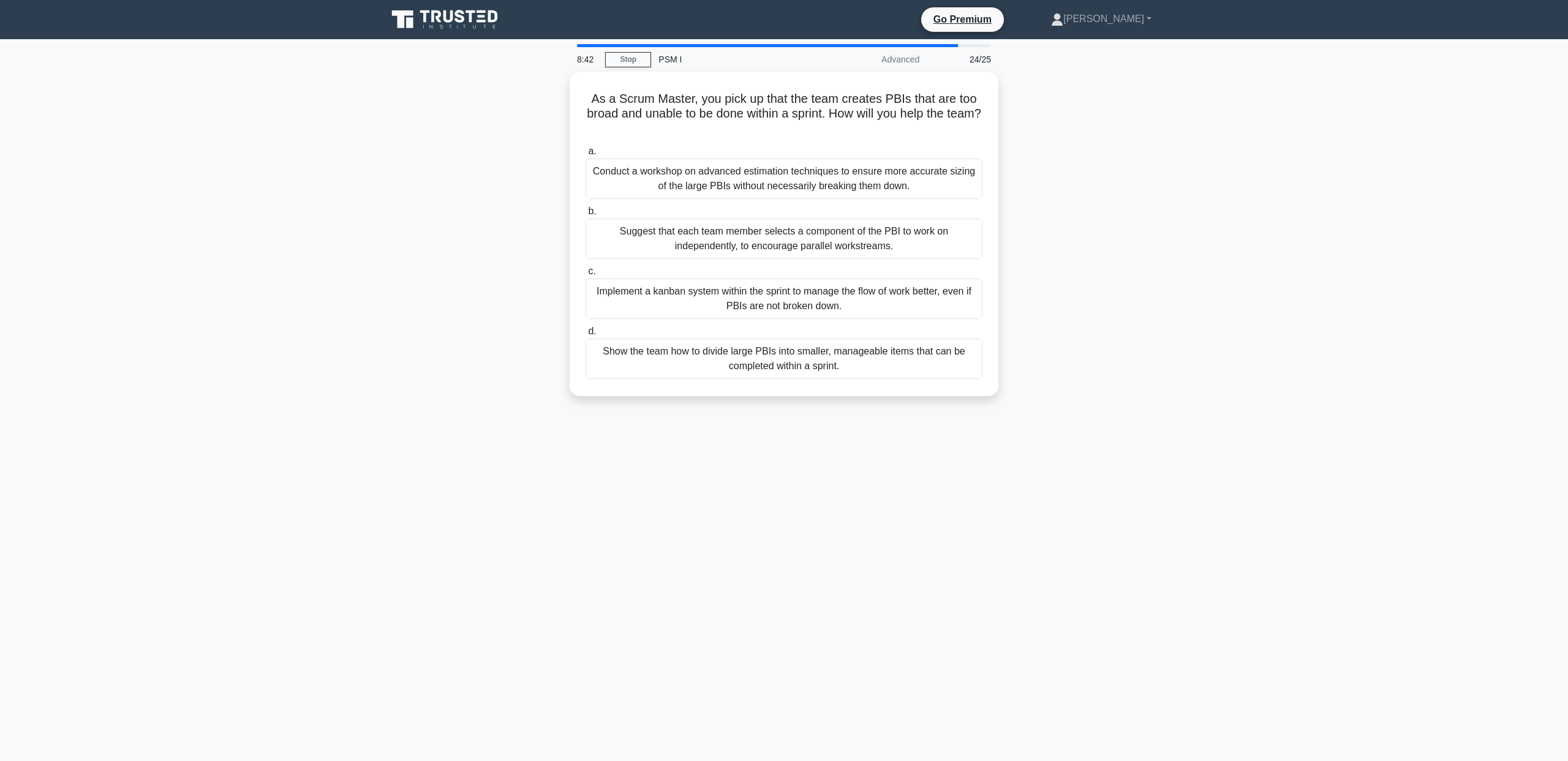
click at [533, 316] on div "As a Scrum Master, you pick up that the team creates PBIs that are too broad an…" at bounding box center [784, 241] width 809 height 339
click at [517, 344] on div "As a Scrum Master, you pick up that the team creates PBIs that are too broad an…" at bounding box center [784, 241] width 809 height 339
drag, startPoint x: 512, startPoint y: 351, endPoint x: 517, endPoint y: 389, distance: 38.3
click at [517, 389] on div "As a Scrum Master, you pick up that the team creates PBIs that are too broad an…" at bounding box center [784, 241] width 809 height 339
click at [534, 424] on div "8:40 Stop PSM I Advanced 24/25 As a Scrum Master, you pick up that the team cre…" at bounding box center [784, 350] width 809 height 612
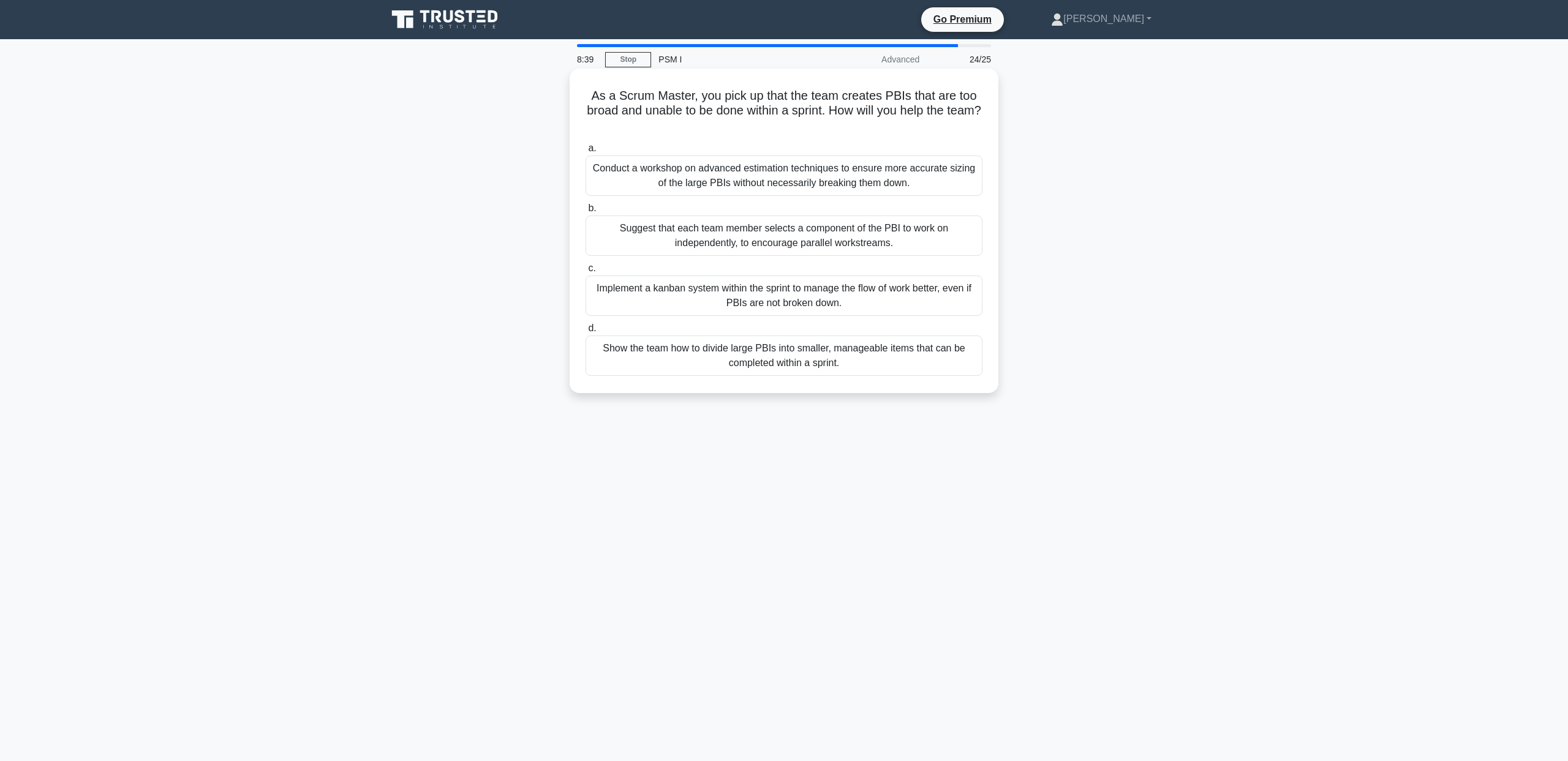
click at [681, 362] on div "Show the team how to divide large PBIs into smaller, manageable items that can …" at bounding box center [784, 355] width 397 height 40
click at [585, 333] on input "d. Show the team how to divide large PBIs into smaller, manageable items that c…" at bounding box center [585, 329] width 0 height 8
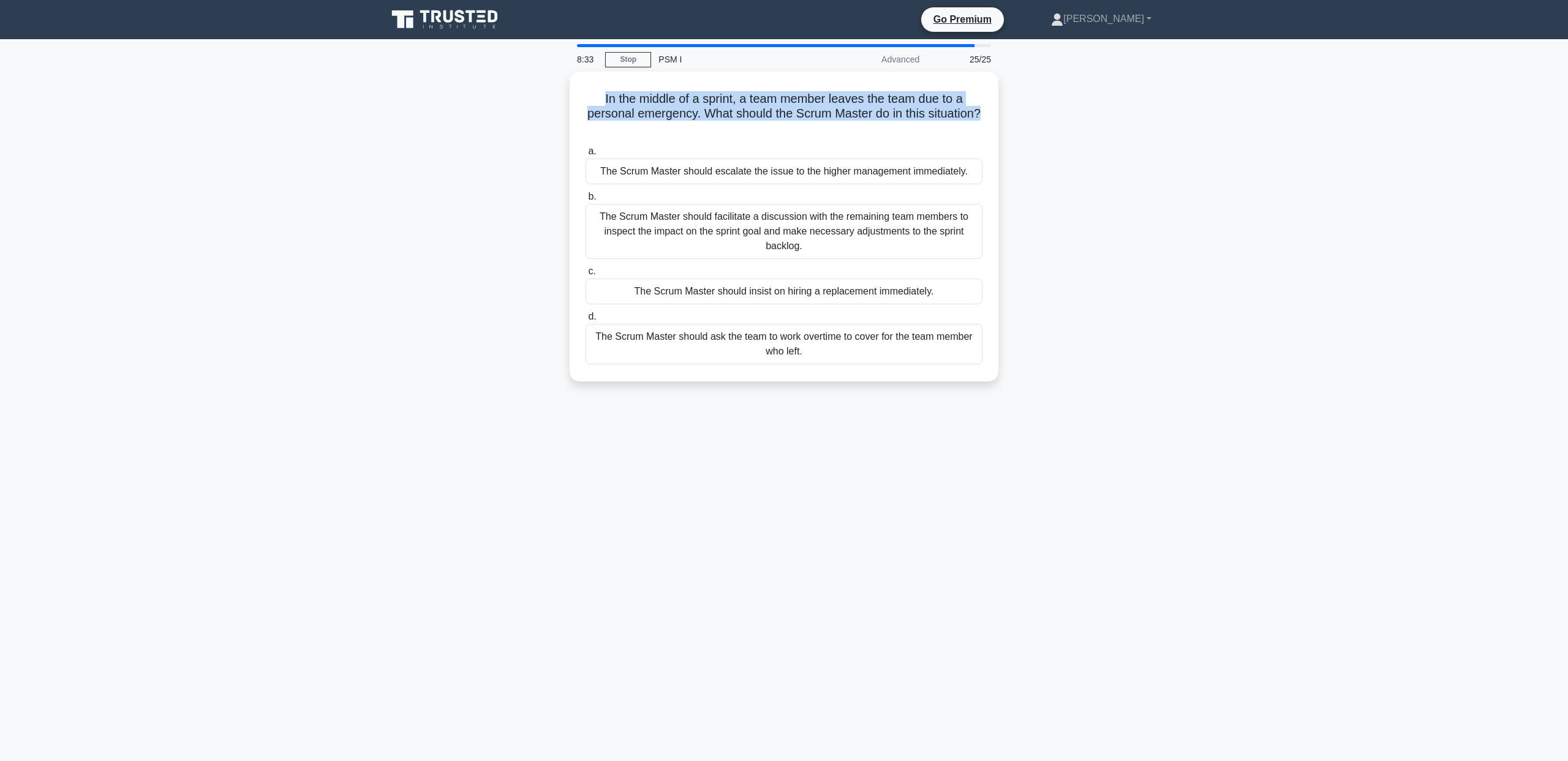
drag, startPoint x: 506, startPoint y: 95, endPoint x: 1053, endPoint y: 117, distance: 547.4
click at [1053, 117] on div "In the middle of a sprint, a team member leaves the team due to a personal emer…" at bounding box center [784, 234] width 809 height 325
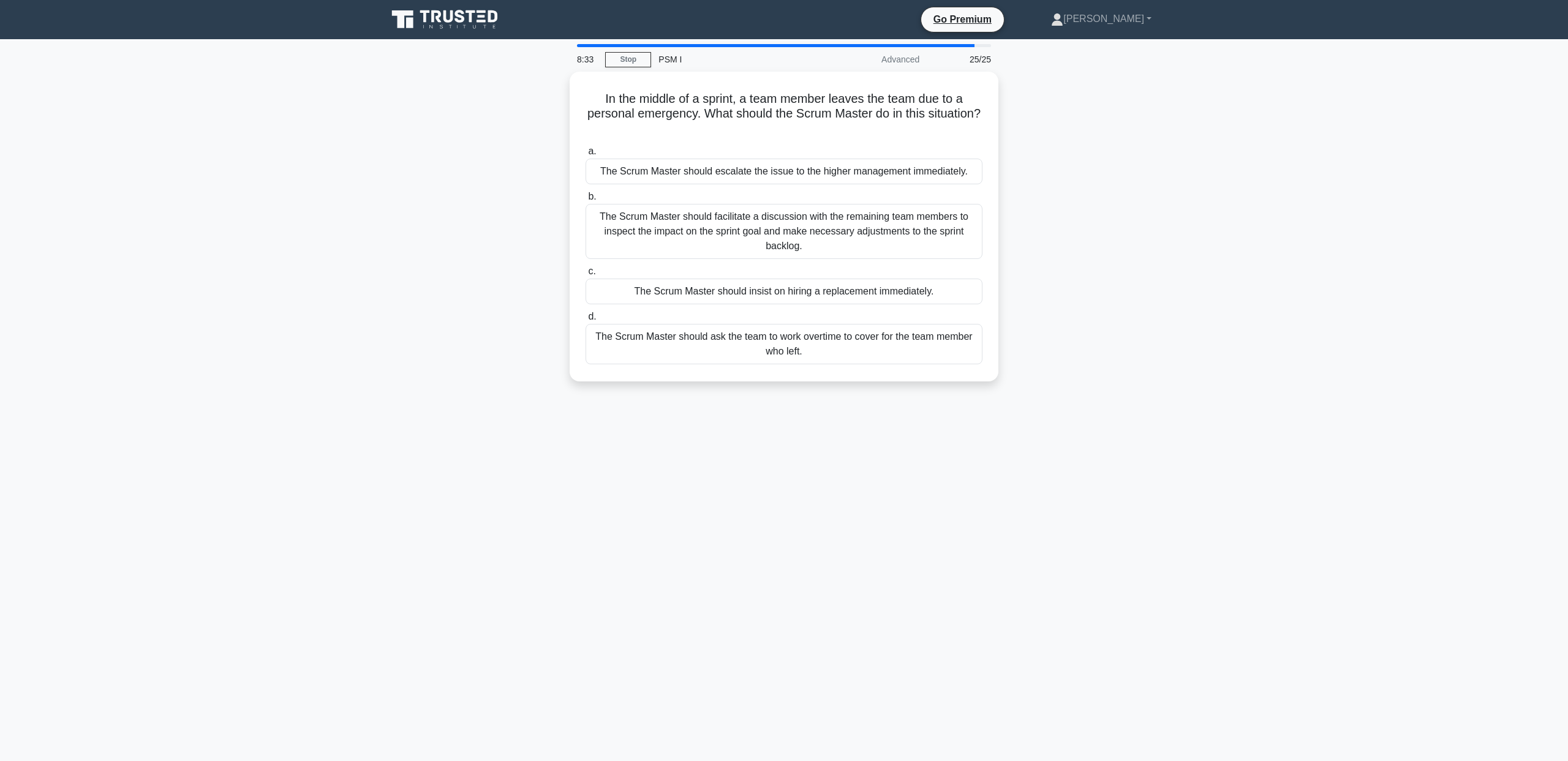
click at [1072, 163] on div "In the middle of a sprint, a team member leaves the team due to a personal emer…" at bounding box center [784, 234] width 809 height 325
click at [740, 231] on div "The Scrum Master should facilitate a discussion with the remaining team members…" at bounding box center [784, 229] width 397 height 55
click at [585, 198] on input "b. The Scrum Master should facilitate a discussion with the remaining team memb…" at bounding box center [585, 194] width 0 height 8
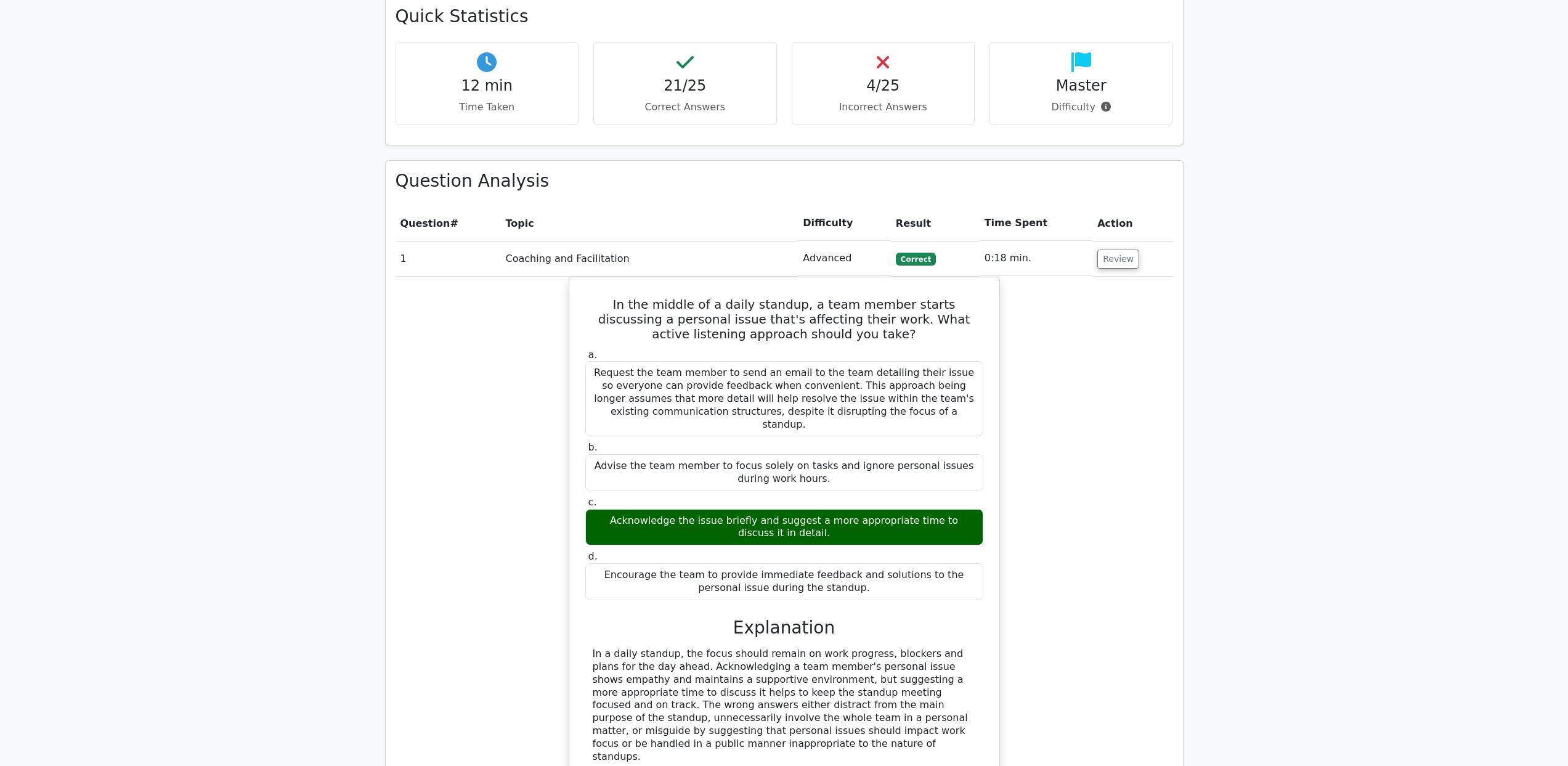
scroll to position [1211, 0]
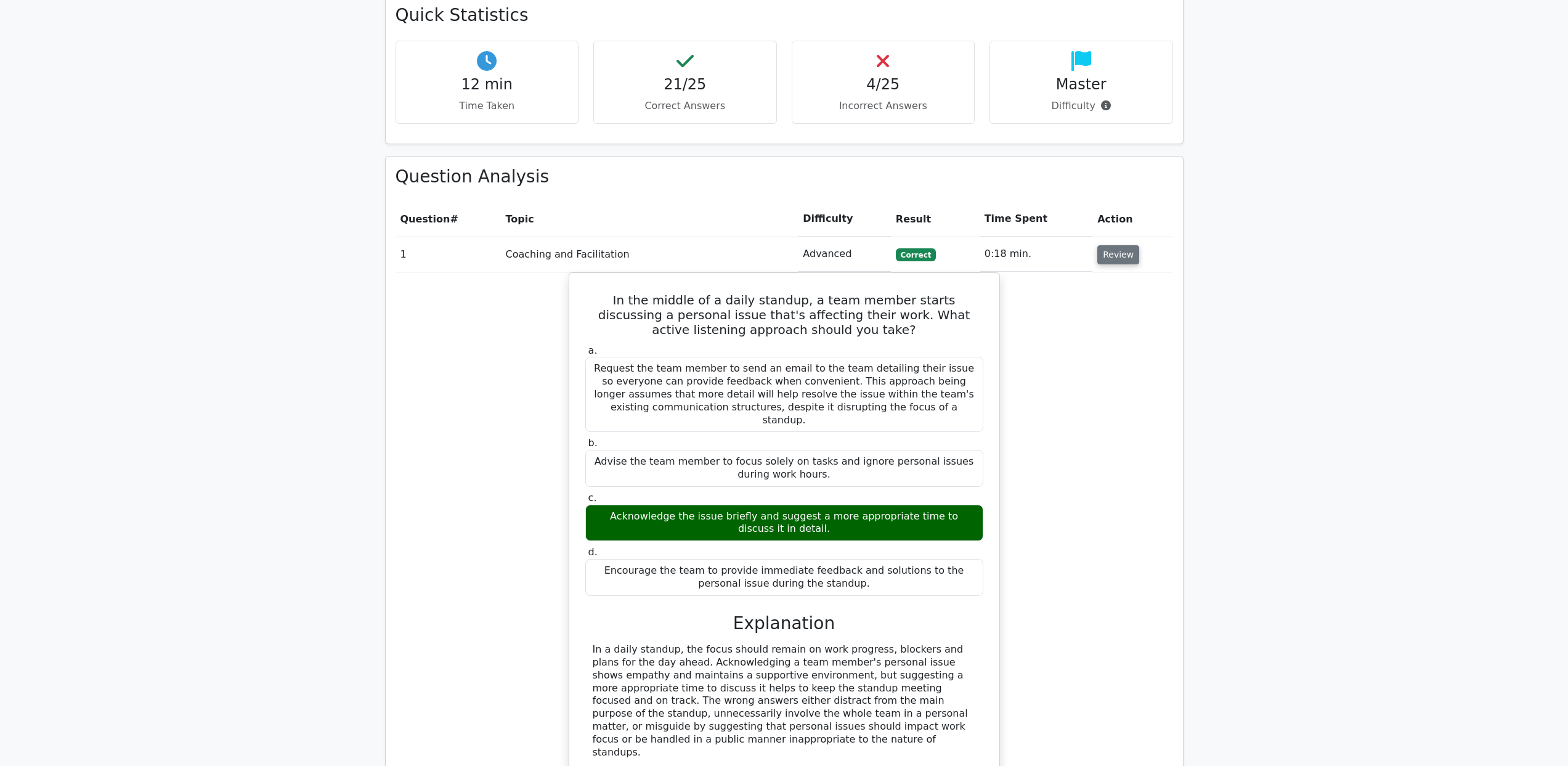
click at [1109, 245] on button "Review" at bounding box center [1118, 255] width 42 height 19
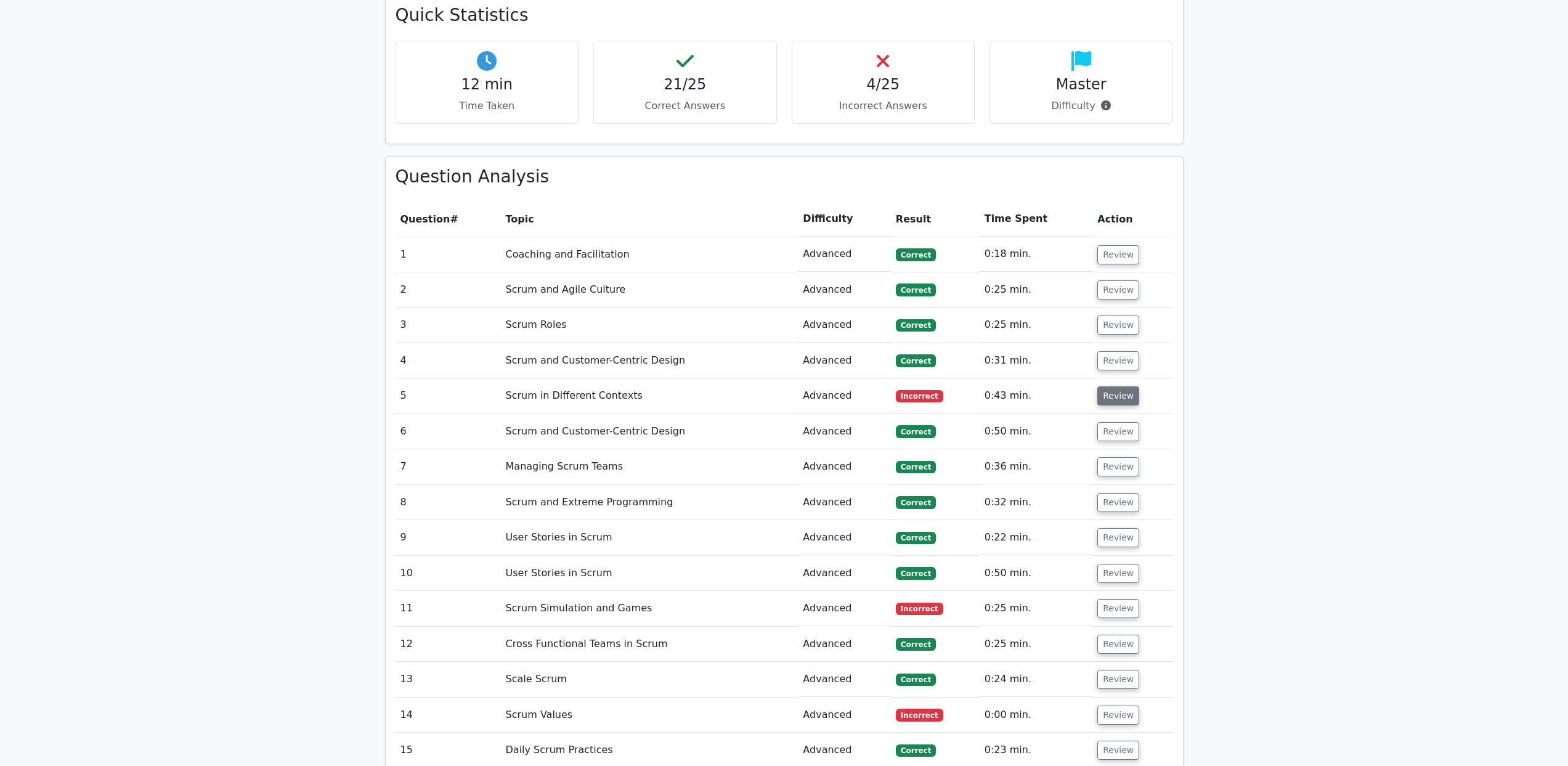
click at [1112, 387] on button "Review" at bounding box center [1118, 396] width 42 height 19
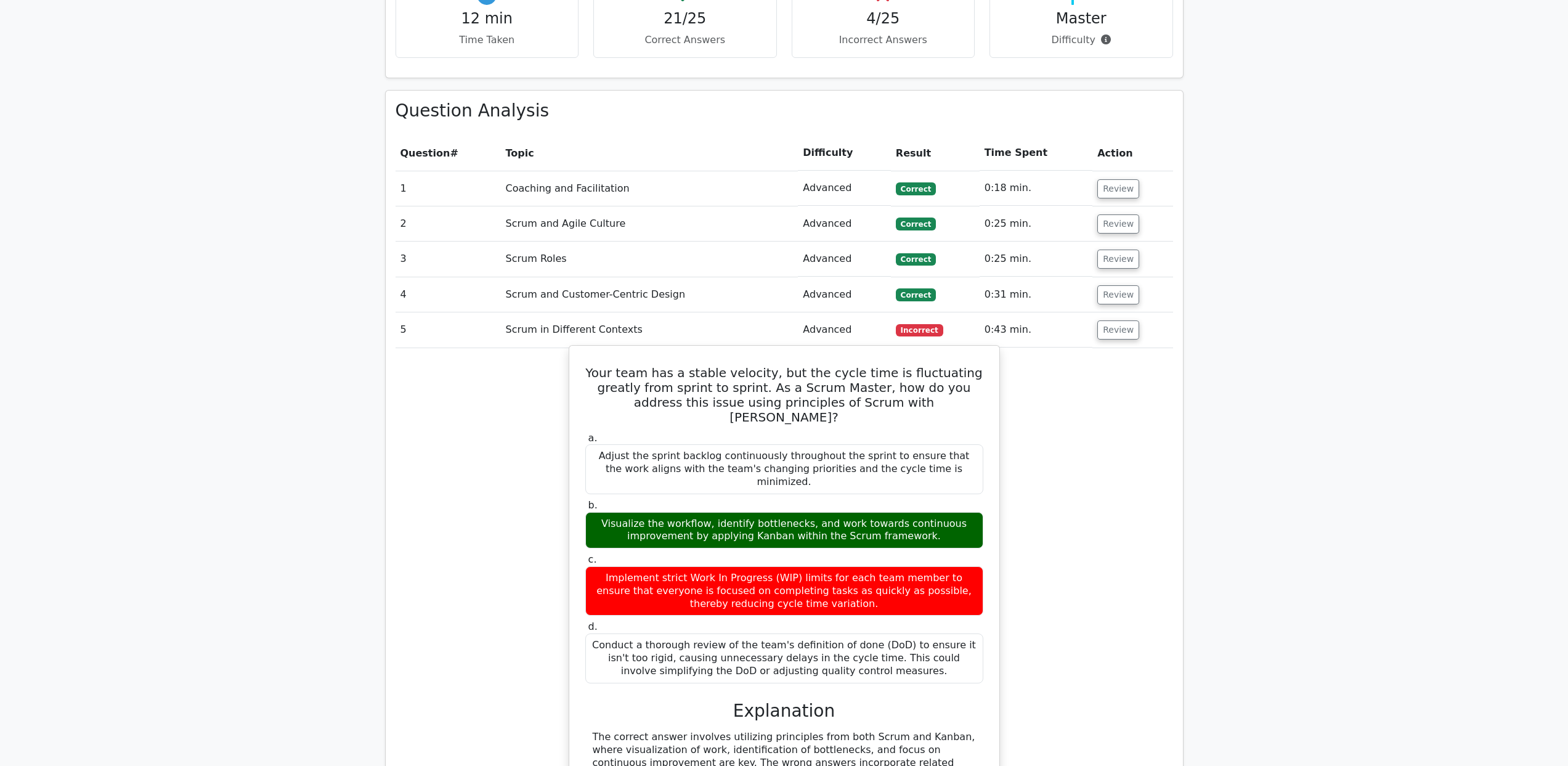
scroll to position [1278, 0]
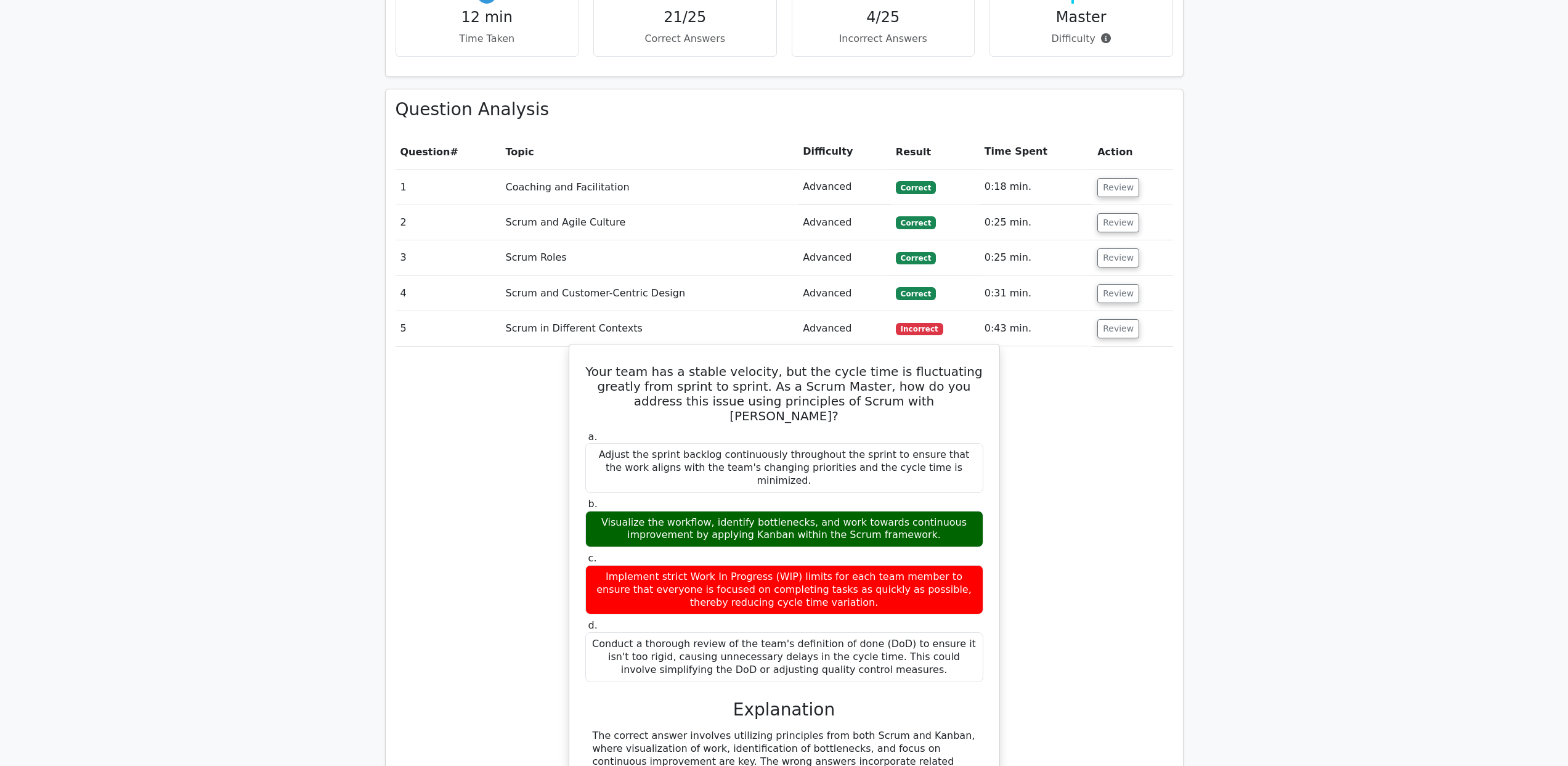
click at [694, 511] on div "Visualize the workflow, identify bottlenecks, and work towards continuous impro…" at bounding box center [784, 529] width 398 height 37
click at [879, 511] on div "Visualize the workflow, identify bottlenecks, and work towards continuous impro…" at bounding box center [784, 529] width 398 height 37
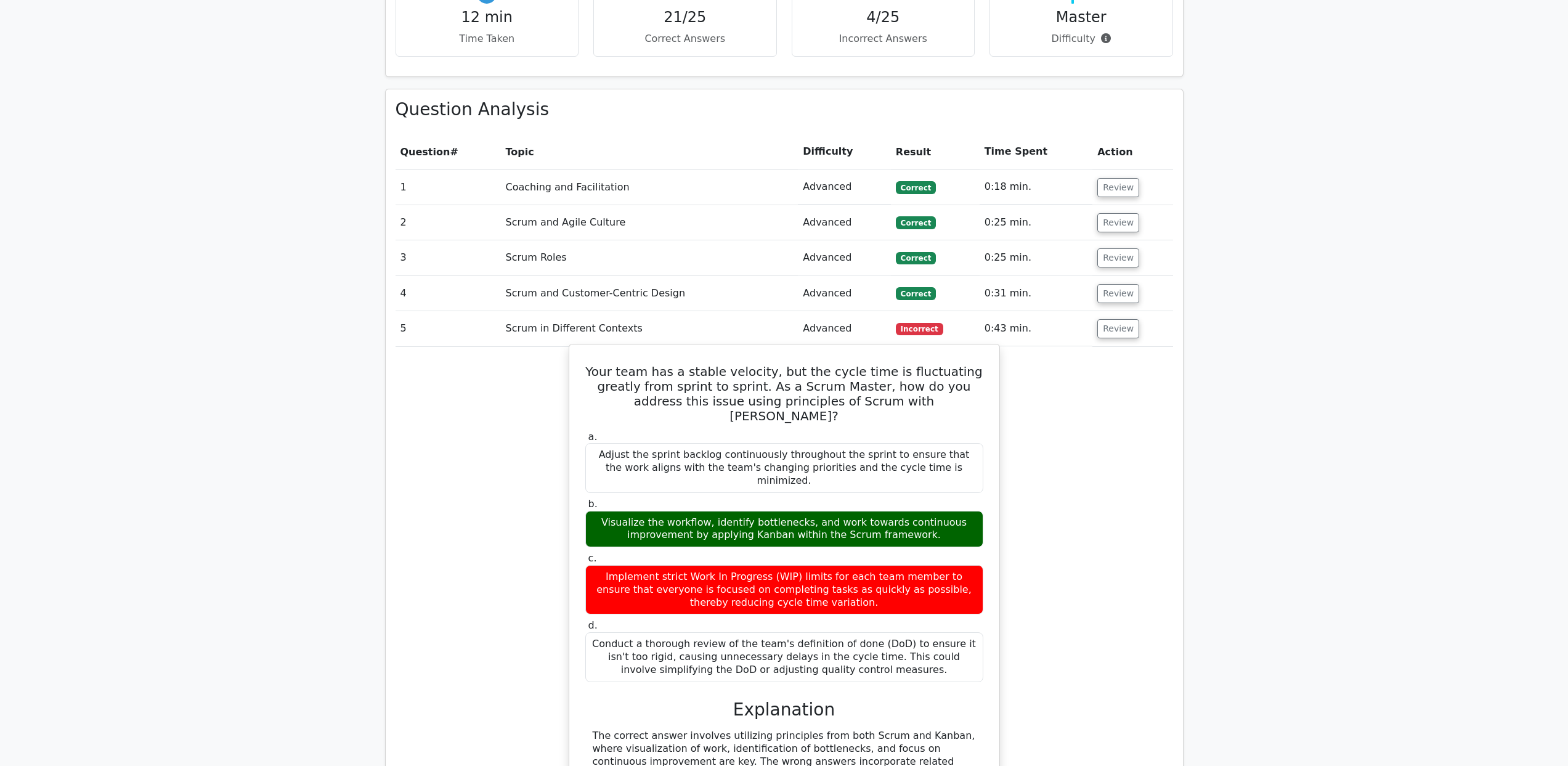
drag, startPoint x: 837, startPoint y: 465, endPoint x: 987, endPoint y: 481, distance: 150.9
click at [953, 511] on div "Visualize the workflow, identify bottlenecks, and work towards continuous impro…" at bounding box center [784, 529] width 398 height 37
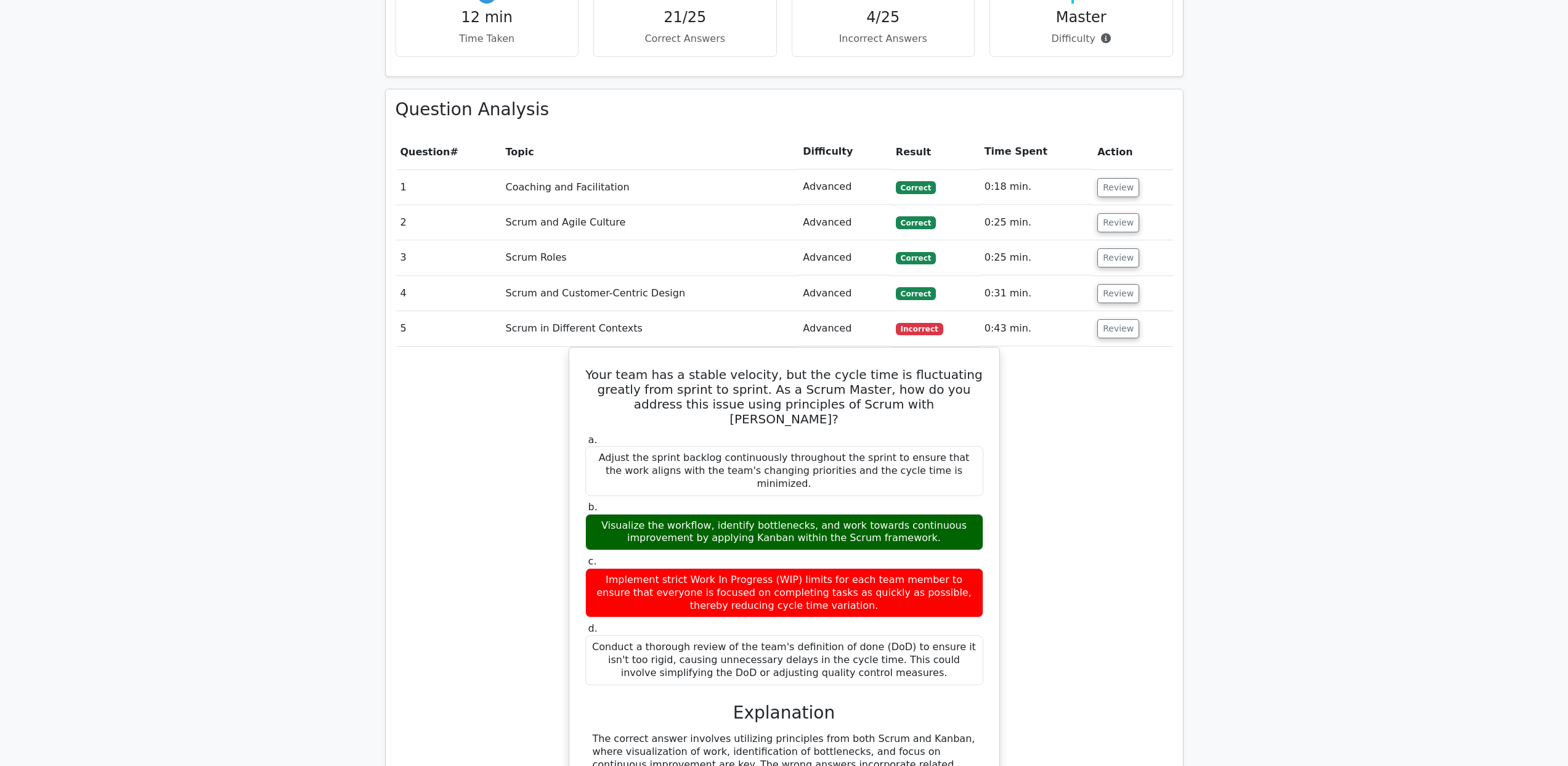
click at [1137, 487] on div "Your team has a stable velocity, but the cycle time is fluctuating greatly from…" at bounding box center [784, 624] width 778 height 554
click at [1120, 319] on button "Review" at bounding box center [1118, 328] width 42 height 19
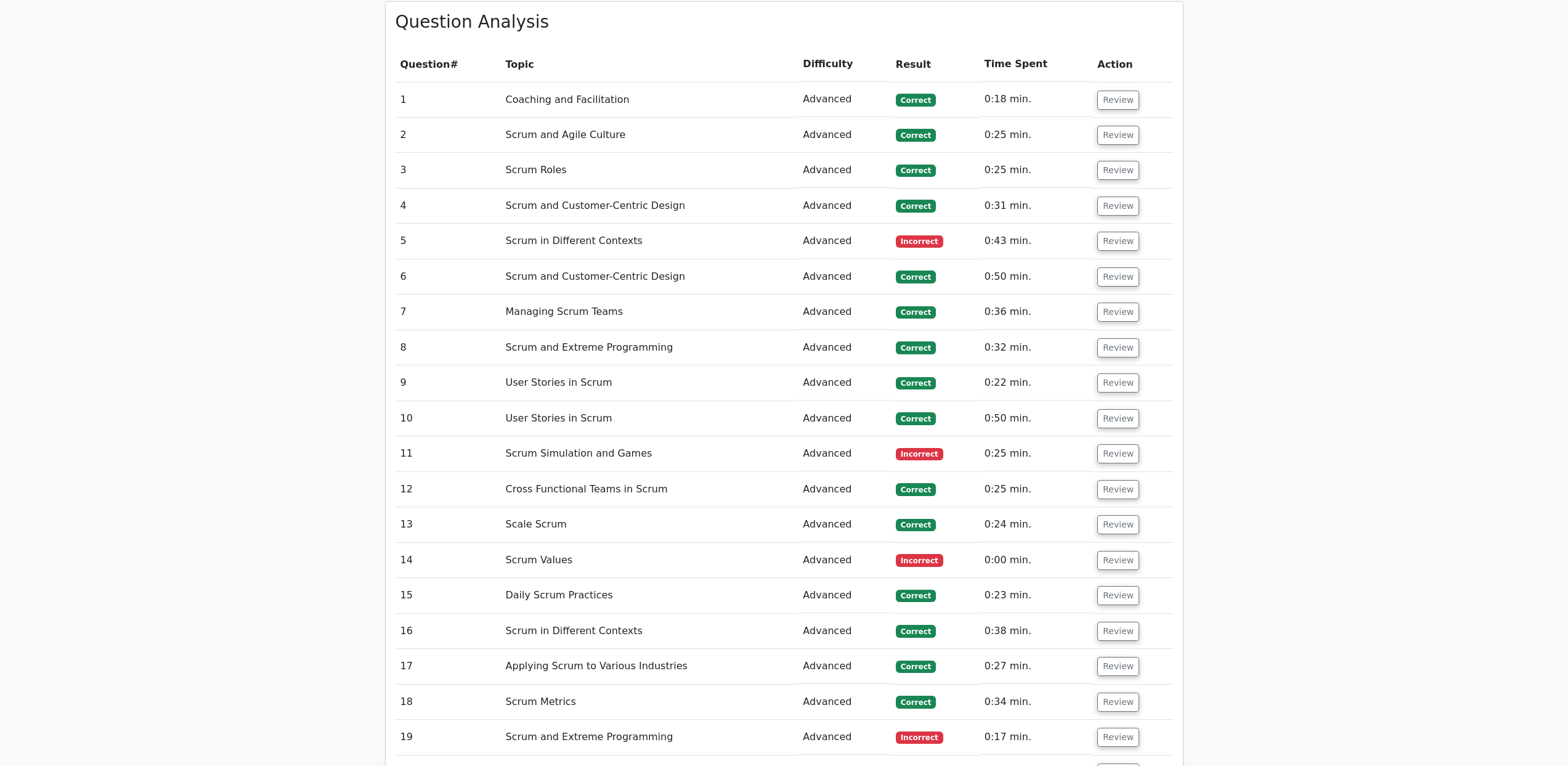
scroll to position [1368, 0]
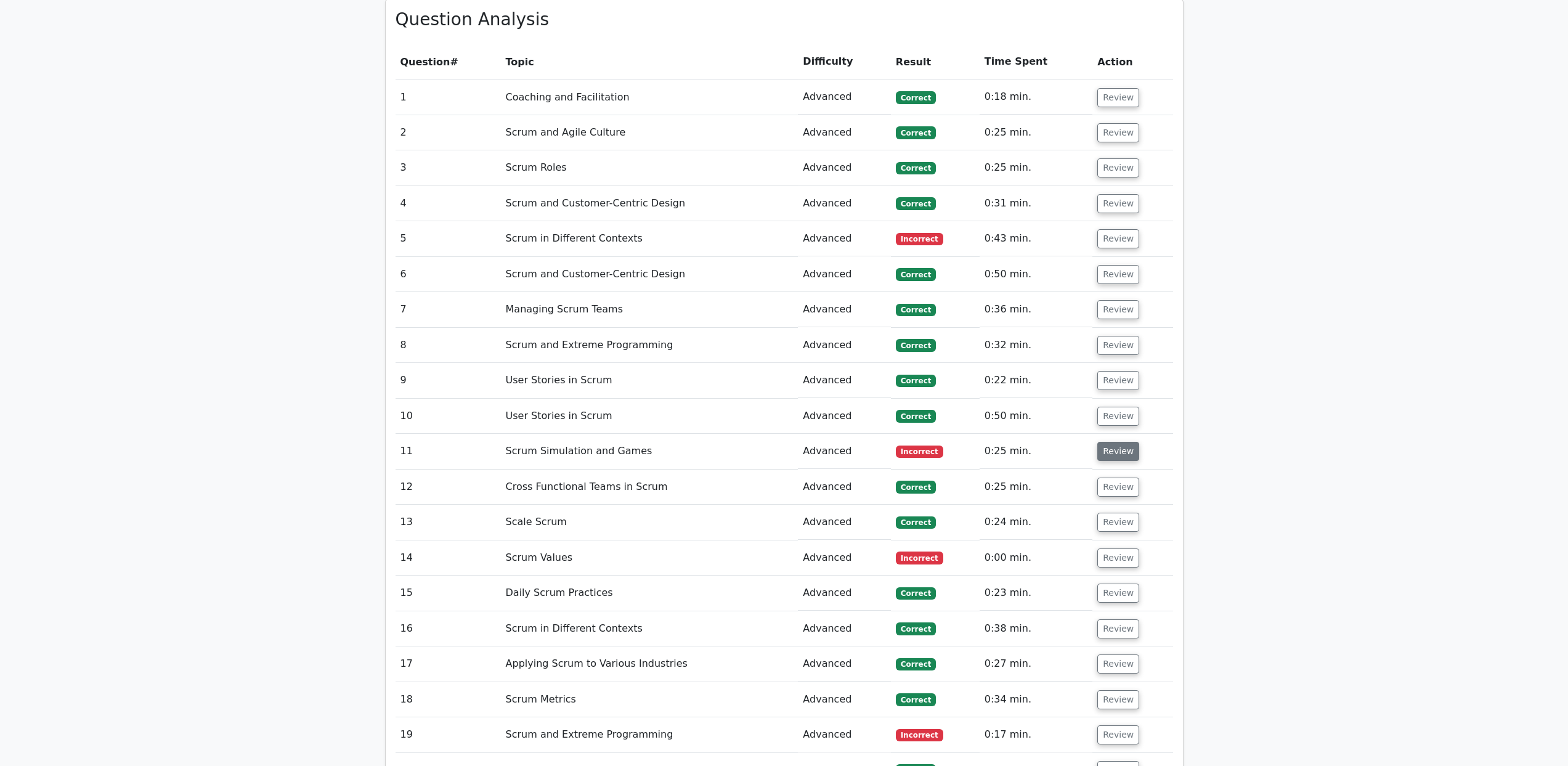
click at [1120, 442] on button "Review" at bounding box center [1118, 451] width 42 height 19
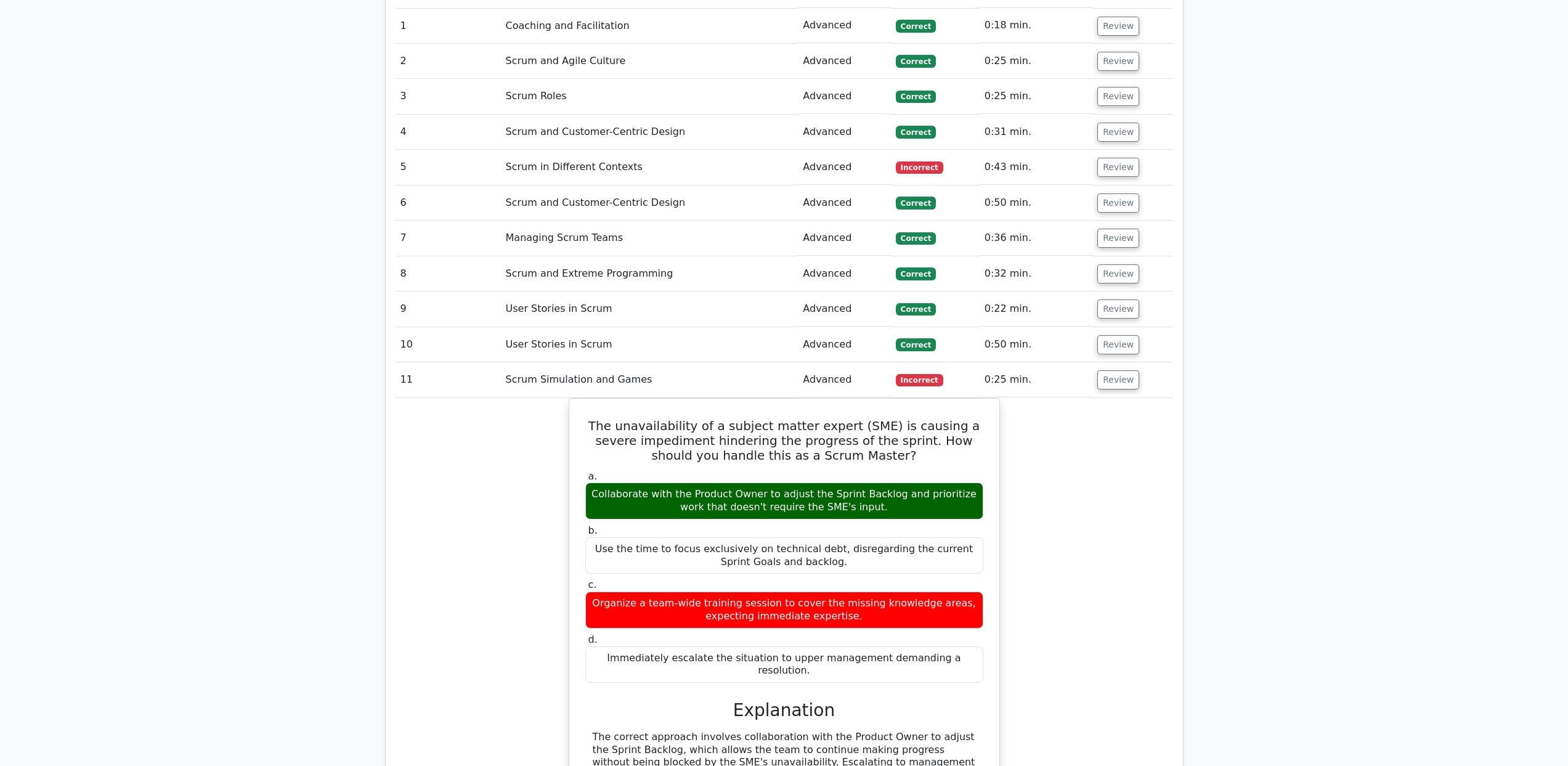
scroll to position [1445, 0]
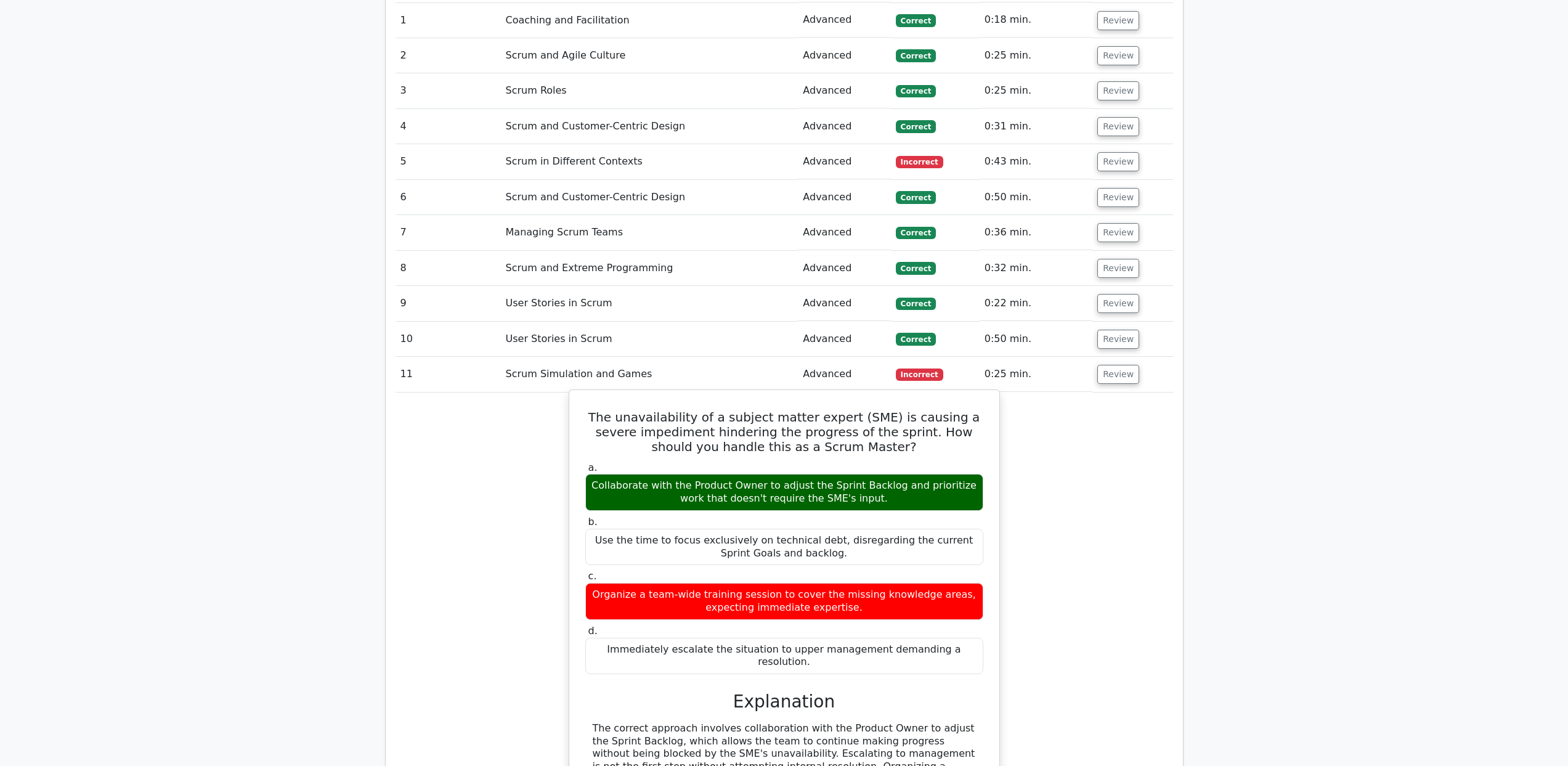
click at [824, 474] on div "Collaborate with the Product Owner to adjust the Sprint Backlog and prioritize …" at bounding box center [784, 493] width 398 height 37
click at [876, 474] on div "Collaborate with the Product Owner to adjust the Sprint Backlog and prioritize …" at bounding box center [784, 493] width 398 height 37
drag, startPoint x: 882, startPoint y: 468, endPoint x: 586, endPoint y: 455, distance: 296.3
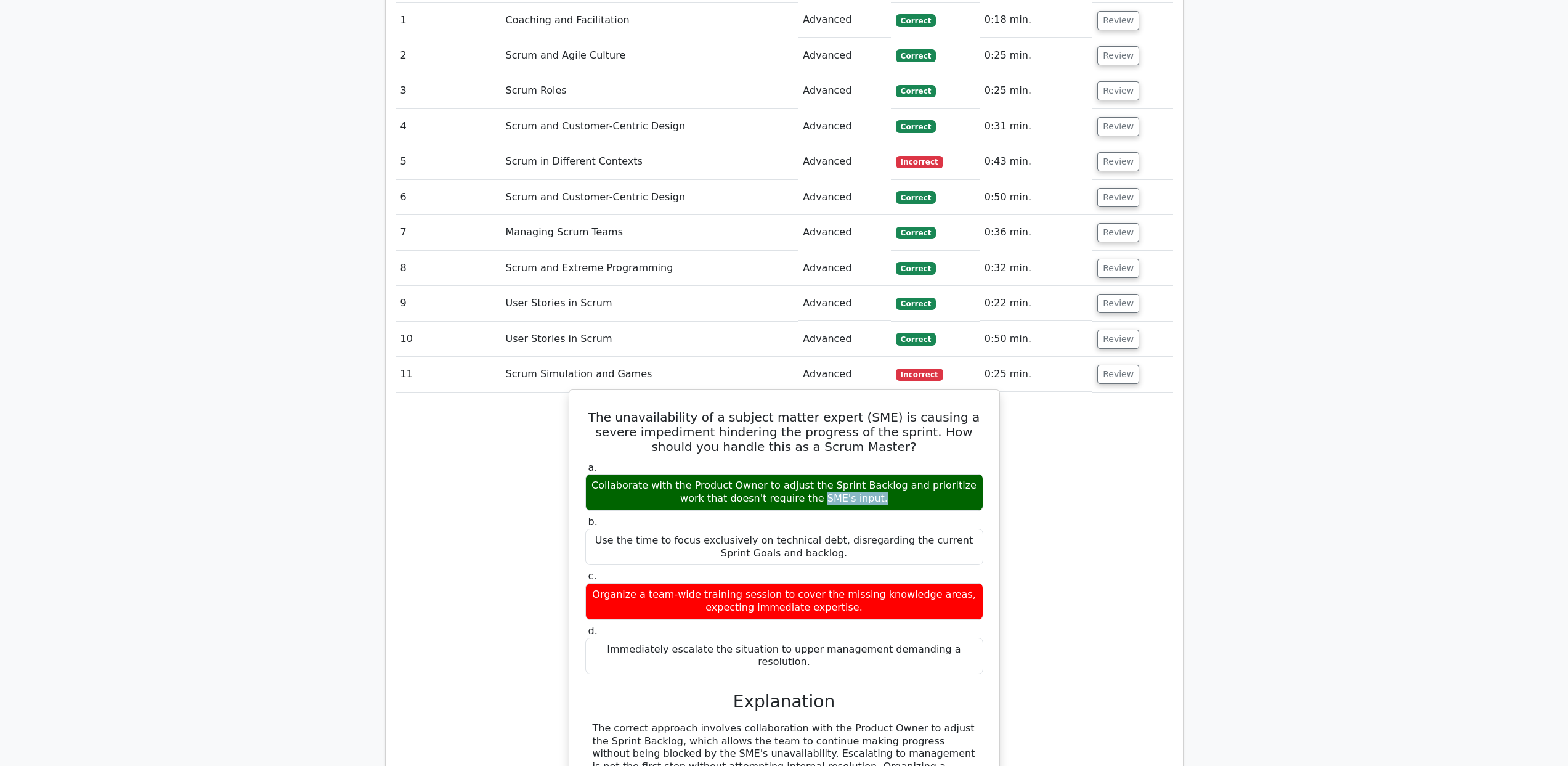
click at [586, 474] on div "Collaborate with the Product Owner to adjust the Sprint Backlog and prioritize …" at bounding box center [784, 493] width 398 height 37
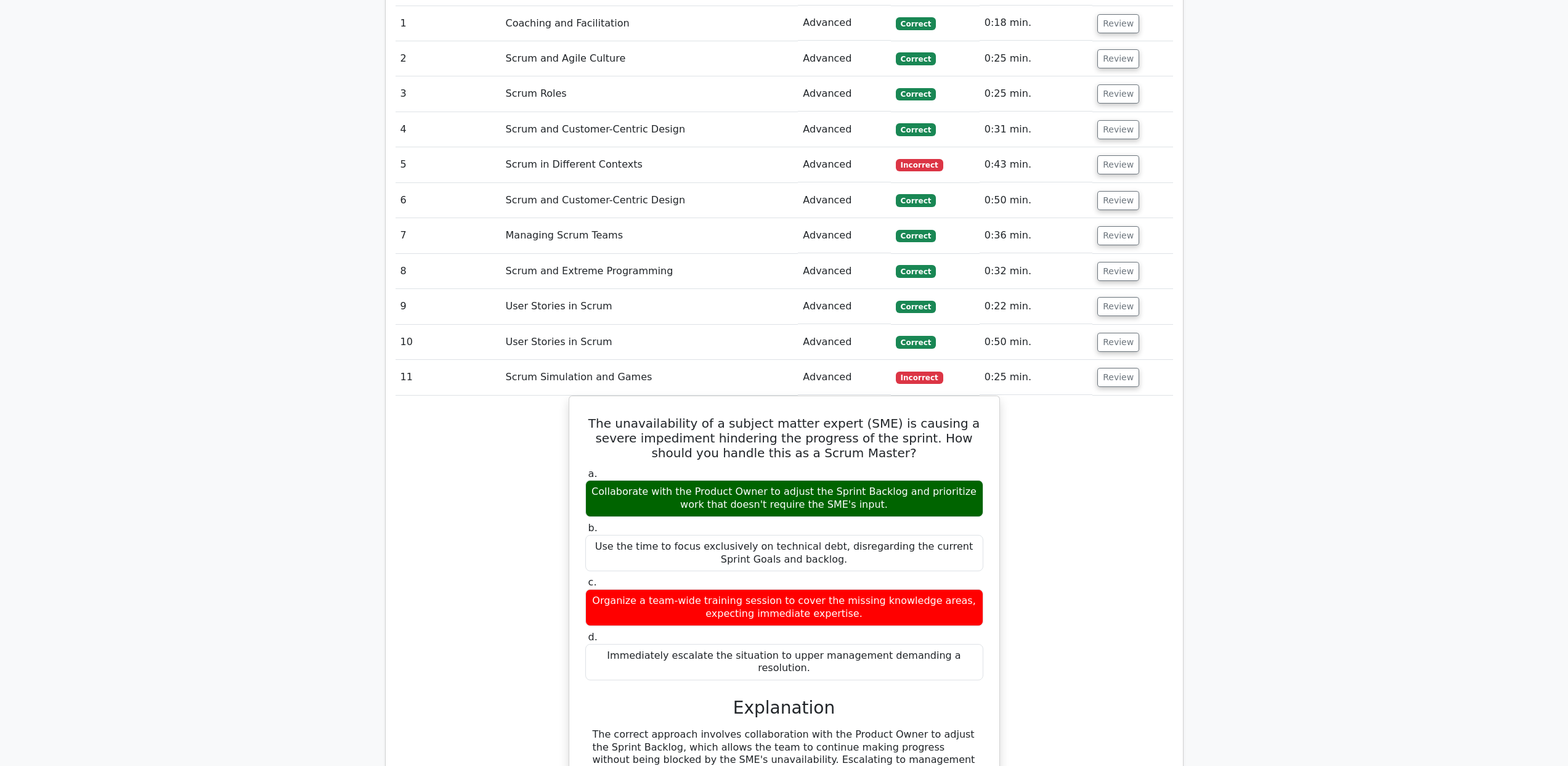
click at [375, 603] on main "Go Premium Professional Scrum Master I Preparation Package (2025) 3547 Superior…" at bounding box center [784, 242] width 1568 height 3297
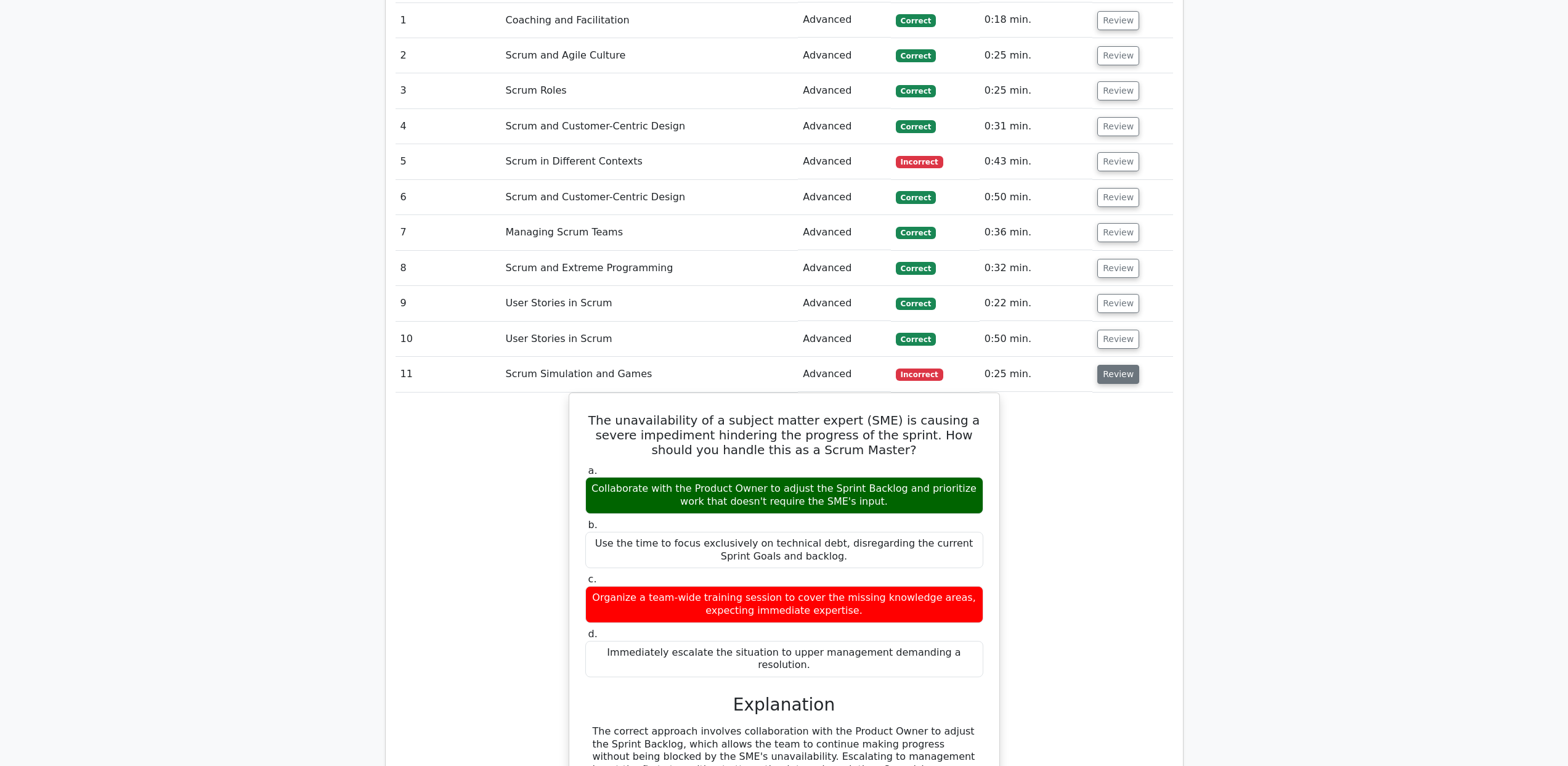
click at [1115, 365] on button "Review" at bounding box center [1118, 374] width 42 height 19
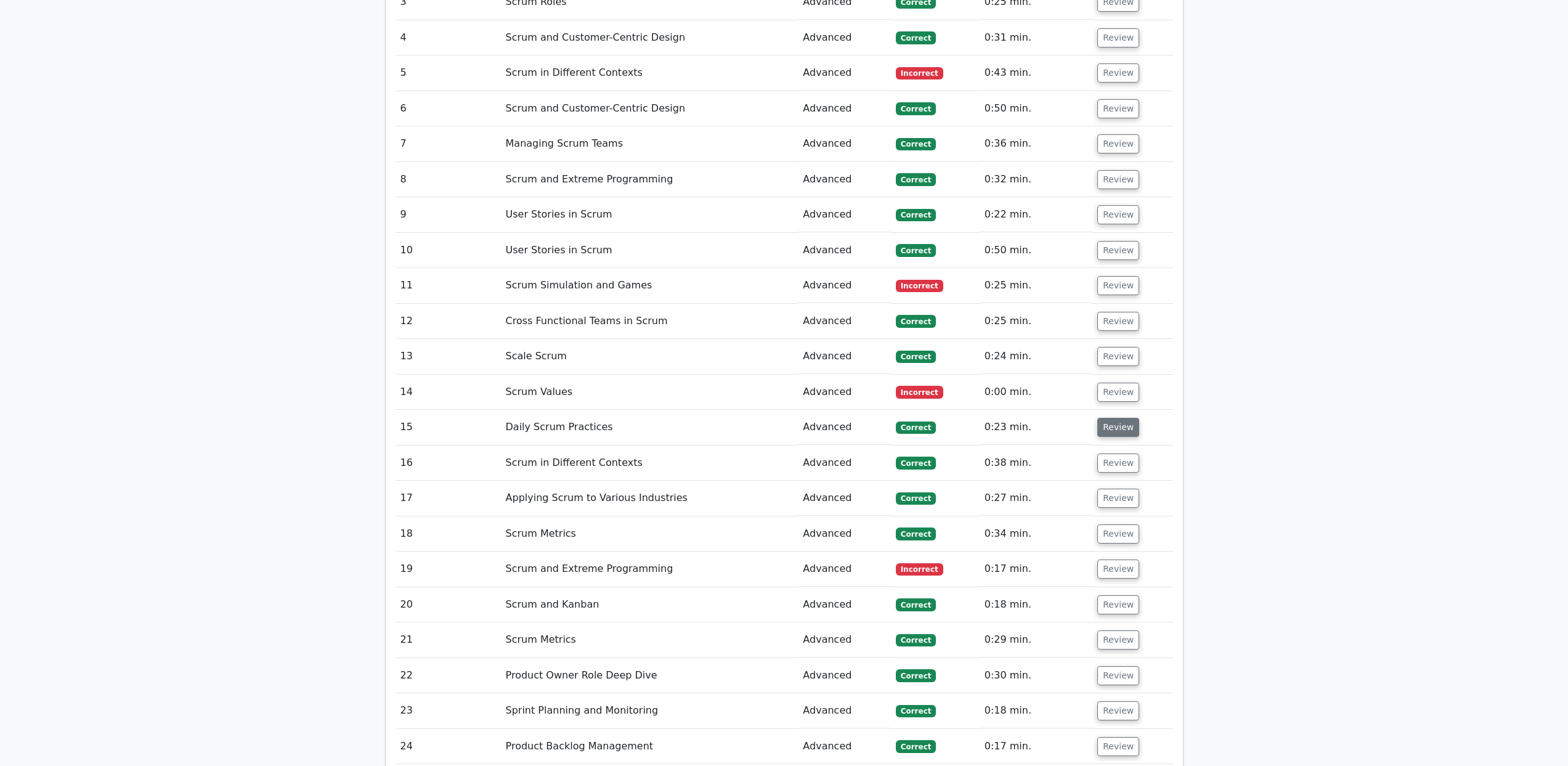
scroll to position [1537, 0]
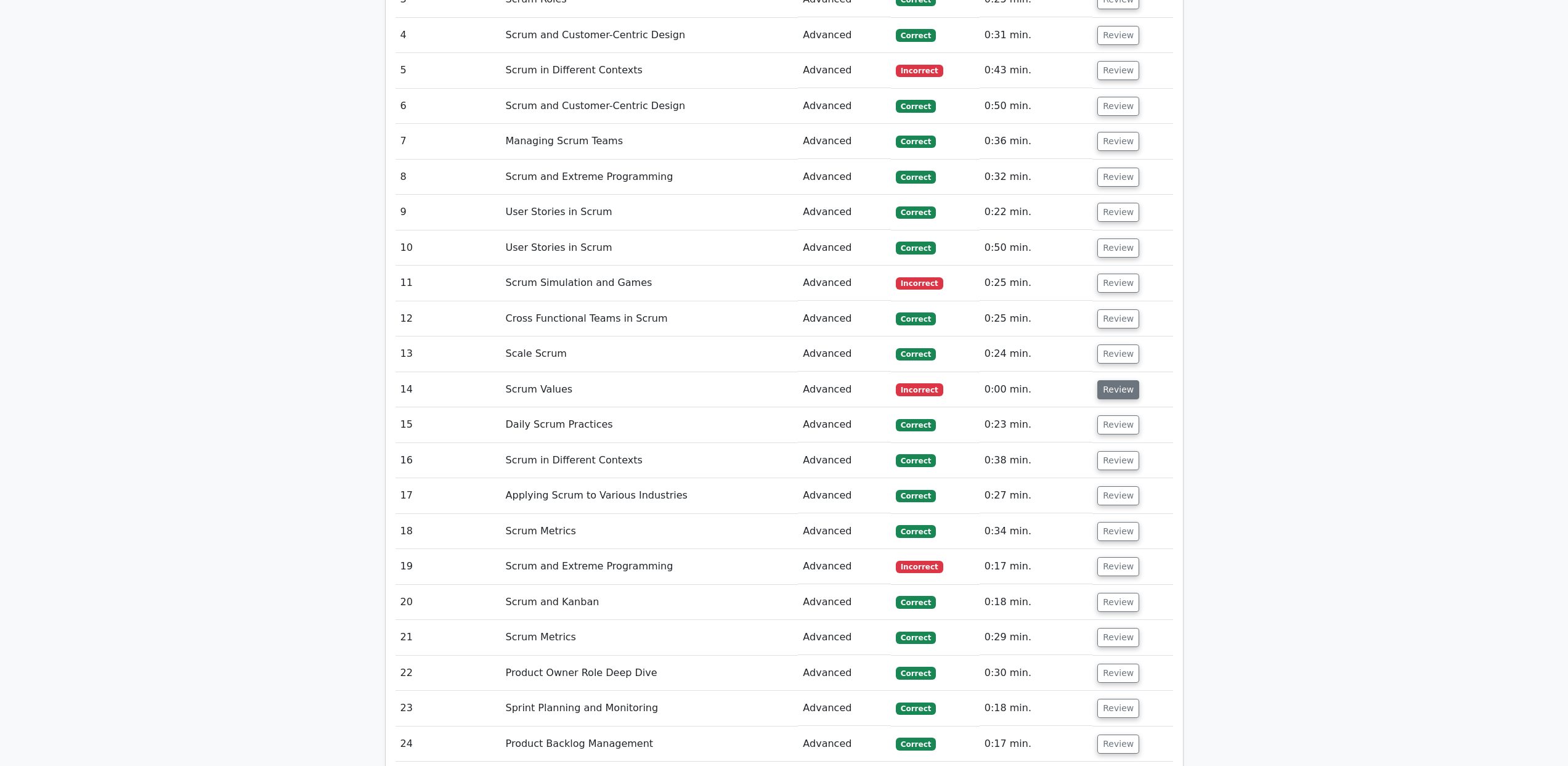
click at [1121, 380] on button "Review" at bounding box center [1118, 389] width 42 height 19
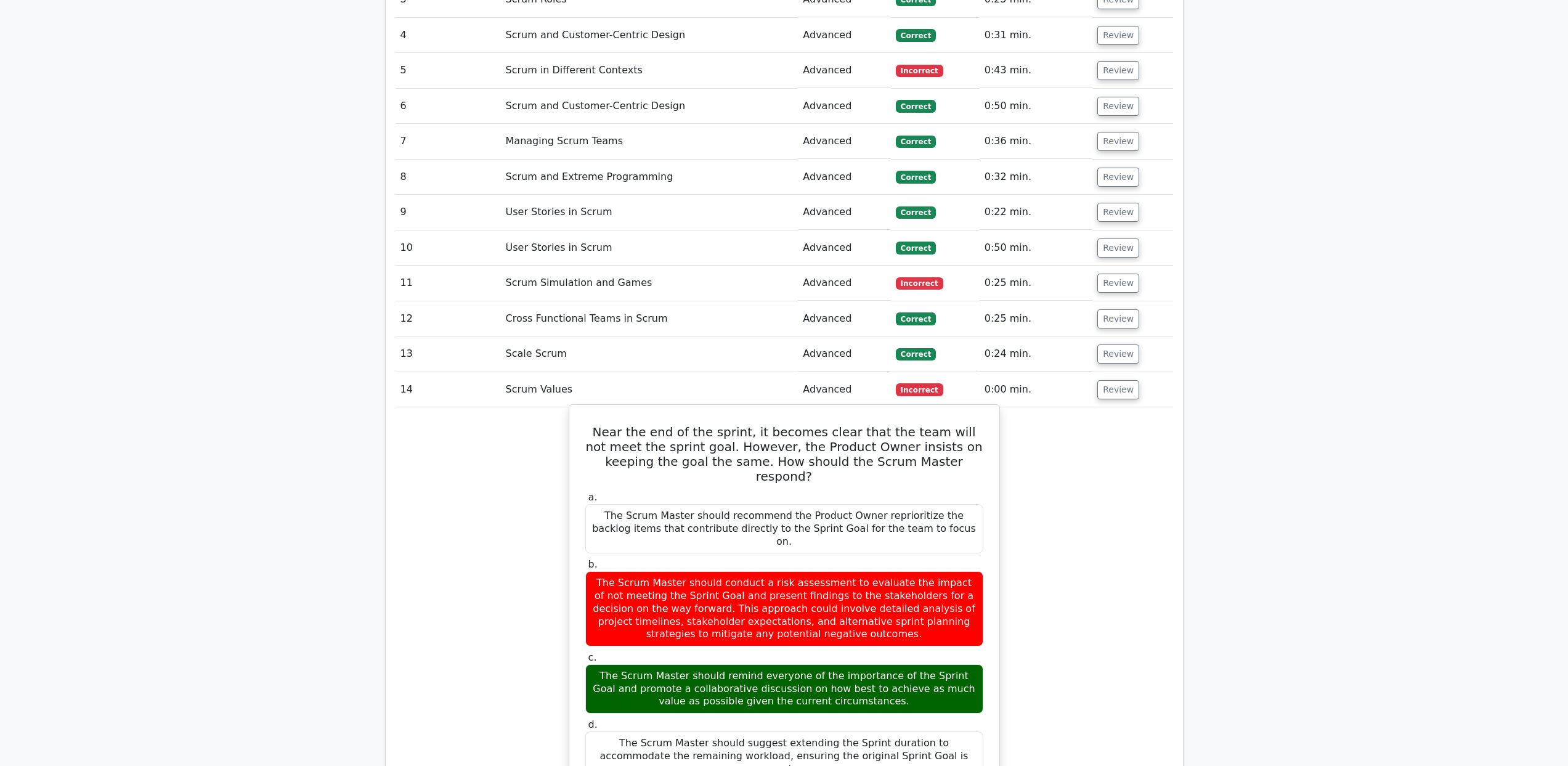
click at [718, 424] on h5 "Near the end of the sprint, it becomes clear that the team will not meet the sp…" at bounding box center [784, 454] width 400 height 59
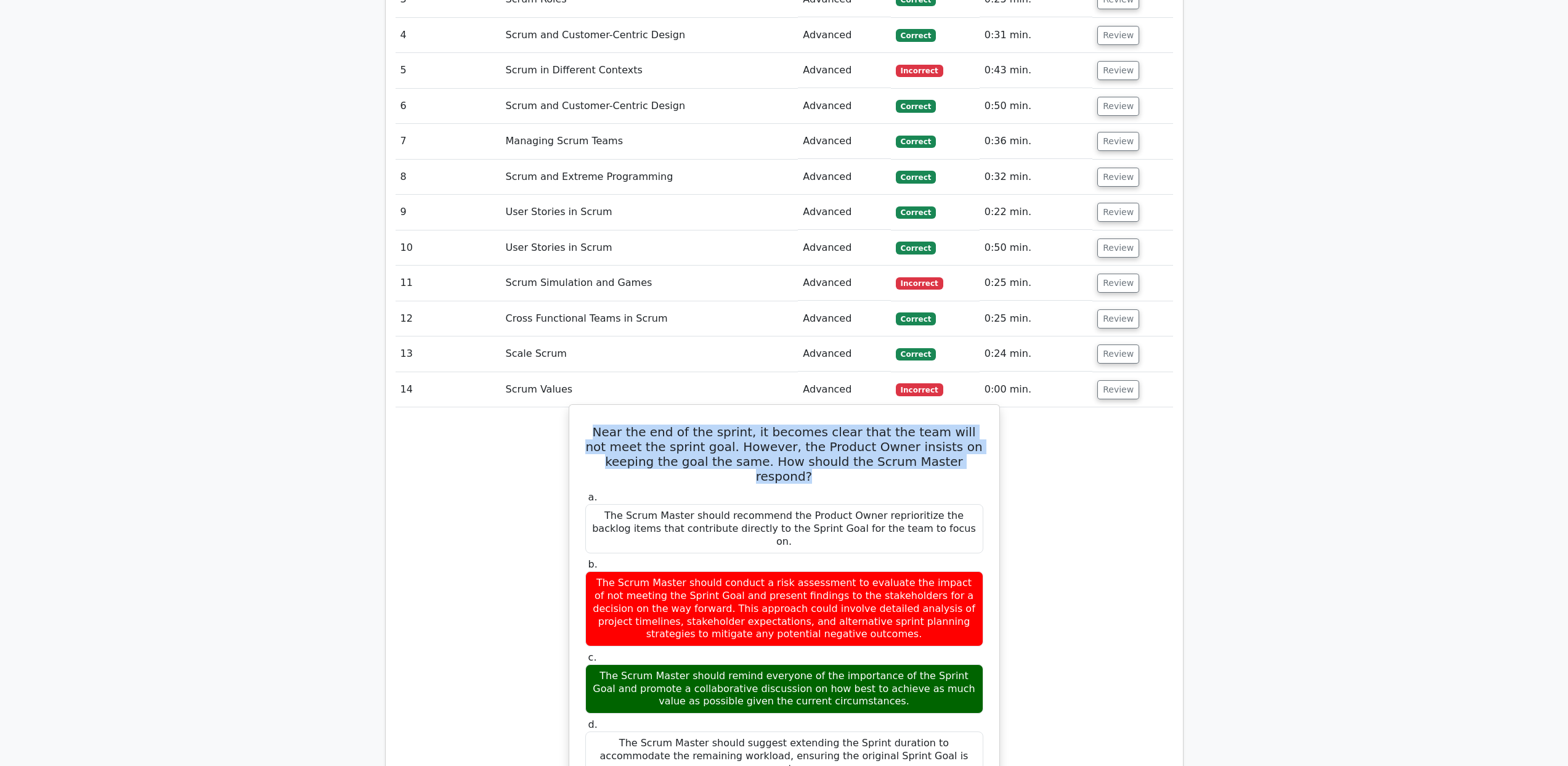
click at [718, 424] on h5 "Near the end of the sprint, it becomes clear that the team will not meet the sp…" at bounding box center [784, 454] width 400 height 59
click at [745, 424] on h5 "Near the end of the sprint, it becomes clear that the team will not meet the sp…" at bounding box center [784, 454] width 400 height 59
drag, startPoint x: 589, startPoint y: 401, endPoint x: 934, endPoint y: 438, distance: 347.0
click at [934, 438] on h5 "Near the end of the sprint, it becomes clear that the team will not meet the sp…" at bounding box center [784, 454] width 400 height 59
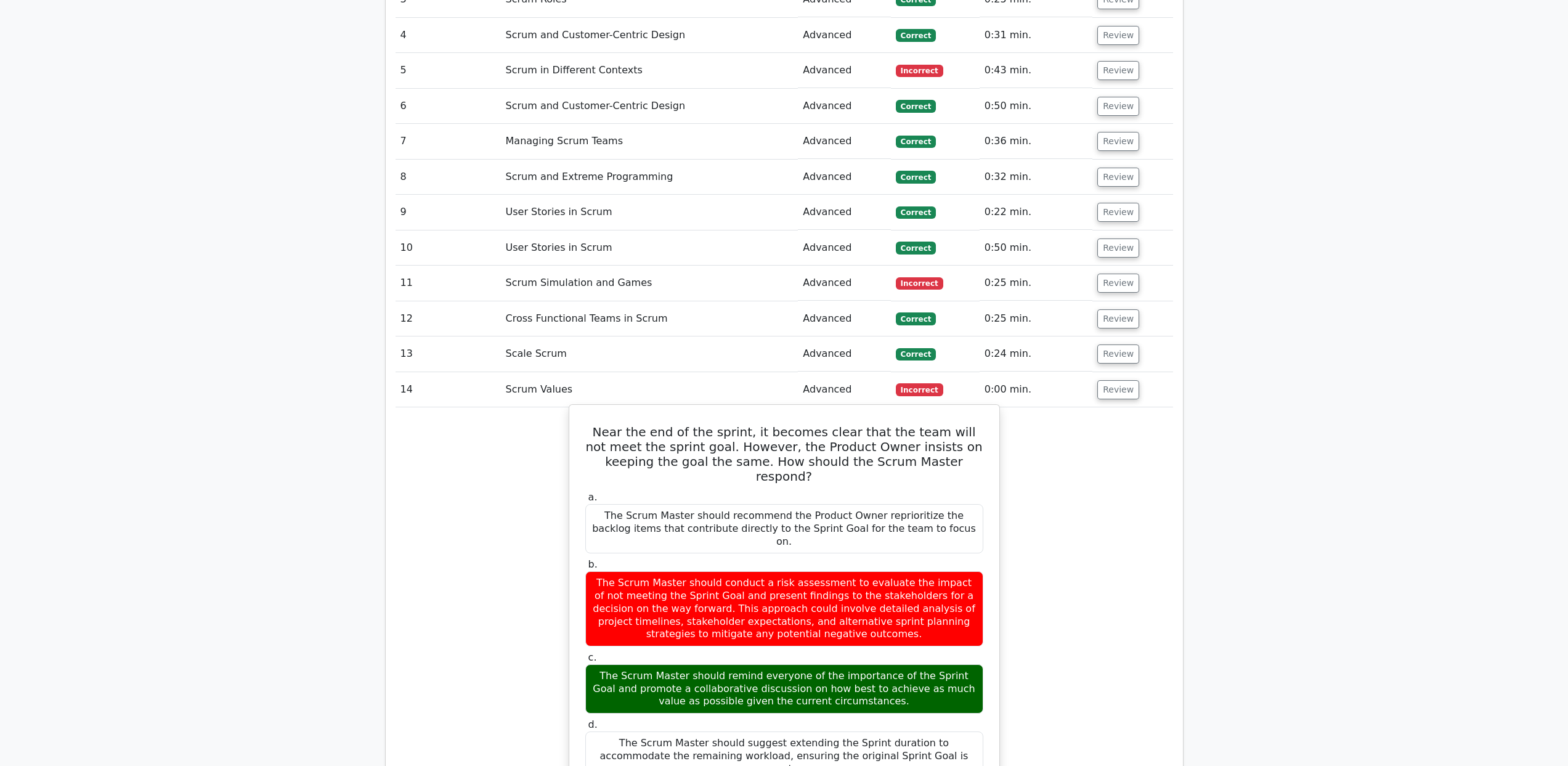
click at [694, 571] on div "The Scrum Master should conduct a risk assessment to evaluate the impact of not…" at bounding box center [784, 608] width 398 height 75
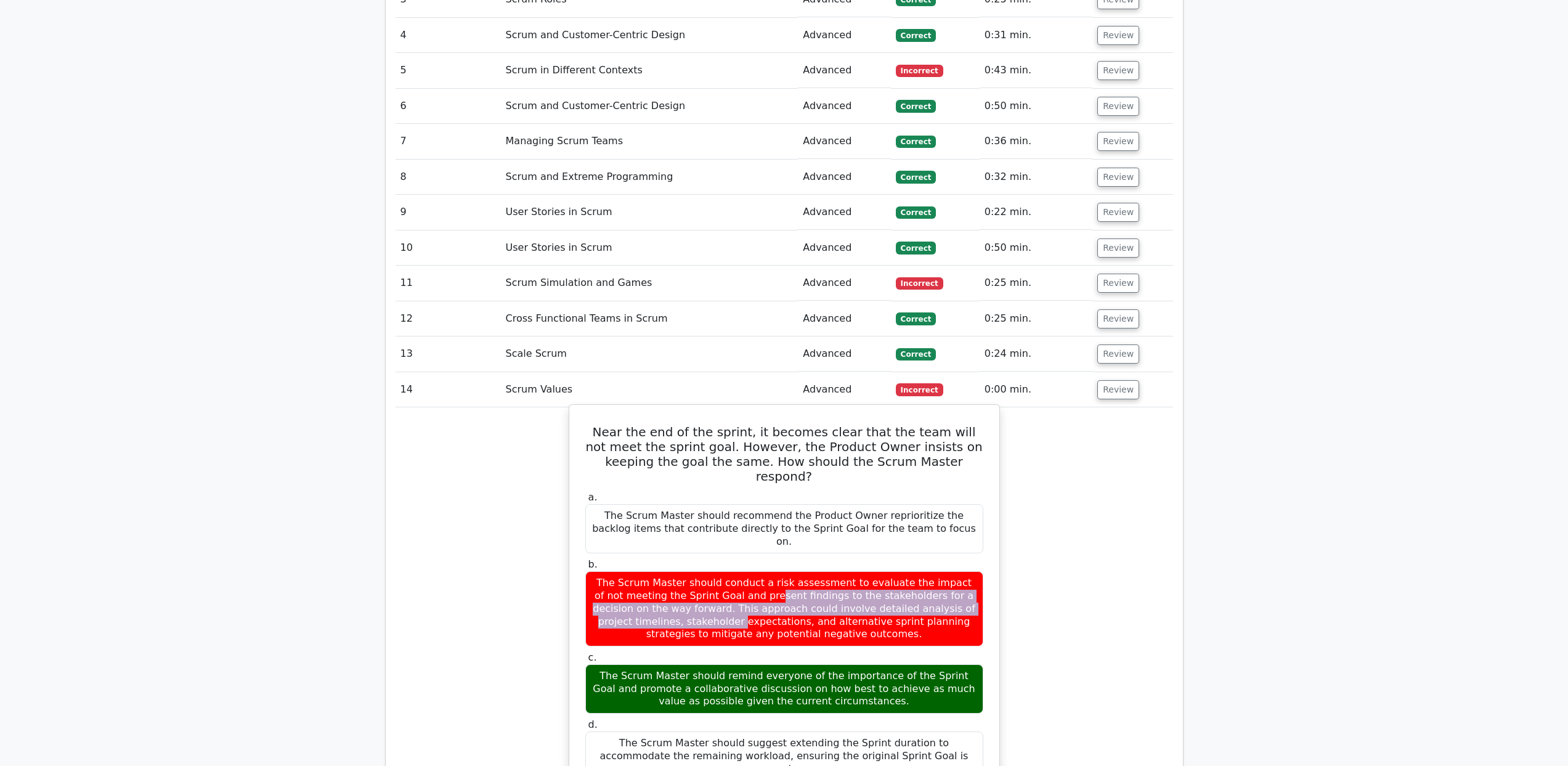
drag, startPoint x: 611, startPoint y: 529, endPoint x: 920, endPoint y: 533, distance: 309.0
click at [920, 571] on div "The Scrum Master should conduct a risk assessment to evaluate the impact of not…" at bounding box center [784, 608] width 398 height 75
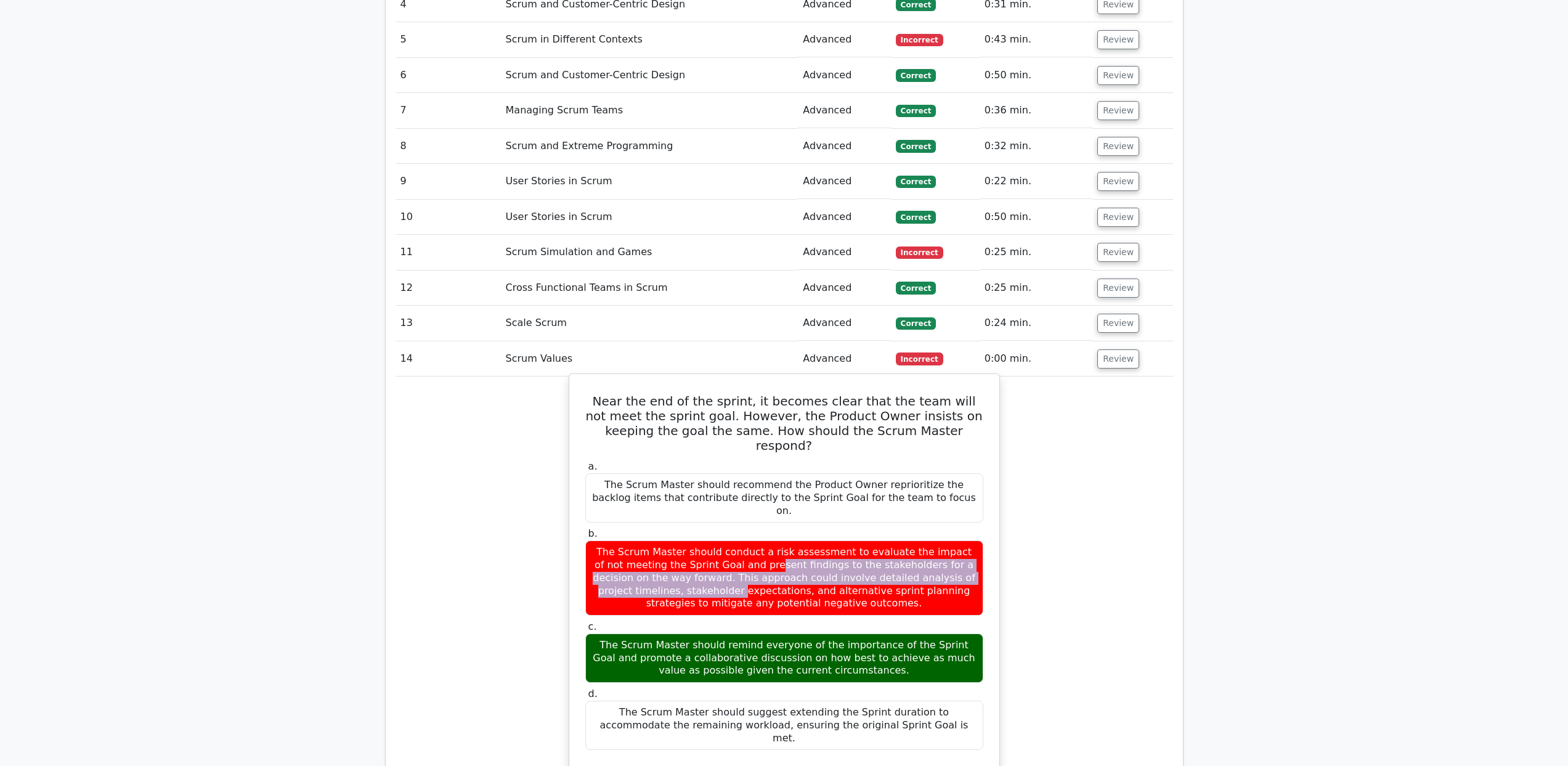
scroll to position [1572, 0]
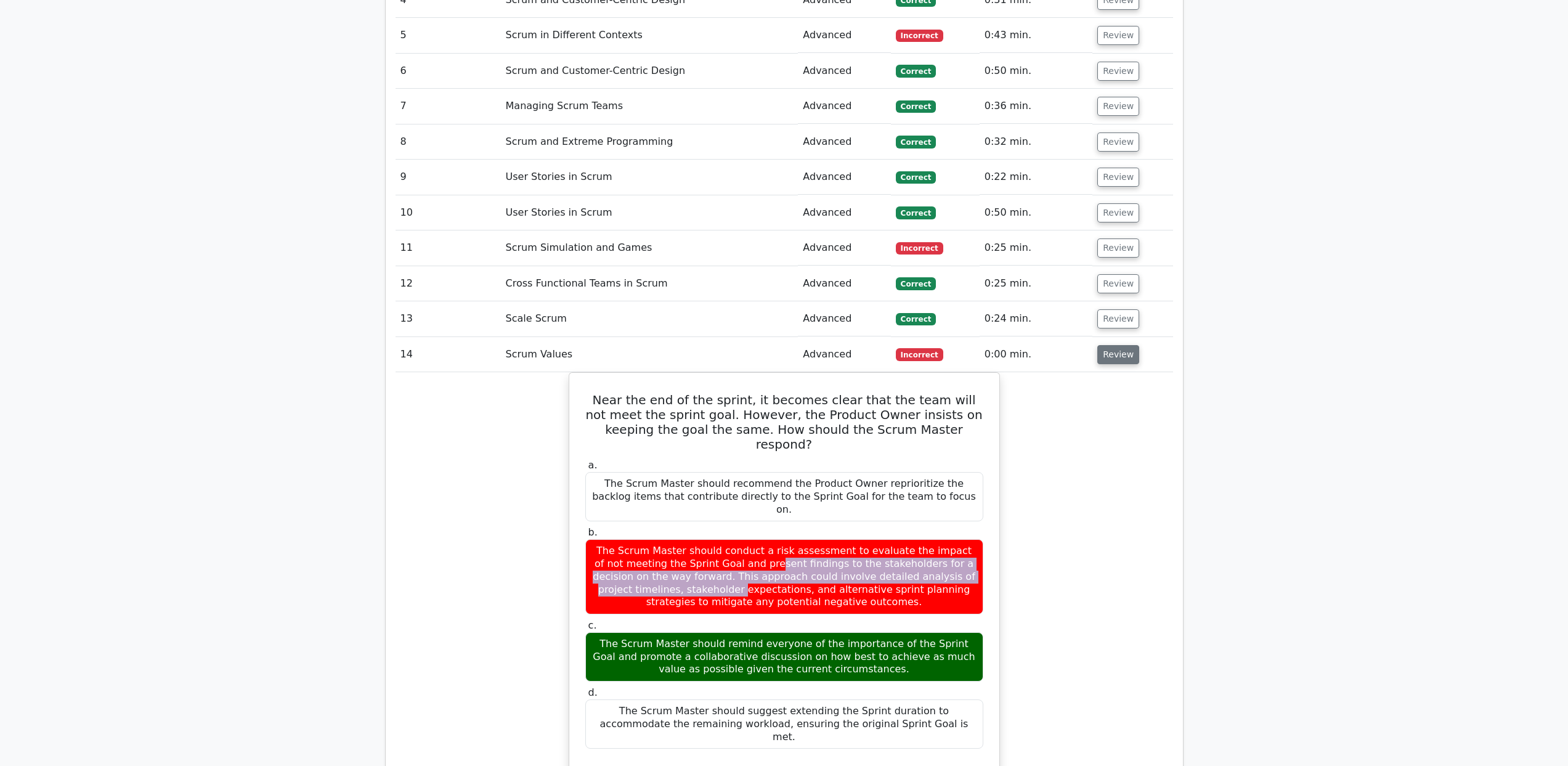
click at [1112, 345] on button "Review" at bounding box center [1118, 354] width 42 height 19
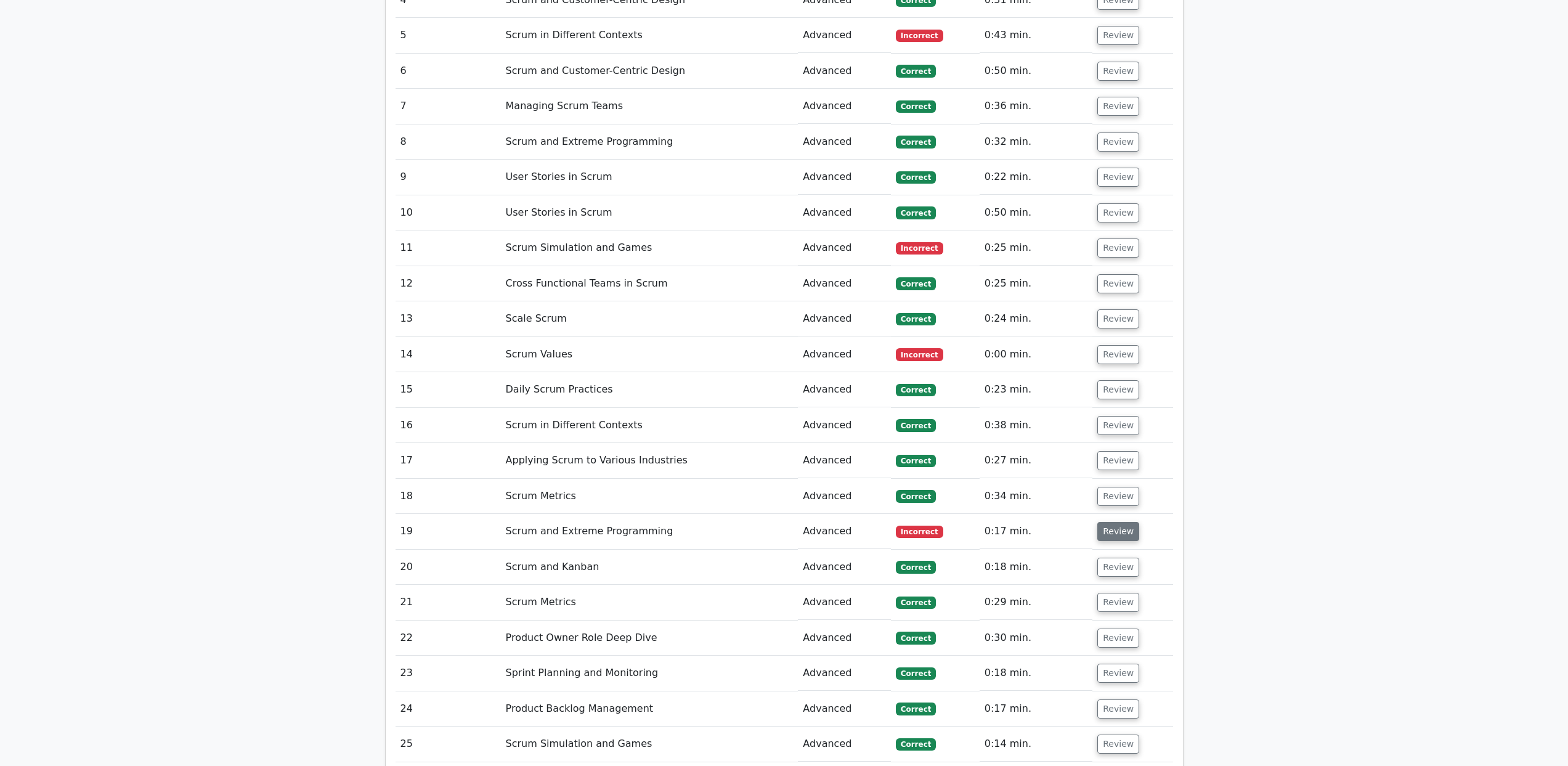
click at [1113, 522] on button "Review" at bounding box center [1118, 531] width 42 height 19
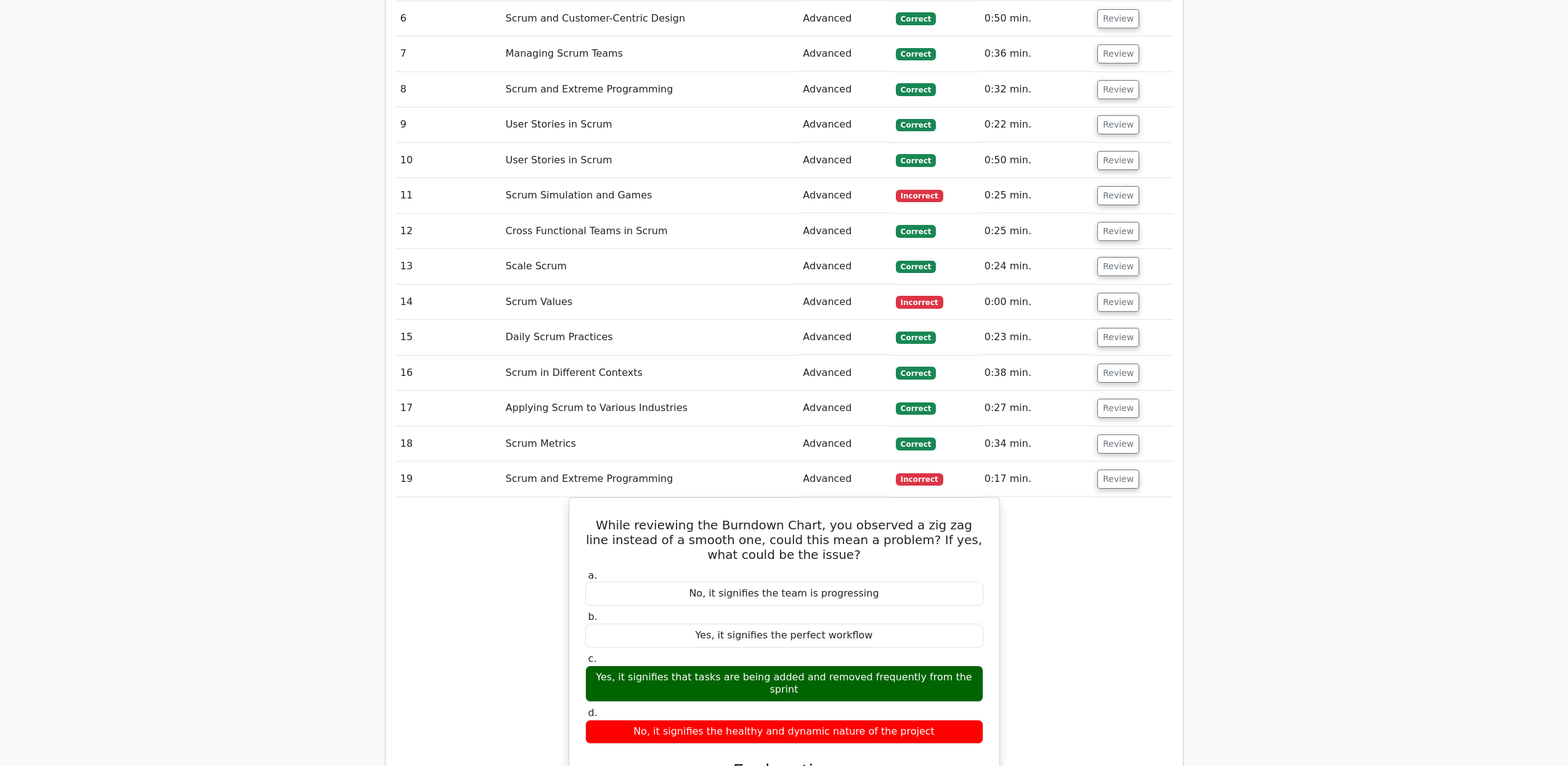
scroll to position [1673, 0]
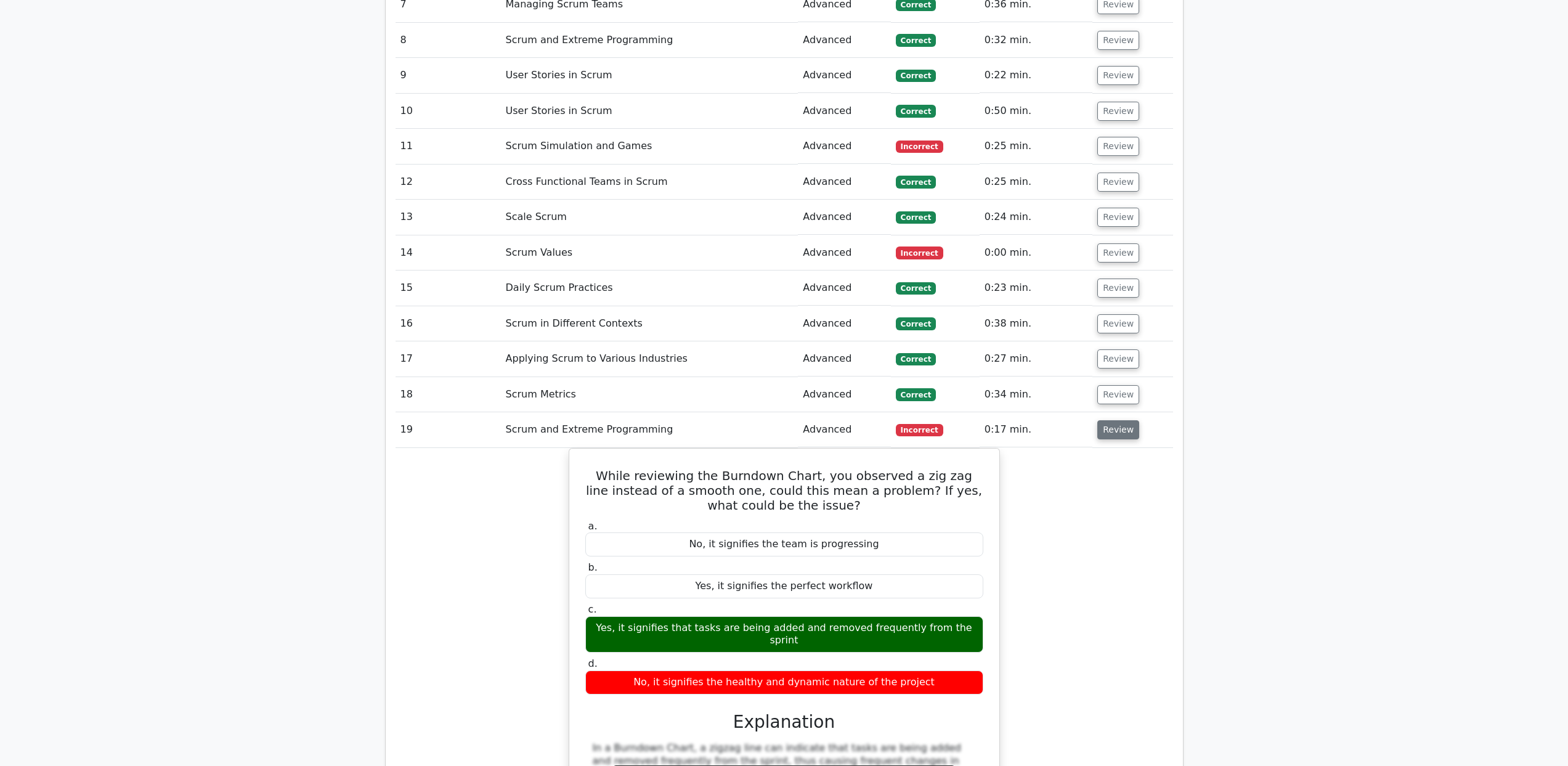
click at [1109, 420] on button "Review" at bounding box center [1118, 430] width 42 height 19
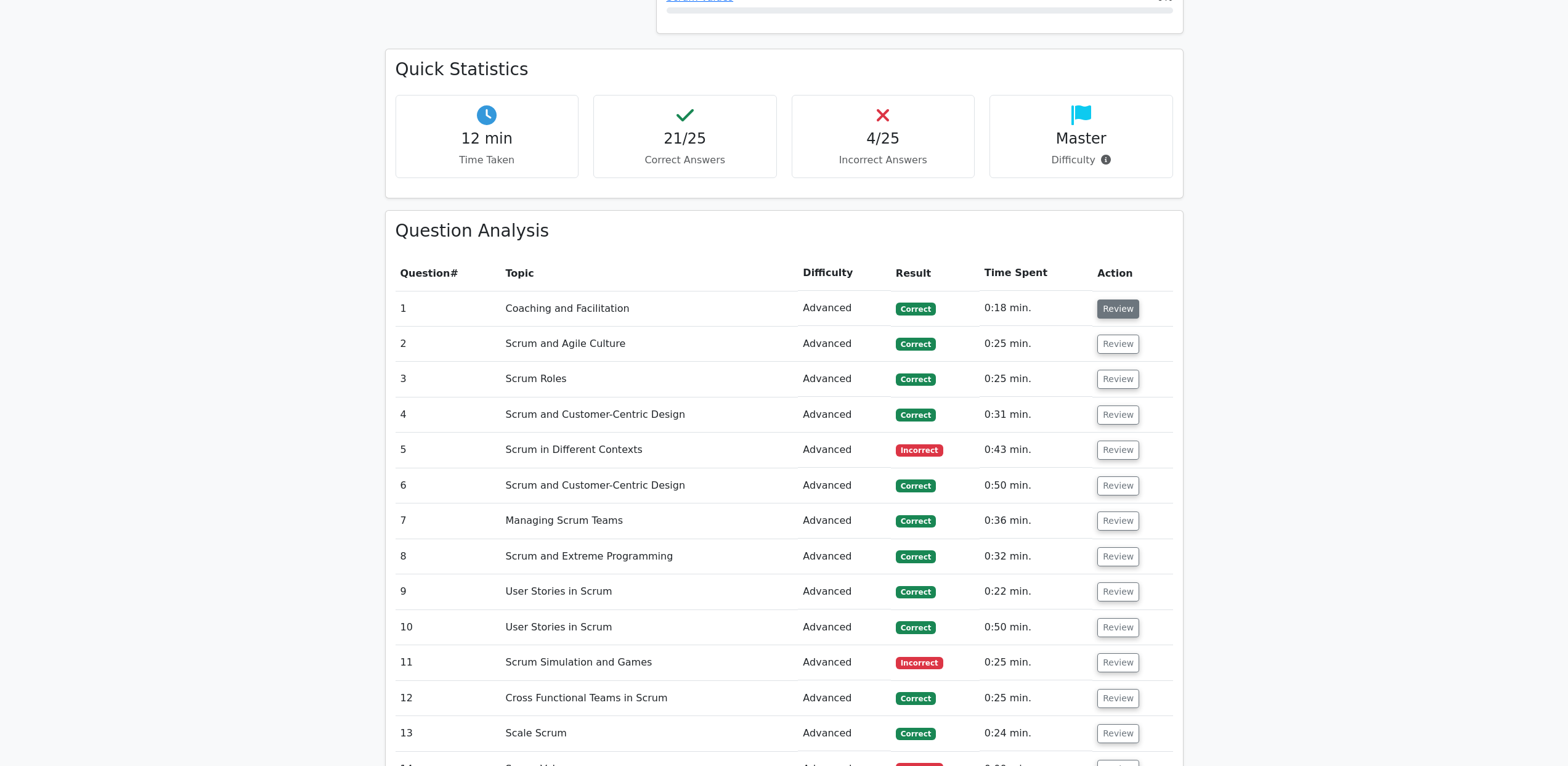
scroll to position [1289, 0]
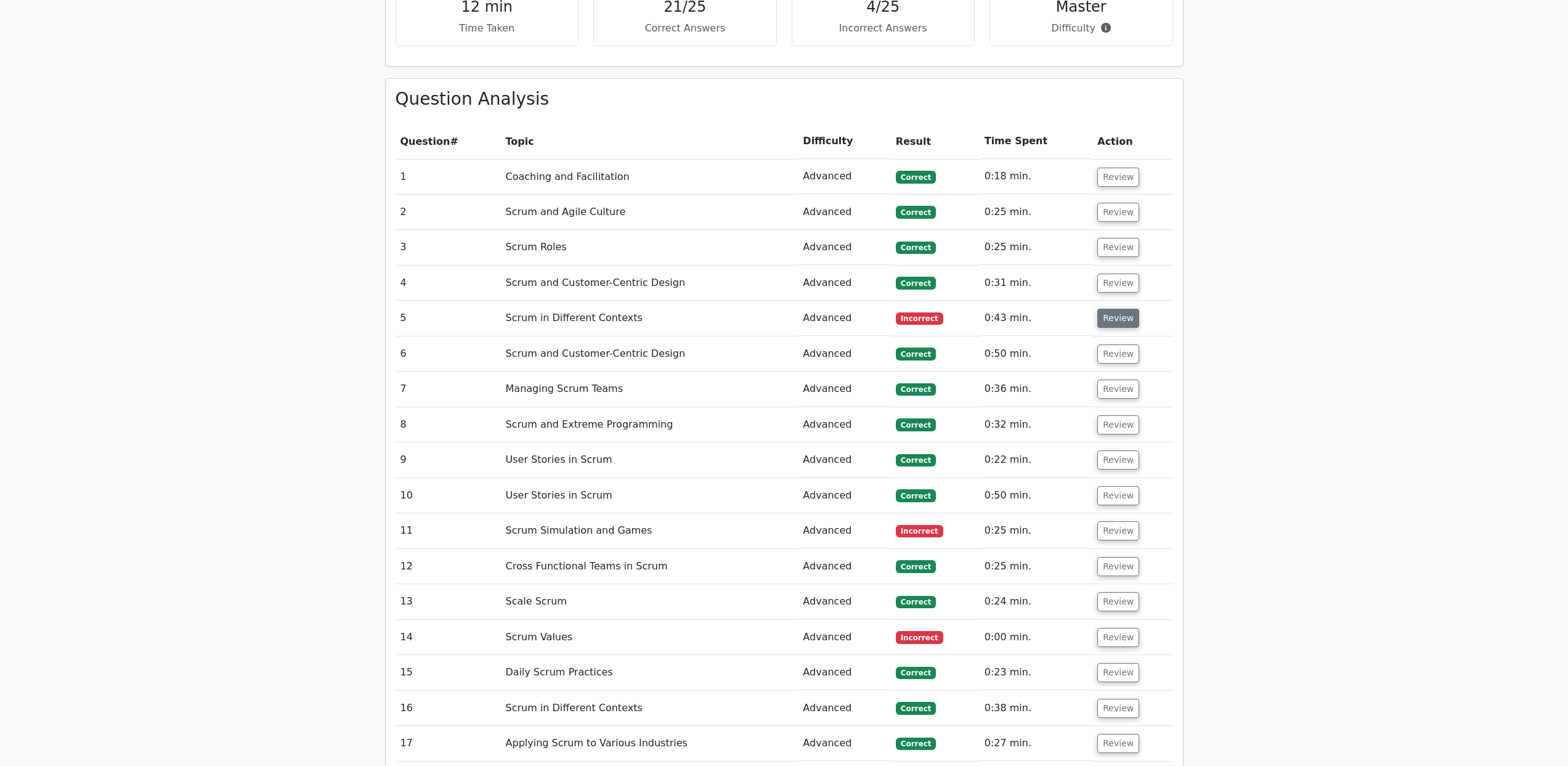
click at [1107, 309] on button "Review" at bounding box center [1118, 318] width 42 height 19
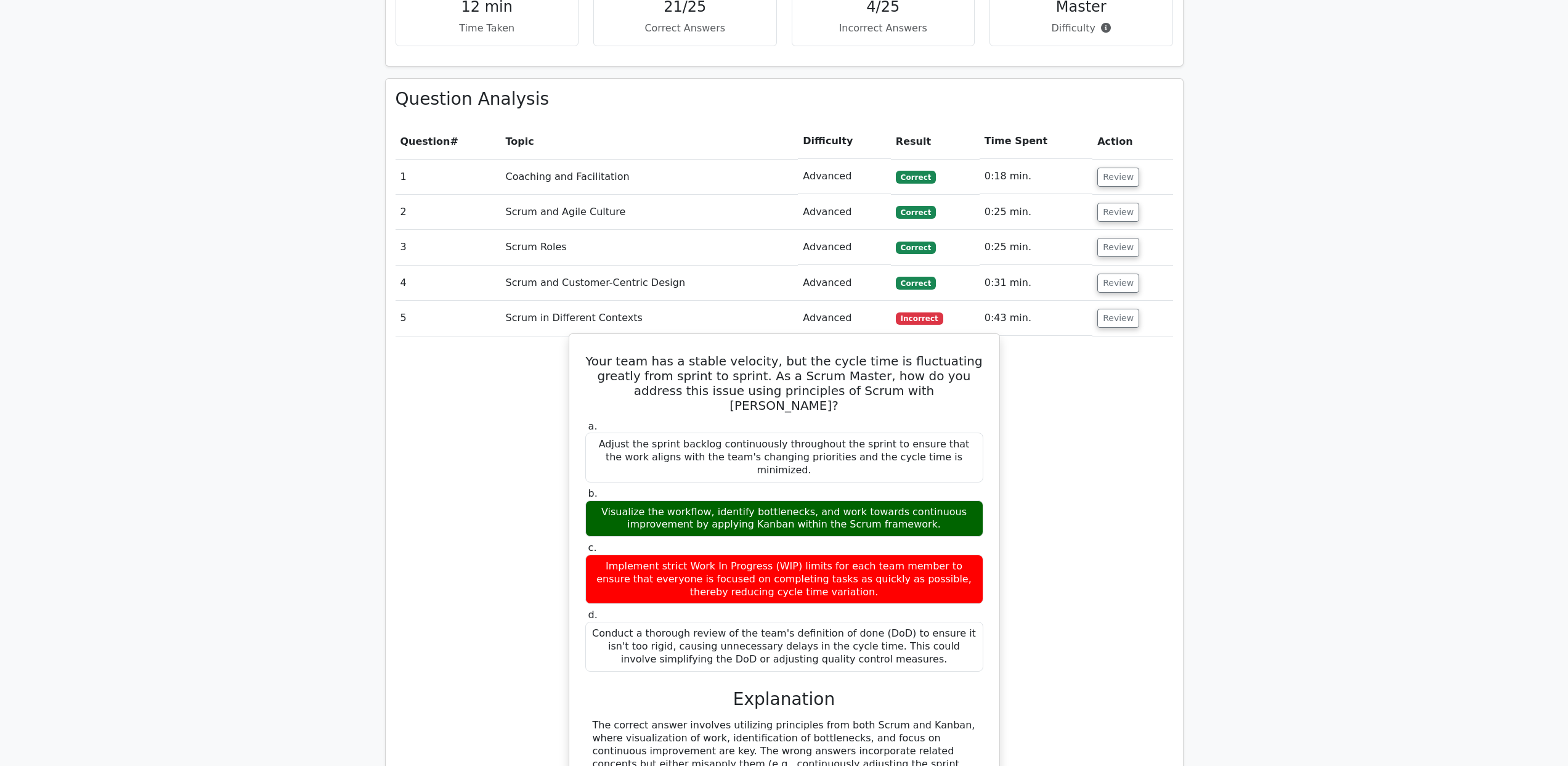
drag, startPoint x: 967, startPoint y: 568, endPoint x: 583, endPoint y: 320, distance: 457.1
click at [583, 336] on div "Your team has a stable velocity, but the cycle time is fluctuating greatly from…" at bounding box center [784, 613] width 778 height 554
copy div "Your team has a stable velocity, but the cycle time is fluctuating greatly from…"
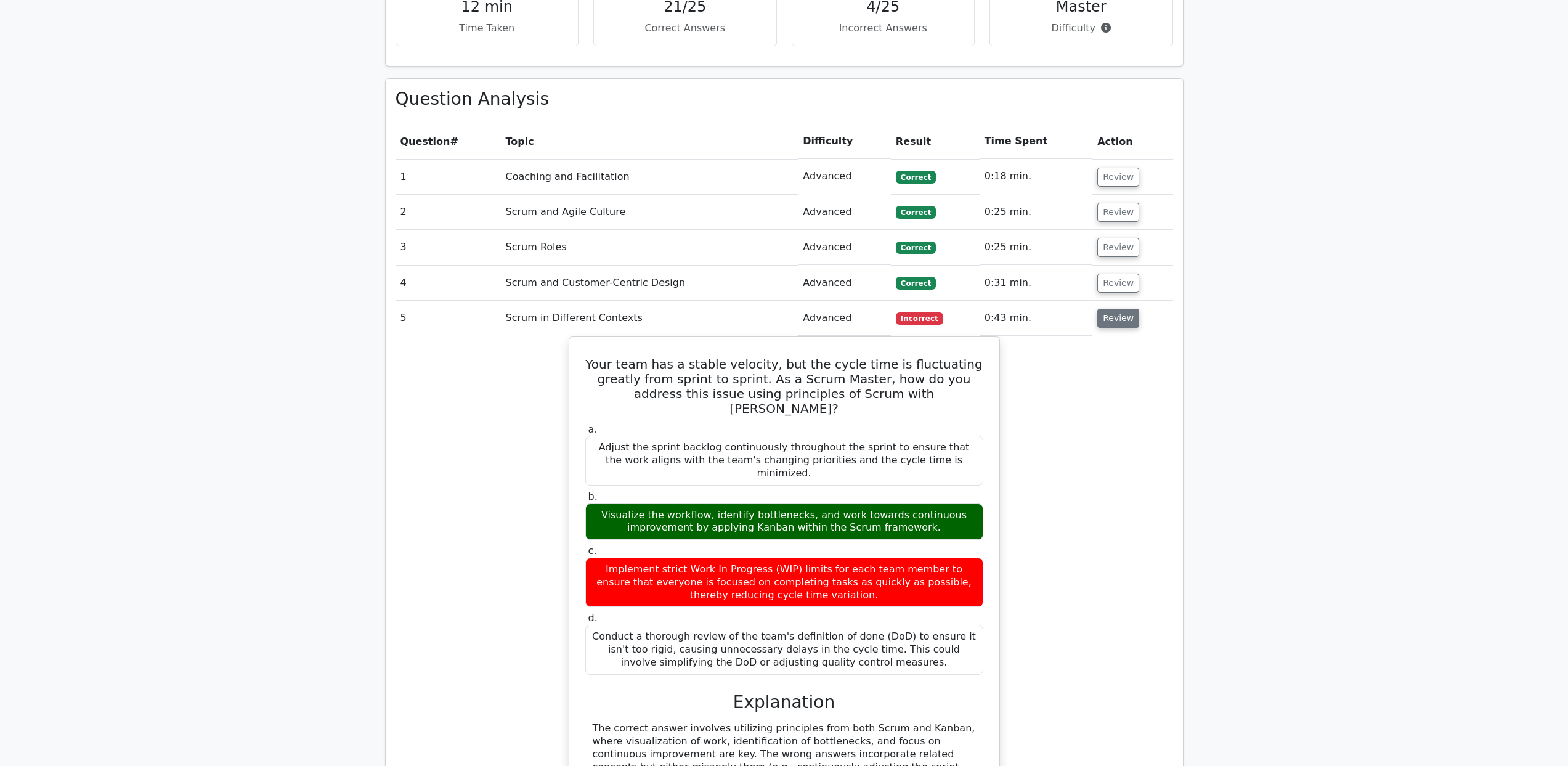
click at [1109, 309] on button "Review" at bounding box center [1118, 318] width 42 height 19
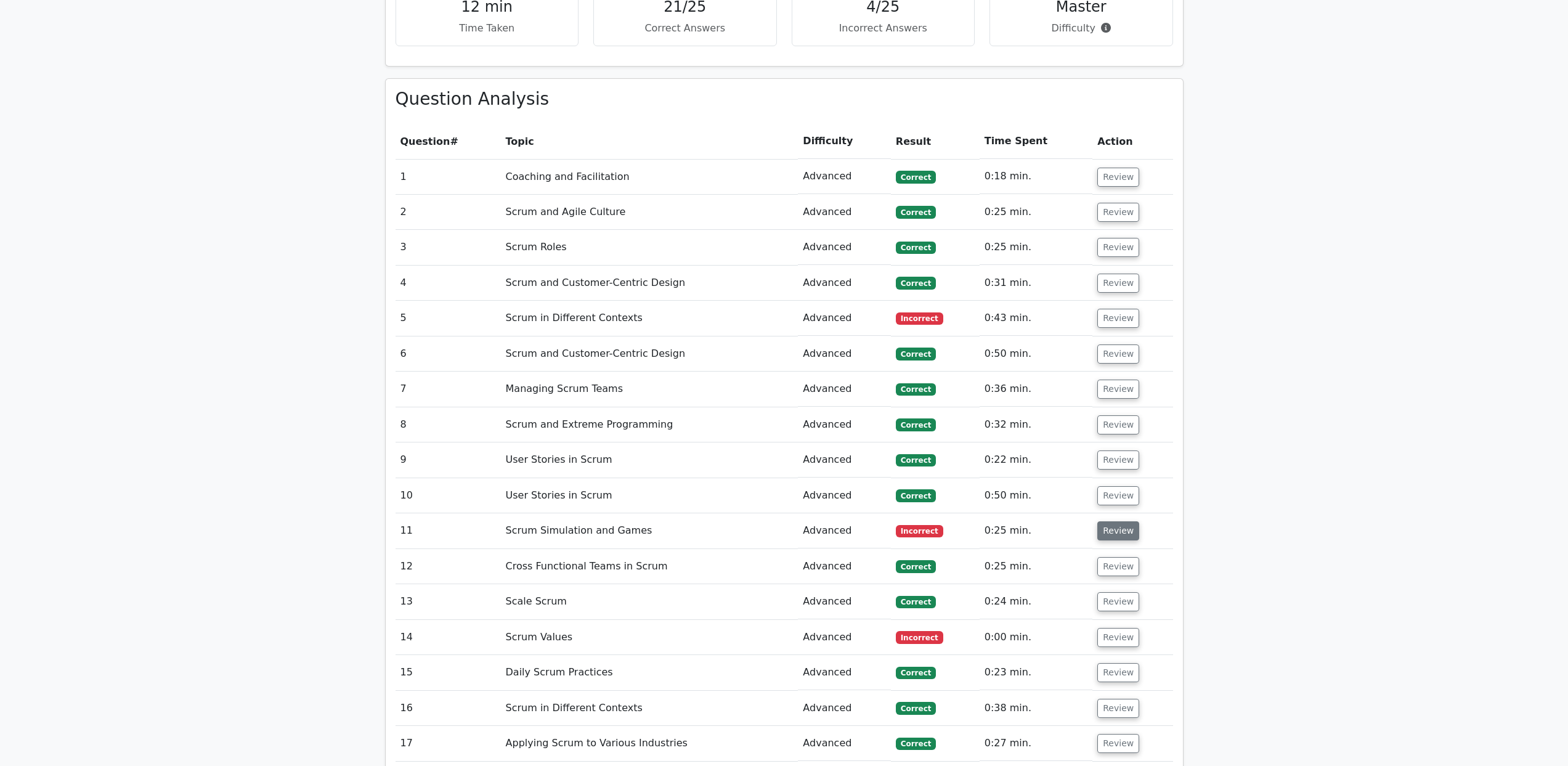
click at [1114, 521] on button "Review" at bounding box center [1118, 531] width 42 height 19
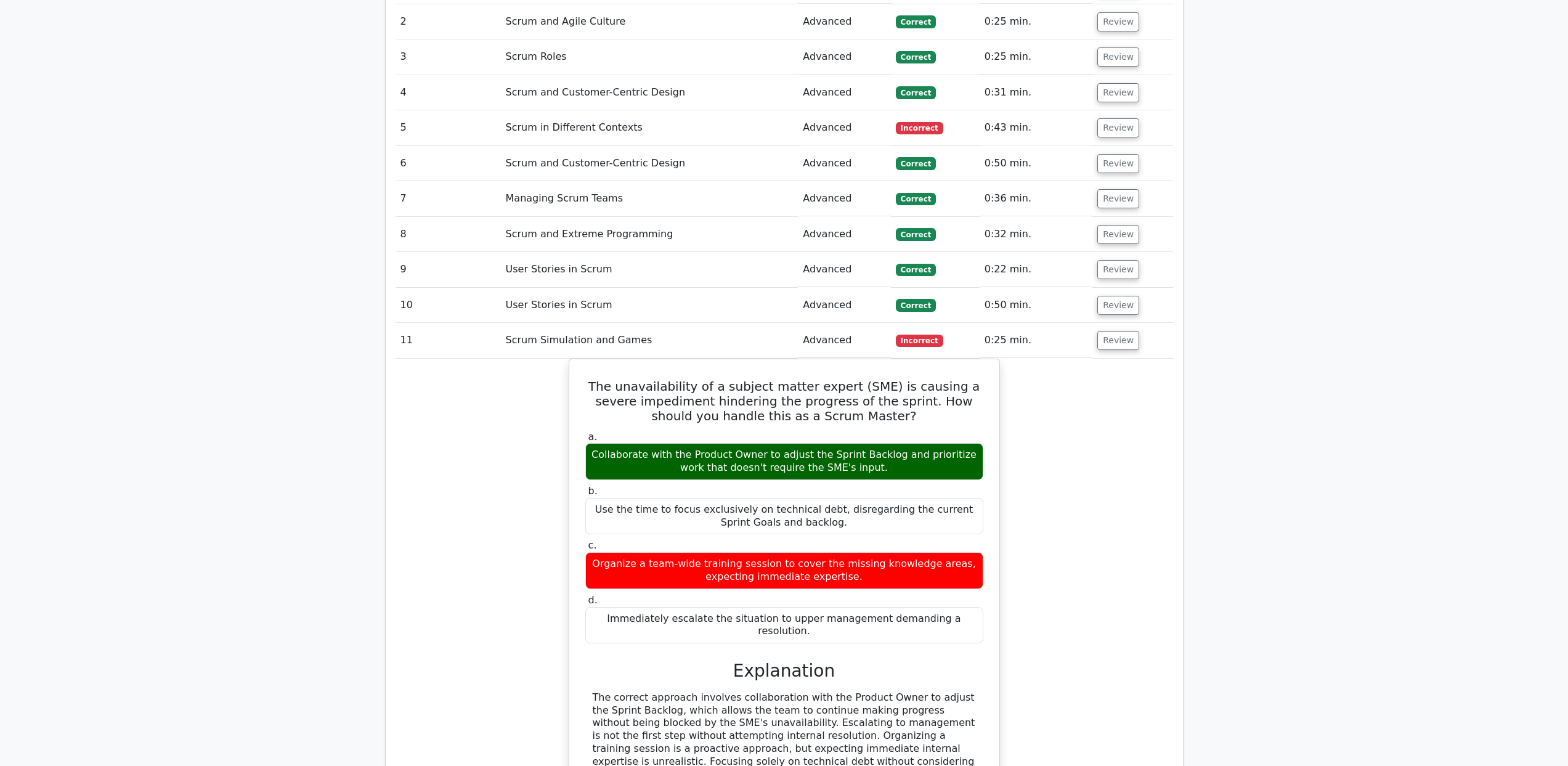
scroll to position [1532, 0]
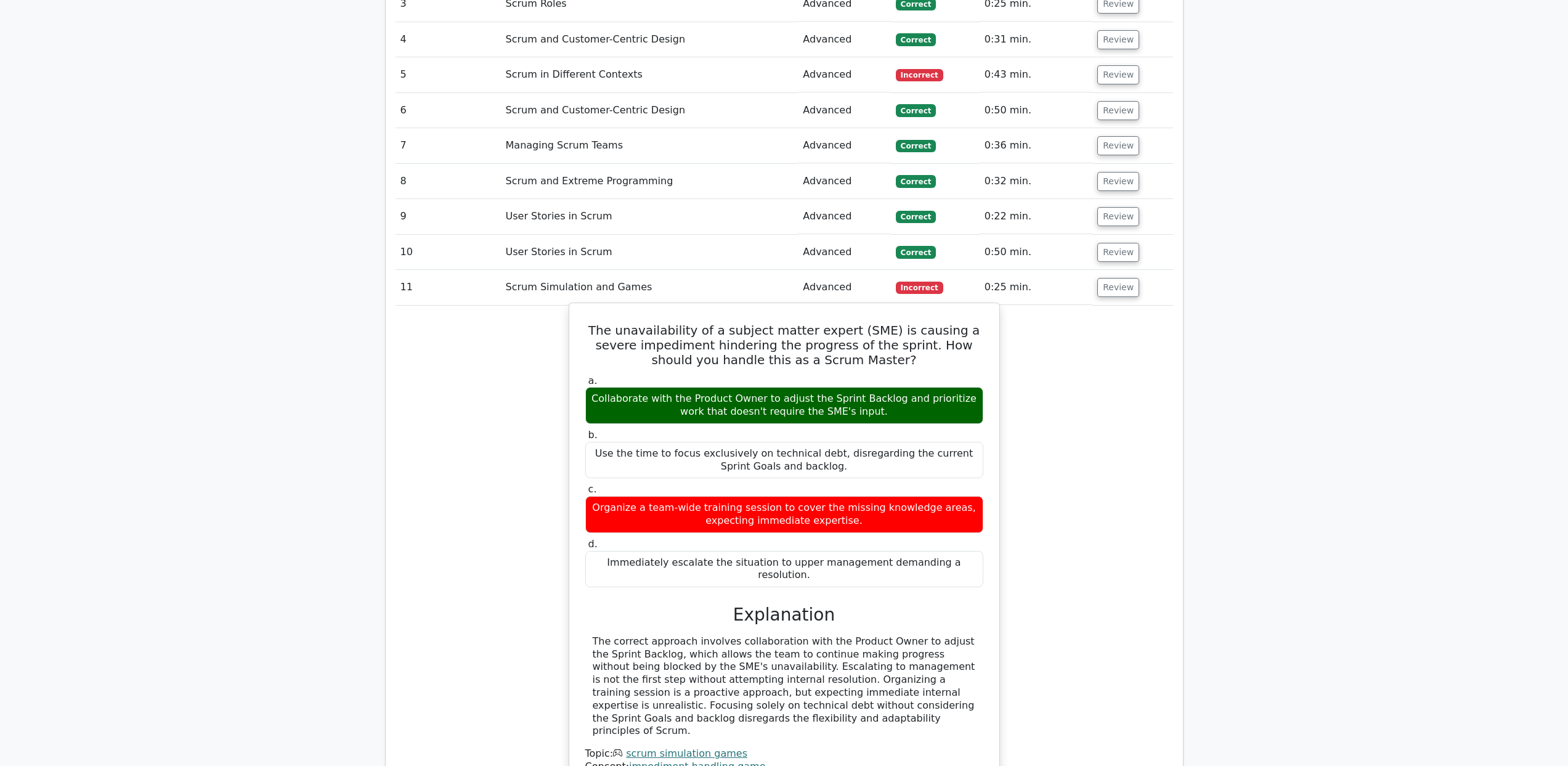
click at [738, 326] on h5 "The unavailability of a subject matter expert (SME) is causing a severe impedim…" at bounding box center [784, 345] width 400 height 44
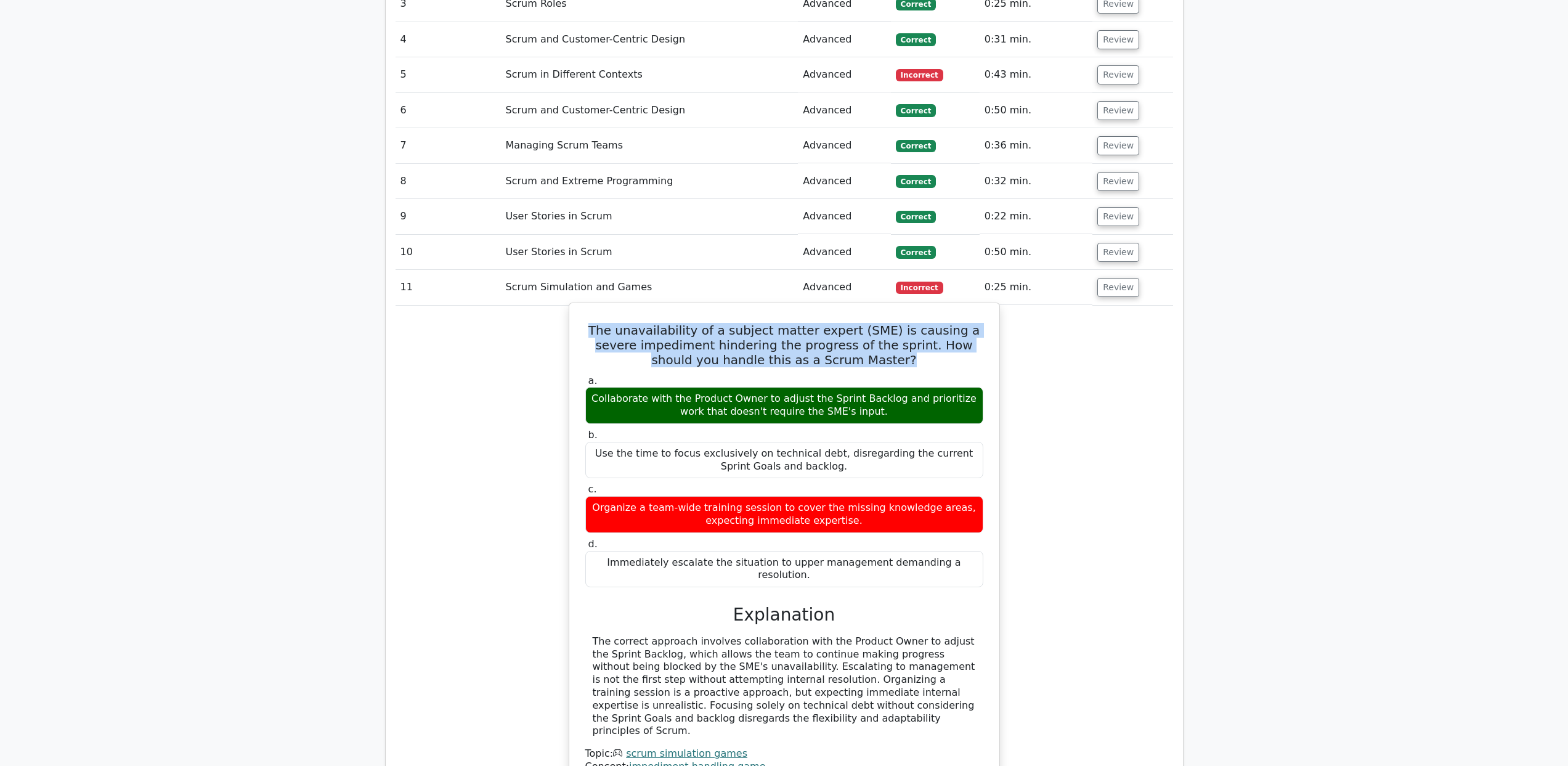
click at [738, 326] on h5 "The unavailability of a subject matter expert (SME) is causing a severe impedim…" at bounding box center [784, 345] width 400 height 44
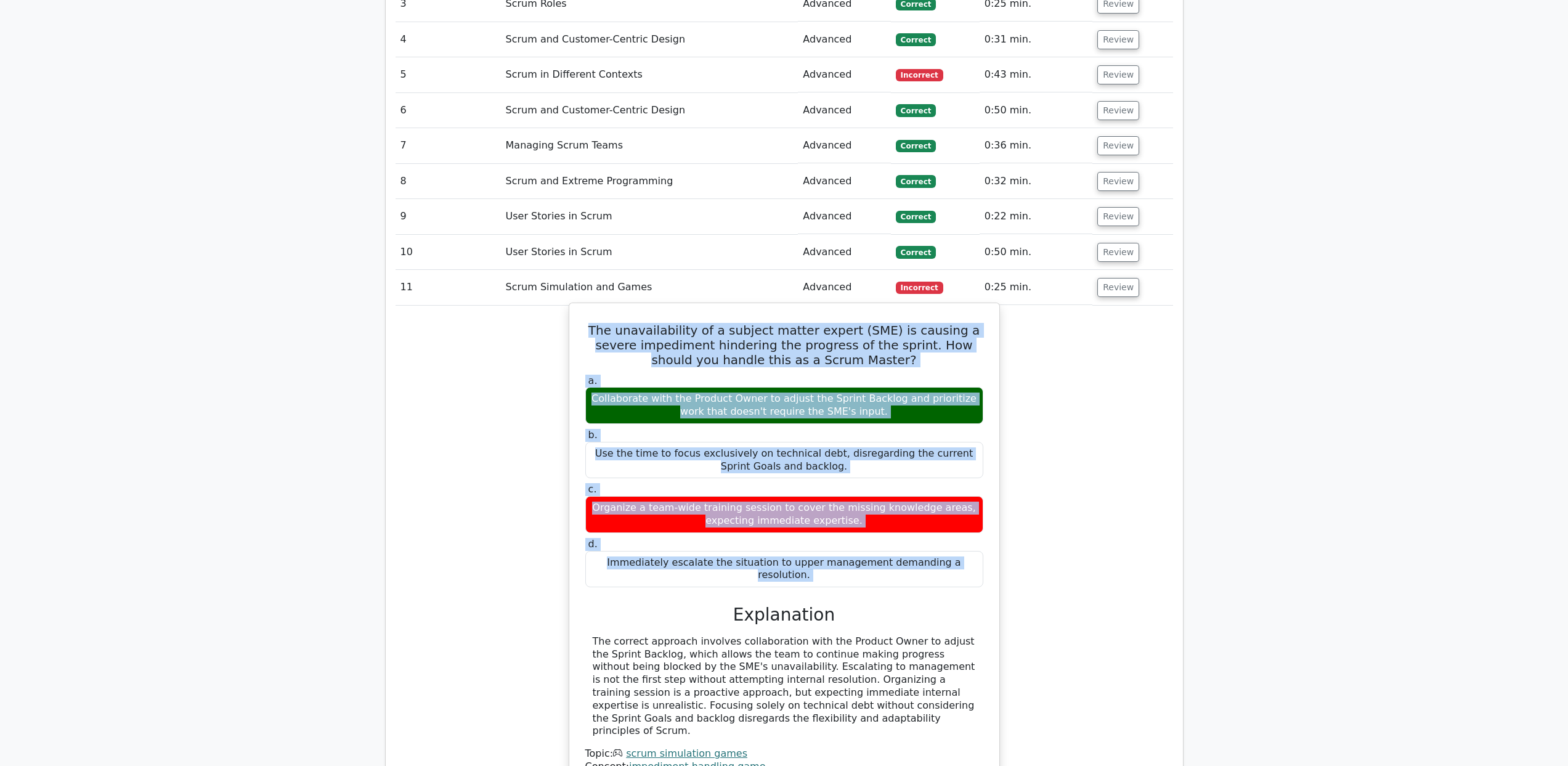
click at [884, 551] on div "Immediately escalate the situation to upper management demanding a resolution." at bounding box center [784, 570] width 398 height 37
copy div "The unavailability of a subject matter expert (SME) is causing a severe impedim…"
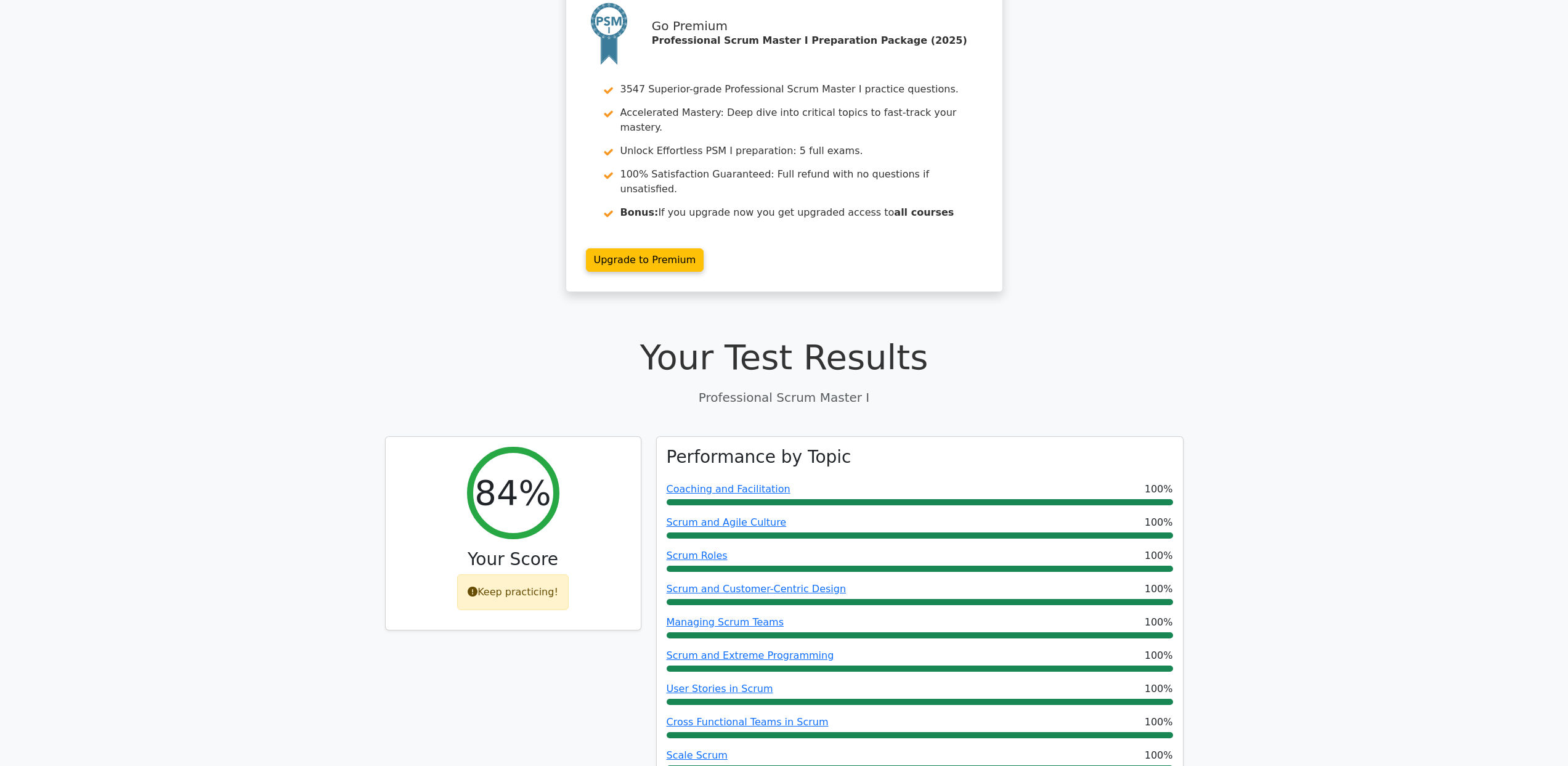
scroll to position [0, 0]
